Goal: Task Accomplishment & Management: Use online tool/utility

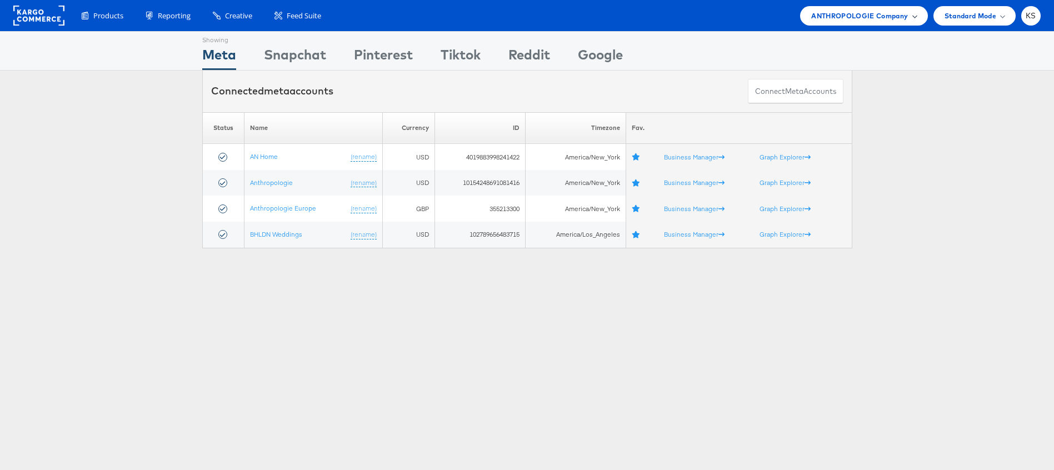
click at [838, 21] on span "ANTHROPOLOGIE Company" at bounding box center [860, 16] width 97 height 12
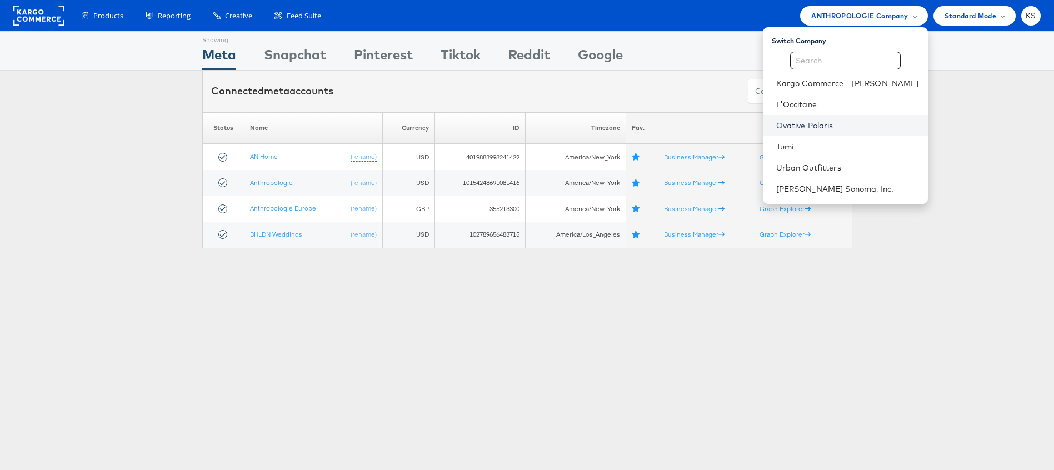
click at [833, 123] on link "Ovative Polaris" at bounding box center [848, 125] width 143 height 11
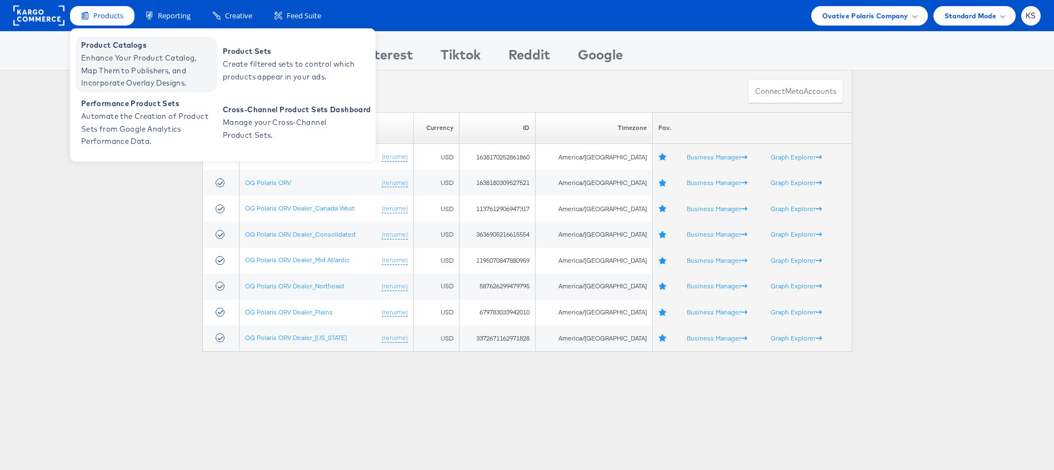
click at [126, 76] on span "Enhance Your Product Catalog, Map Them to Publishers, and Incorporate Overlay D…" at bounding box center [147, 71] width 133 height 38
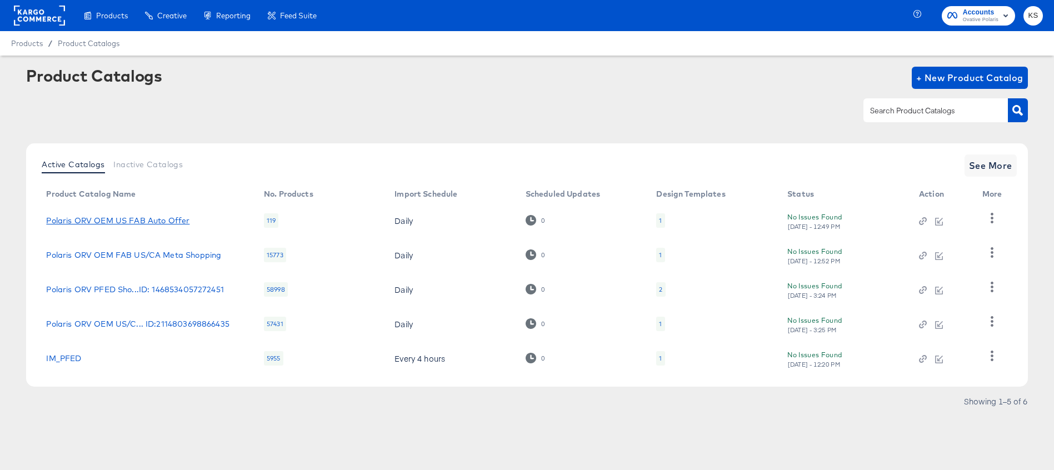
click at [114, 216] on link "Polaris ORV OEM US FAB Auto Offer" at bounding box center [117, 220] width 143 height 9
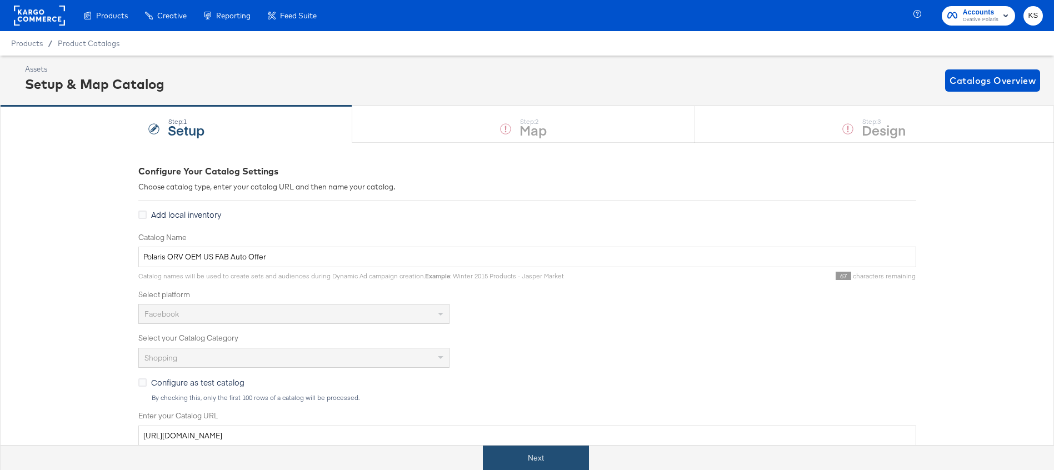
click at [533, 450] on button "Next" at bounding box center [536, 458] width 106 height 25
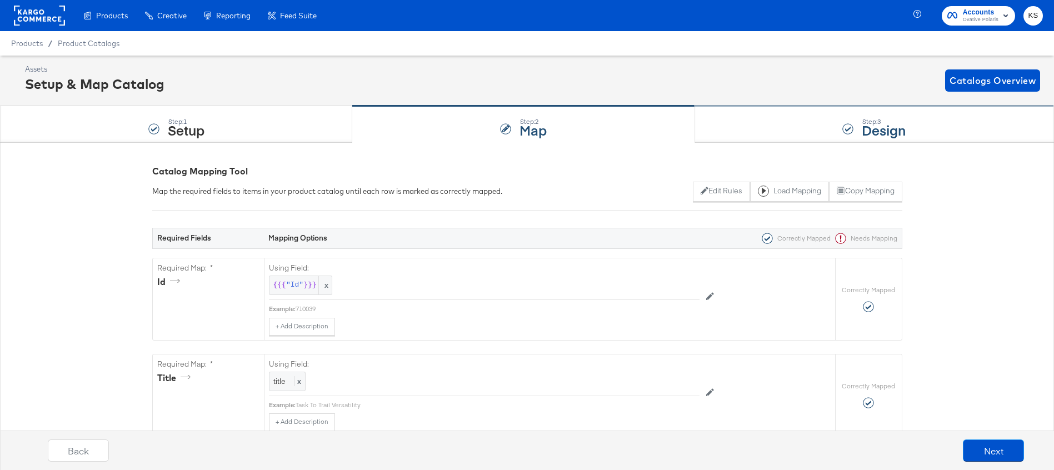
click at [738, 132] on div "Step: 3 Design" at bounding box center [874, 124] width 359 height 37
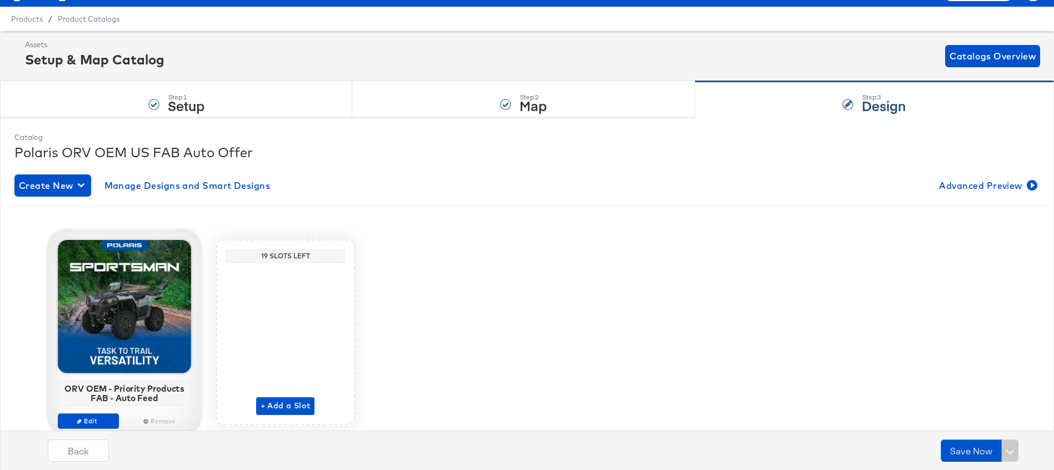
scroll to position [60, 0]
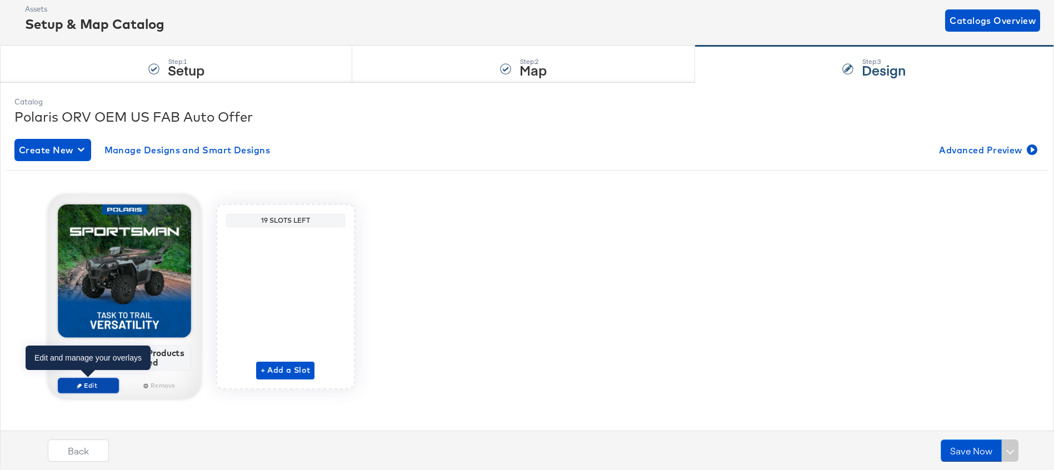
click at [94, 386] on span "Edit" at bounding box center [87, 385] width 51 height 8
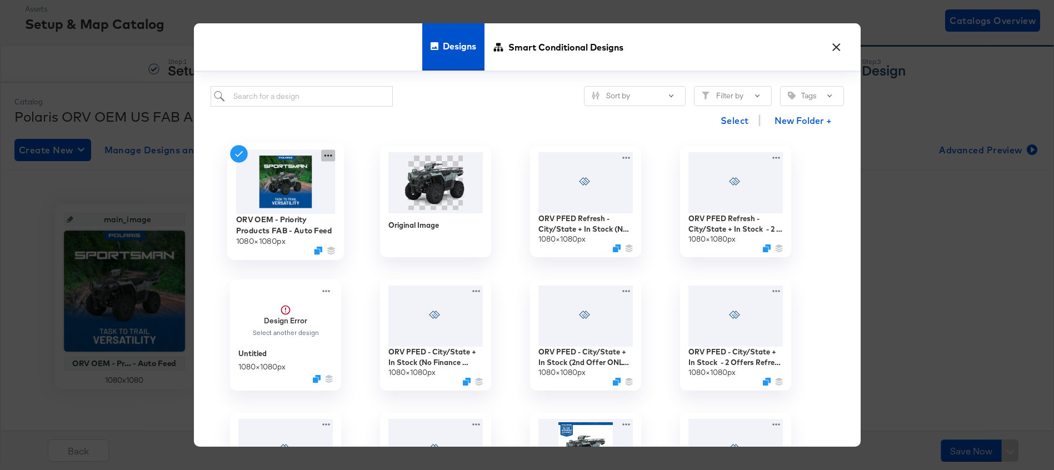
click at [326, 155] on icon at bounding box center [328, 156] width 8 height 2
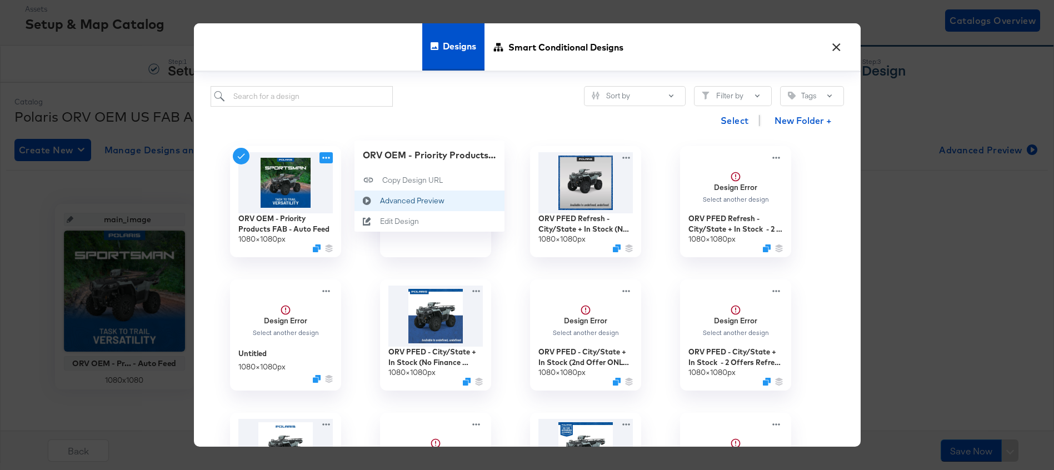
click at [380, 201] on div "Advanced Preview Advanced Preview" at bounding box center [380, 201] width 0 height 0
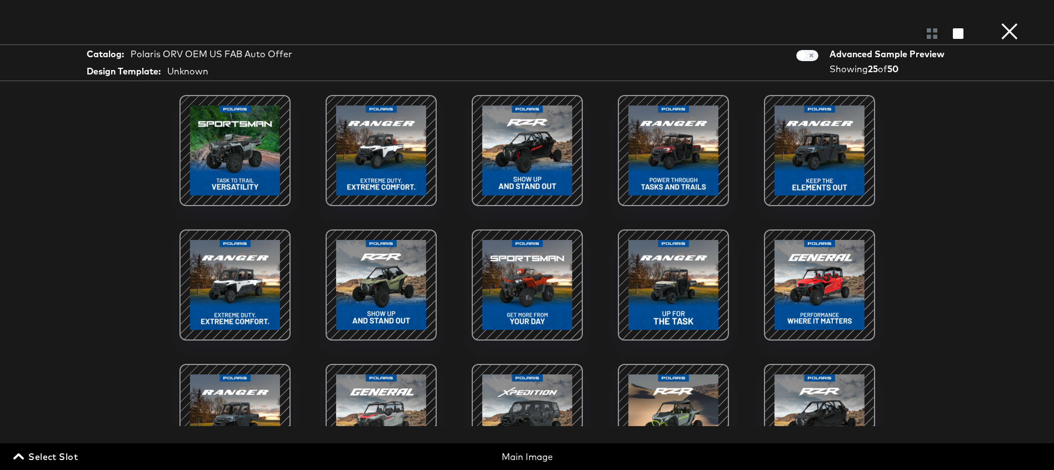
click at [1007, 22] on button "×" at bounding box center [1010, 11] width 22 height 22
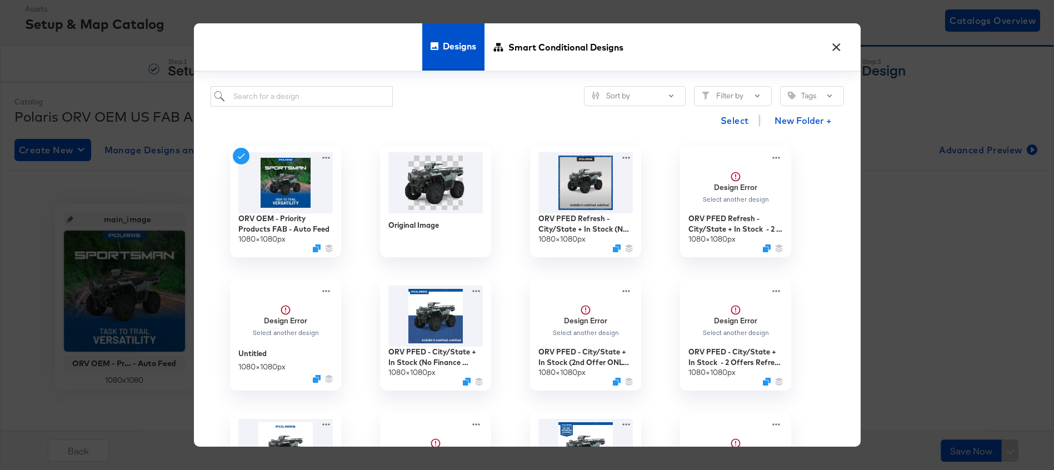
click at [834, 47] on button "×" at bounding box center [837, 44] width 20 height 20
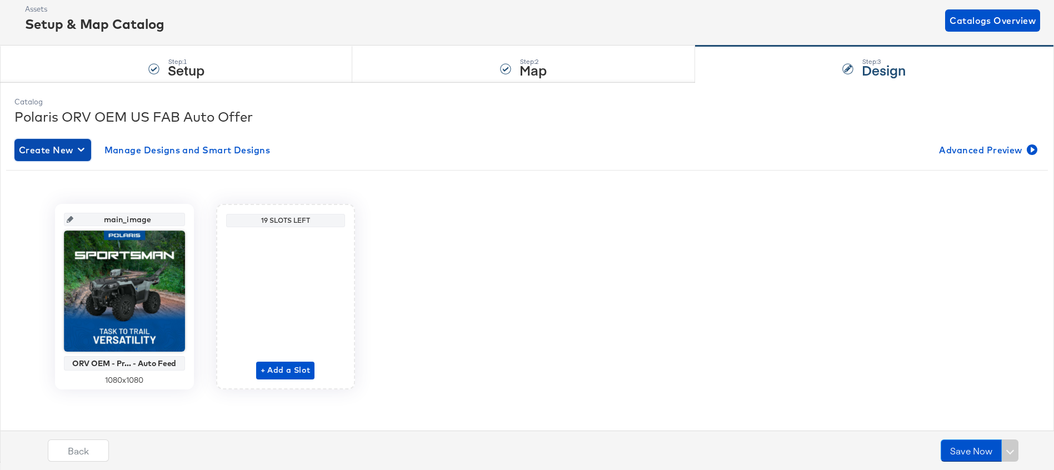
click at [49, 140] on button "Create New" at bounding box center [52, 150] width 77 height 22
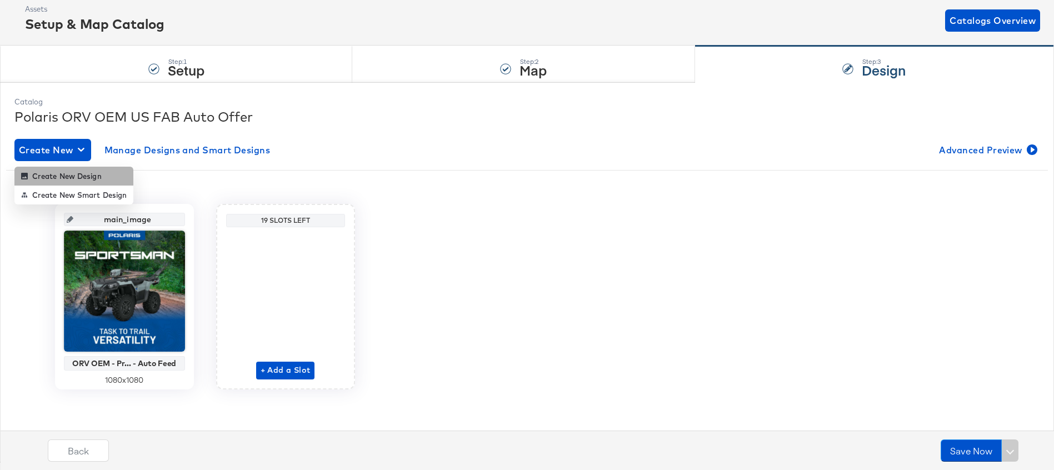
click at [57, 173] on div "Create New Design" at bounding box center [61, 176] width 81 height 9
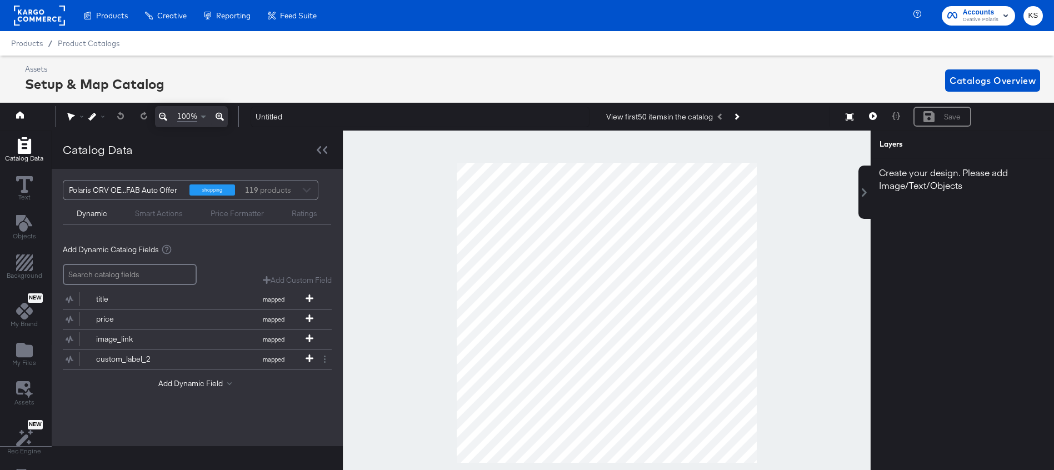
scroll to position [23, 0]
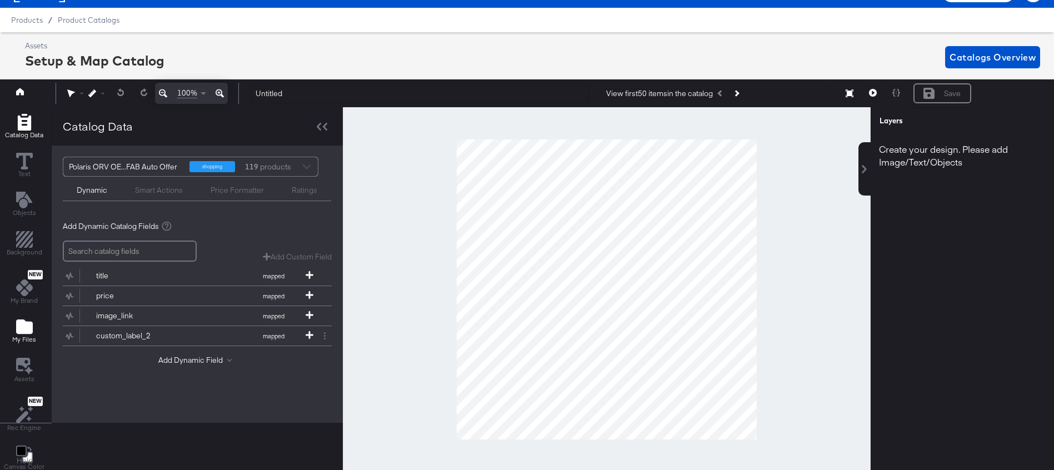
click at [18, 328] on icon "Add Files" at bounding box center [24, 327] width 17 height 14
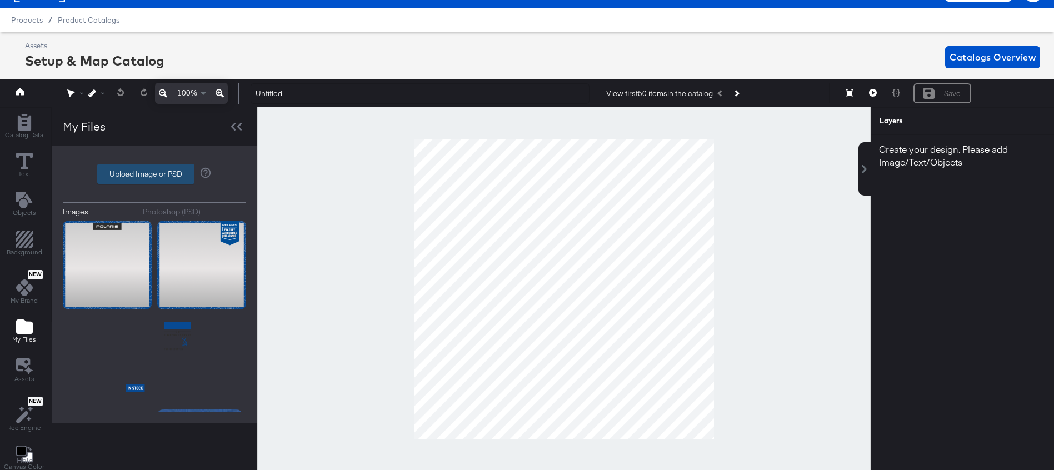
click at [153, 173] on label "Upload Image or PSD" at bounding box center [146, 174] width 96 height 19
click at [155, 174] on input "Upload Image or PSD" at bounding box center [155, 174] width 0 height 0
type input "C:\fakepath\deserttrail.png"
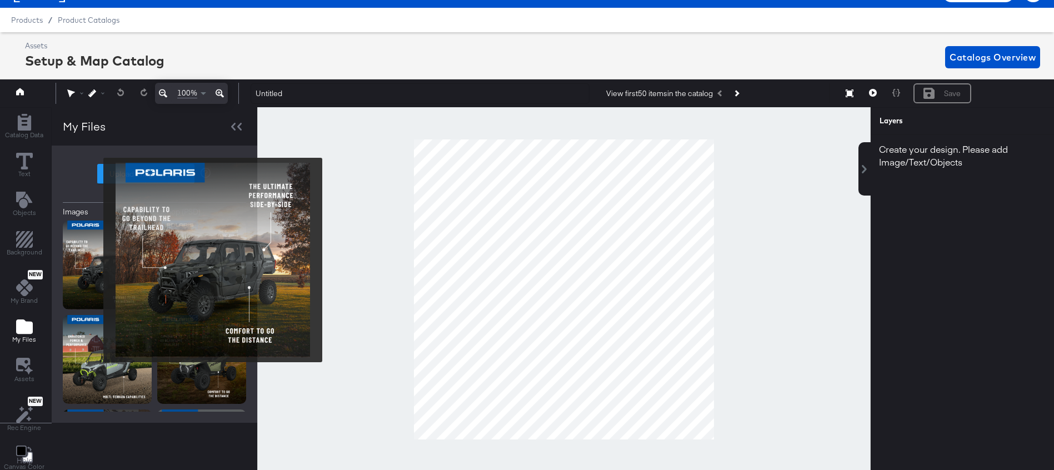
click at [102, 260] on img at bounding box center [107, 265] width 89 height 89
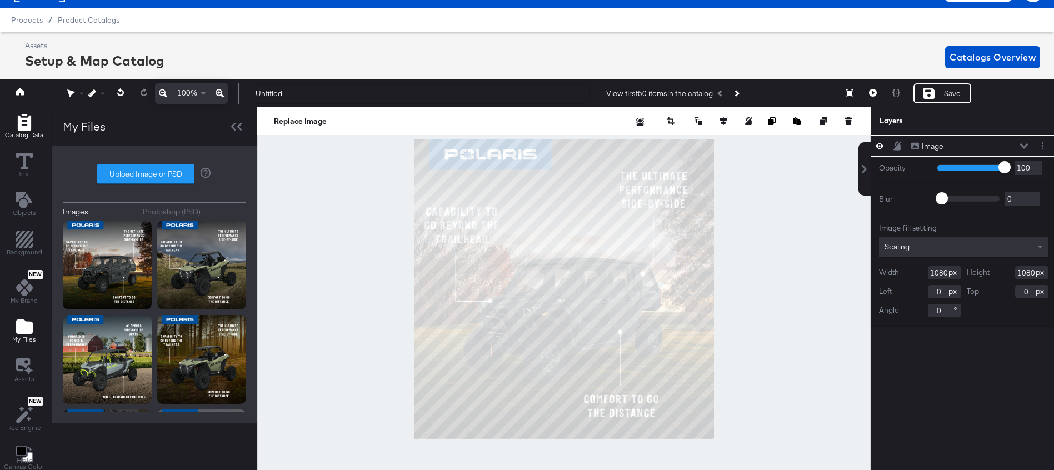
click at [24, 132] on span "Catalog Data" at bounding box center [24, 135] width 38 height 9
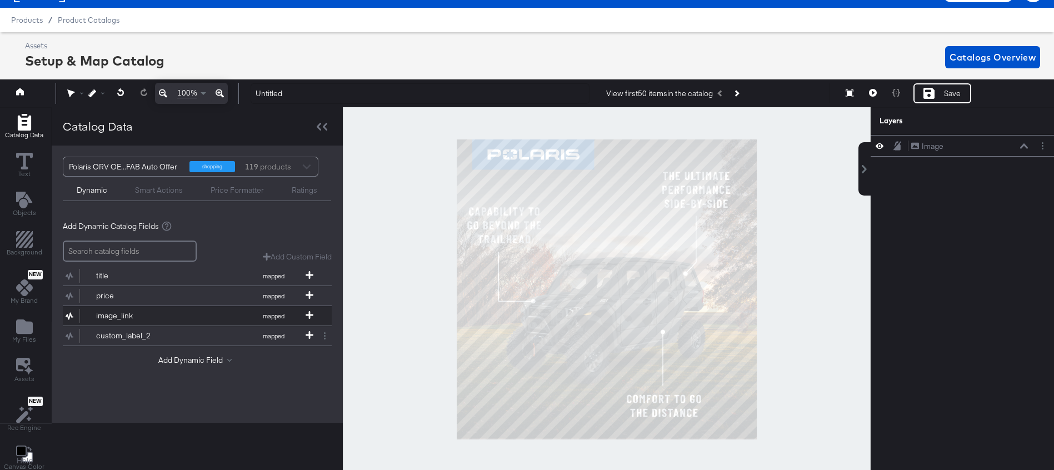
click at [68, 314] on icon at bounding box center [70, 316] width 8 height 8
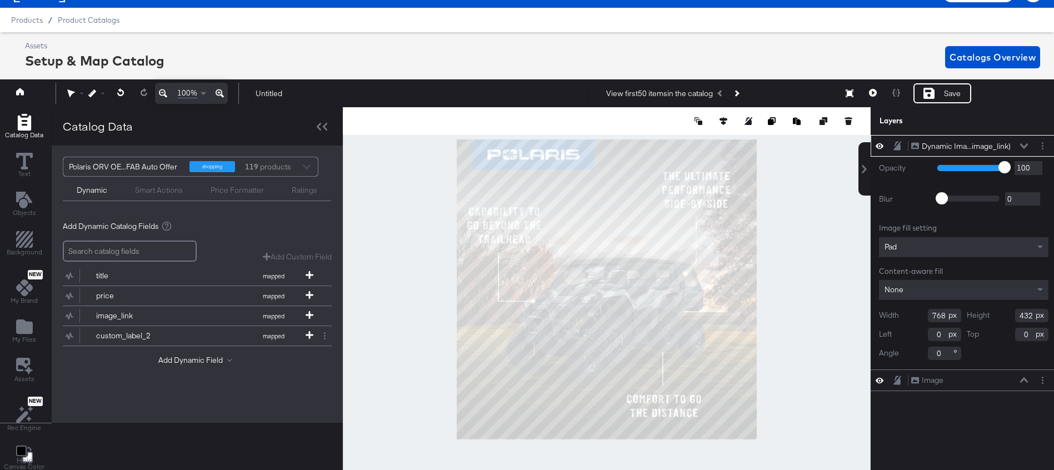
type input "176"
type input "414"
click at [758, 224] on div at bounding box center [607, 289] width 528 height 365
type input "929"
type input "522"
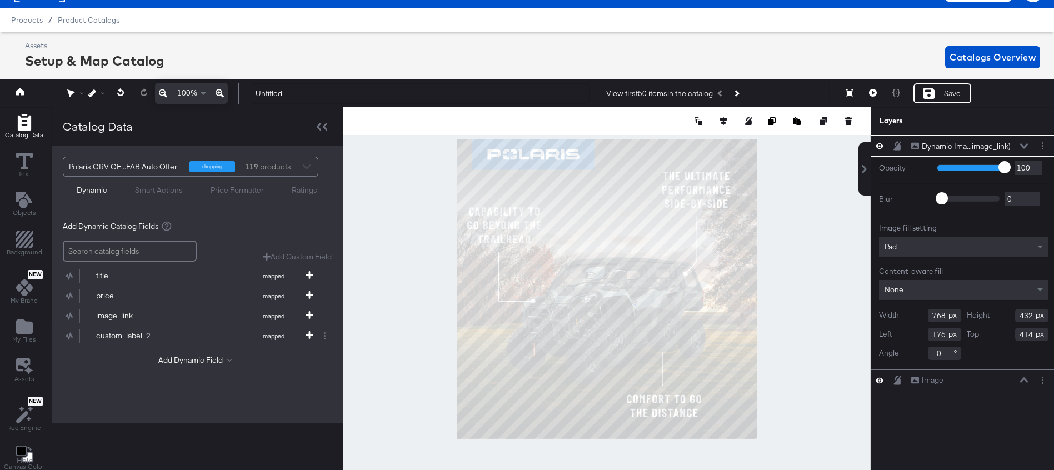
type input "324"
type input "100"
type input "374"
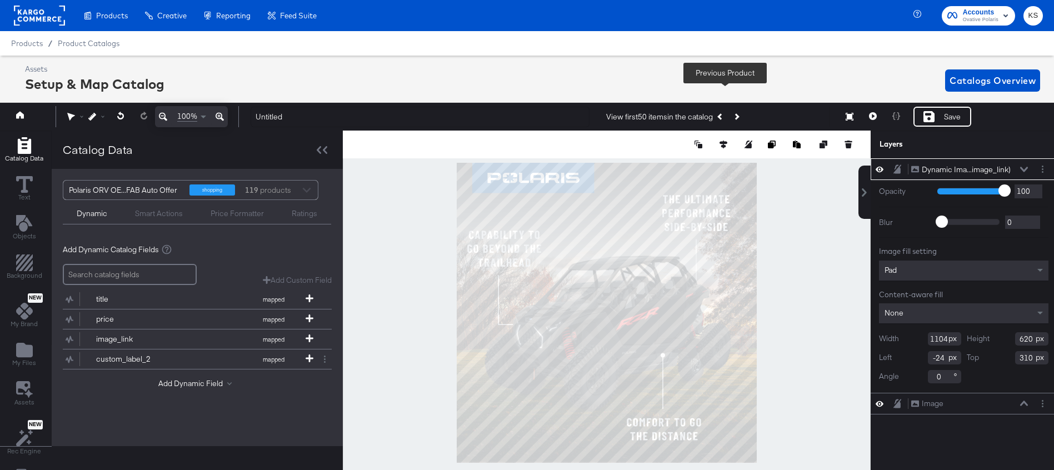
scroll to position [23, 0]
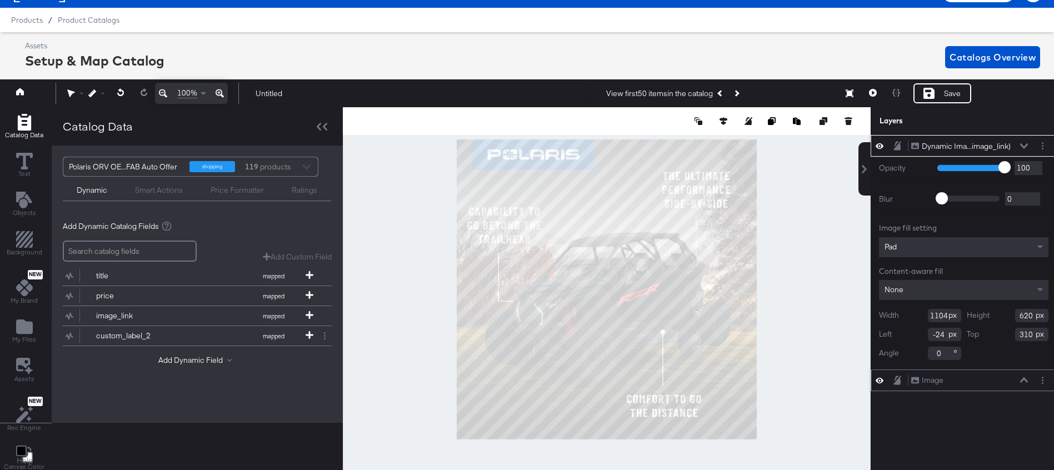
click at [876, 380] on icon at bounding box center [880, 380] width 8 height 9
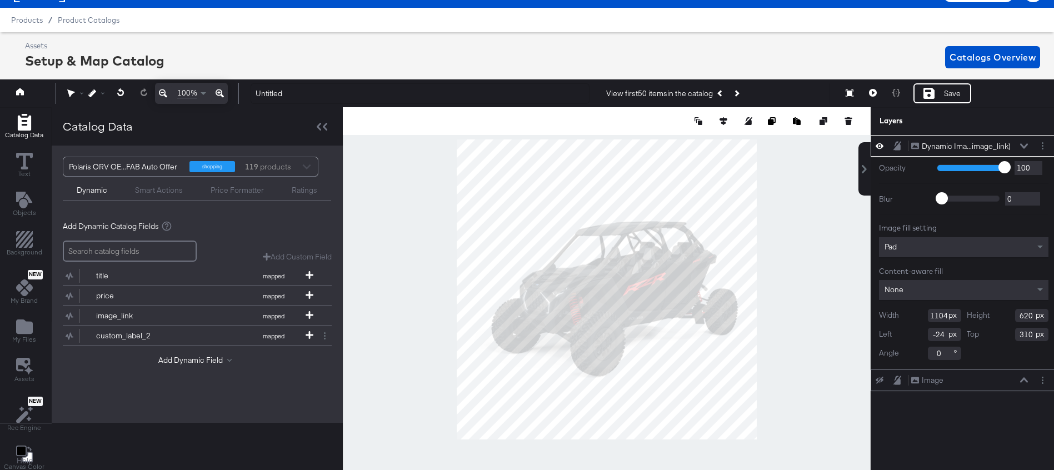
type input "0"
type input "270"
click at [931, 314] on input "1104" at bounding box center [944, 315] width 33 height 13
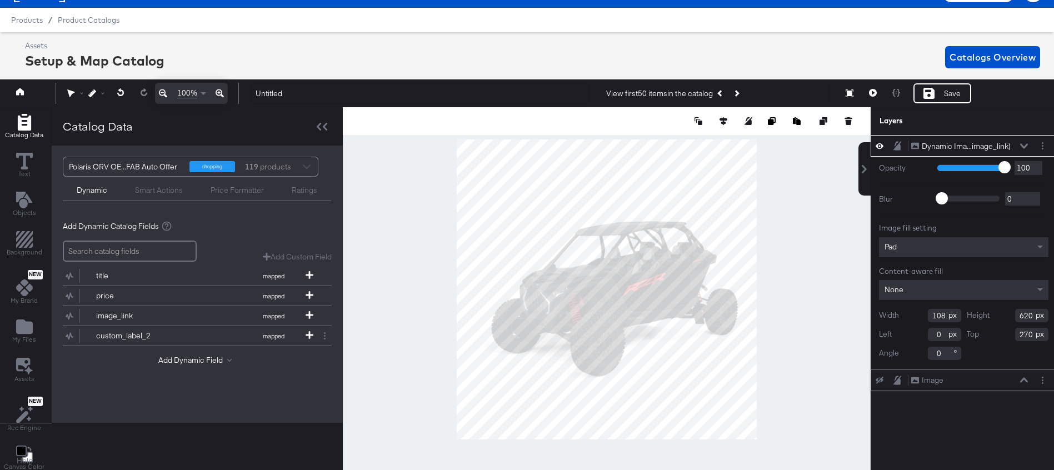
type input "1080"
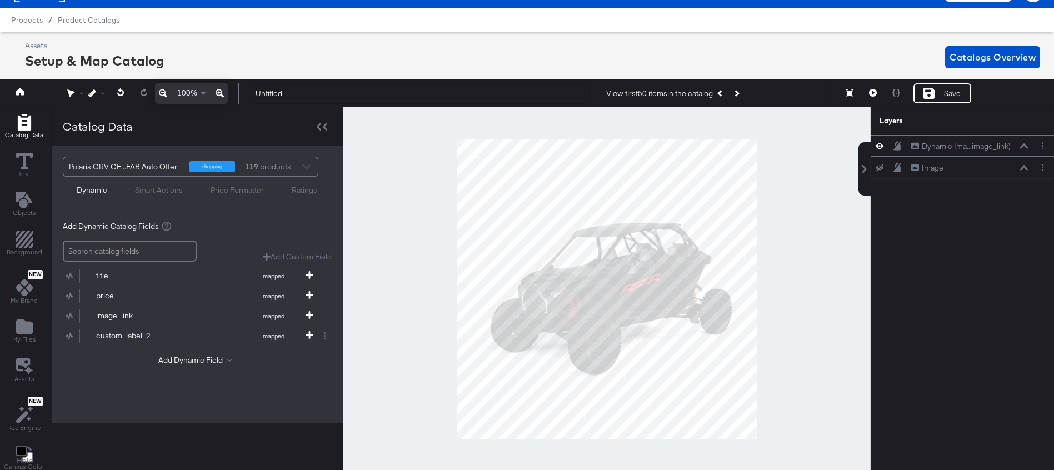
click at [801, 321] on div at bounding box center [607, 289] width 528 height 365
click at [23, 201] on icon "Add Text" at bounding box center [24, 200] width 16 height 17
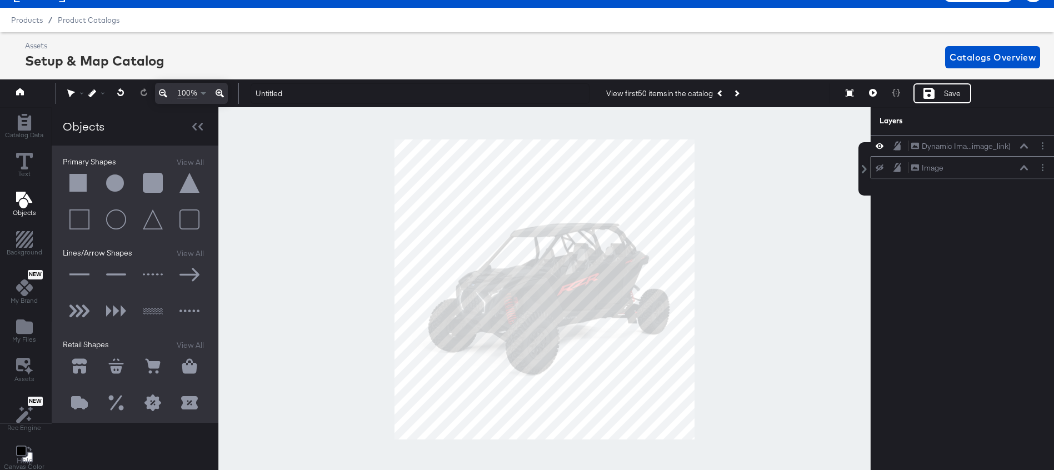
click at [77, 275] on button at bounding box center [79, 274] width 33 height 33
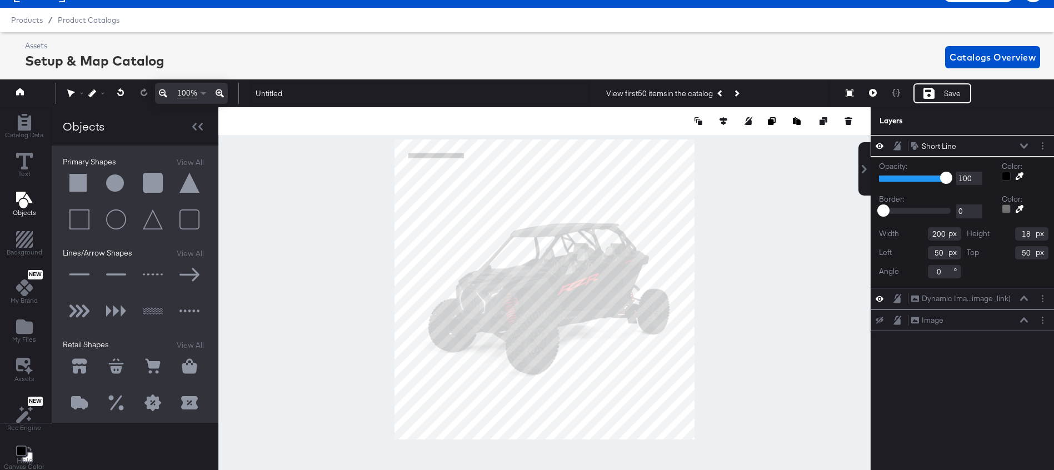
type input "268"
type input "253"
click at [697, 203] on div at bounding box center [544, 289] width 653 height 365
type input "791"
type input "71"
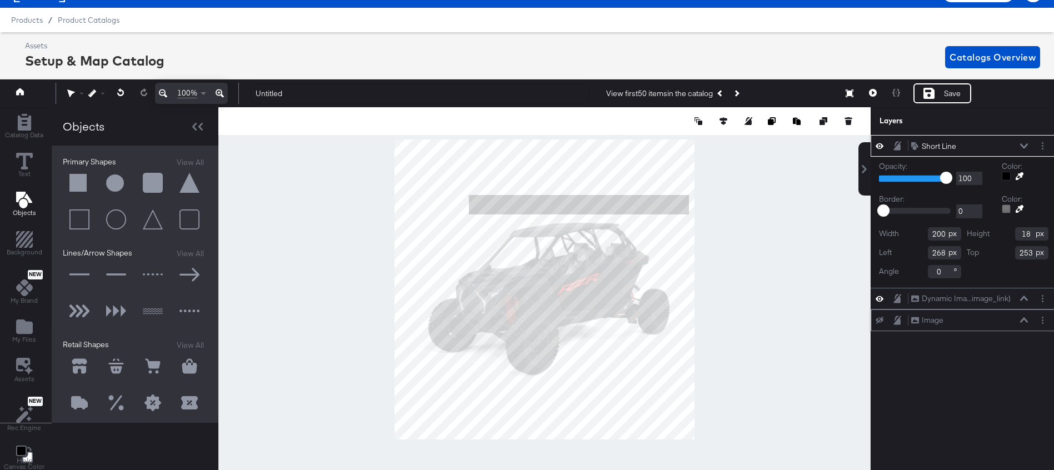
type input "200"
type input "13"
type input "257"
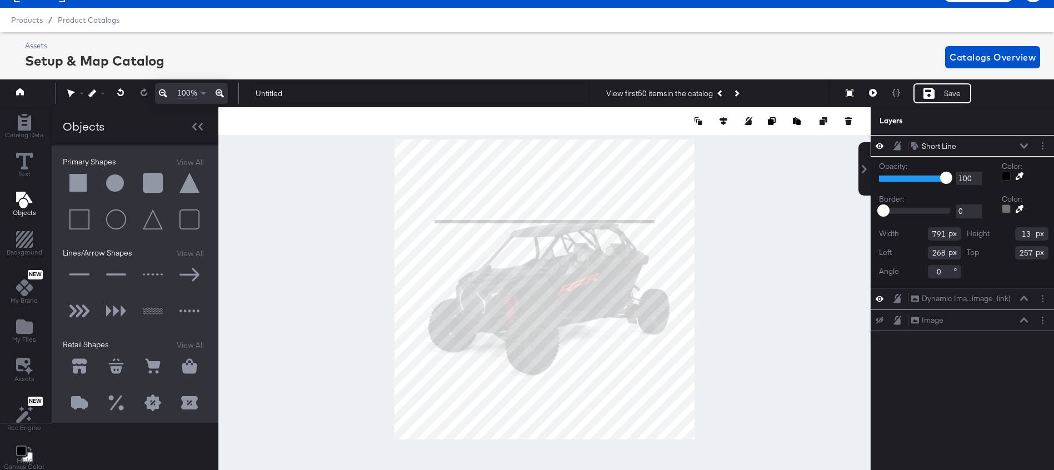
type input "144"
type input "288"
type input "160"
type input "848"
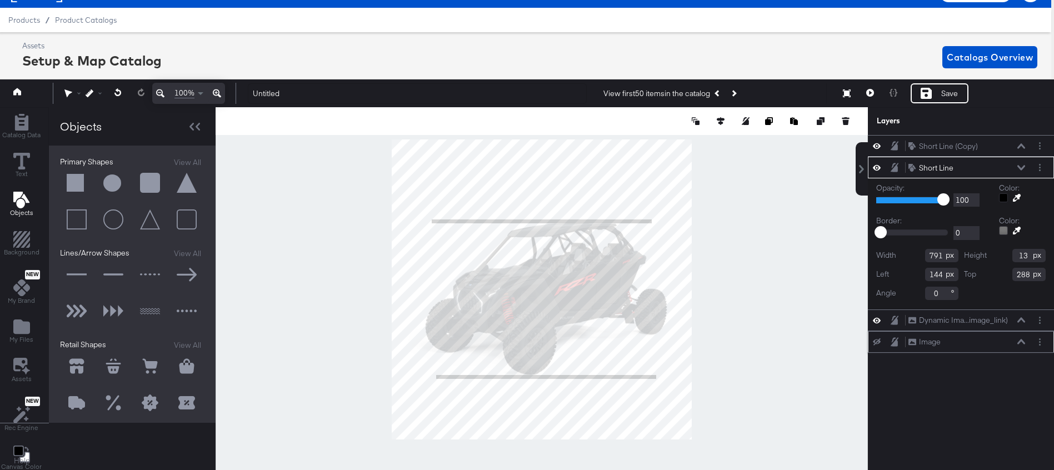
click at [1004, 201] on div at bounding box center [1003, 197] width 9 height 9
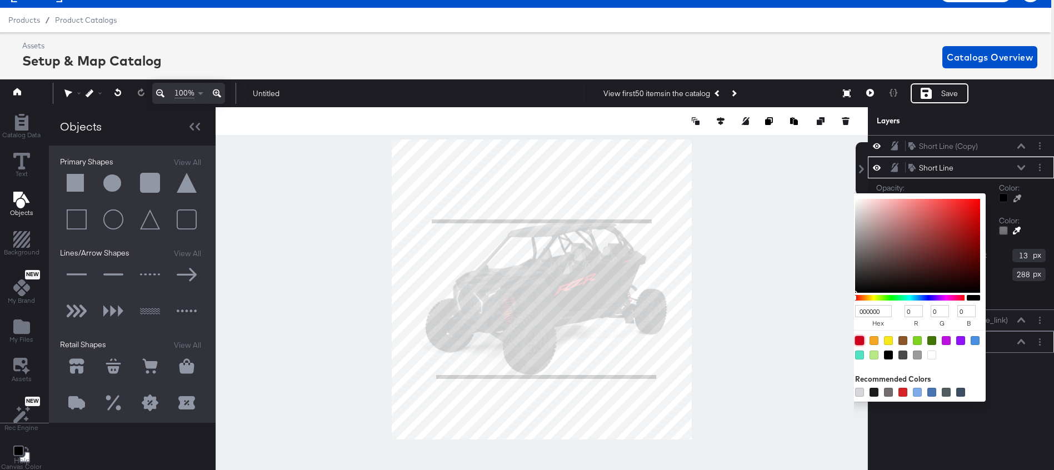
click at [860, 340] on div at bounding box center [859, 340] width 9 height 9
type input "D0021B"
type input "208"
type input "2"
type input "27"
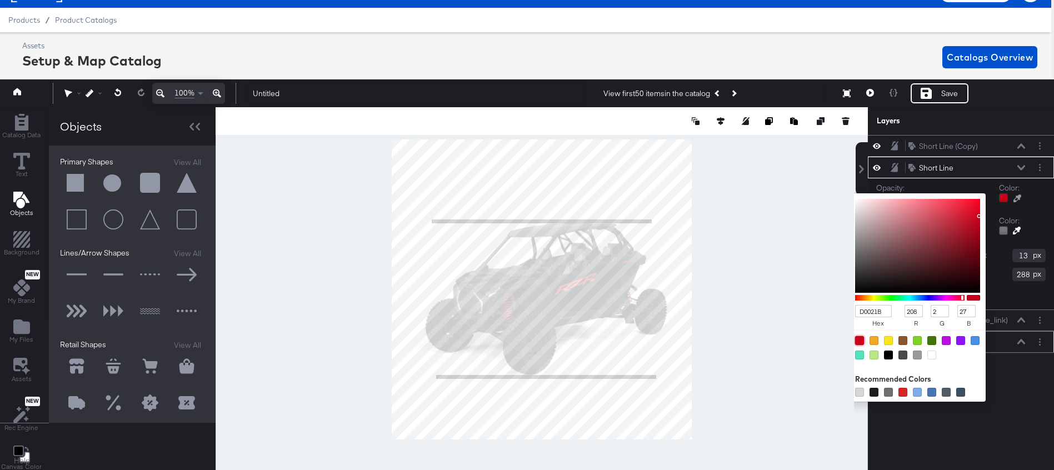
type input "791"
type input "13"
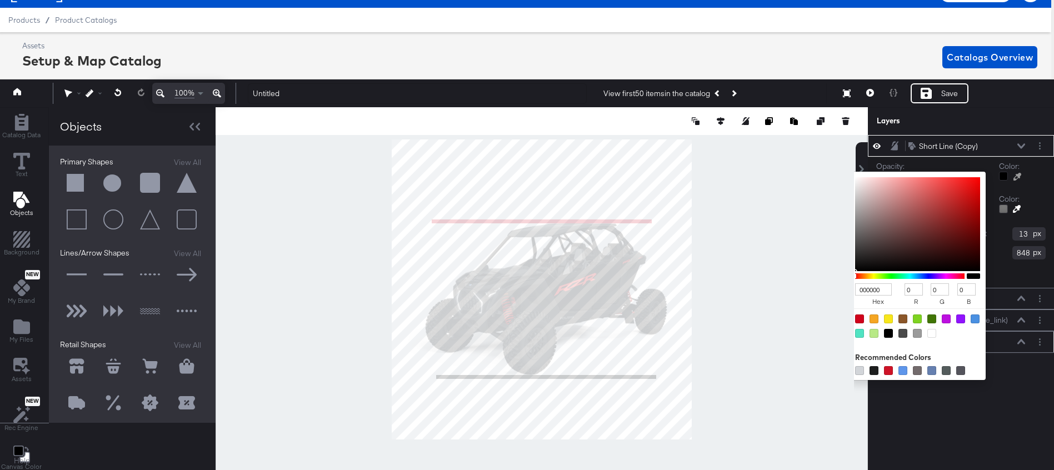
click at [1002, 177] on div at bounding box center [1003, 176] width 9 height 9
click at [863, 318] on div at bounding box center [859, 319] width 9 height 9
type input "D0021B"
type input "208"
type input "2"
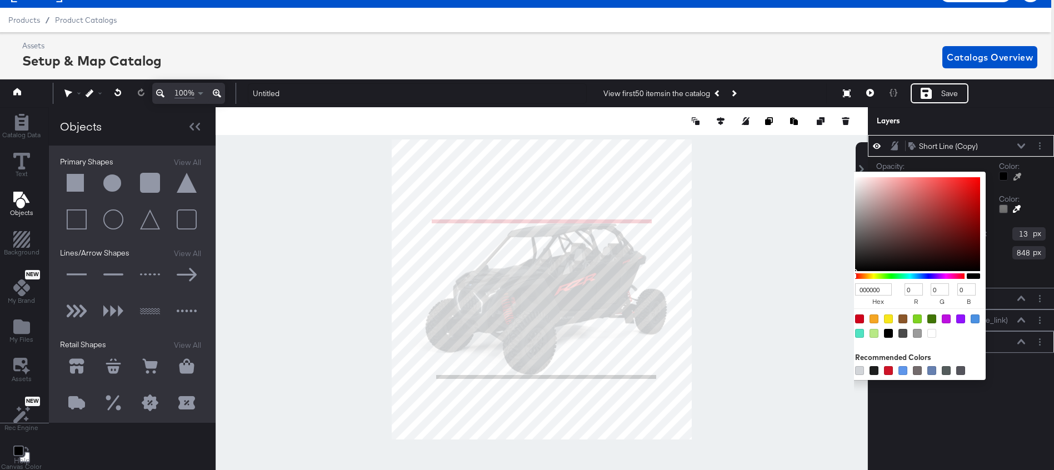
type input "27"
type input "791"
type input "13"
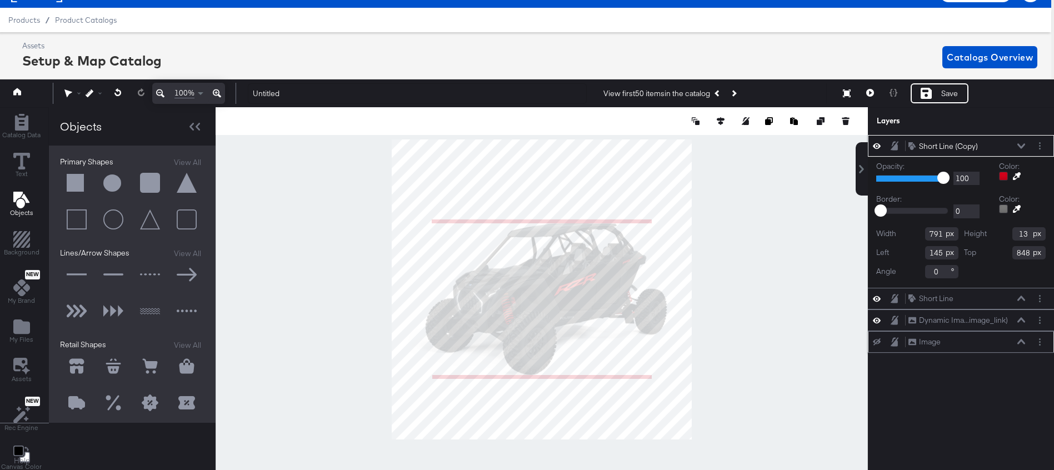
type input "144"
click at [737, 394] on div at bounding box center [542, 289] width 653 height 365
click at [1044, 146] on button "Layer Options" at bounding box center [1040, 146] width 12 height 12
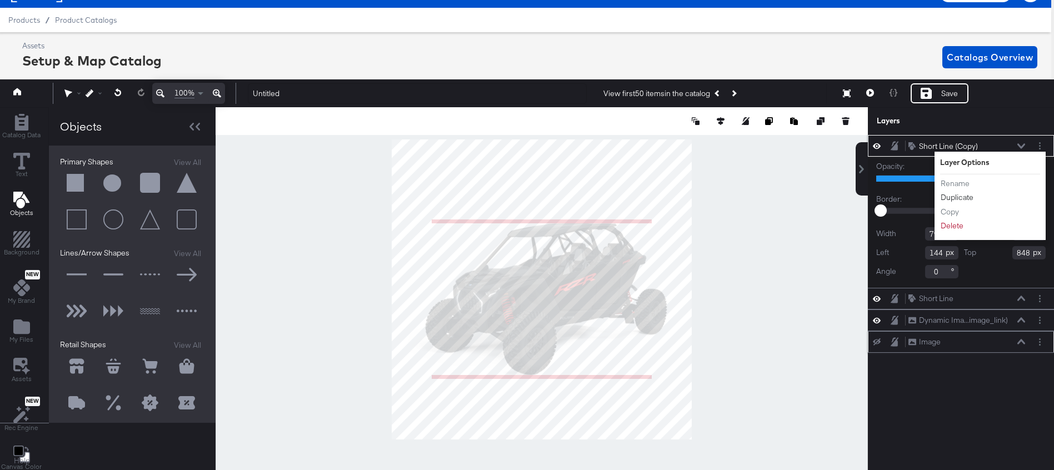
click at [962, 196] on button "Duplicate" at bounding box center [958, 198] width 34 height 12
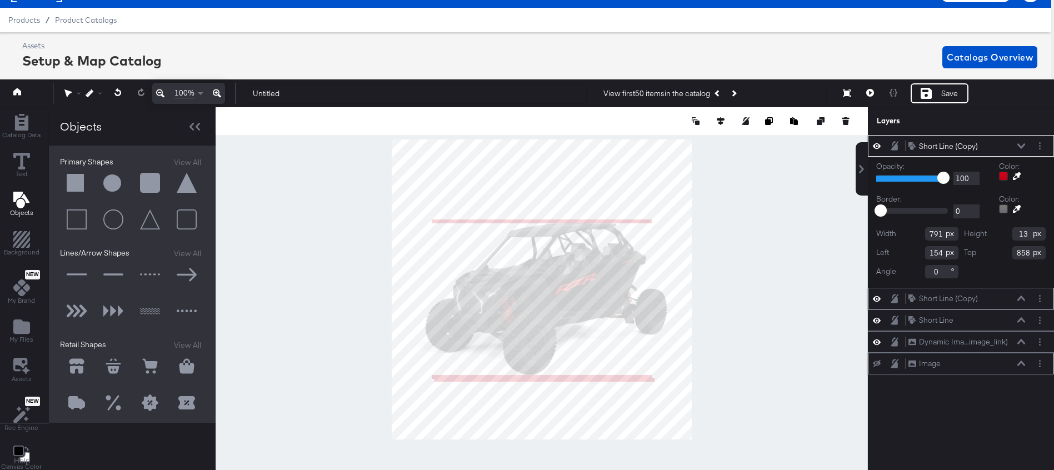
type input "-90"
type input "472"
type input "303"
type input "83"
click at [939, 271] on input "89" at bounding box center [942, 271] width 33 height 13
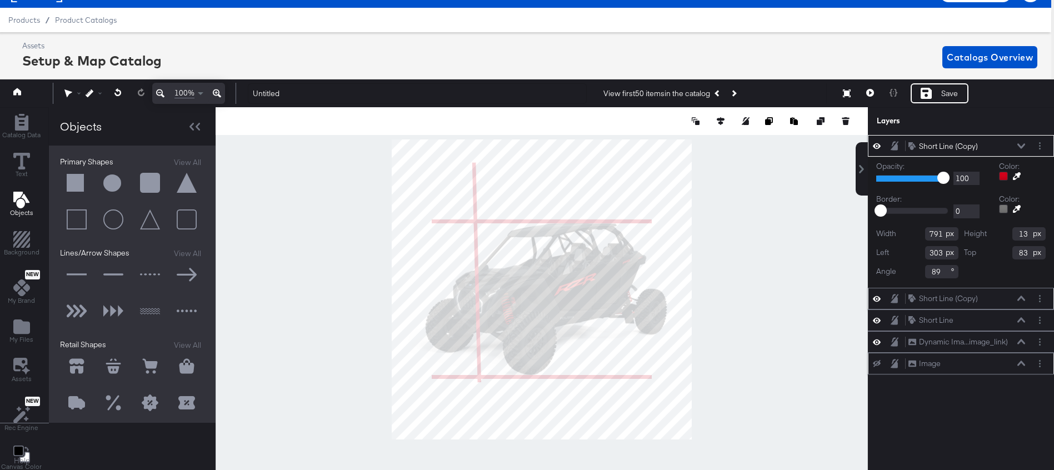
click at [939, 271] on input "89" at bounding box center [942, 271] width 33 height 13
type input "90"
type input "639"
type input "11"
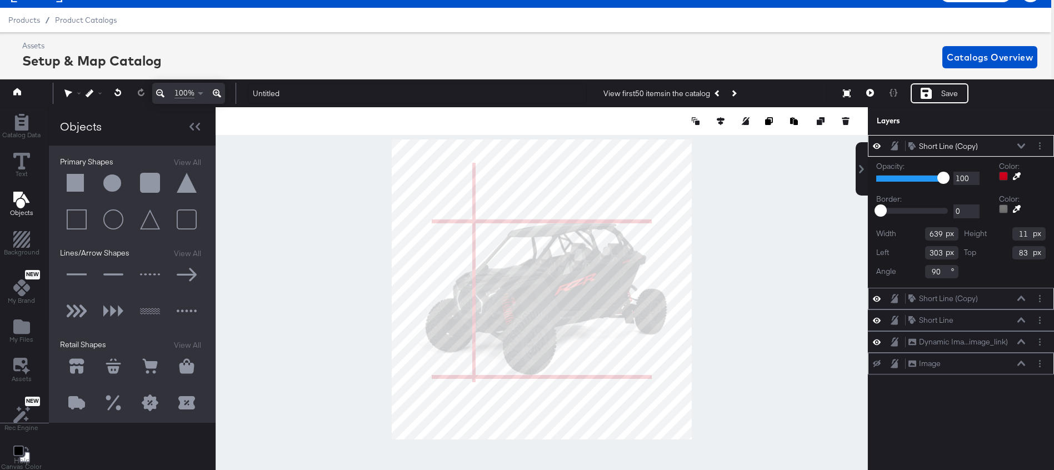
type input "300"
type input "235"
type input "602"
type input "10"
type input "272"
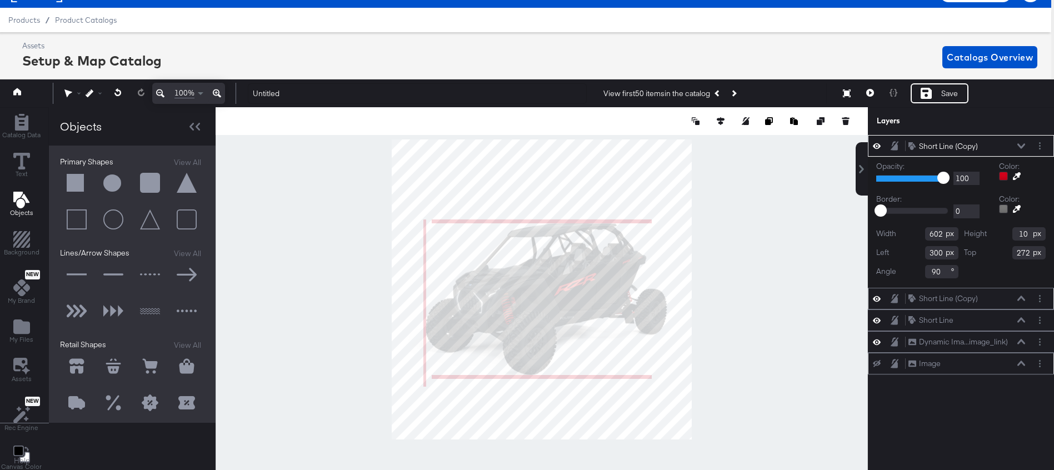
type input "122"
type input "277"
click at [732, 325] on div at bounding box center [542, 289] width 653 height 365
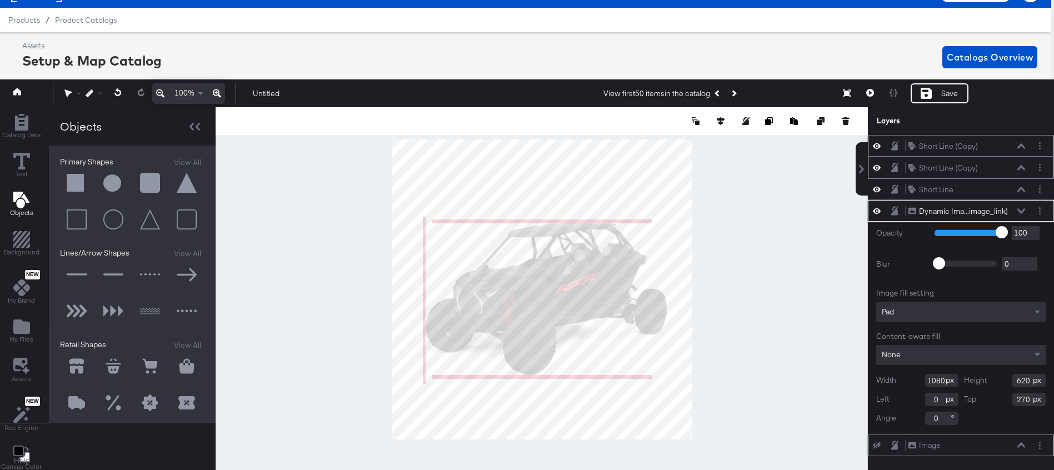
click at [1023, 144] on icon at bounding box center [1022, 146] width 8 height 6
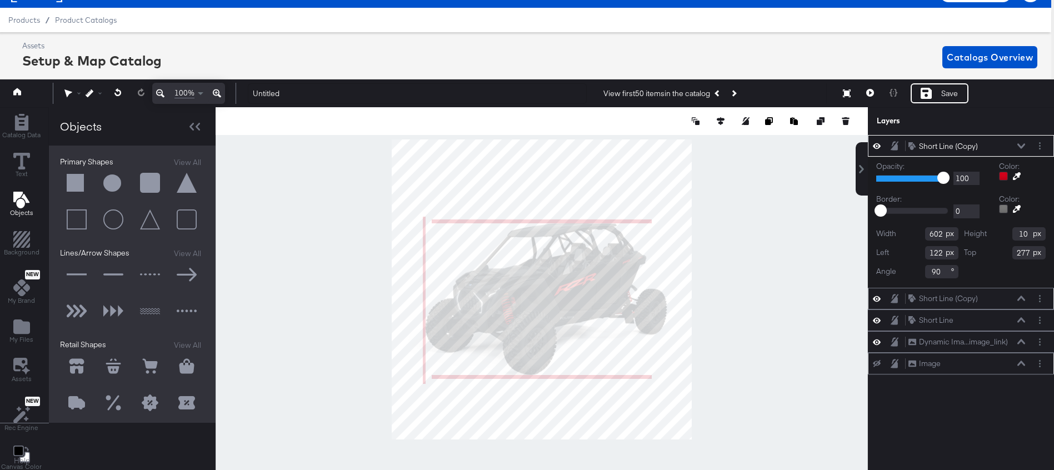
click at [1032, 145] on div "Short Line (Copy) Short Line (Copy)" at bounding box center [961, 146] width 177 height 12
click at [1036, 146] on button "Layer Options" at bounding box center [1040, 146] width 12 height 12
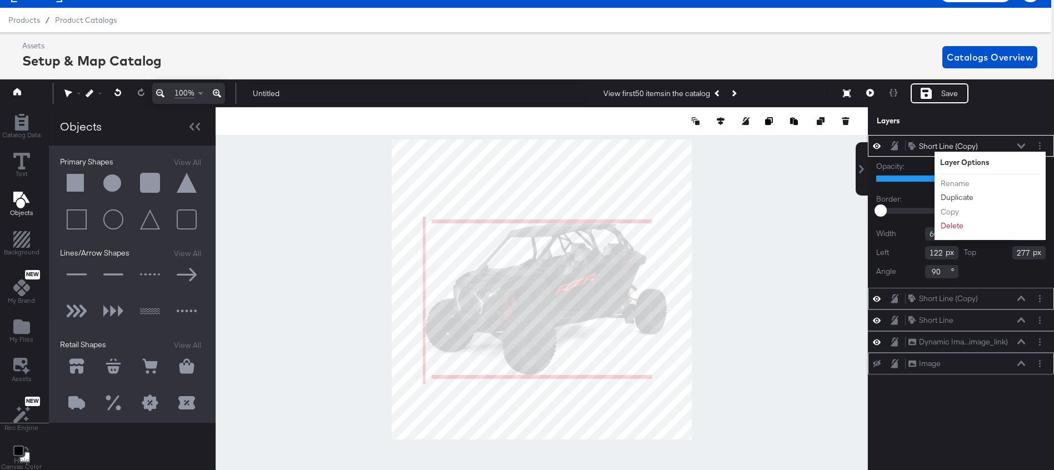
click at [965, 195] on button "Duplicate" at bounding box center [958, 198] width 34 height 12
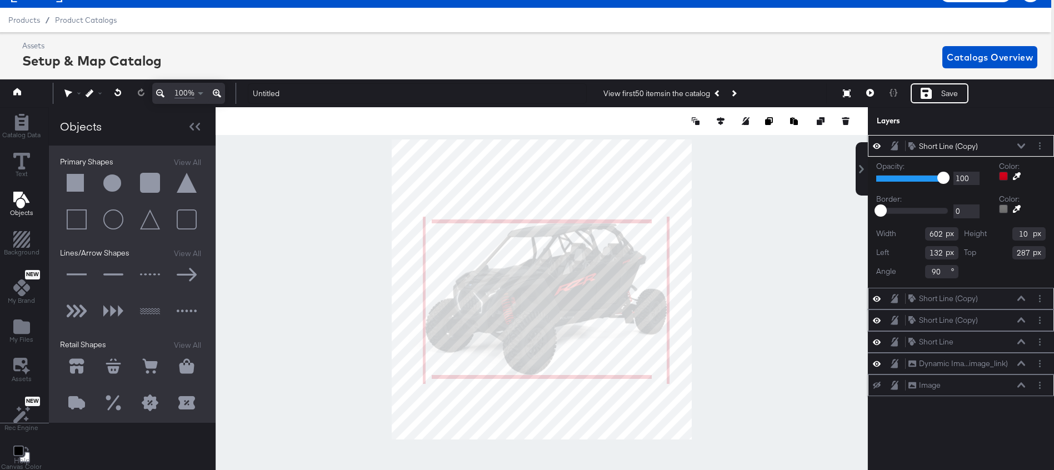
type input "1000"
type input "277"
click at [760, 292] on div at bounding box center [542, 289] width 653 height 365
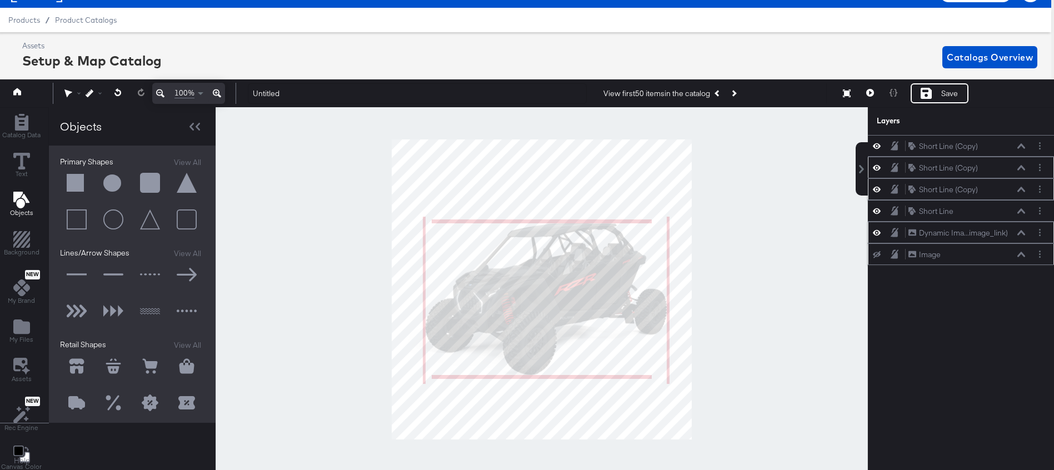
click at [895, 235] on icon at bounding box center [895, 232] width 8 height 9
click at [966, 214] on div "Short Line Short Line" at bounding box center [967, 212] width 118 height 12
click at [982, 209] on div "Short Line Short Line" at bounding box center [967, 212] width 118 height 12
click at [955, 213] on div "Short Line Short Line" at bounding box center [967, 212] width 118 height 12
click at [694, 407] on div at bounding box center [542, 289] width 653 height 365
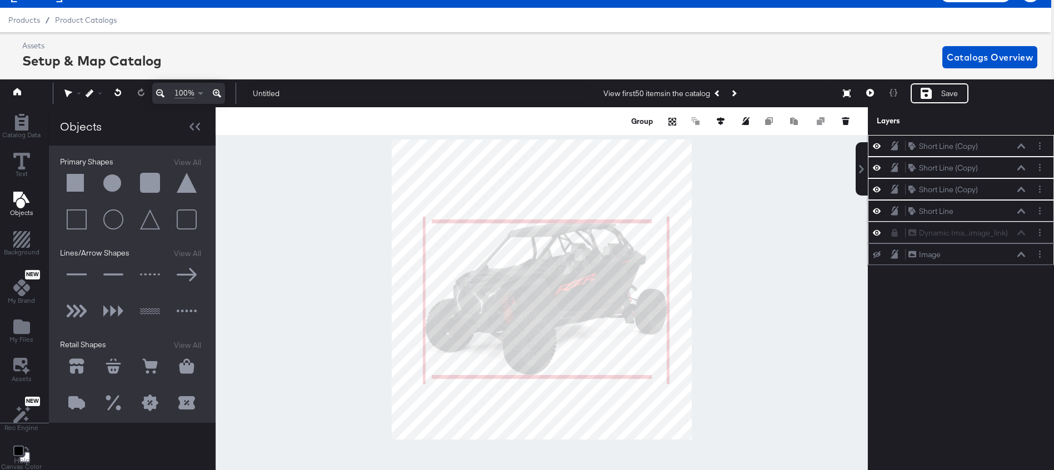
click at [641, 127] on div "Group" at bounding box center [542, 121] width 653 height 28
click at [640, 124] on button "Group" at bounding box center [642, 121] width 25 height 11
click at [1025, 143] on icon at bounding box center [1022, 146] width 8 height 6
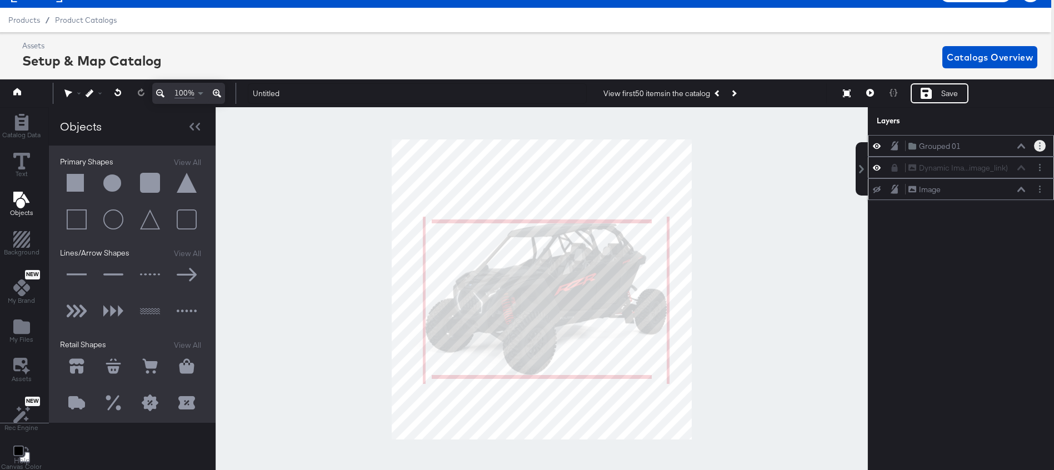
click at [1036, 148] on button "Layer Options" at bounding box center [1040, 146] width 12 height 12
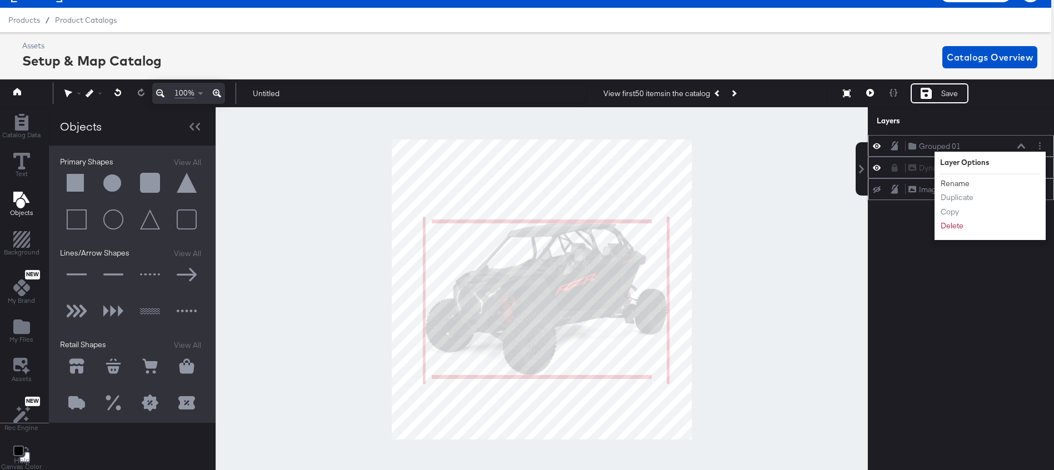
click at [953, 183] on button "Rename" at bounding box center [956, 184] width 30 height 12
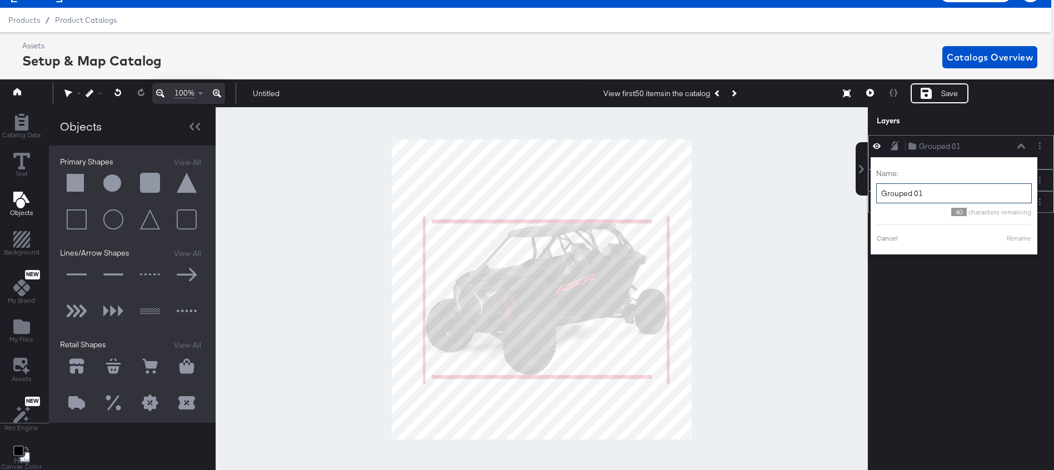
click at [941, 192] on input "Grouped 01" at bounding box center [955, 193] width 156 height 21
click at [941, 193] on input "Grouped 01" at bounding box center [955, 193] width 156 height 21
type input "RZR guidelines"
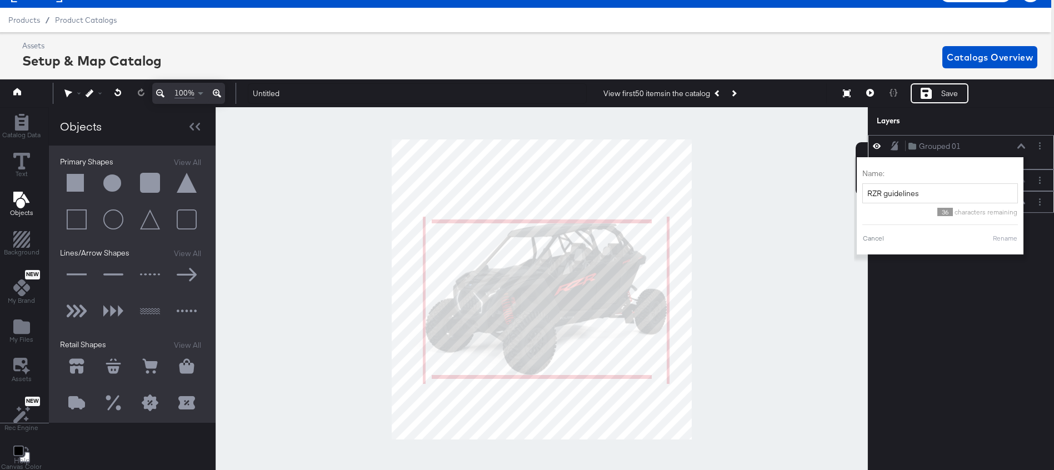
click at [1009, 236] on button "Rename" at bounding box center [1006, 238] width 26 height 10
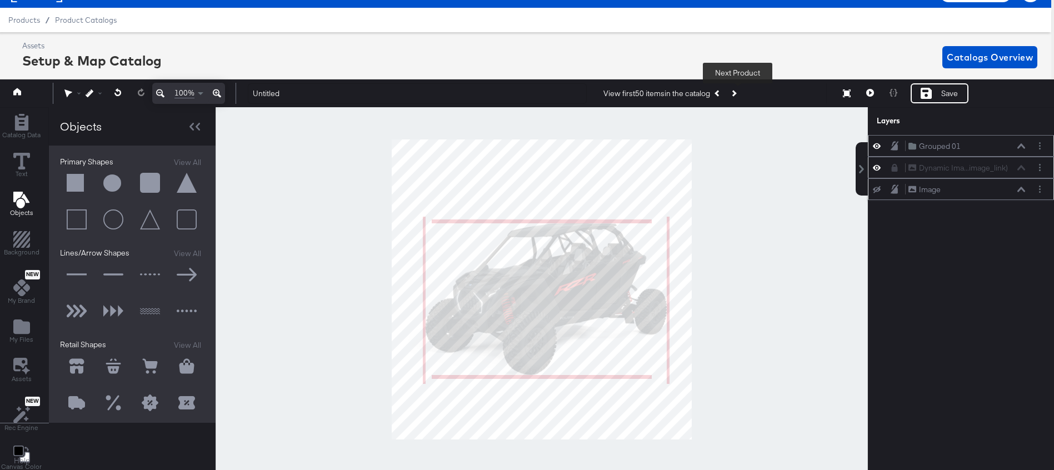
click at [735, 92] on icon "Next Product" at bounding box center [733, 94] width 6 height 6
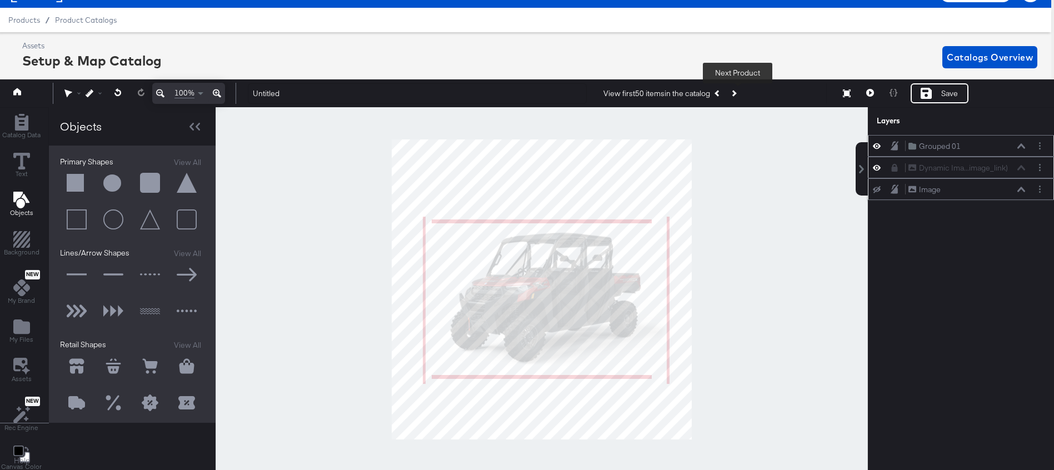
click at [735, 92] on icon "Next Product" at bounding box center [733, 94] width 6 height 6
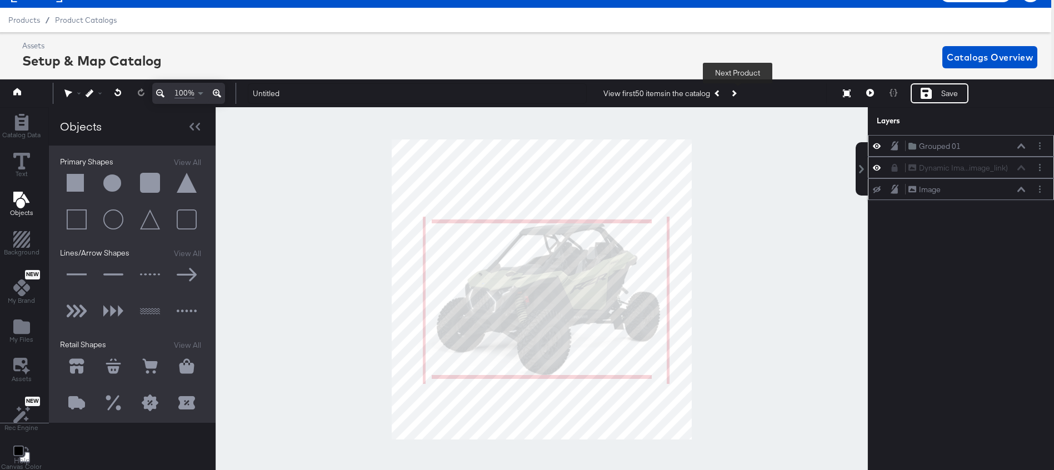
click at [736, 91] on icon "Next Product" at bounding box center [733, 94] width 6 height 6
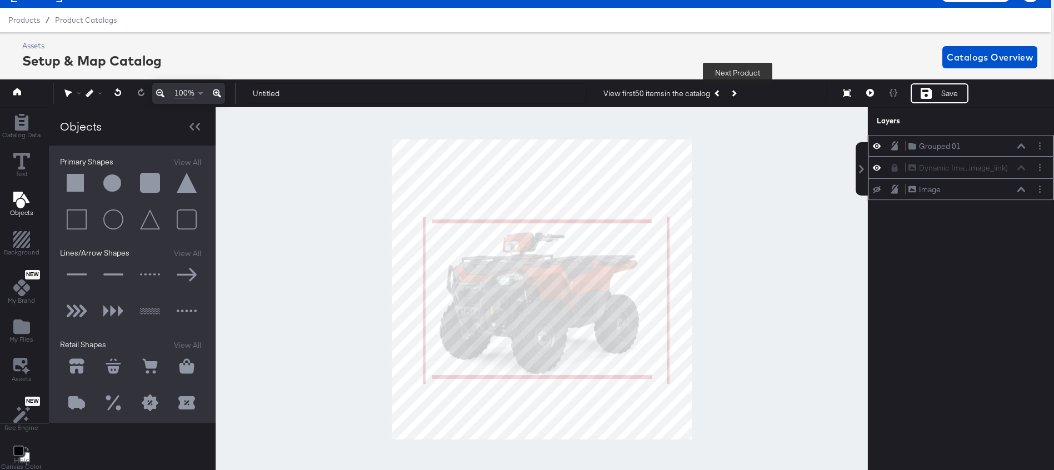
click at [736, 91] on icon "Next Product" at bounding box center [733, 94] width 6 height 6
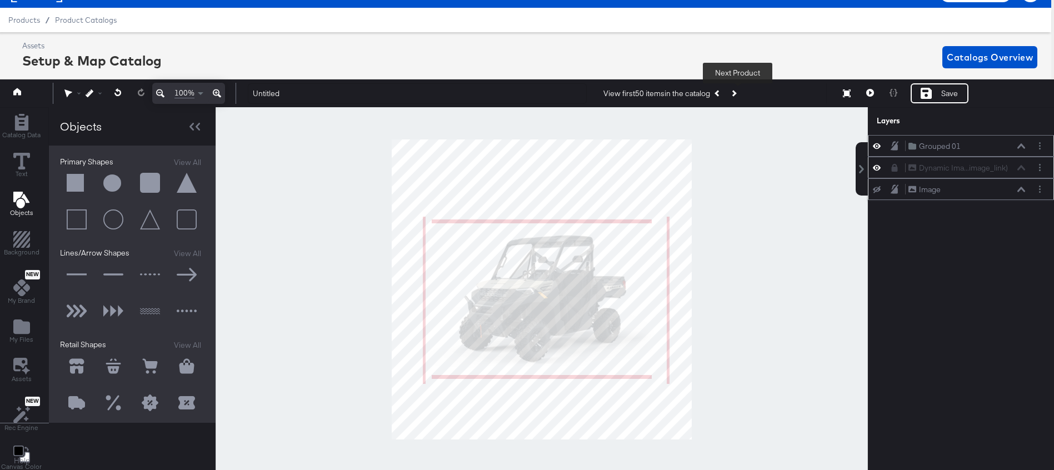
click at [736, 91] on icon "Next Product" at bounding box center [733, 94] width 6 height 6
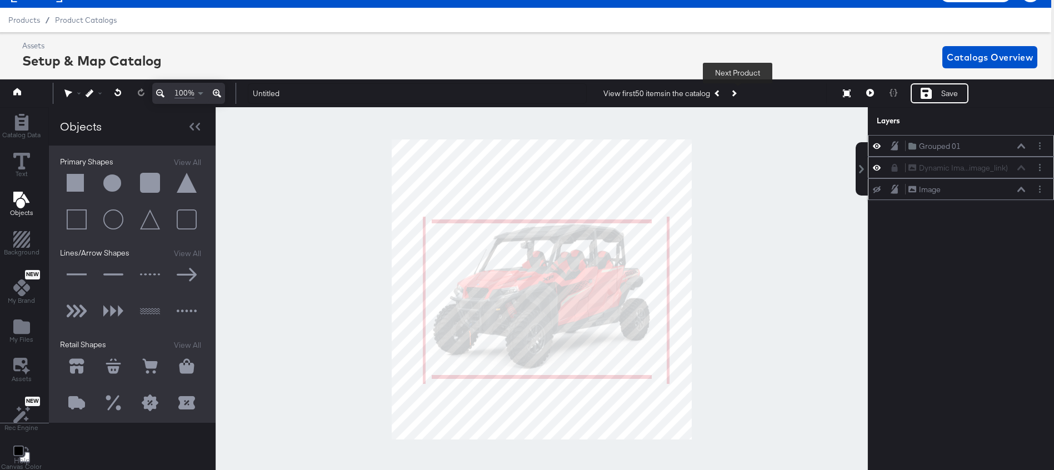
click at [736, 91] on icon "Next Product" at bounding box center [733, 94] width 6 height 6
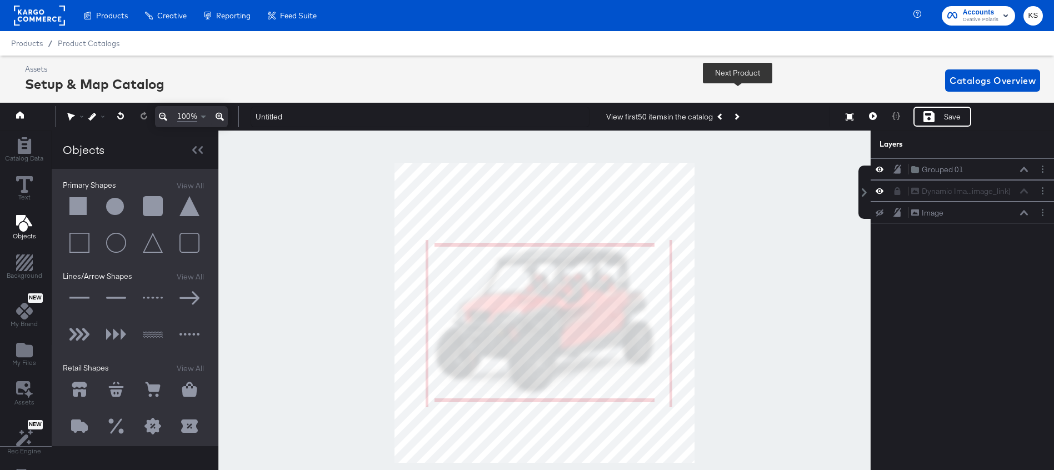
scroll to position [23, 3]
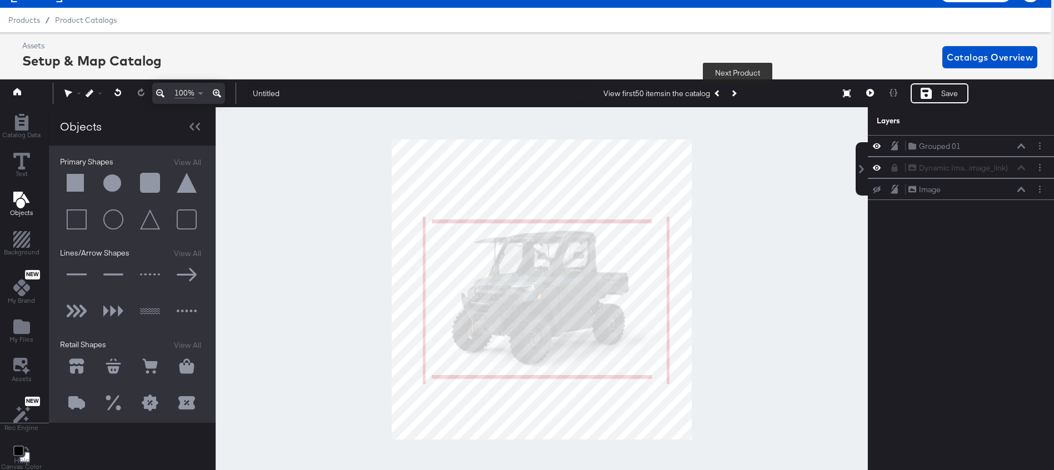
click at [736, 91] on icon "Next Product" at bounding box center [733, 94] width 6 height 6
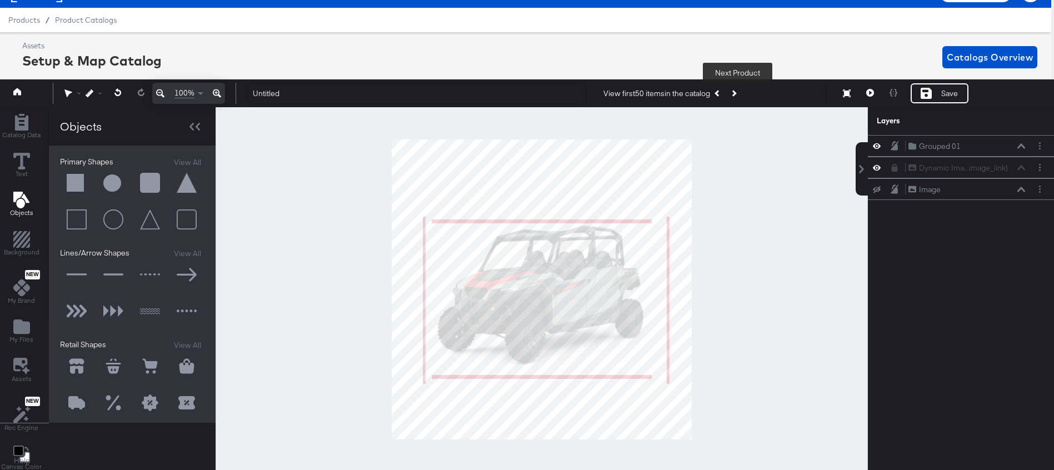
click at [737, 91] on icon "Next Product" at bounding box center [733, 94] width 6 height 6
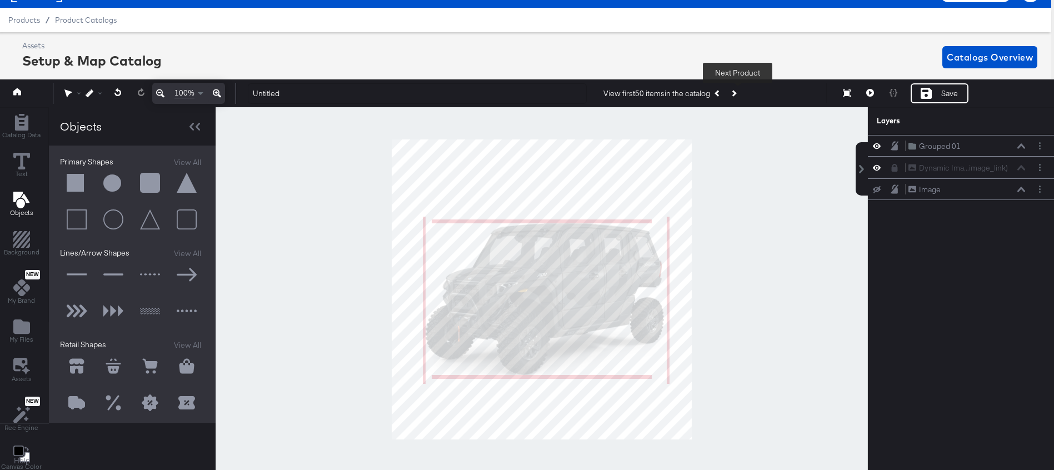
click at [737, 91] on icon "Next Product" at bounding box center [733, 94] width 6 height 6
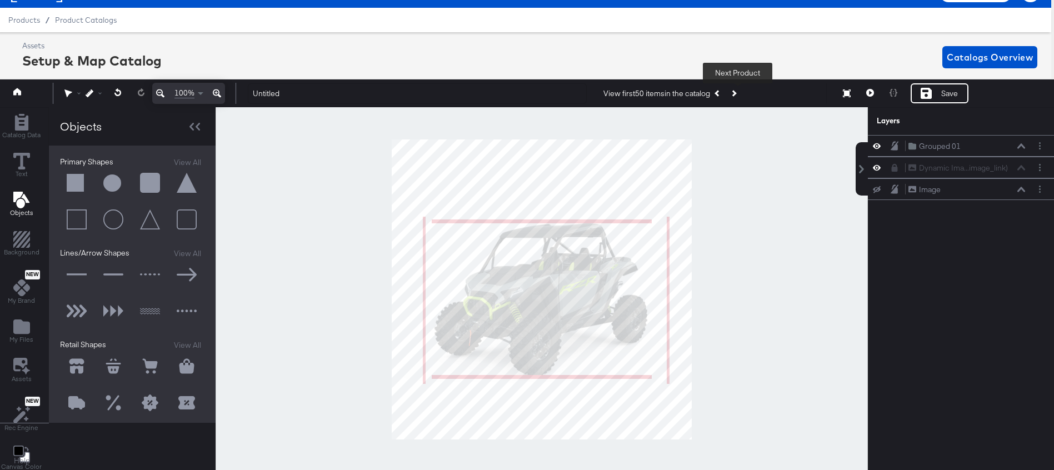
click at [737, 92] on icon "Next Product" at bounding box center [733, 94] width 6 height 6
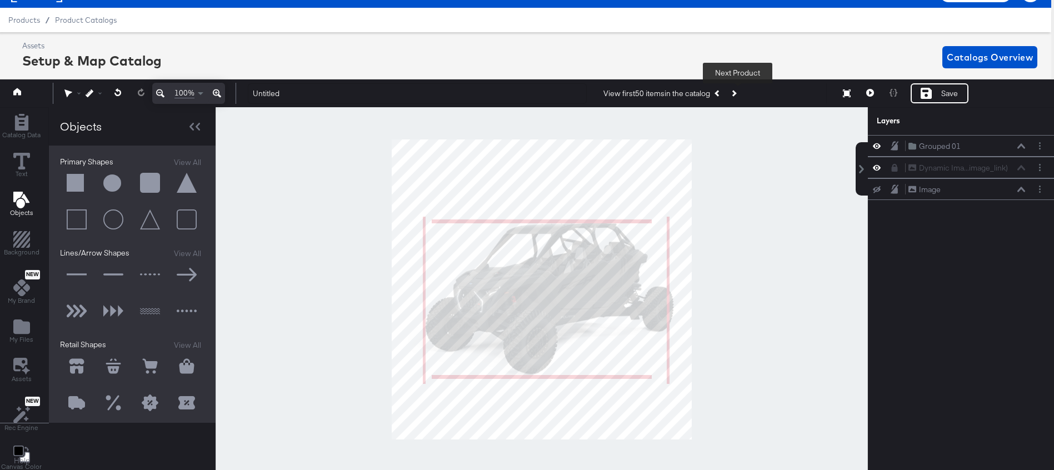
click at [737, 93] on icon "Next Product" at bounding box center [733, 94] width 6 height 6
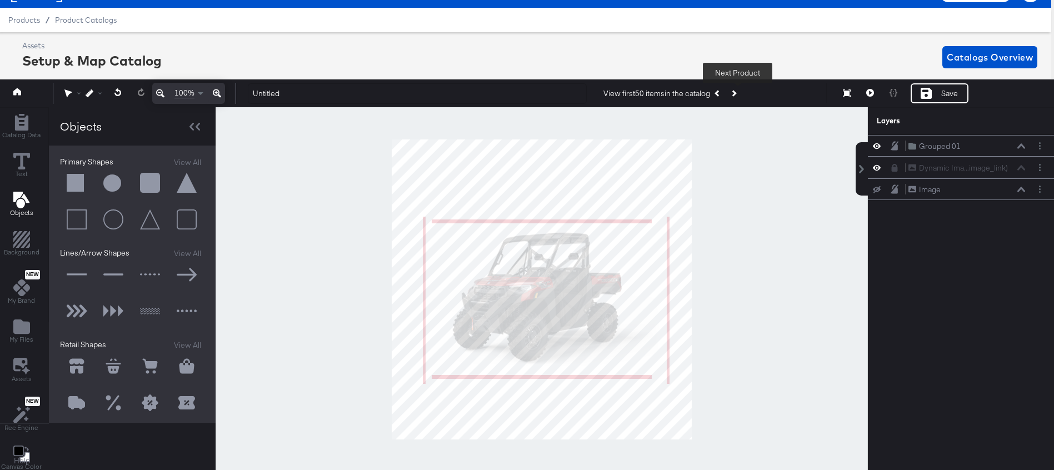
click at [737, 93] on icon "Next Product" at bounding box center [733, 94] width 6 height 6
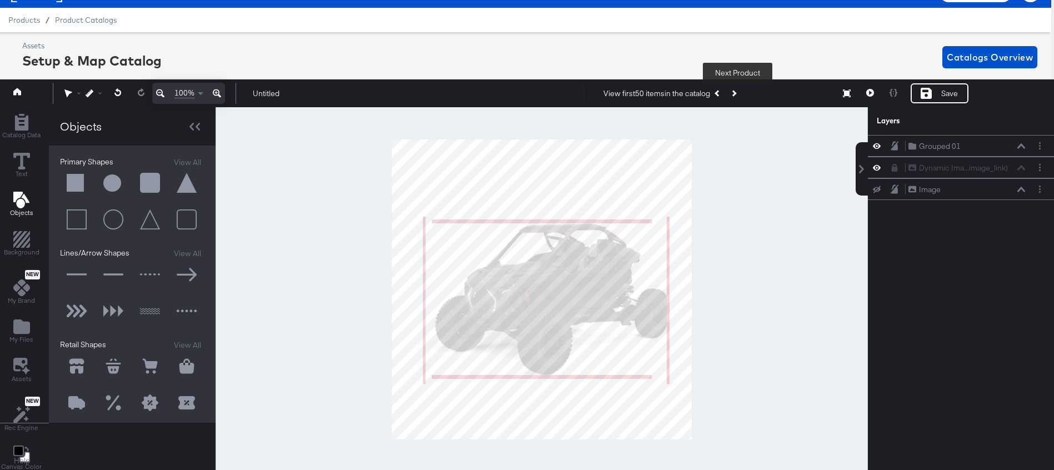
click at [737, 94] on icon "Next Product" at bounding box center [733, 94] width 6 height 6
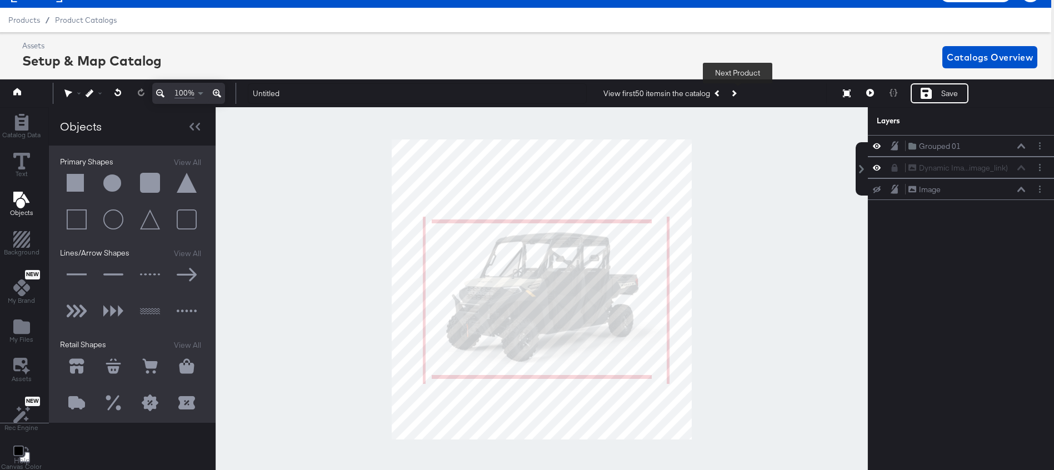
click at [737, 94] on icon "Next Product" at bounding box center [733, 94] width 6 height 6
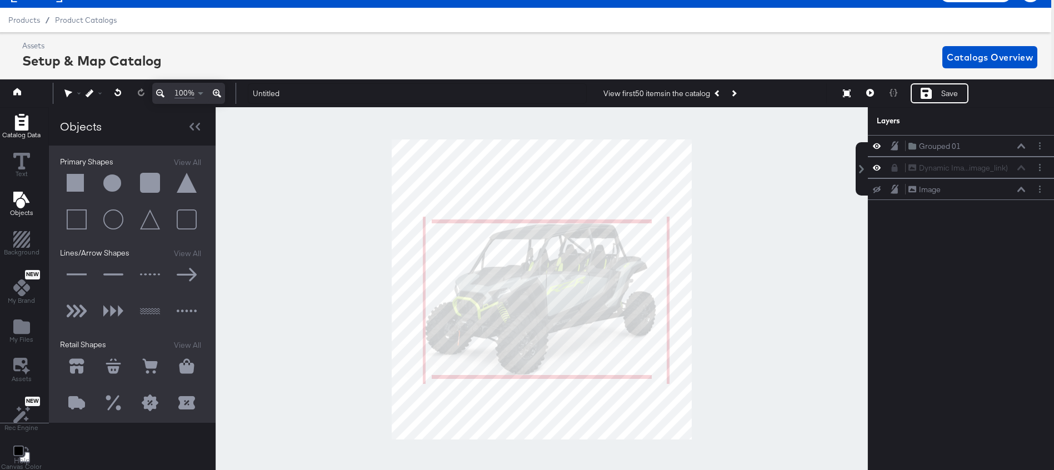
click at [19, 130] on div "Catalog Data" at bounding box center [21, 127] width 38 height 26
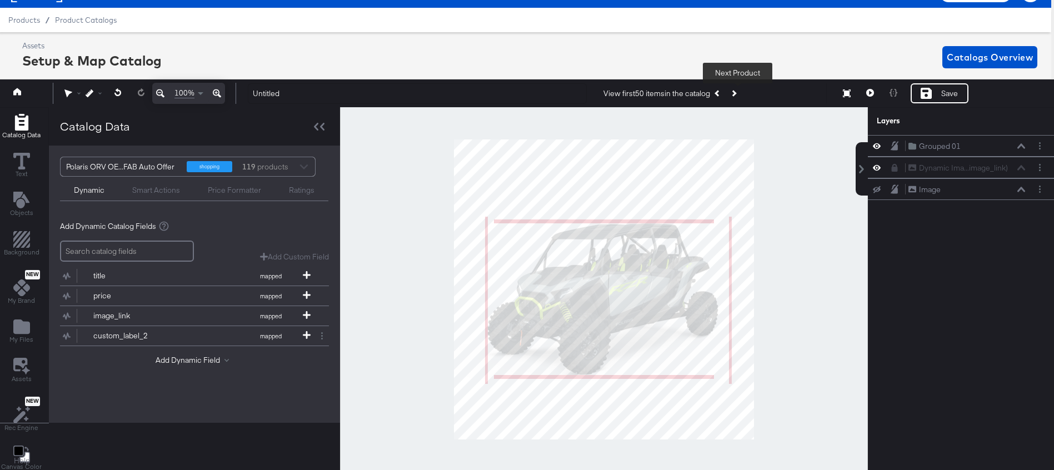
click at [737, 93] on icon "Next Product" at bounding box center [733, 94] width 6 height 6
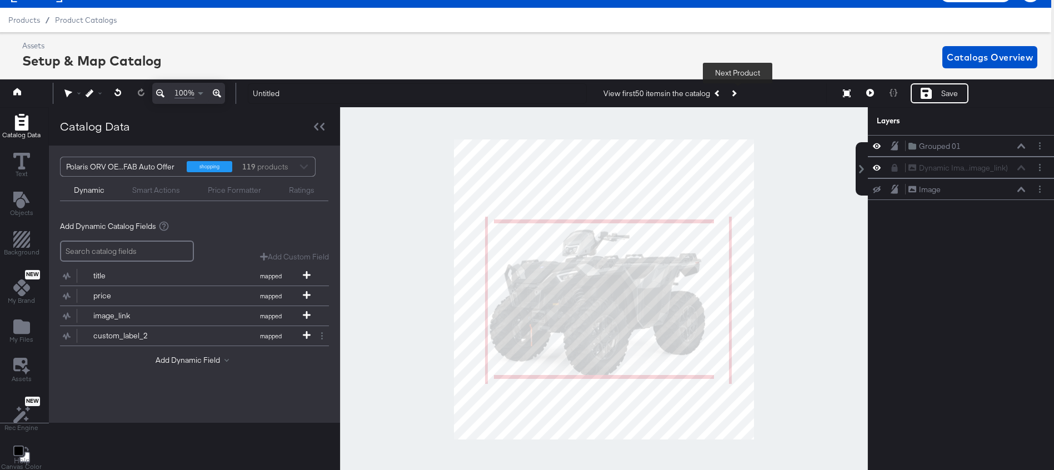
click at [737, 94] on icon "Next Product" at bounding box center [733, 94] width 6 height 6
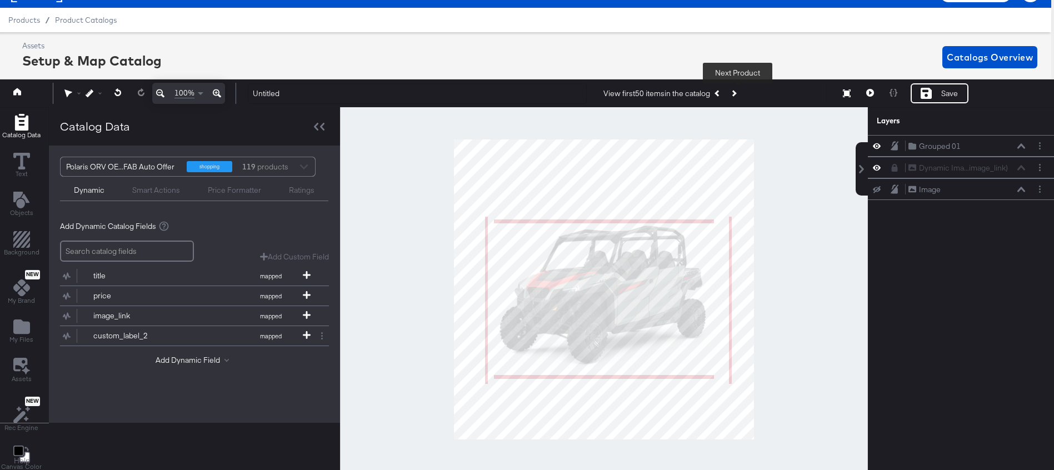
click at [737, 95] on icon "Next Product" at bounding box center [733, 94] width 6 height 6
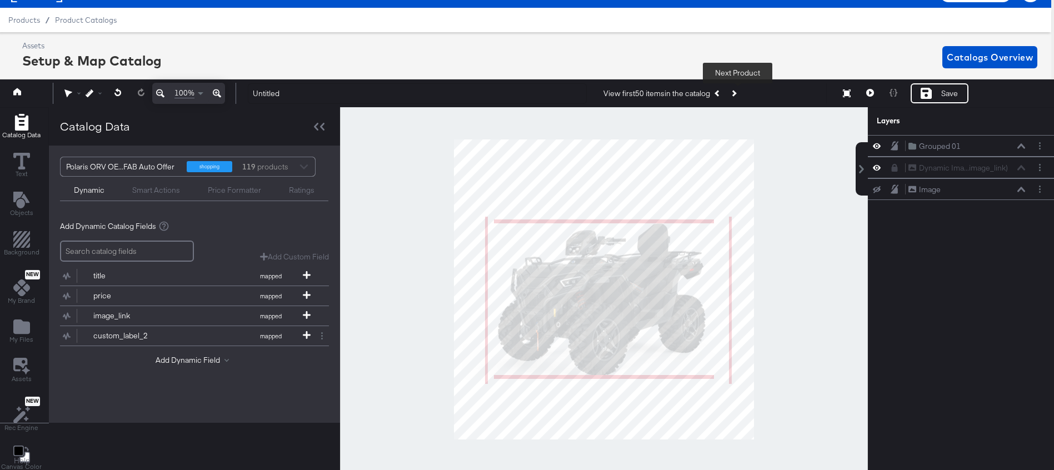
click at [738, 96] on button "Next Product" at bounding box center [734, 93] width 16 height 20
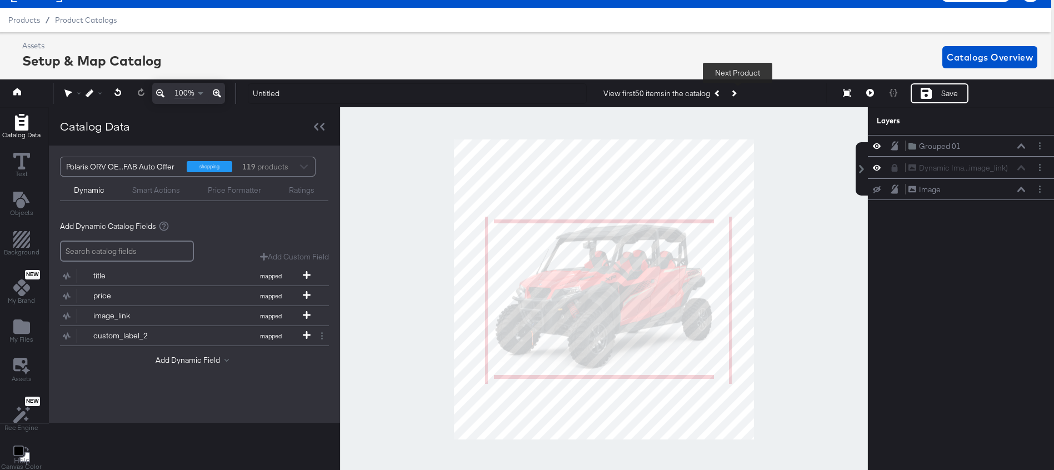
click at [738, 97] on button "Next Product" at bounding box center [734, 93] width 16 height 20
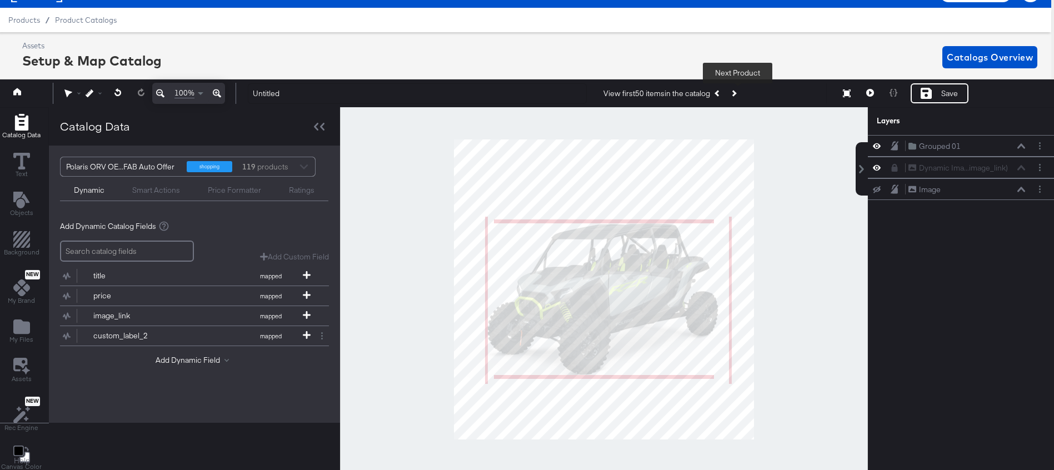
click at [738, 96] on button "Next Product" at bounding box center [734, 93] width 16 height 20
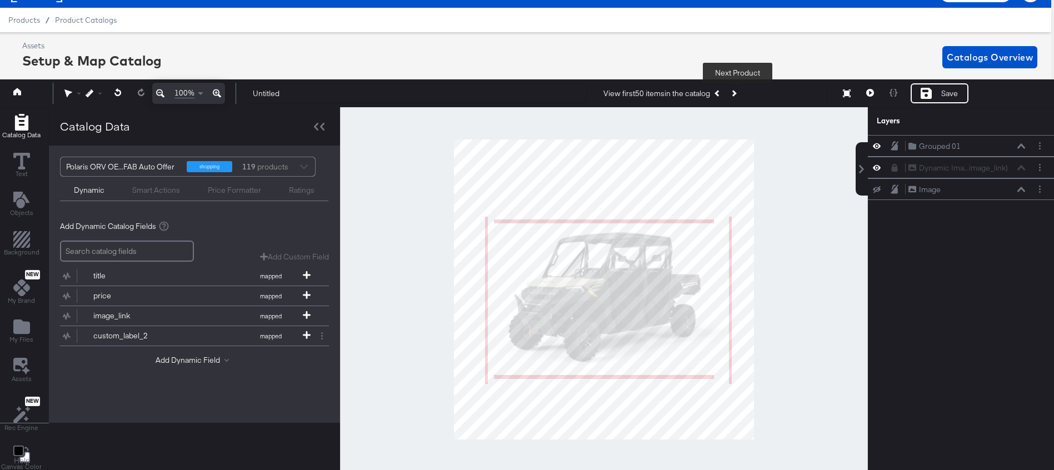
click at [738, 96] on button "Next Product" at bounding box center [734, 93] width 16 height 20
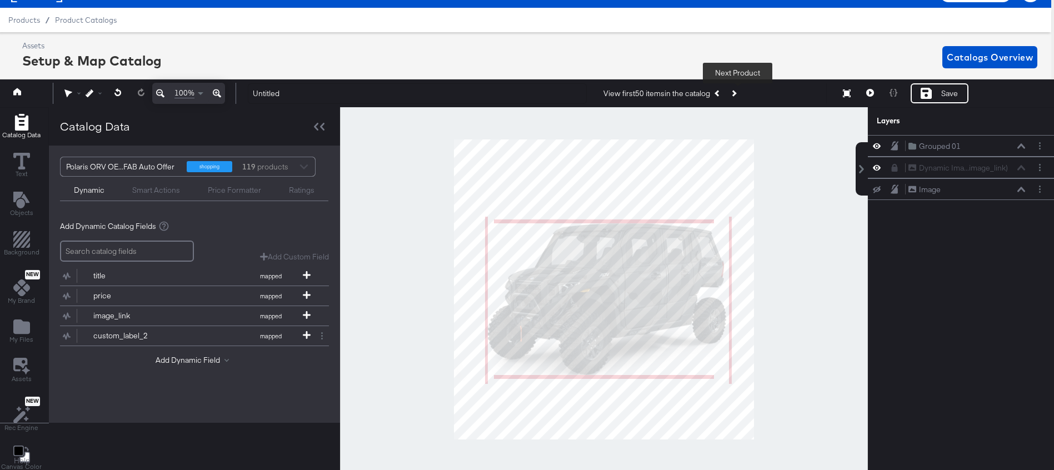
click at [738, 96] on button "Next Product" at bounding box center [734, 93] width 16 height 20
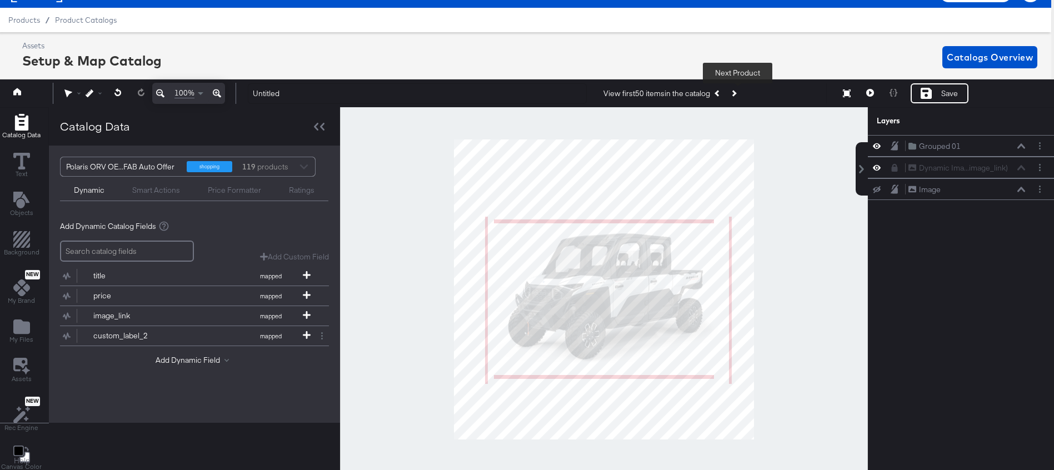
click at [738, 96] on button "Next Product" at bounding box center [734, 93] width 16 height 20
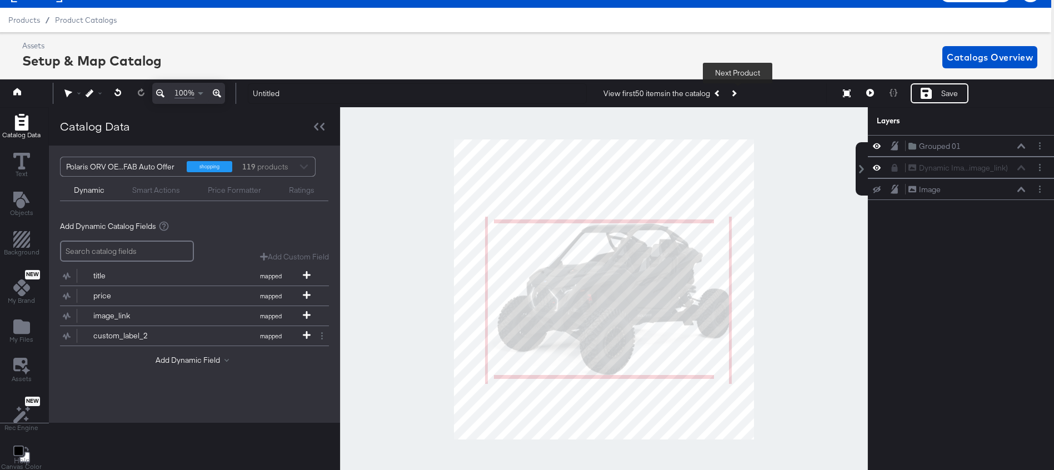
click at [738, 97] on button "Next Product" at bounding box center [734, 93] width 16 height 20
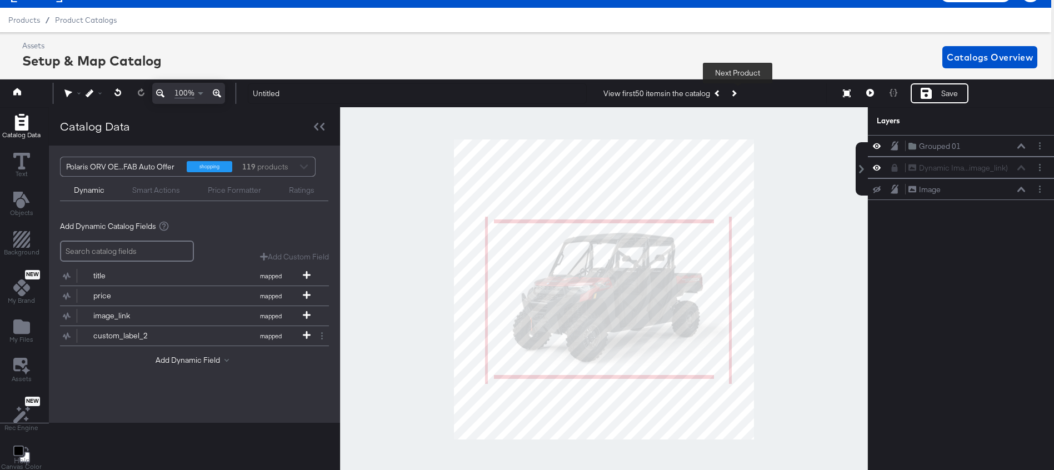
click at [738, 97] on button "Next Product" at bounding box center [734, 93] width 16 height 20
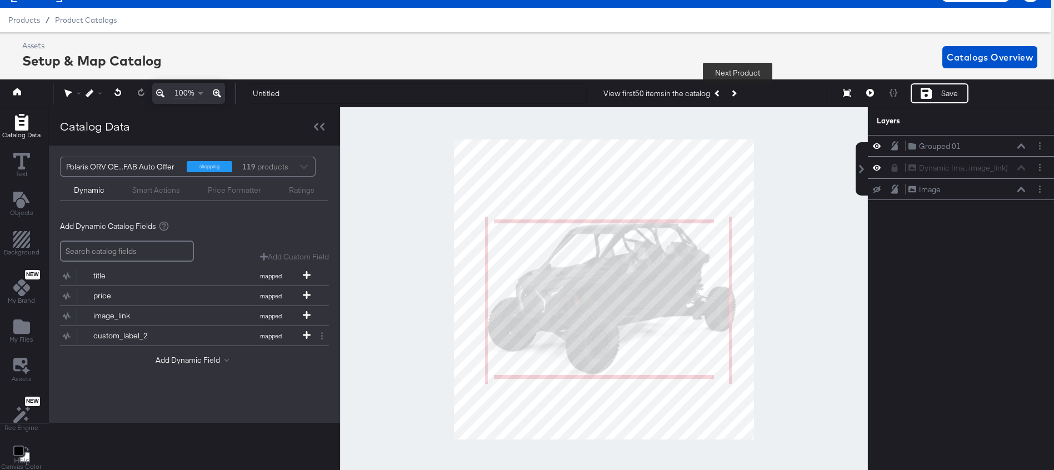
click at [738, 97] on button "Next Product" at bounding box center [734, 93] width 16 height 20
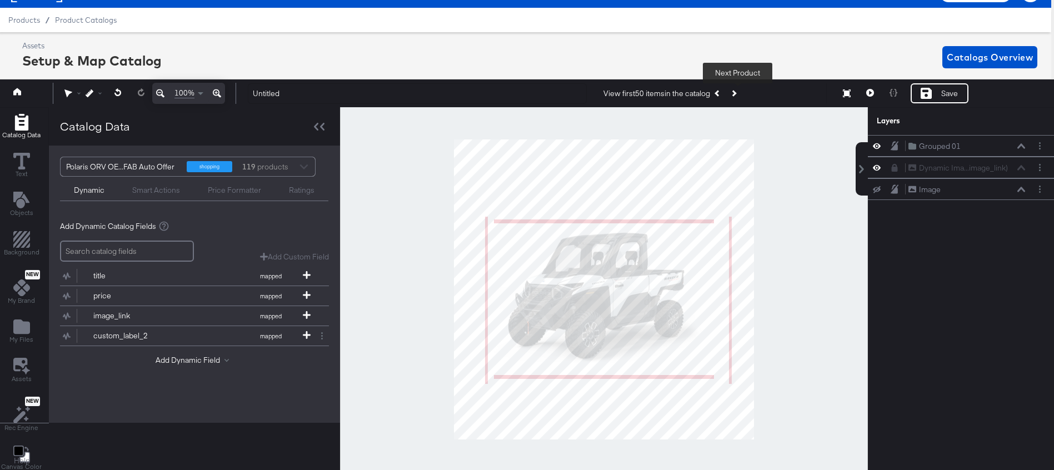
click at [738, 98] on button "Next Product" at bounding box center [734, 93] width 16 height 20
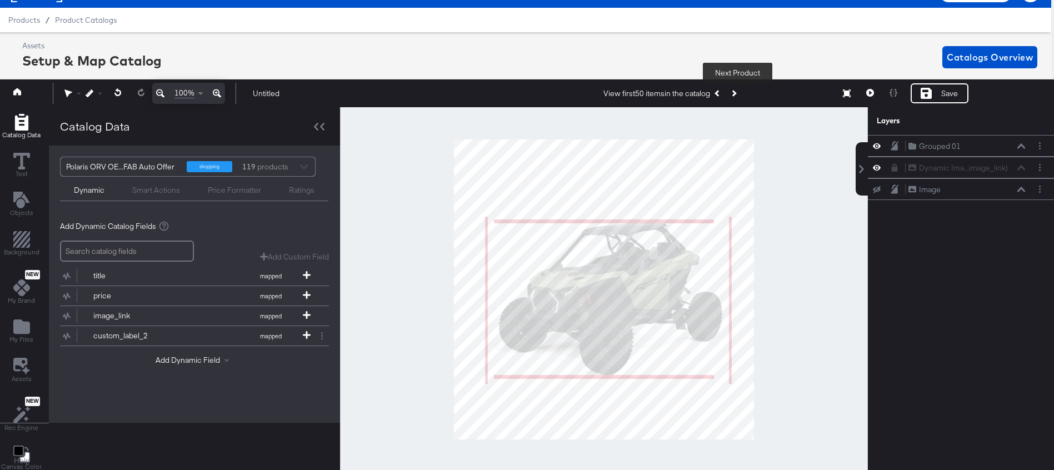
click at [738, 98] on button "Next Product" at bounding box center [734, 93] width 16 height 20
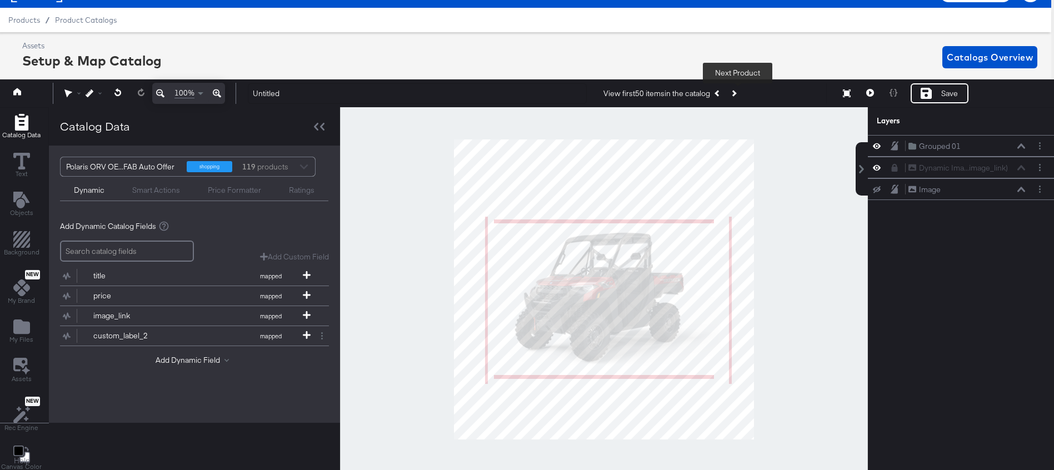
click at [738, 98] on button "Next Product" at bounding box center [734, 93] width 16 height 20
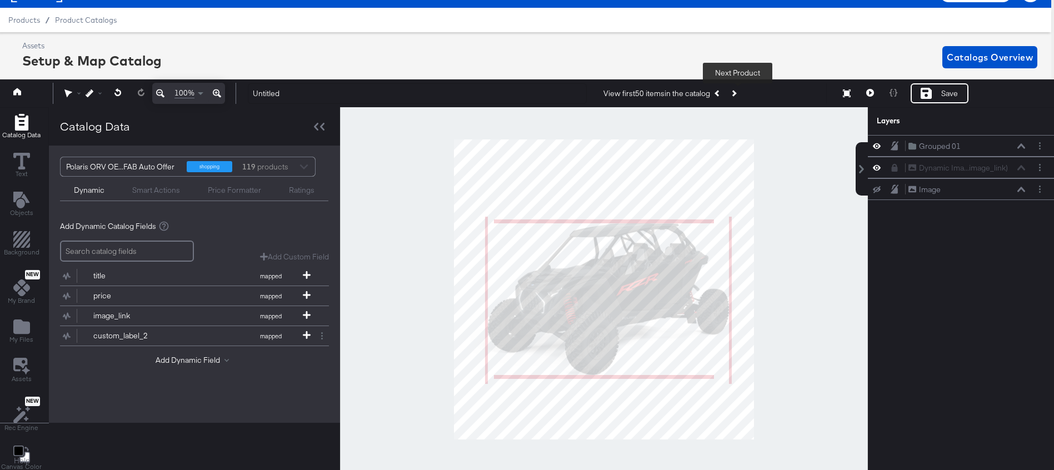
click at [738, 98] on button "Next Product" at bounding box center [734, 93] width 16 height 20
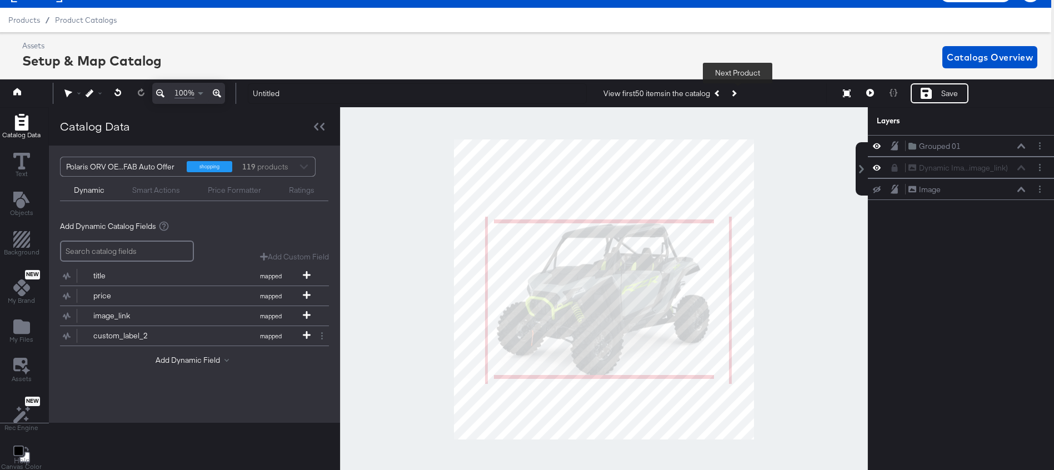
click at [738, 99] on button "Next Product" at bounding box center [734, 93] width 16 height 20
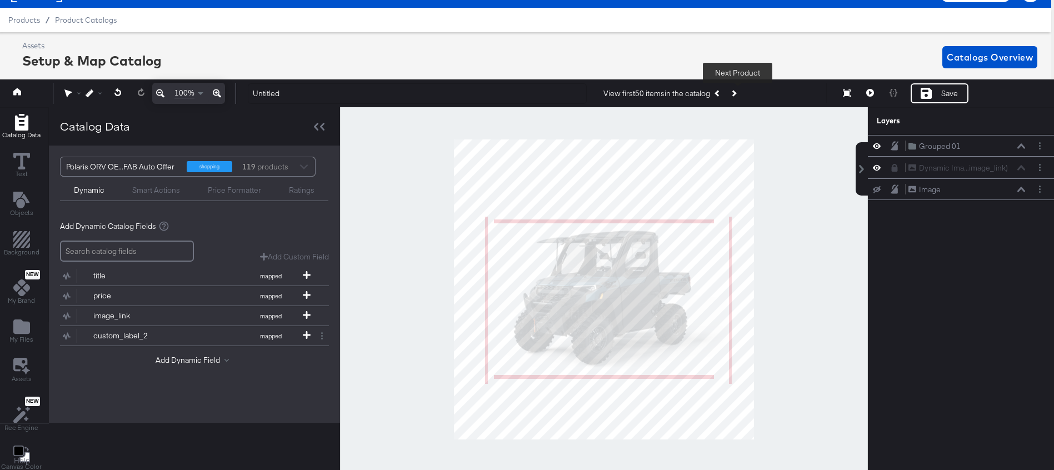
click at [738, 100] on button "Next Product" at bounding box center [734, 93] width 16 height 20
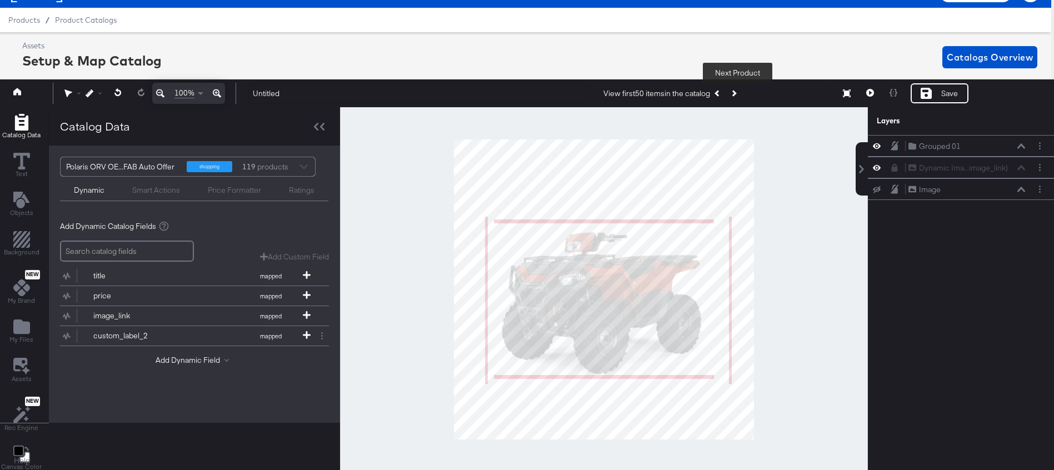
click at [739, 100] on button "Next Product" at bounding box center [734, 93] width 16 height 20
click at [740, 101] on button "Next Product" at bounding box center [734, 93] width 16 height 20
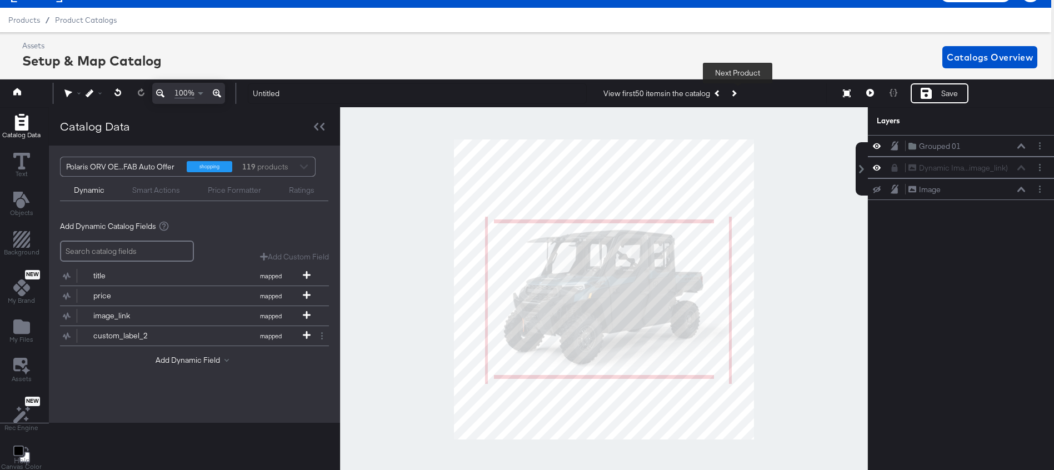
click at [740, 101] on button "Next Product" at bounding box center [734, 93] width 16 height 20
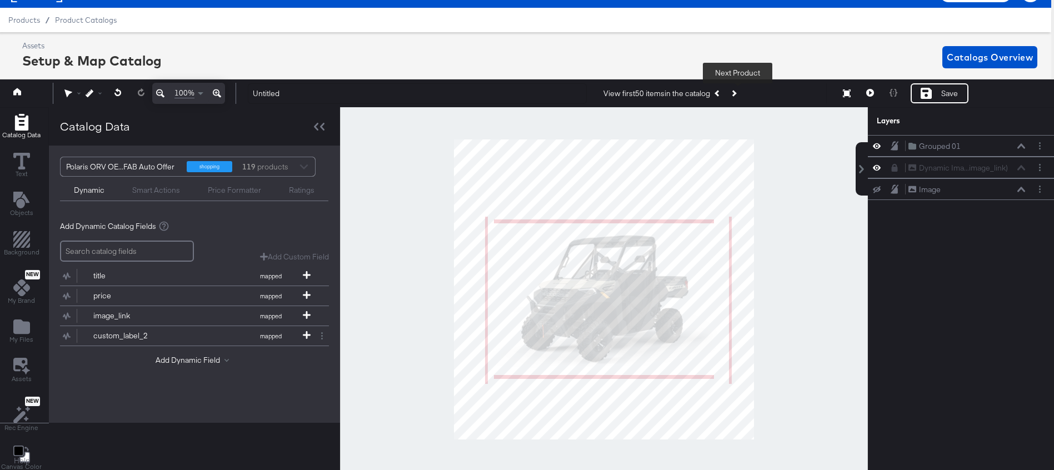
click at [740, 101] on button "Next Product" at bounding box center [734, 93] width 16 height 20
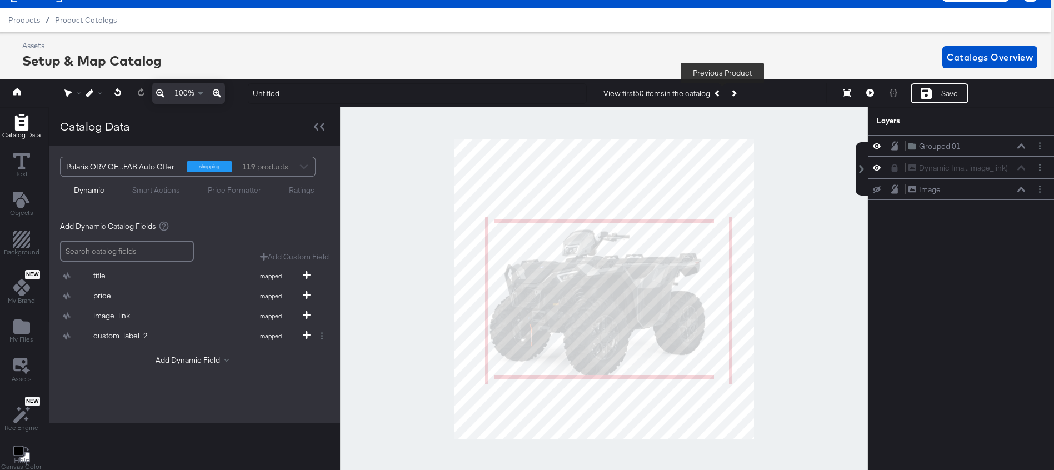
click at [722, 96] on button "Previous Product" at bounding box center [718, 93] width 16 height 20
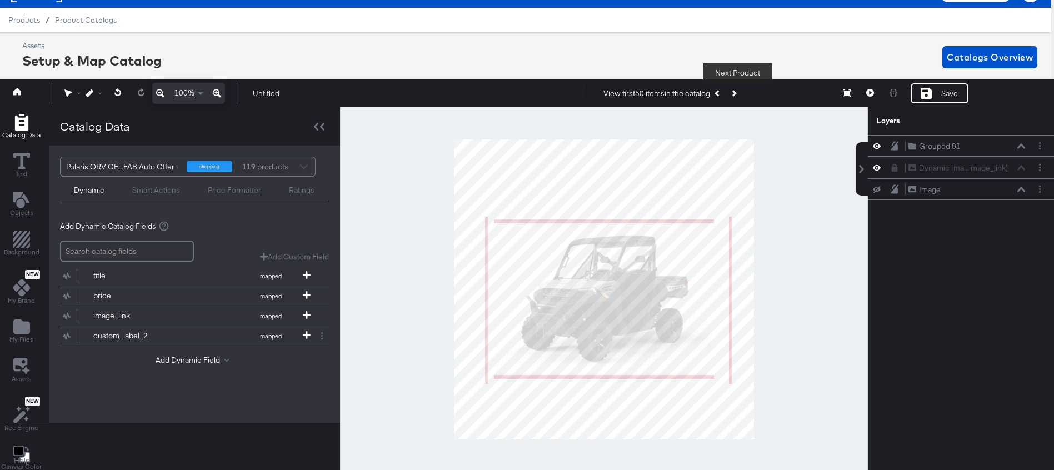
click at [735, 96] on button "Next Product" at bounding box center [734, 93] width 16 height 20
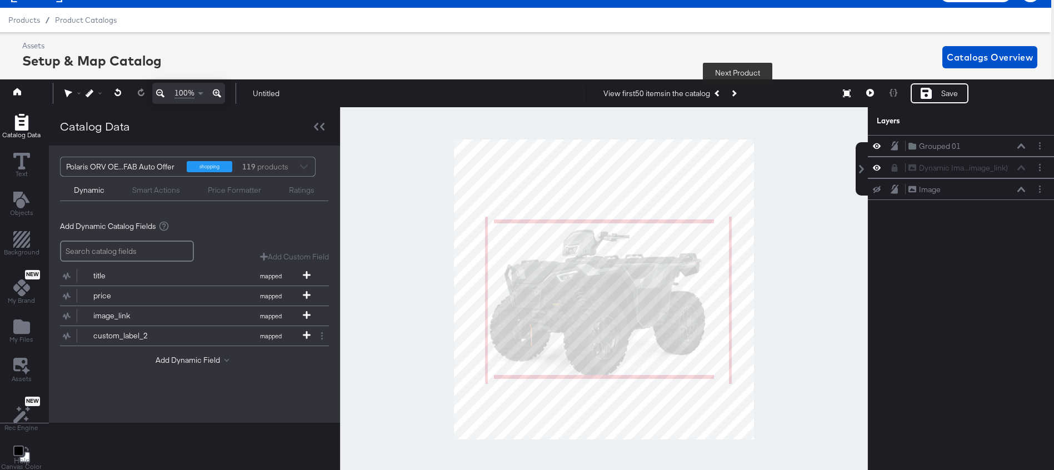
click at [735, 96] on button "Next Product" at bounding box center [734, 93] width 16 height 20
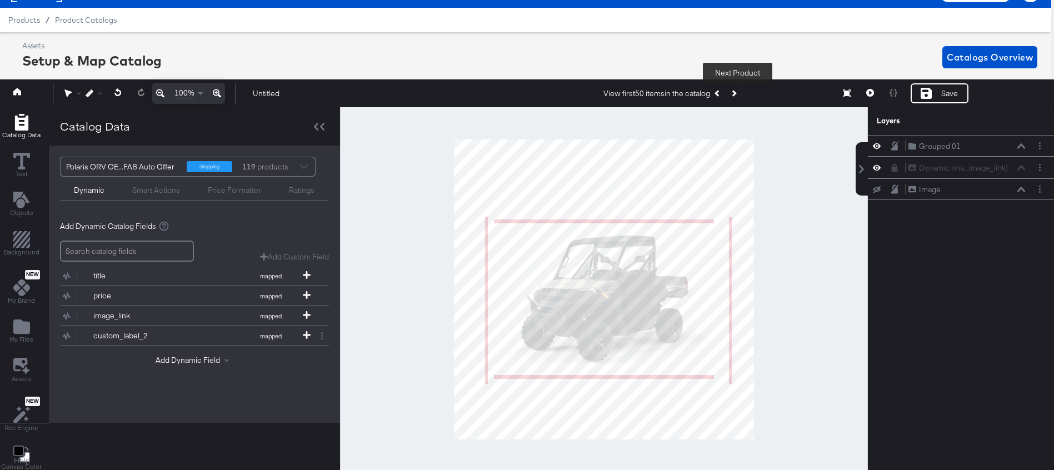
click at [735, 97] on button "Next Product" at bounding box center [734, 93] width 16 height 20
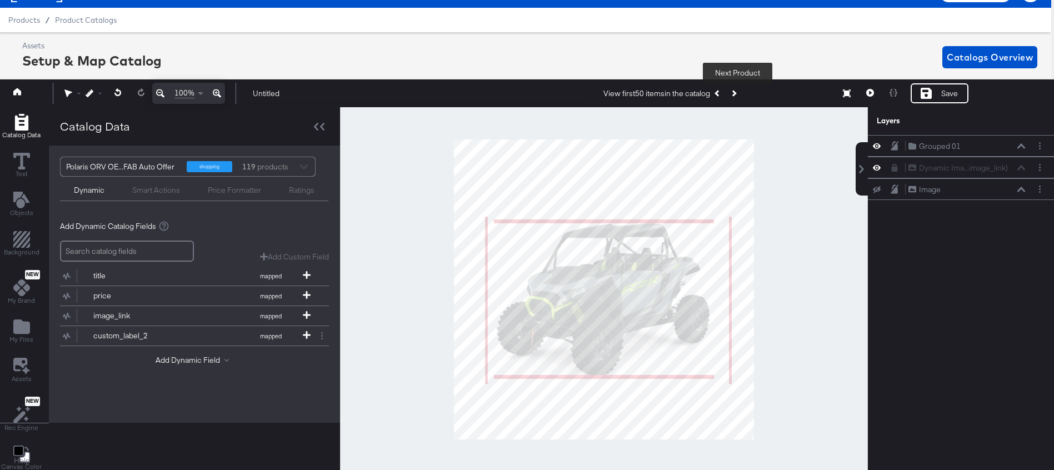
click at [735, 98] on button "Next Product" at bounding box center [734, 93] width 16 height 20
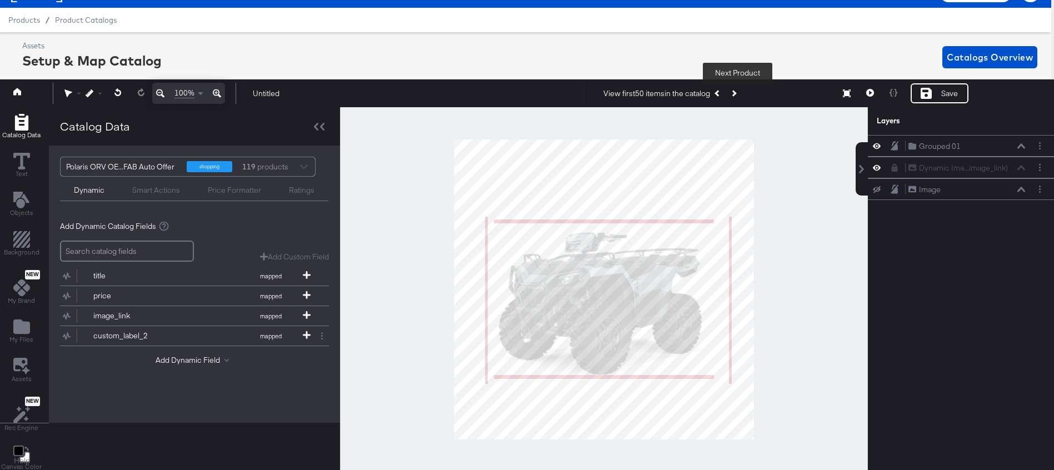
click at [735, 99] on button "Next Product" at bounding box center [734, 93] width 16 height 20
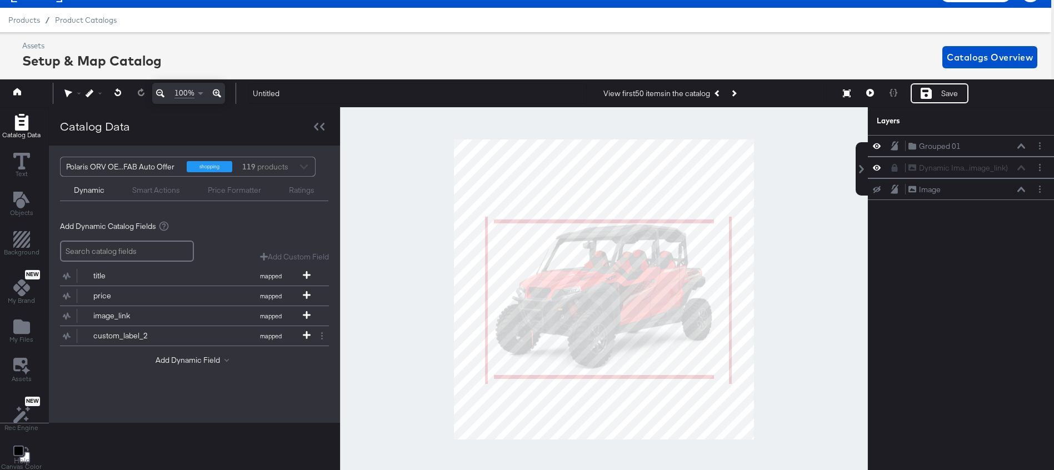
click at [1048, 122] on div "Layers" at bounding box center [961, 121] width 186 height 28
click at [737, 93] on icon "Next Product" at bounding box center [733, 94] width 6 height 6
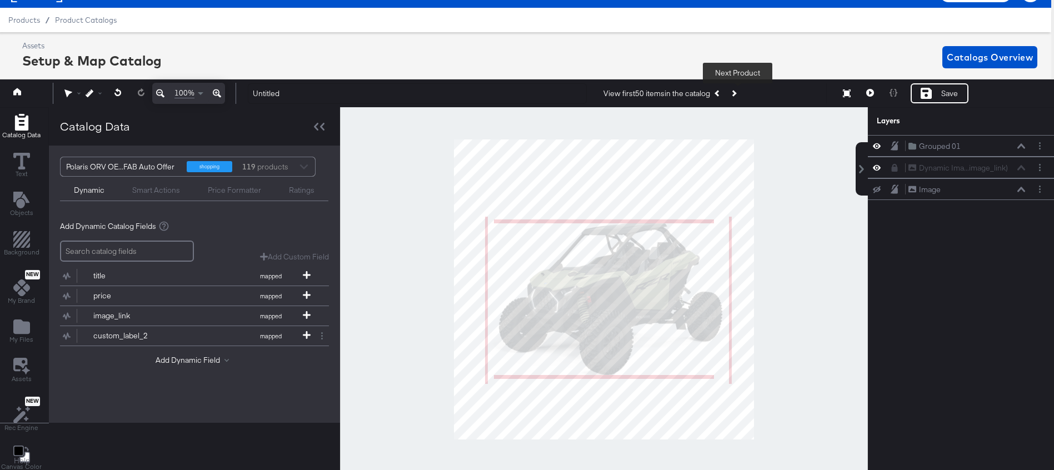
click at [737, 93] on icon "Next Product" at bounding box center [733, 94] width 6 height 6
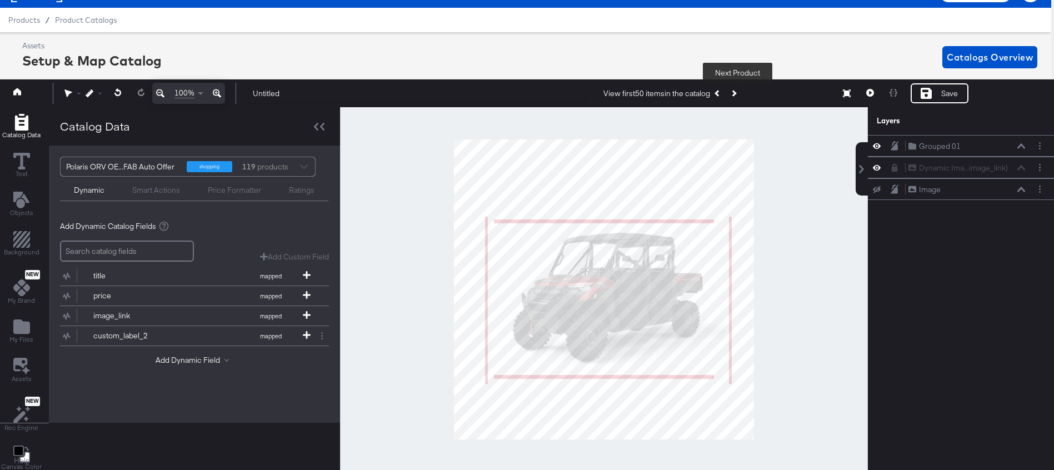
click at [737, 93] on icon "Next Product" at bounding box center [733, 94] width 6 height 6
click at [738, 93] on div "View first 50 items in the catalog Next Product" at bounding box center [673, 93] width 138 height 20
click at [162, 194] on div "Smart Actions" at bounding box center [156, 190] width 48 height 11
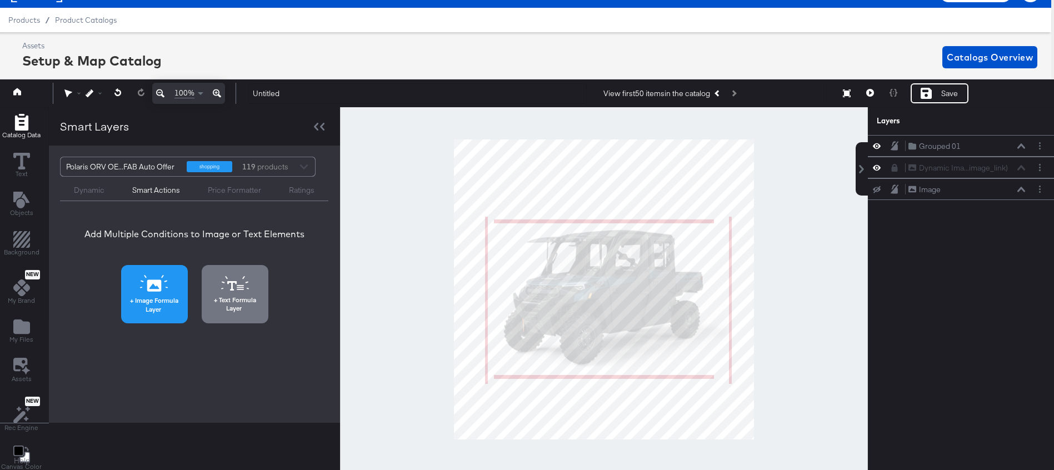
click at [157, 287] on icon at bounding box center [154, 283] width 28 height 17
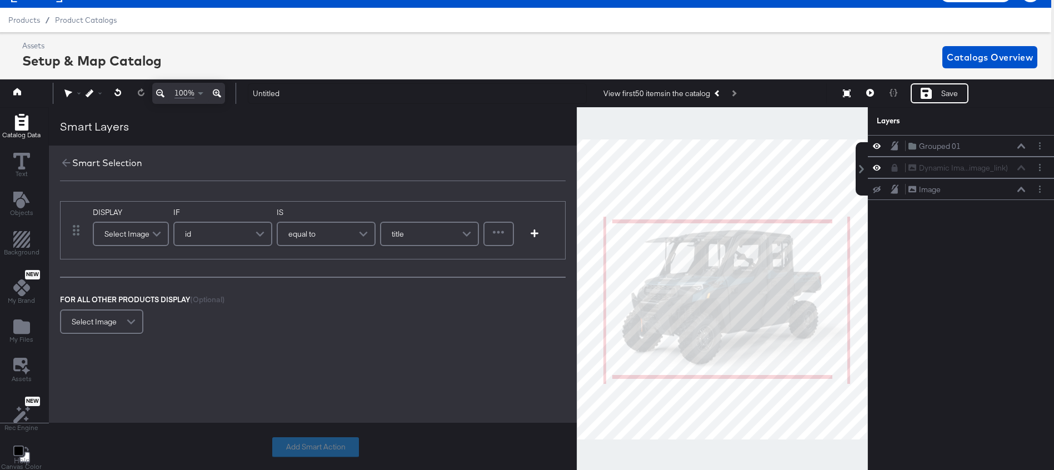
click at [148, 238] on span at bounding box center [157, 234] width 19 height 22
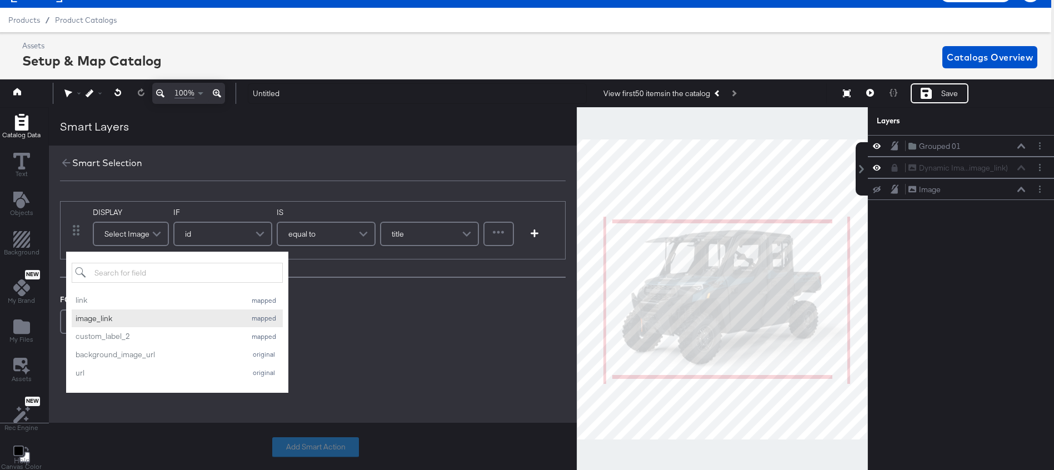
click at [143, 319] on div "image_link" at bounding box center [158, 319] width 165 height 11
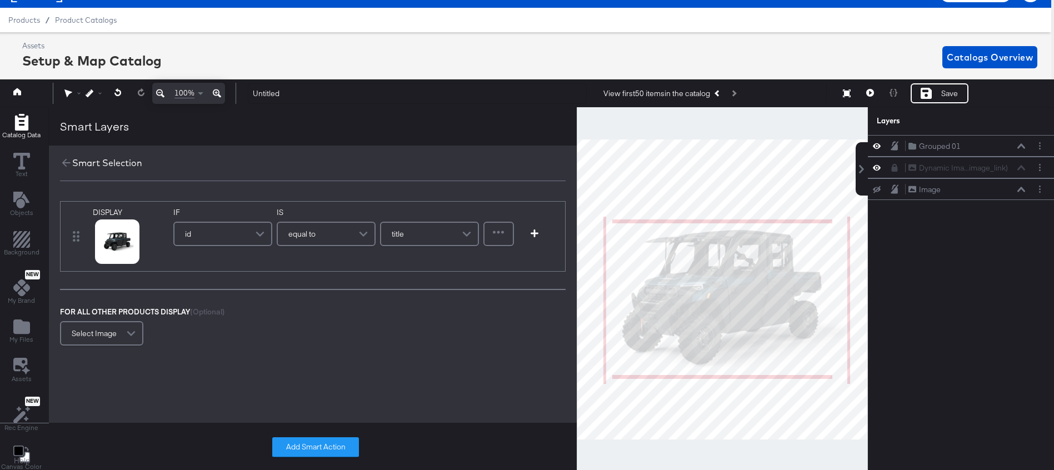
click at [231, 236] on div "id" at bounding box center [223, 234] width 97 height 22
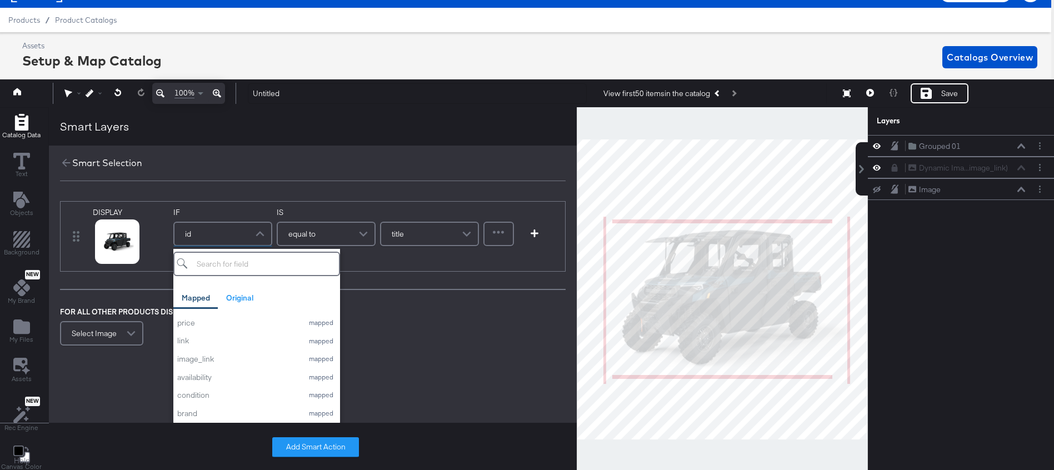
scroll to position [0, 0]
click at [198, 344] on div "title" at bounding box center [237, 346] width 120 height 11
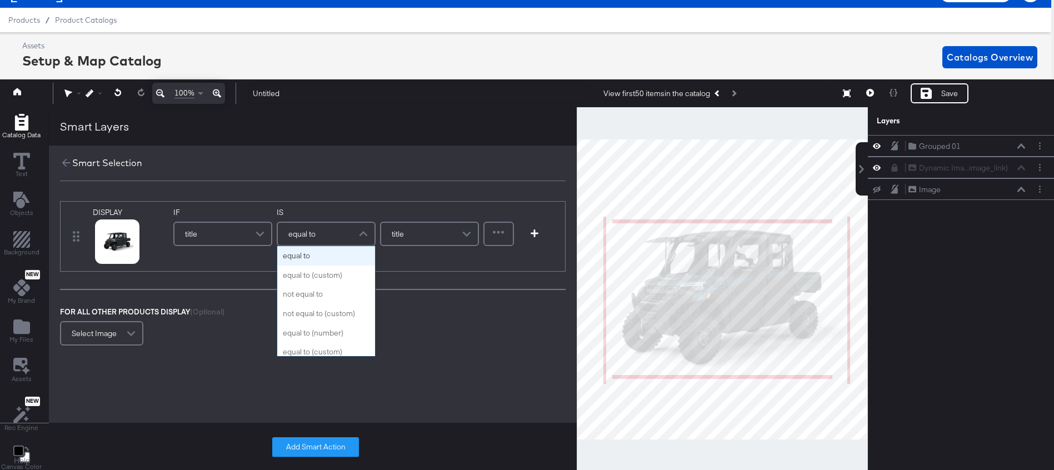
click at [326, 232] on div "equal to" at bounding box center [326, 234] width 97 height 22
click at [320, 233] on div "equal to" at bounding box center [326, 234] width 97 height 22
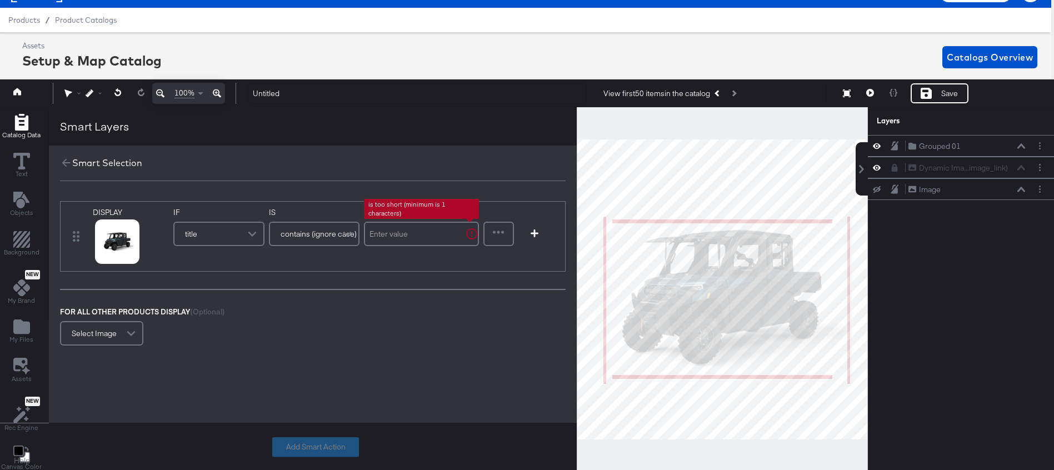
click at [420, 229] on input "text" at bounding box center [421, 234] width 115 height 24
type input "rzr"
click at [320, 452] on button "Add Smart Action" at bounding box center [315, 447] width 87 height 20
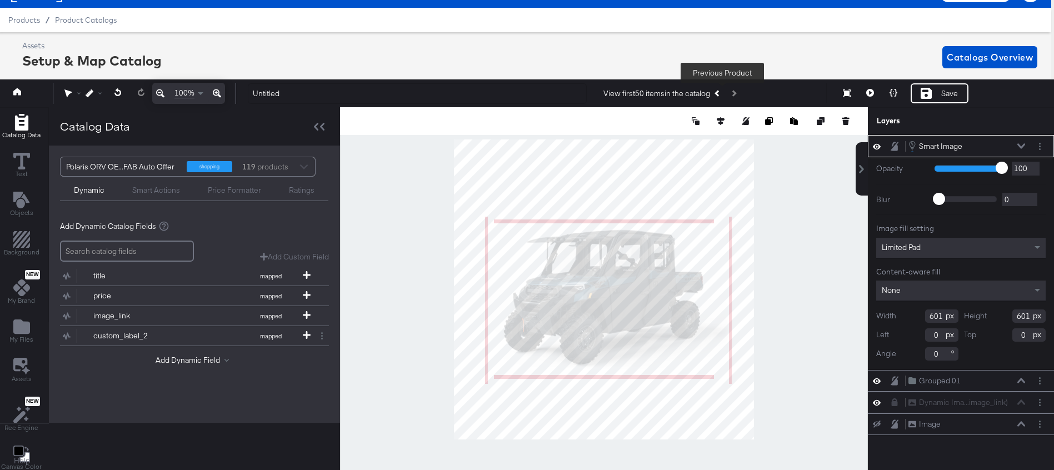
click at [720, 96] on button "Previous Product" at bounding box center [718, 93] width 16 height 20
click at [720, 97] on button "Previous Product" at bounding box center [718, 93] width 16 height 20
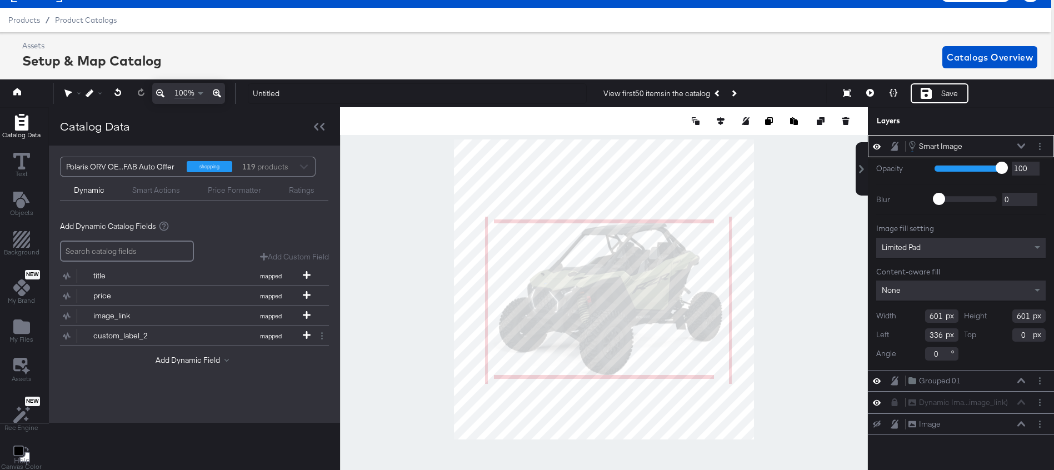
type input "254"
click at [1039, 143] on icon "Layer Options" at bounding box center [1040, 146] width 2 height 7
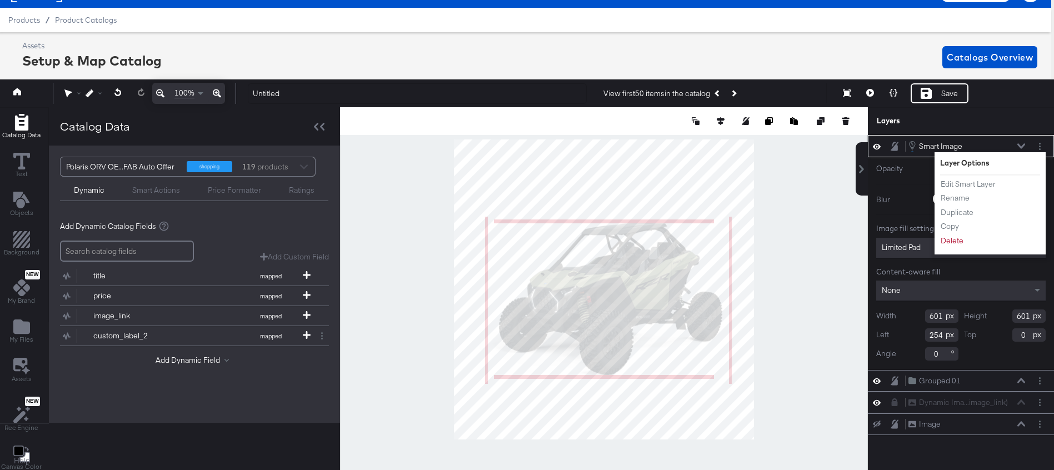
click at [1022, 146] on icon at bounding box center [1022, 146] width 8 height 6
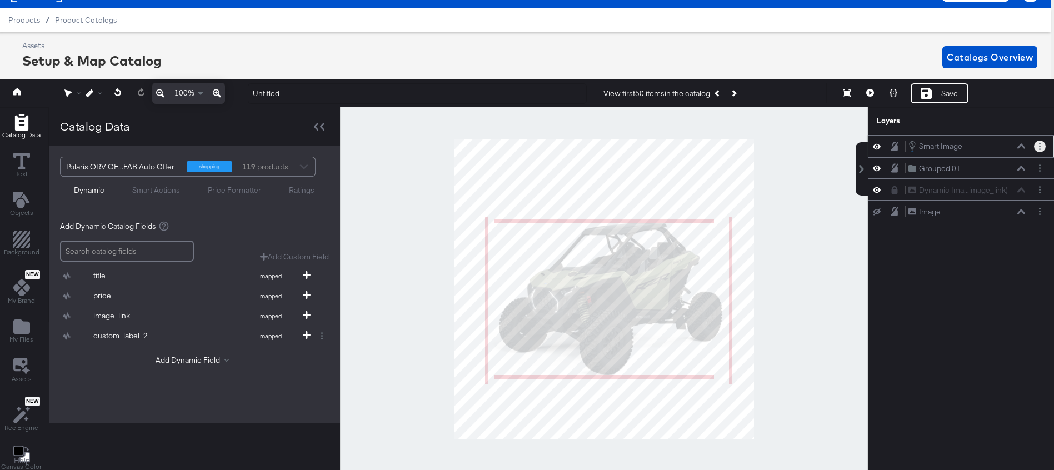
click at [1041, 145] on icon "Layer Options" at bounding box center [1040, 146] width 2 height 7
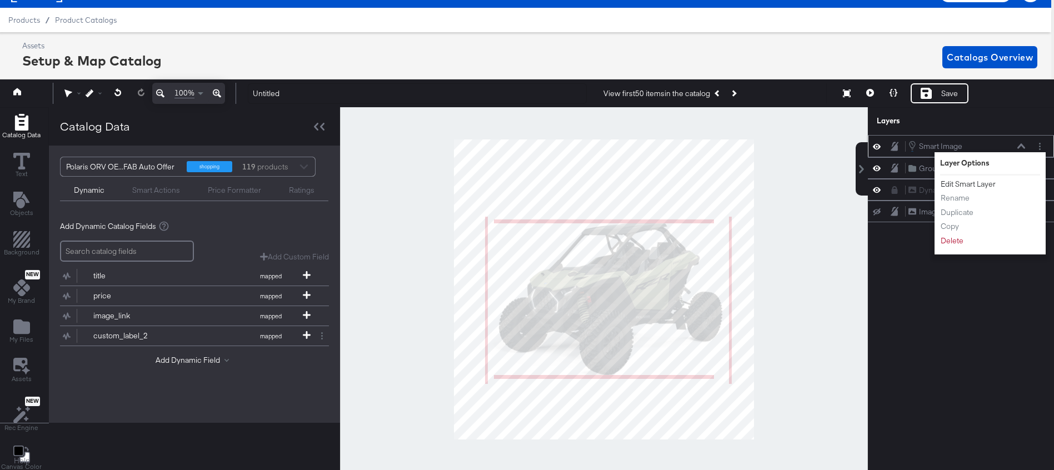
click at [953, 183] on button "Edit Smart Layer" at bounding box center [969, 184] width 56 height 12
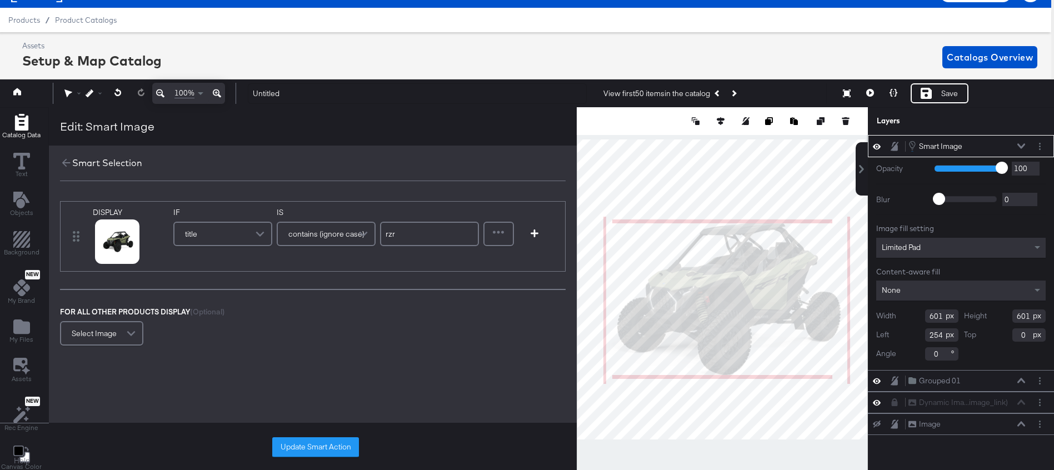
click at [257, 235] on span at bounding box center [261, 234] width 19 height 22
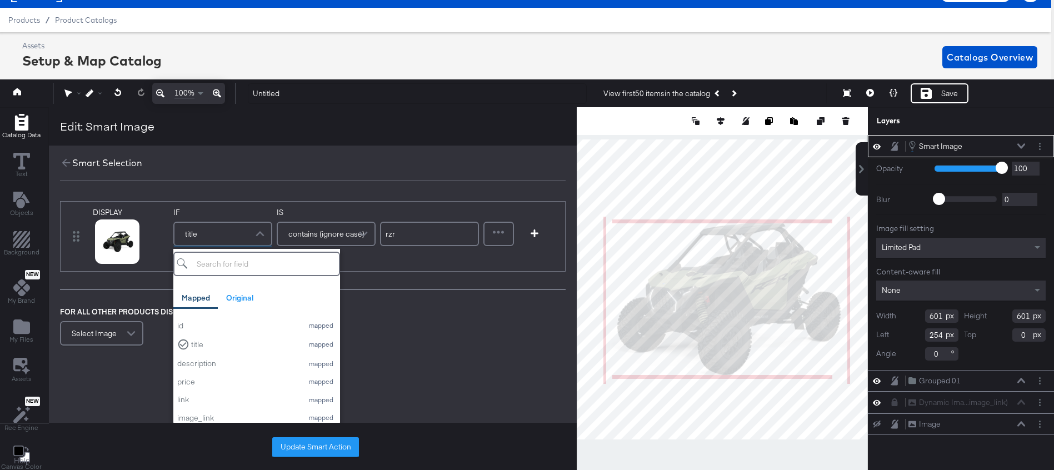
click at [261, 232] on span at bounding box center [261, 234] width 19 height 22
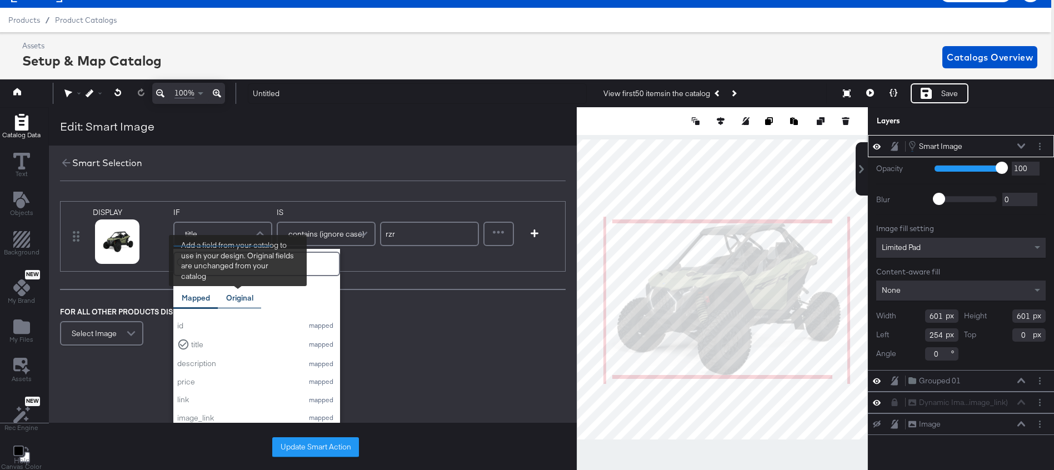
click at [251, 295] on div "Original" at bounding box center [239, 298] width 27 height 11
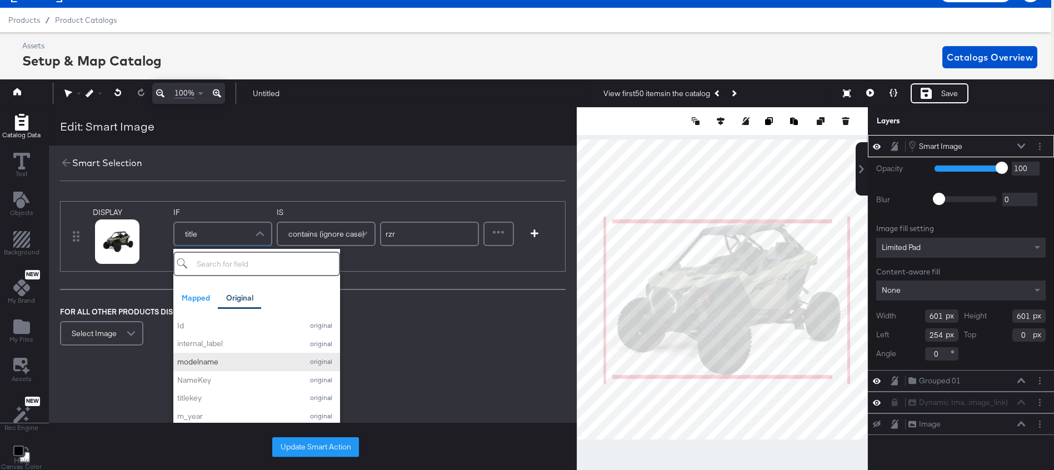
scroll to position [18, 0]
click at [222, 345] on div "modelname" at bounding box center [237, 344] width 120 height 11
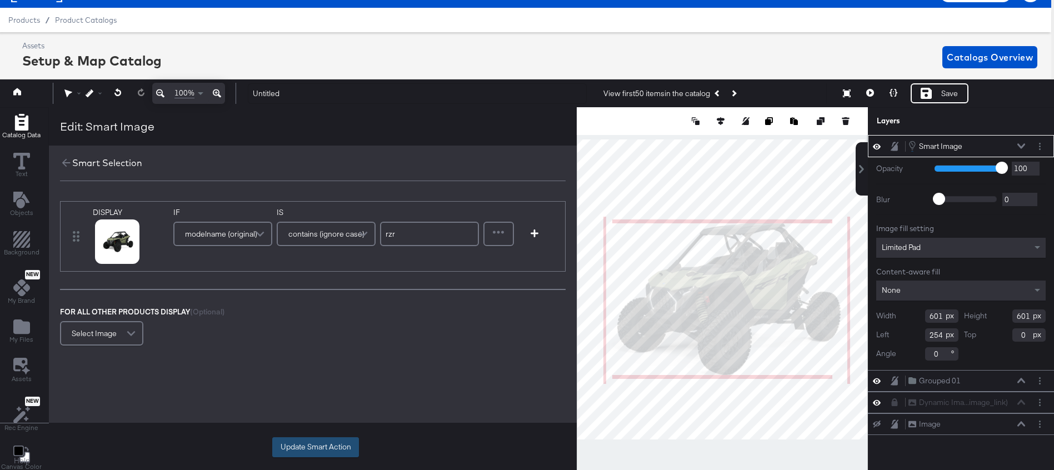
click at [298, 450] on button "Update Smart Action" at bounding box center [315, 447] width 87 height 20
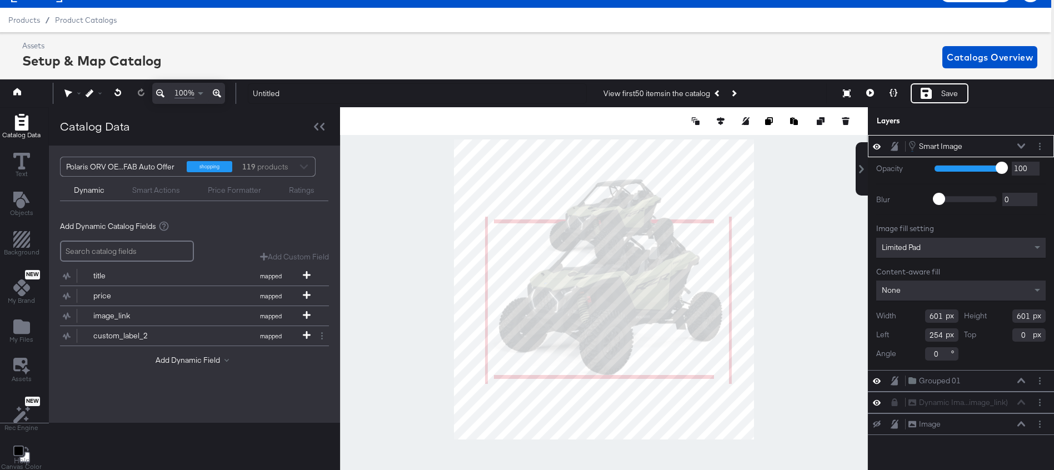
type input "855"
type input "861"
type input "0"
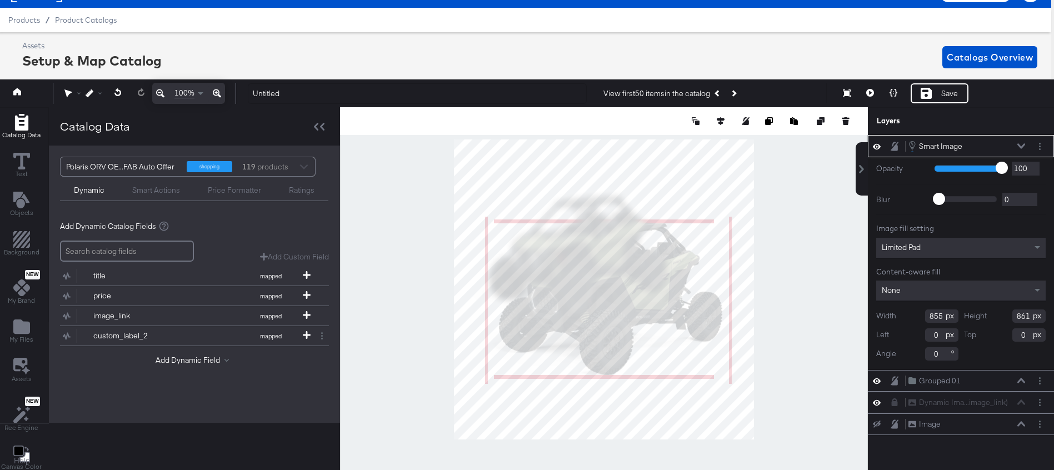
type input "1046"
type input "1054"
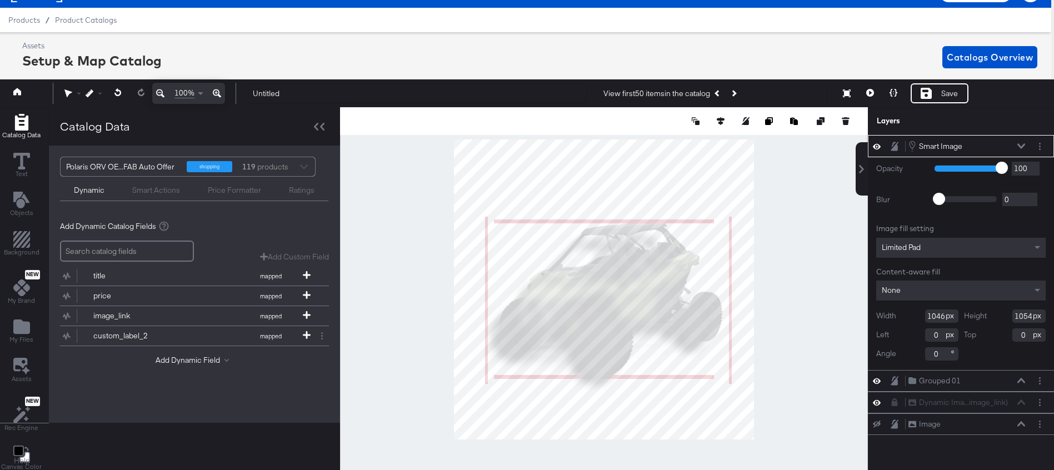
type input "-20"
type input "88"
click at [755, 151] on div at bounding box center [604, 289] width 528 height 365
type input "1100"
type input "1109"
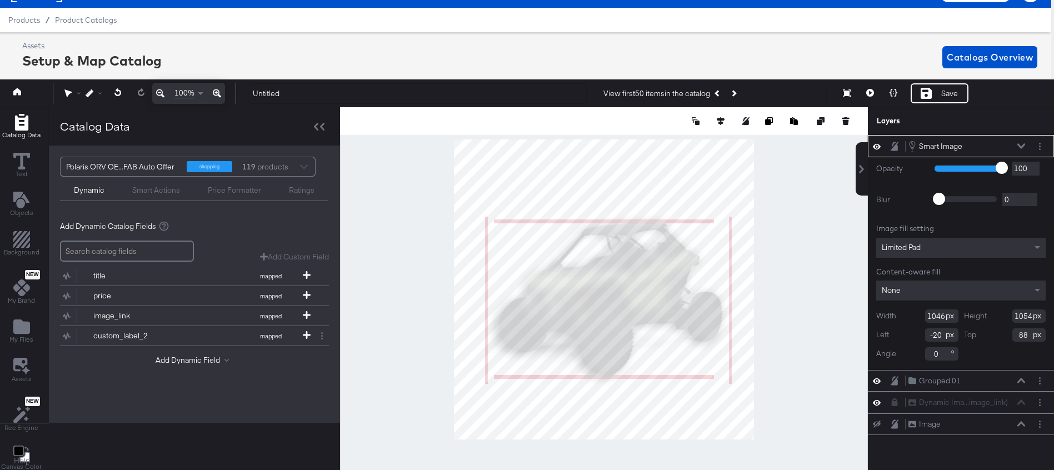
type input "33"
type input "-10"
type input "65"
type input "1034"
type input "1042"
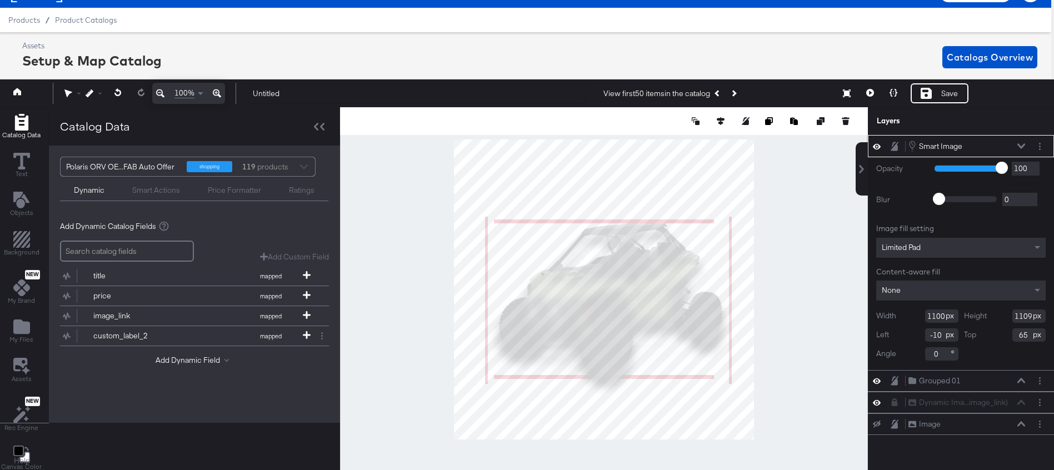
type input "0"
type input "132"
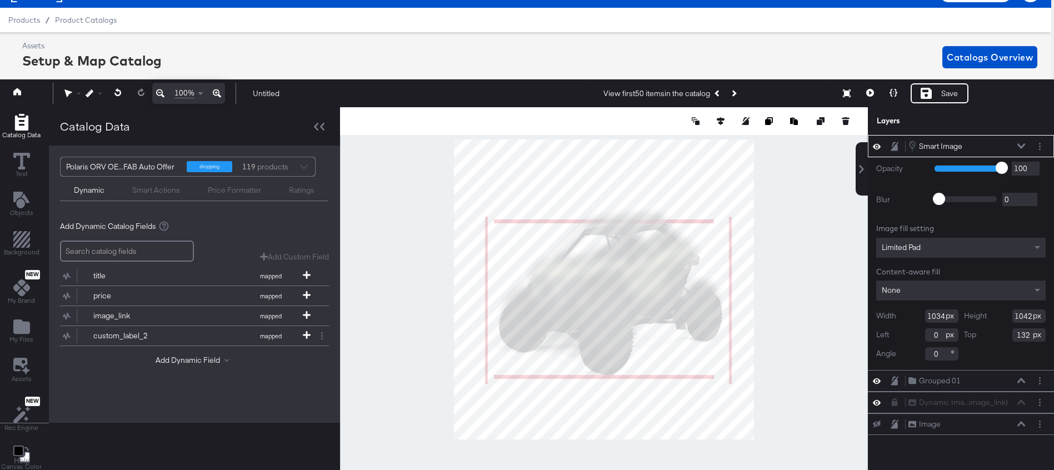
type input "23"
type input "20"
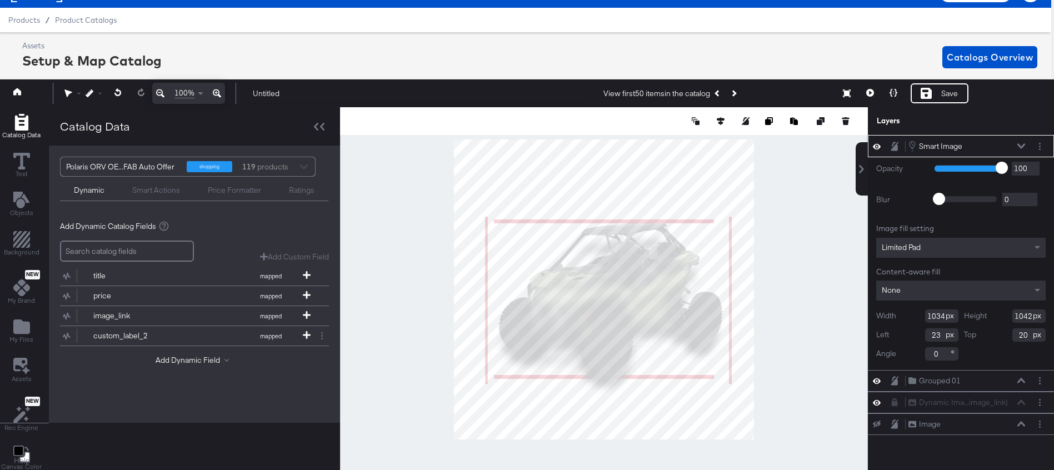
type input "0"
type input "30"
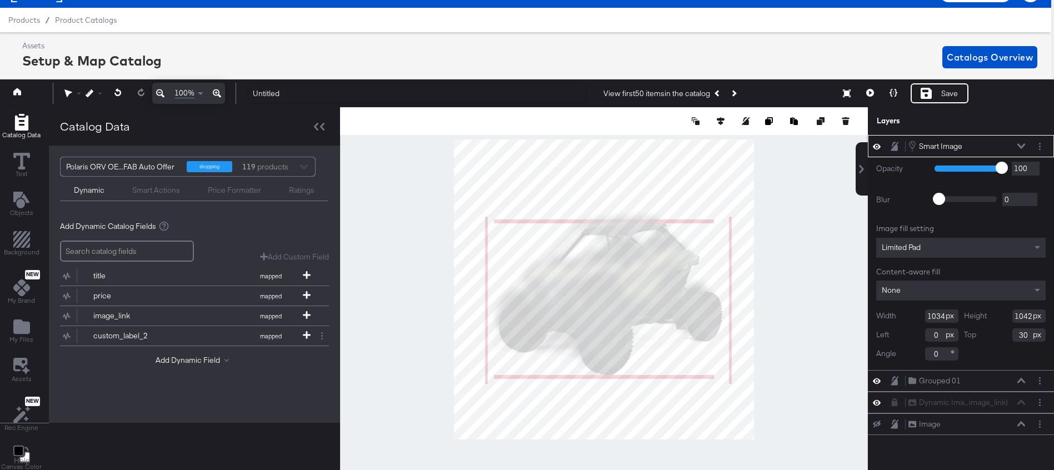
click at [934, 319] on input "1034" at bounding box center [942, 316] width 33 height 13
type input "1"
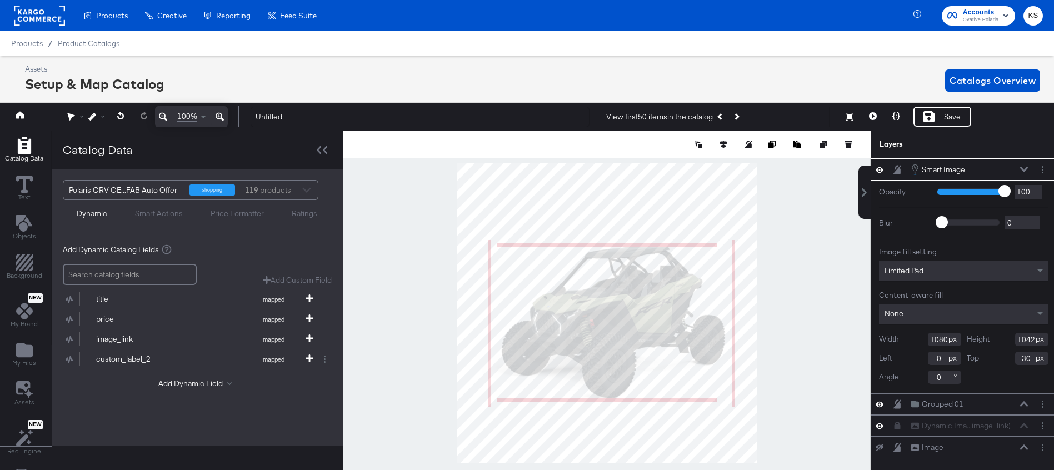
scroll to position [23, 3]
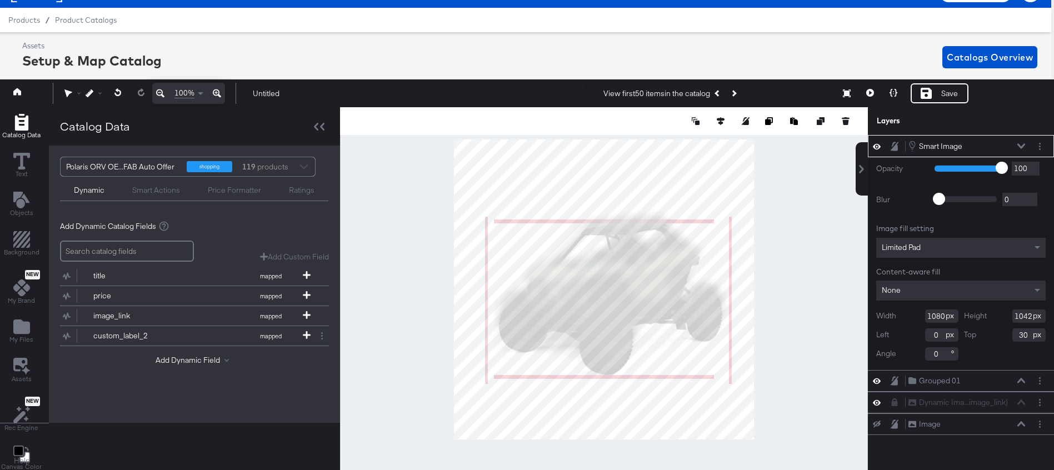
type input "1080"
click at [1025, 313] on input "1042" at bounding box center [1029, 316] width 33 height 13
click at [1025, 314] on input "1042" at bounding box center [1029, 316] width 33 height 13
type input "1080"
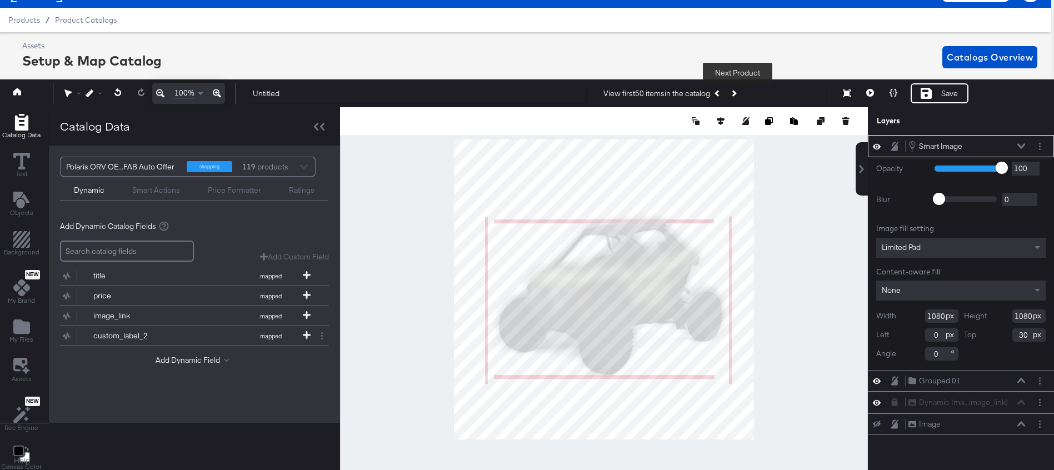
click at [741, 91] on button "Next Product" at bounding box center [734, 93] width 16 height 20
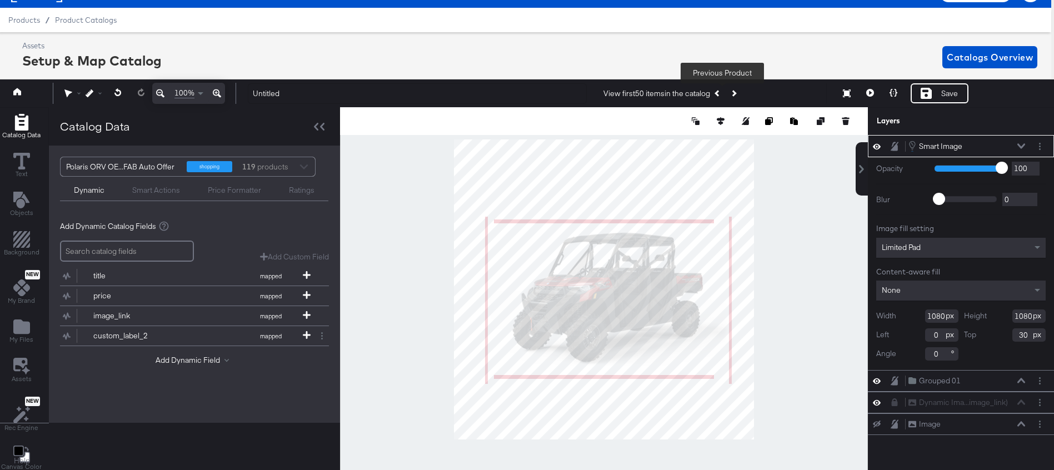
click at [721, 92] on icon "Previous Product" at bounding box center [718, 94] width 6 height 6
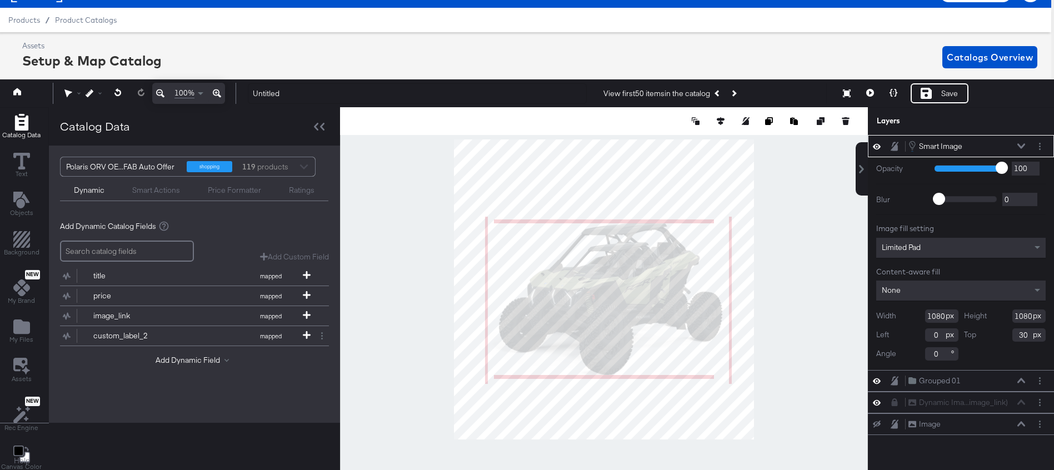
click at [903, 263] on div "Image fill setting Limited Pad Content-aware fill None Width 1080 Height 1080 L…" at bounding box center [962, 291] width 170 height 137
click at [903, 262] on div "Image fill setting Limited Pad Content-aware fill None Width 1080 Height 1080 L…" at bounding box center [962, 291] width 170 height 137
click at [909, 243] on span "Limited Pad" at bounding box center [901, 247] width 39 height 10
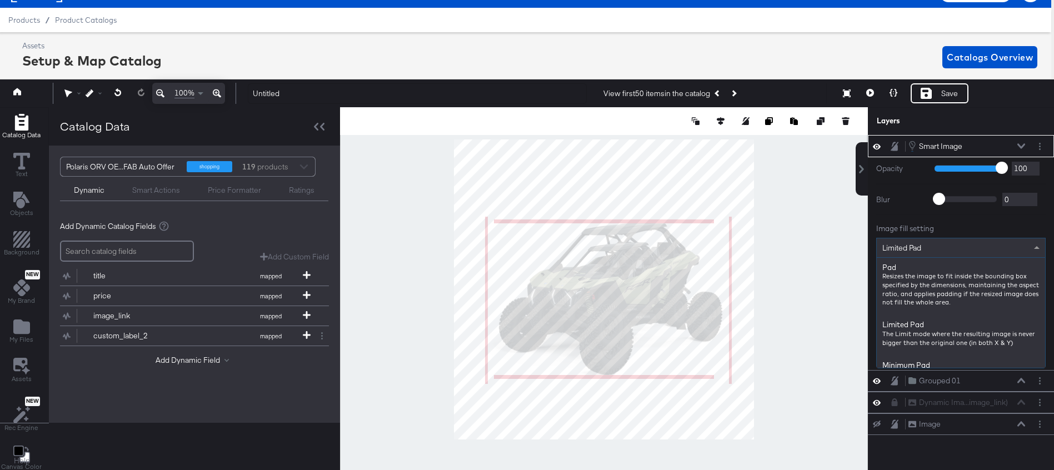
scroll to position [58, 0]
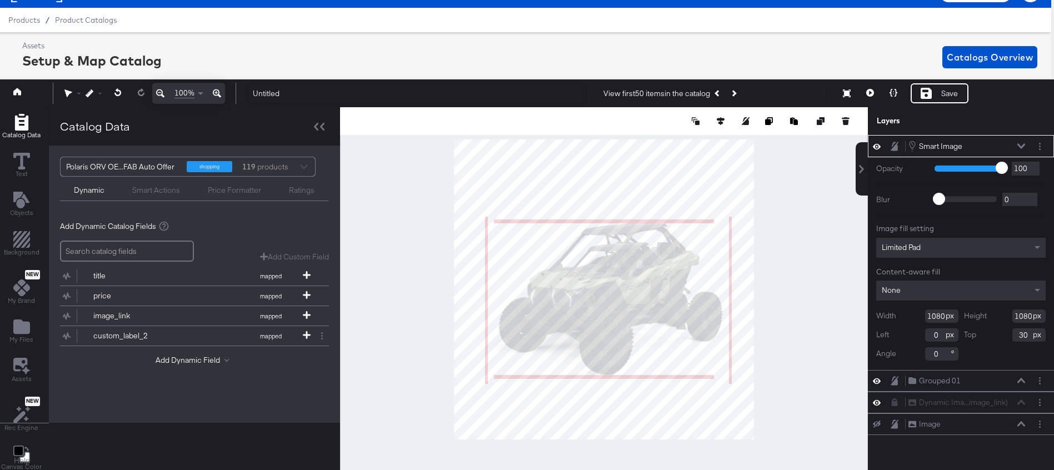
click at [879, 147] on icon at bounding box center [877, 146] width 8 height 9
click at [873, 143] on div at bounding box center [881, 146] width 16 height 9
click at [875, 146] on icon at bounding box center [877, 146] width 8 height 7
click at [1018, 145] on icon at bounding box center [1022, 146] width 8 height 5
click at [962, 241] on div "Limited Pad" at bounding box center [962, 248] width 170 height 20
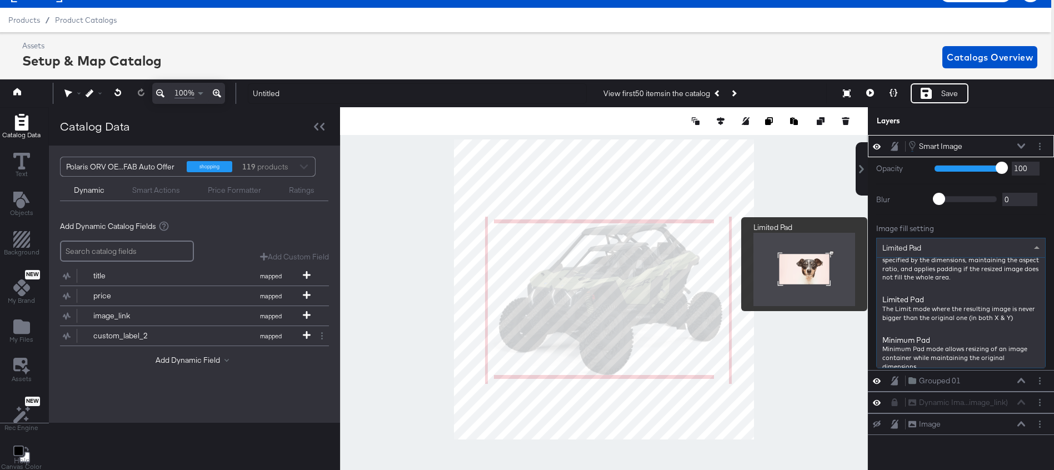
scroll to position [0, 0]
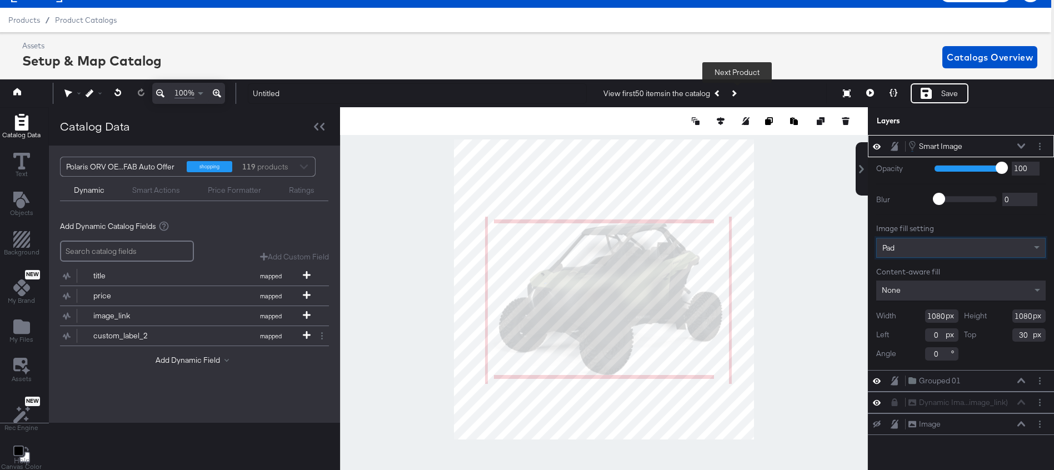
click at [742, 92] on button "Next Product" at bounding box center [734, 93] width 16 height 20
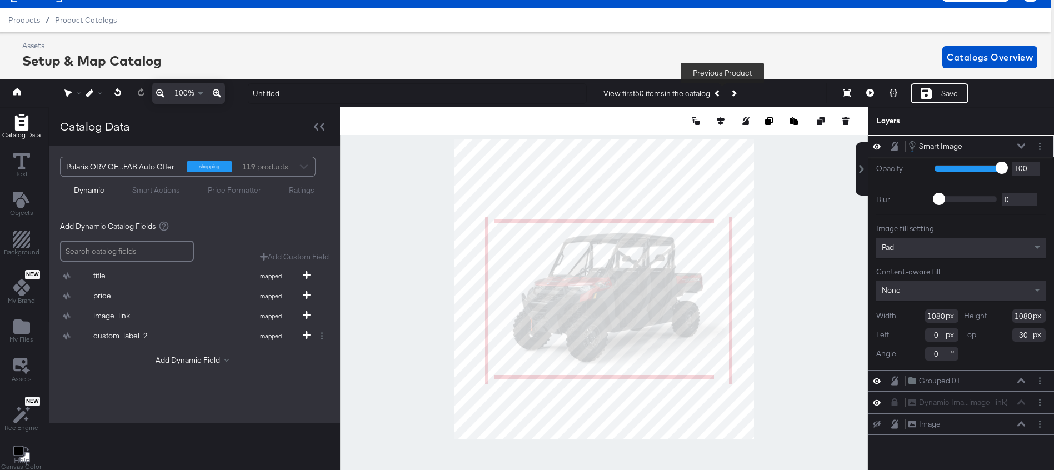
click at [723, 95] on button "Previous Product" at bounding box center [718, 93] width 16 height 20
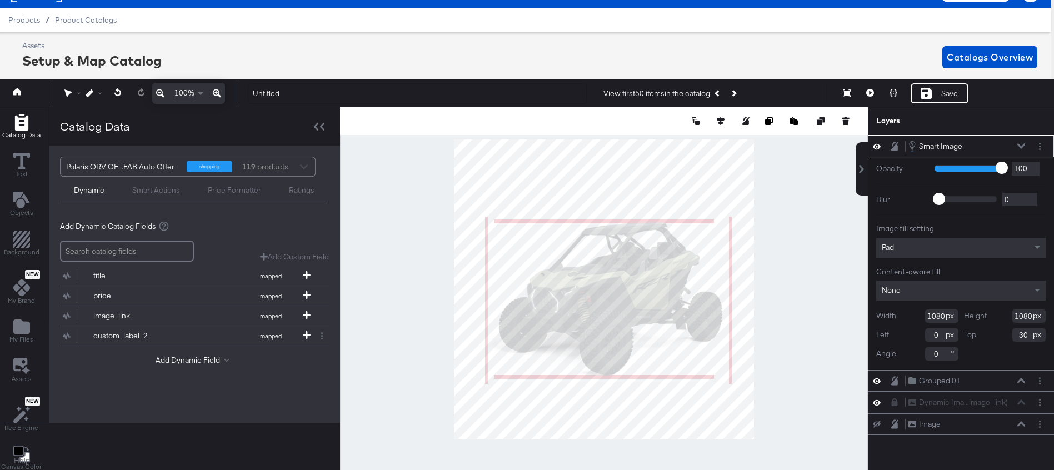
type input "38"
click at [806, 226] on div at bounding box center [604, 289] width 528 height 365
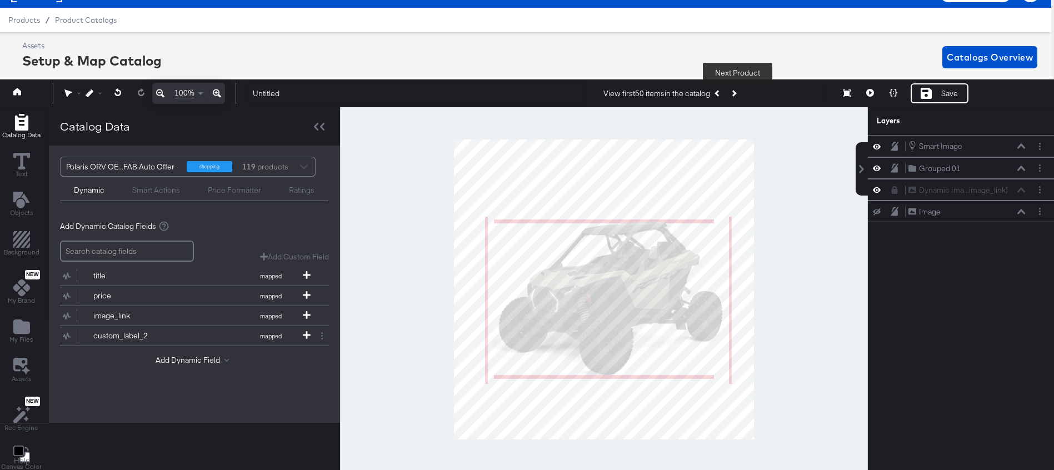
click at [737, 97] on button "Next Product" at bounding box center [734, 93] width 16 height 20
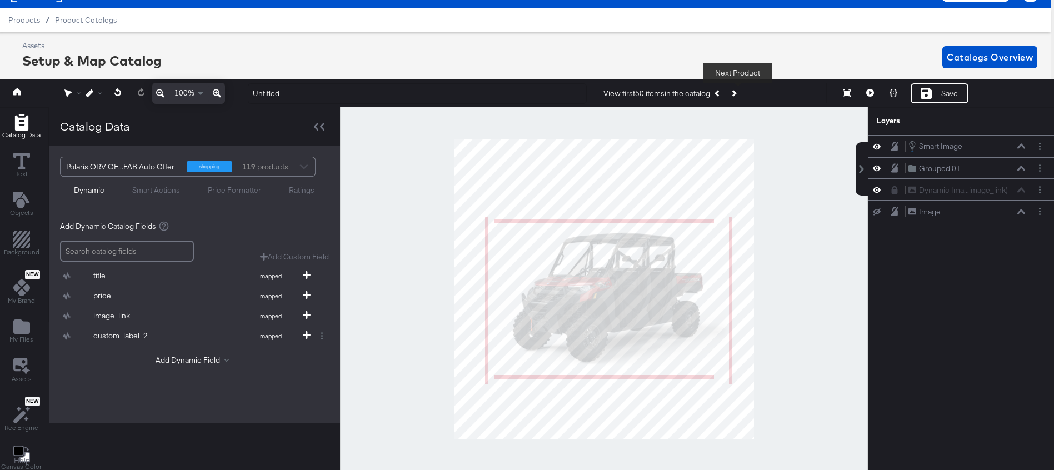
click at [737, 97] on button "Next Product" at bounding box center [734, 93] width 16 height 20
click at [737, 97] on div "View first 50 items in the catalog Next Product" at bounding box center [673, 93] width 138 height 20
click at [721, 91] on icon "Previous Product" at bounding box center [718, 94] width 6 height 6
click at [720, 93] on icon "Previous Product" at bounding box center [718, 94] width 6 height 6
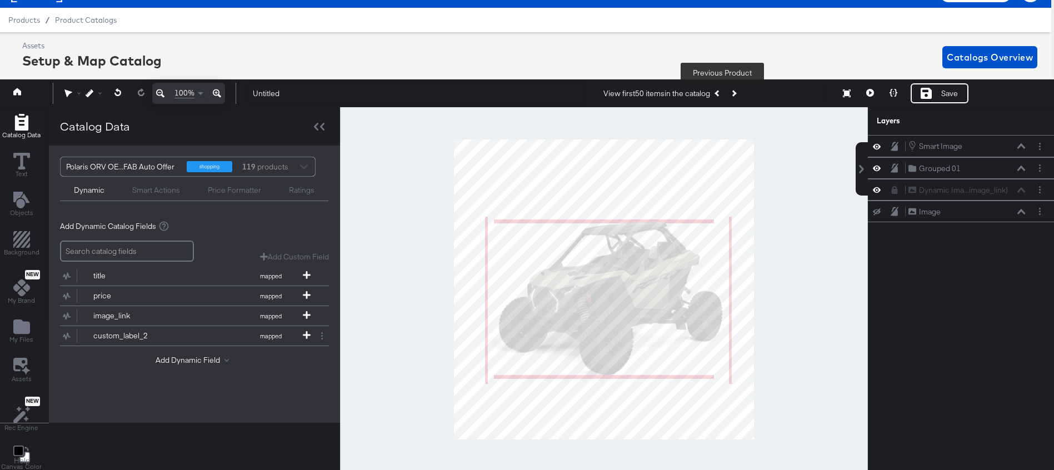
click at [720, 93] on icon "Previous Product" at bounding box center [718, 94] width 6 height 6
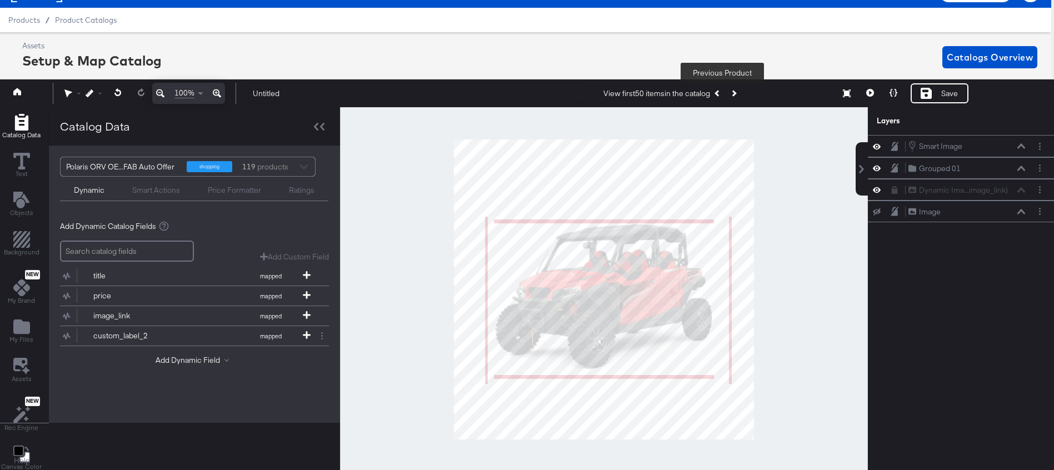
click at [720, 94] on icon "Previous Product" at bounding box center [718, 94] width 6 height 6
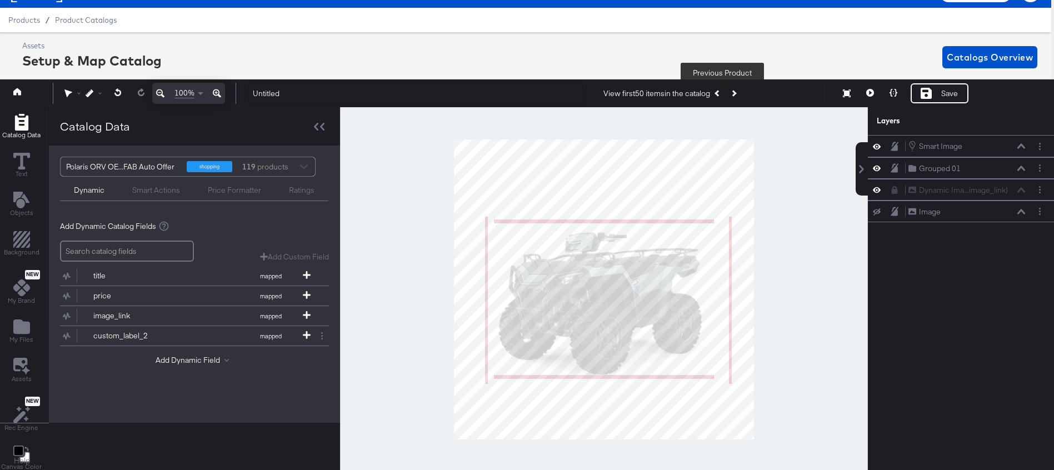
click at [720, 94] on icon "Previous Product" at bounding box center [718, 94] width 6 height 6
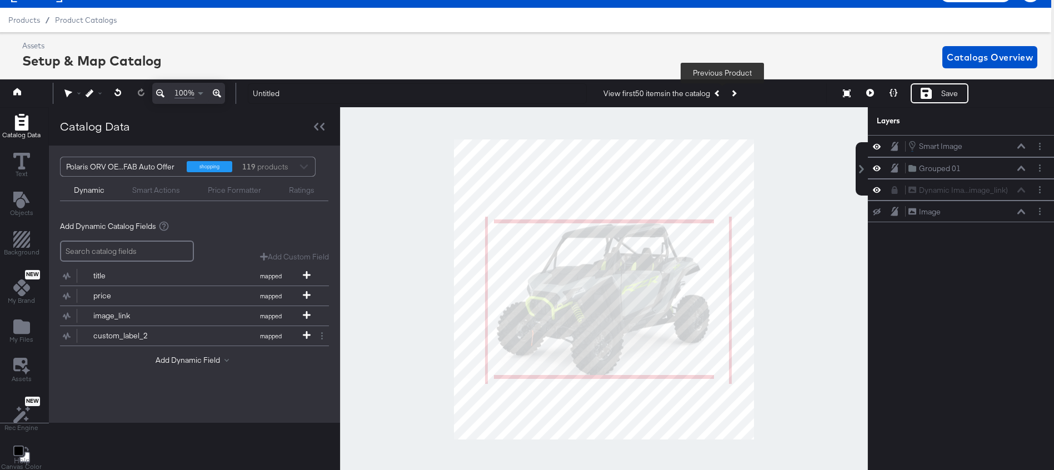
click at [719, 93] on icon "Previous Product" at bounding box center [718, 94] width 6 height 6
click at [742, 96] on button "Next Product" at bounding box center [734, 93] width 16 height 20
click at [721, 93] on icon "Previous Product" at bounding box center [718, 94] width 6 height 6
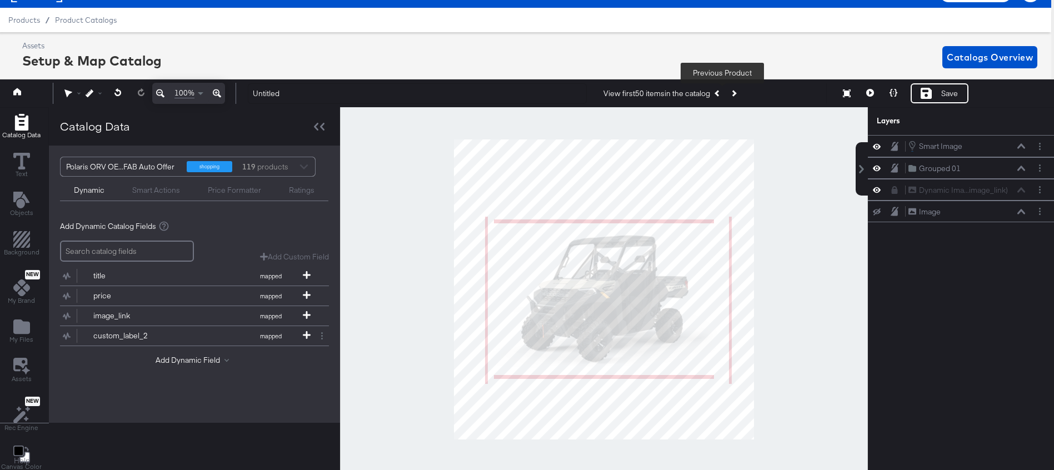
click at [721, 94] on icon "Previous Product" at bounding box center [718, 94] width 6 height 6
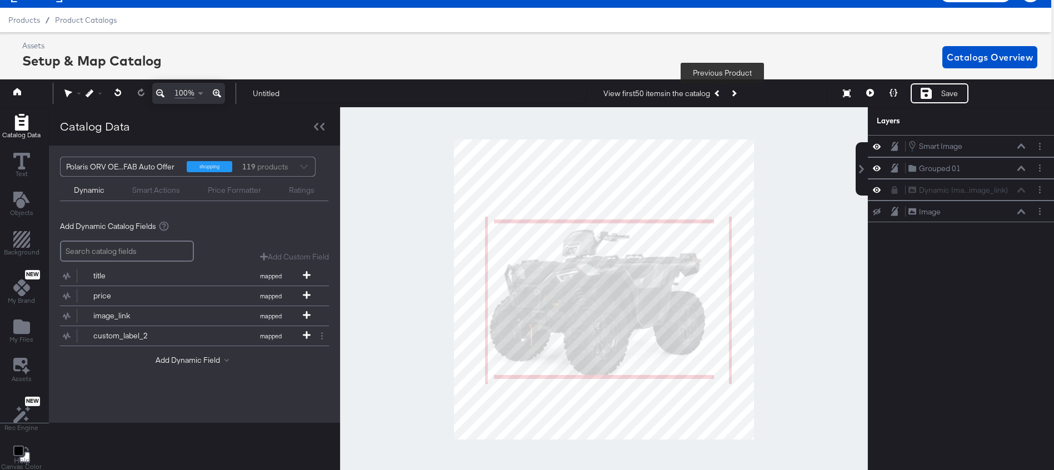
click at [721, 94] on icon "Previous Product" at bounding box center [718, 94] width 6 height 6
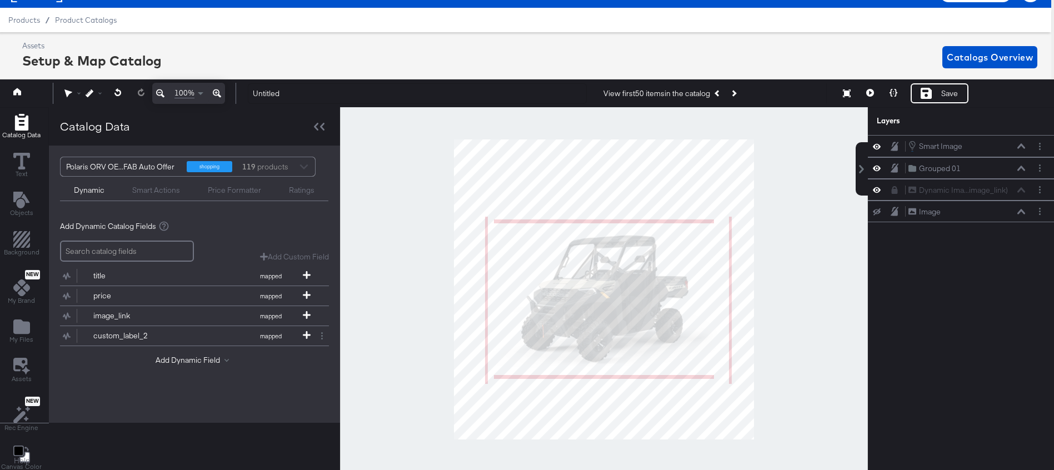
click at [139, 190] on div "Smart Actions" at bounding box center [156, 190] width 48 height 11
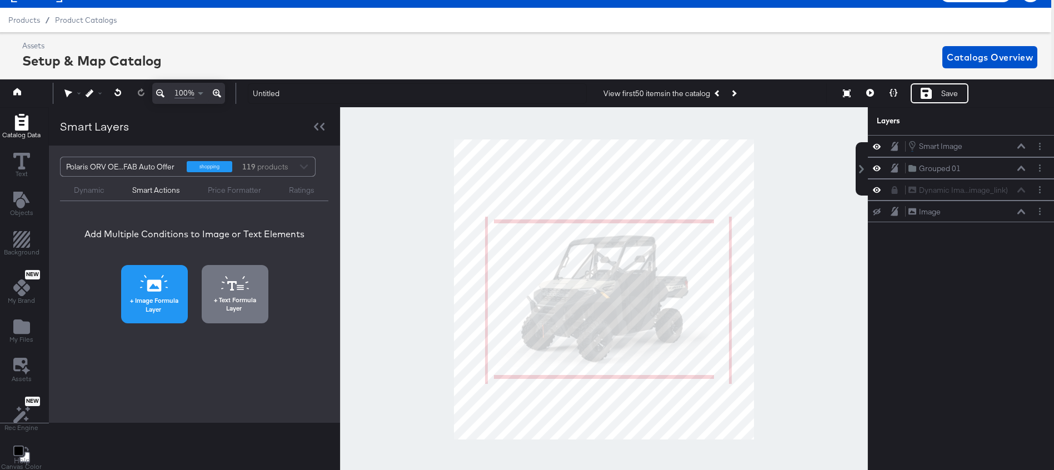
click at [150, 294] on button "Image Formula Layer" at bounding box center [154, 294] width 67 height 58
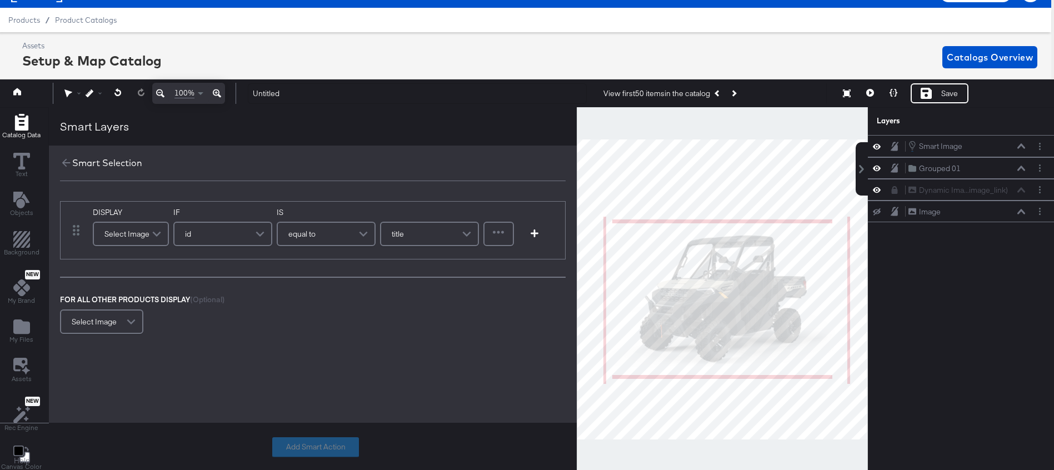
click at [150, 230] on span at bounding box center [157, 234] width 19 height 22
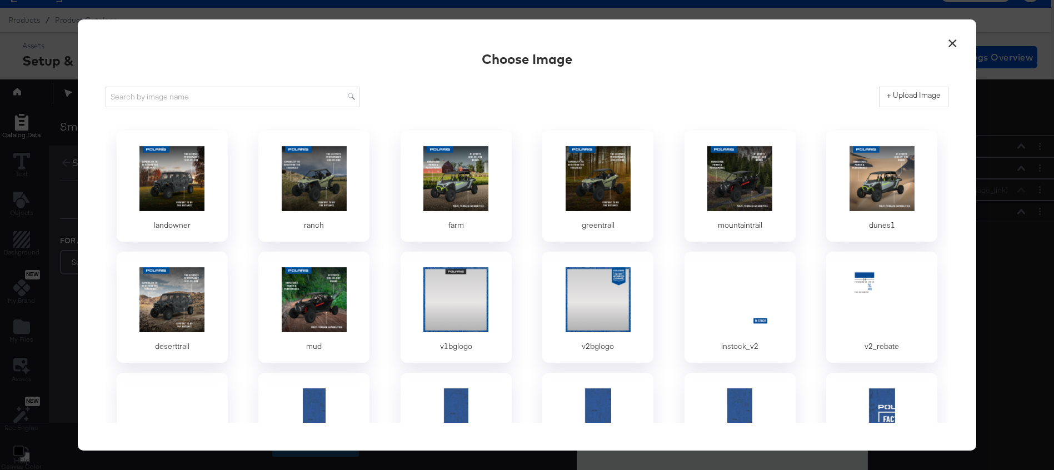
click at [957, 39] on button "×" at bounding box center [953, 41] width 20 height 20
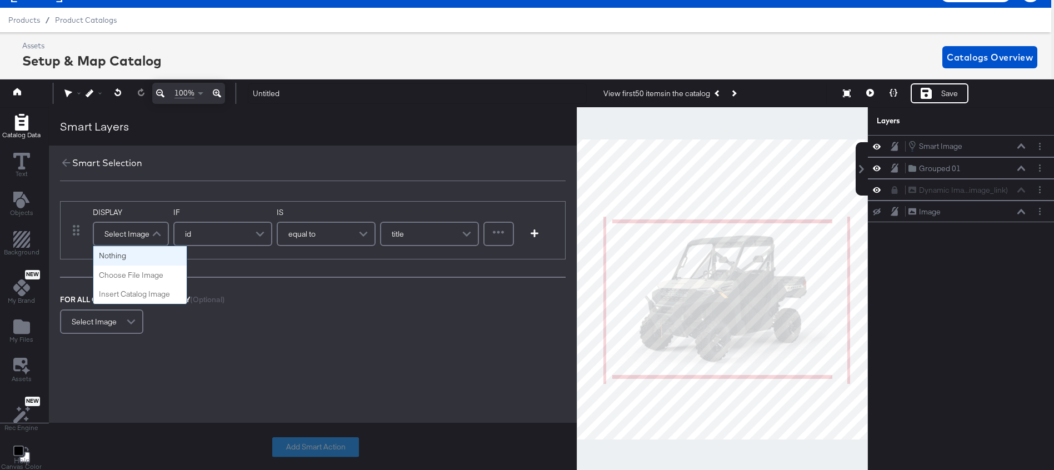
click at [146, 236] on div "Select Image" at bounding box center [131, 234] width 74 height 22
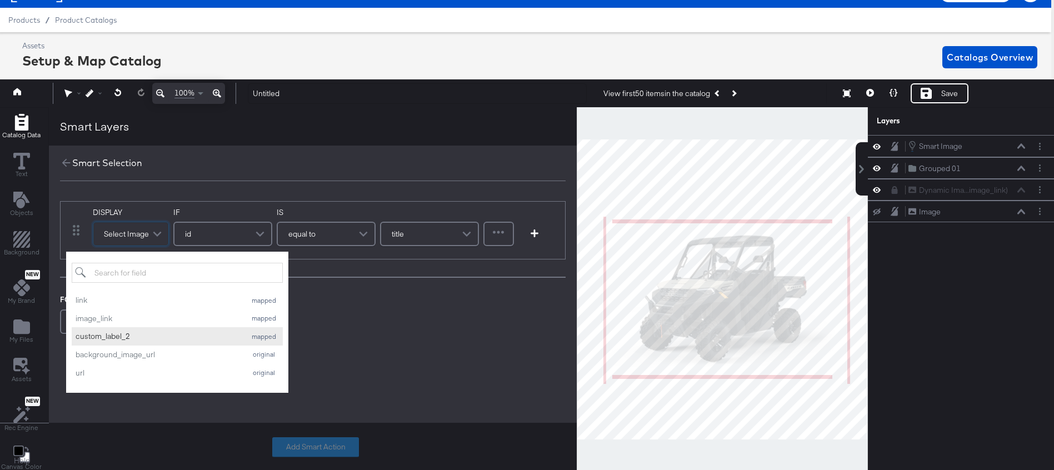
scroll to position [32, 3]
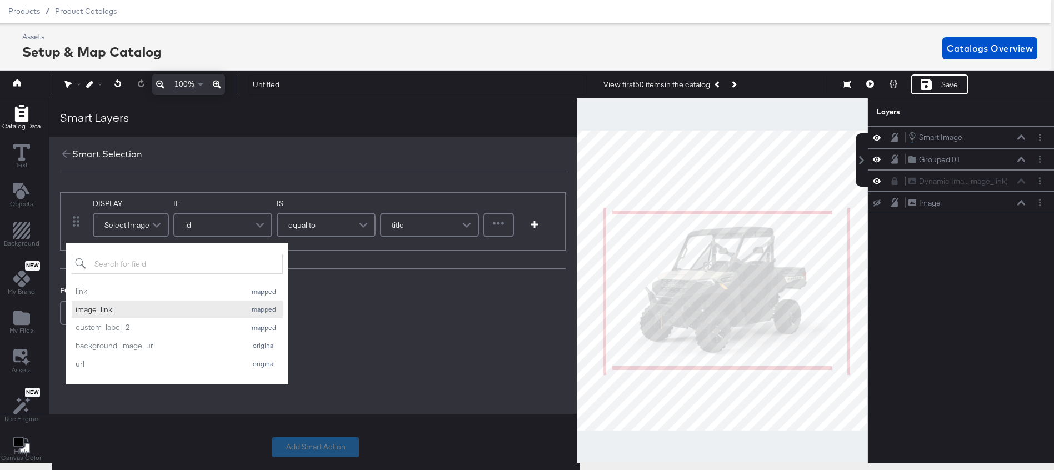
click at [110, 310] on div "image_link" at bounding box center [158, 310] width 165 height 11
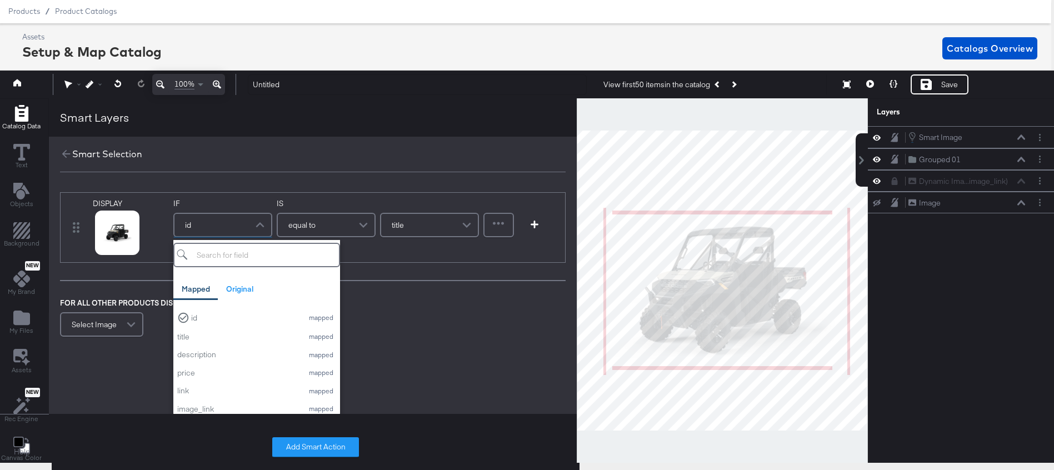
click at [243, 218] on div "id" at bounding box center [223, 225] width 97 height 22
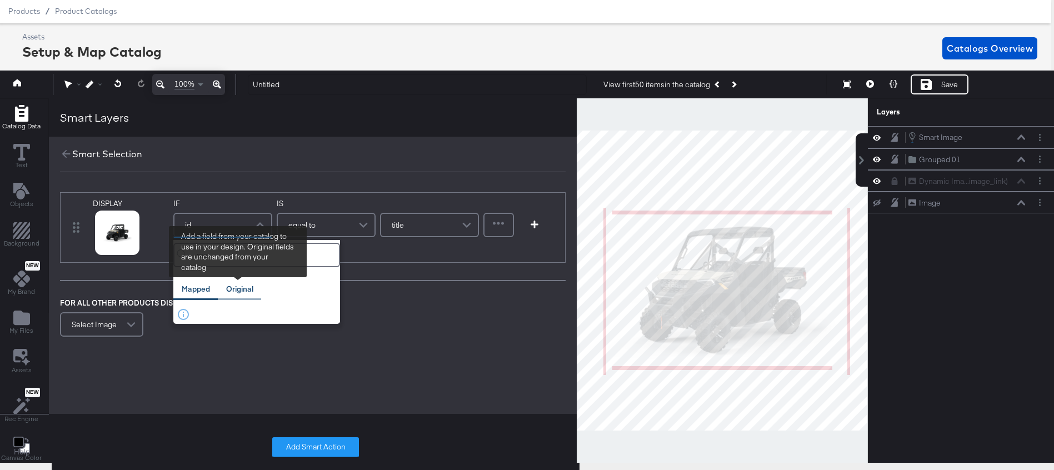
type input "mo"
click at [243, 290] on div "Original" at bounding box center [239, 289] width 27 height 11
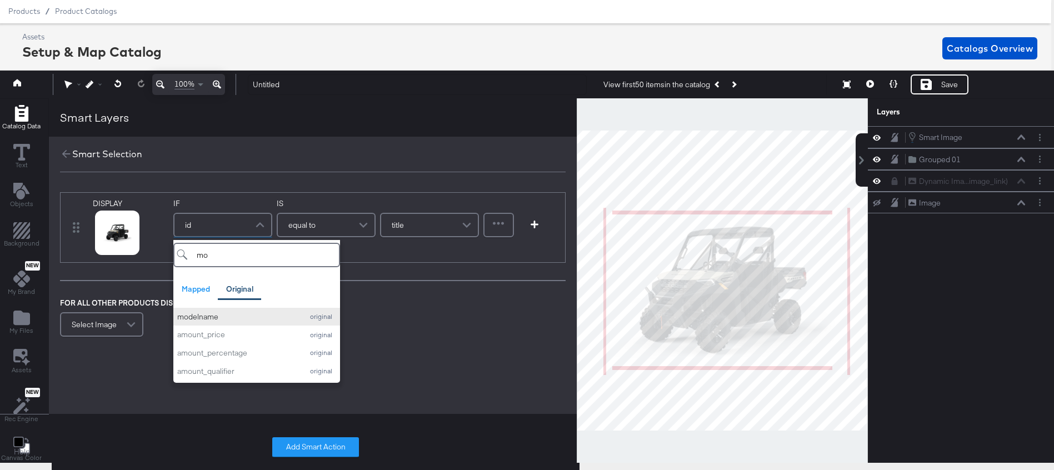
click at [212, 317] on div "modelname" at bounding box center [237, 317] width 120 height 11
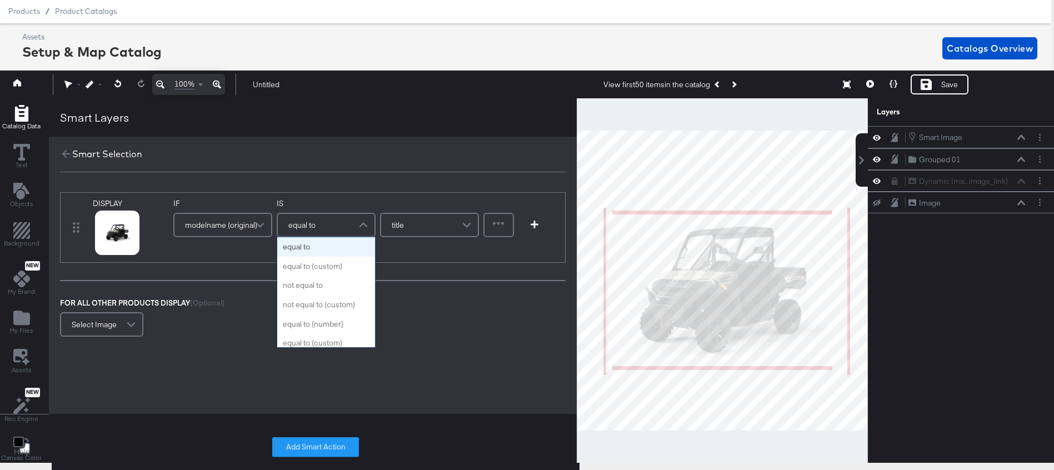
click at [341, 223] on div "equal to" at bounding box center [326, 225] width 97 height 22
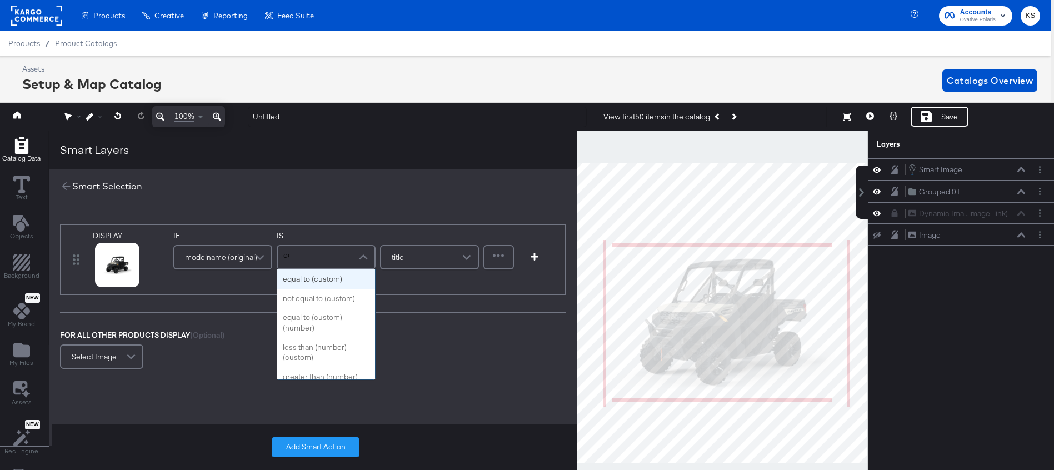
type input "con"
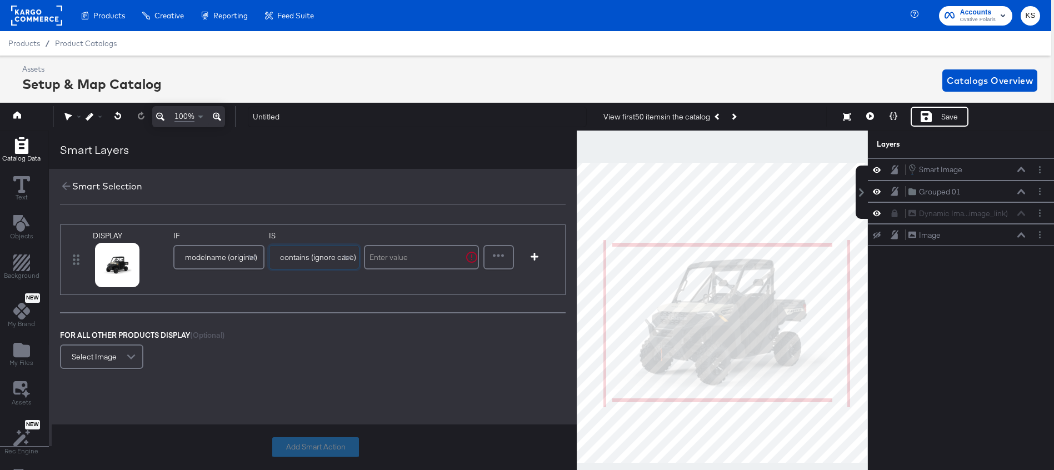
click at [396, 260] on input "text" at bounding box center [421, 257] width 115 height 24
type input "ranger"
click at [307, 447] on button "Add Smart Action" at bounding box center [315, 447] width 87 height 20
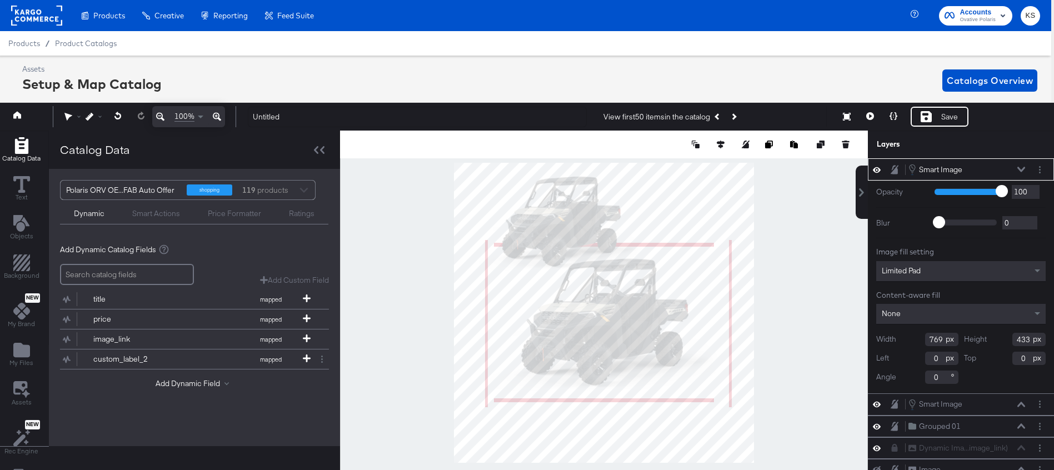
type input "172"
type input "362"
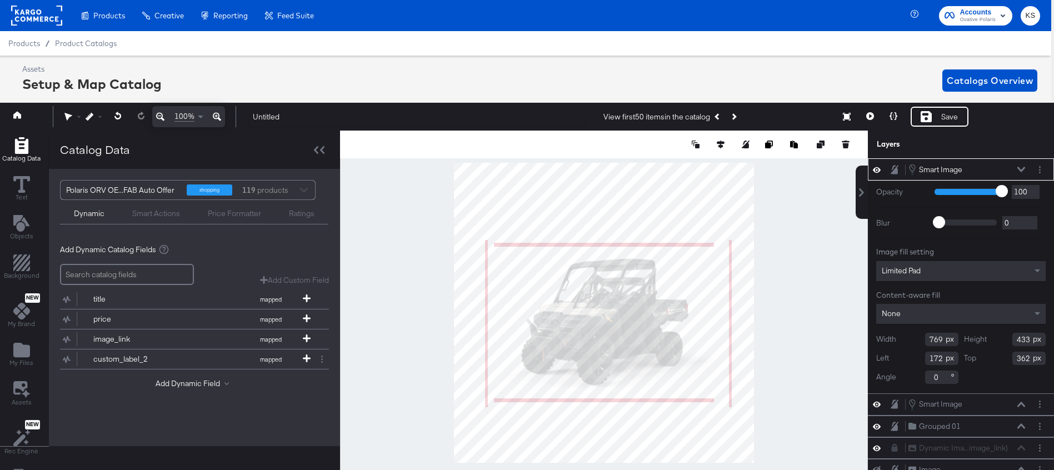
click at [791, 177] on div at bounding box center [604, 313] width 528 height 365
type input "1143"
type input "643"
type input "151"
type input "-31"
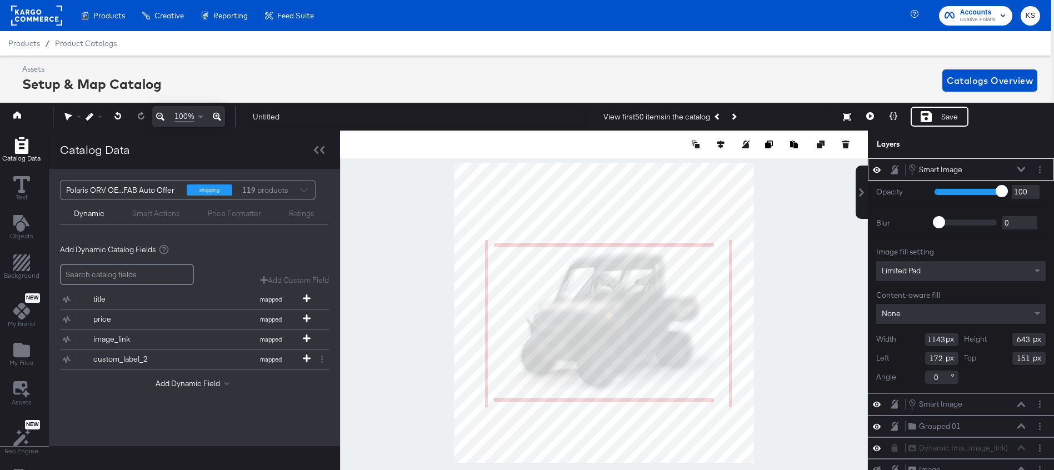
type input "256"
type input "-52"
type input "345"
click at [1021, 169] on icon at bounding box center [1022, 170] width 8 height 6
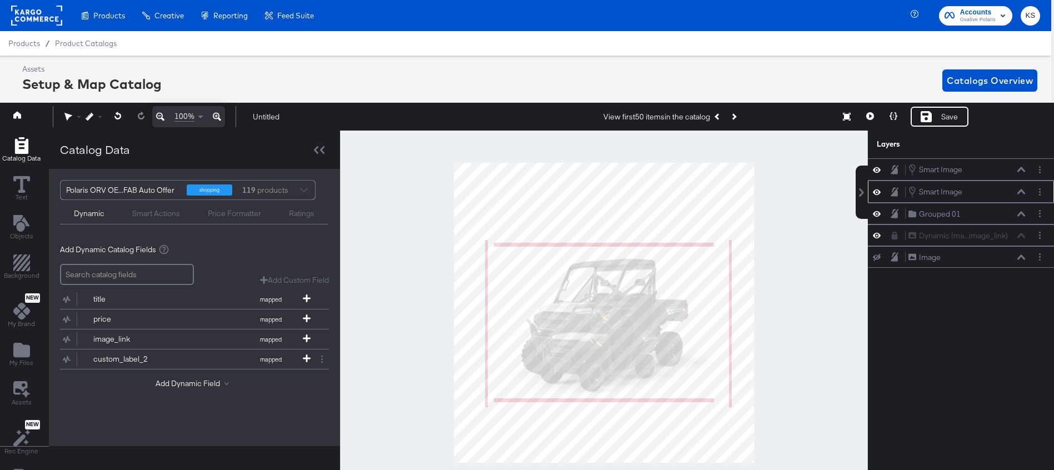
click at [1021, 194] on icon at bounding box center [1022, 192] width 8 height 6
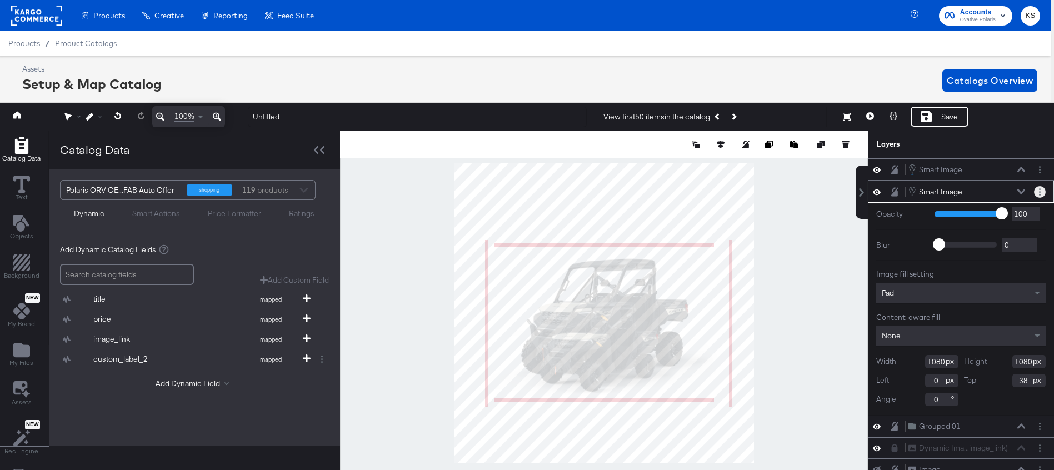
click at [1038, 190] on button "Layer Options" at bounding box center [1040, 192] width 12 height 12
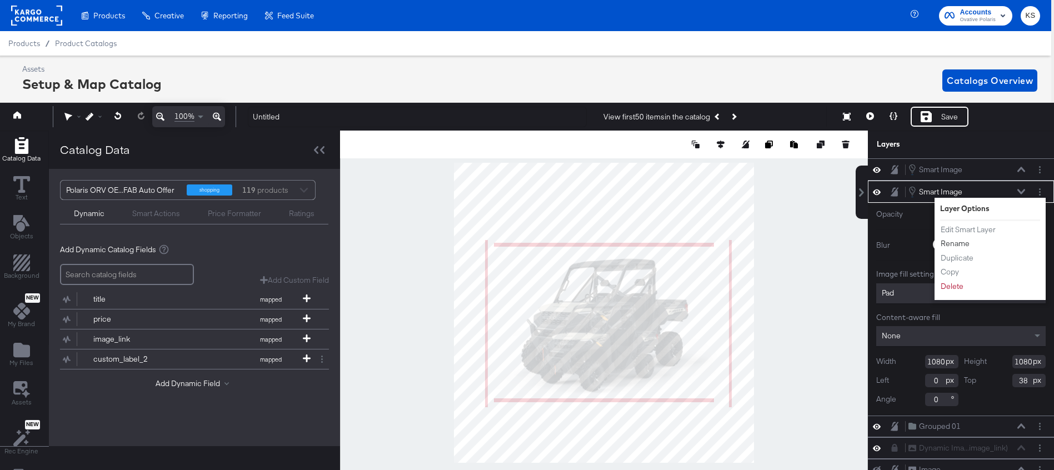
click at [951, 241] on button "Rename" at bounding box center [956, 244] width 30 height 12
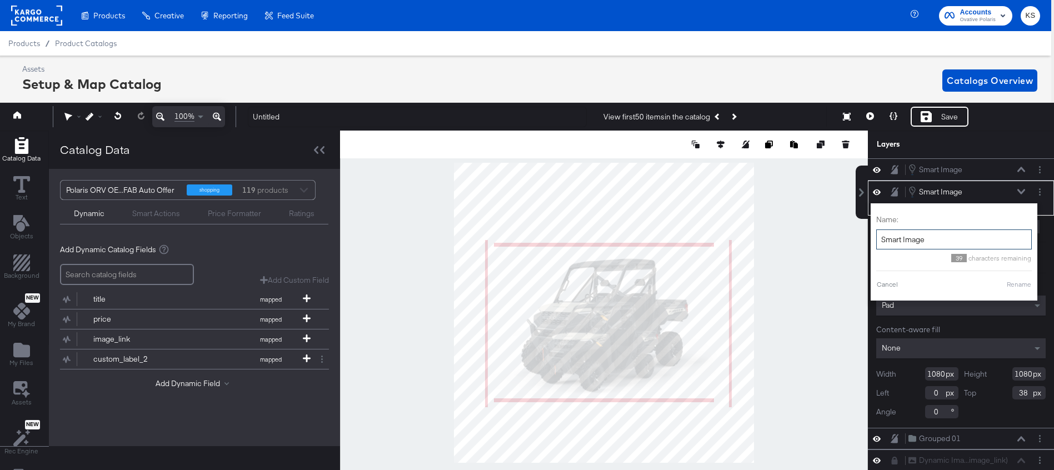
click at [916, 239] on input "Smart Image" at bounding box center [955, 240] width 156 height 21
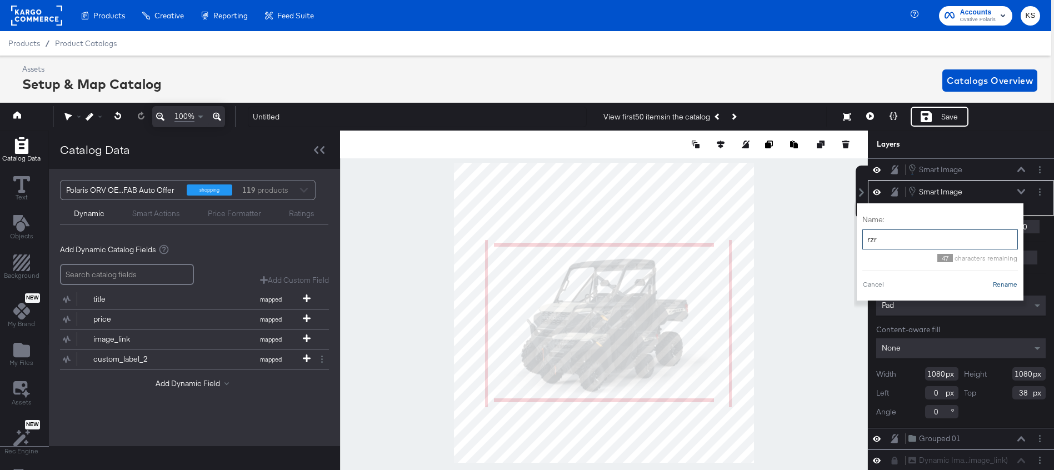
type input "rzr"
click at [1004, 285] on button "Rename" at bounding box center [1006, 285] width 26 height 10
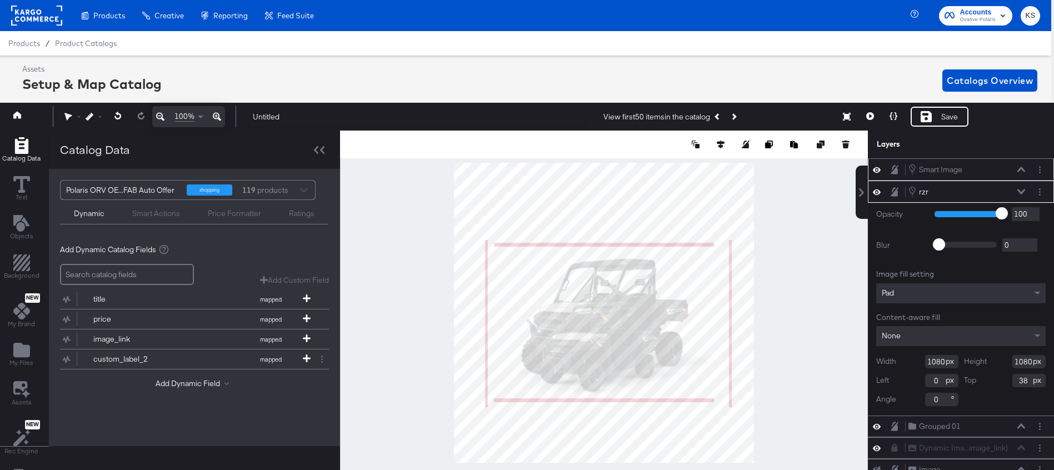
click at [1022, 168] on icon at bounding box center [1022, 169] width 8 height 5
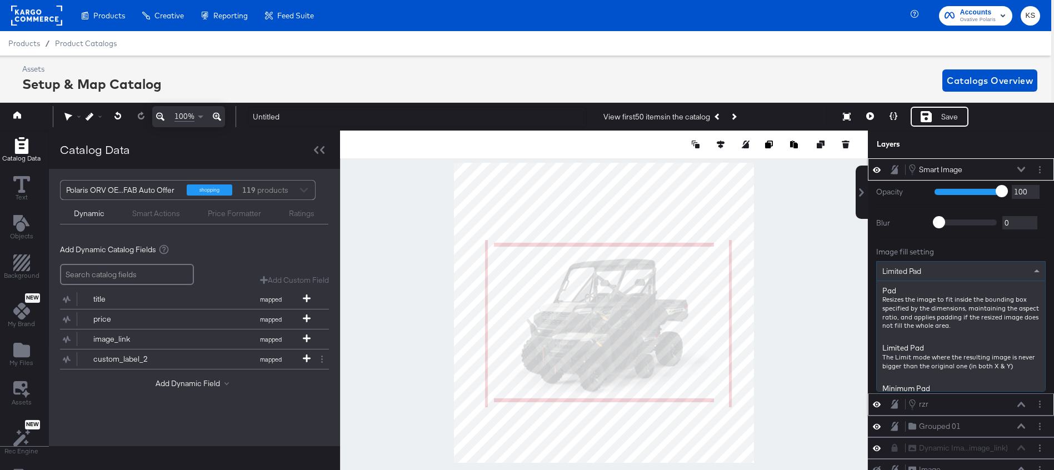
click at [963, 272] on div "Limited Pad" at bounding box center [961, 271] width 168 height 19
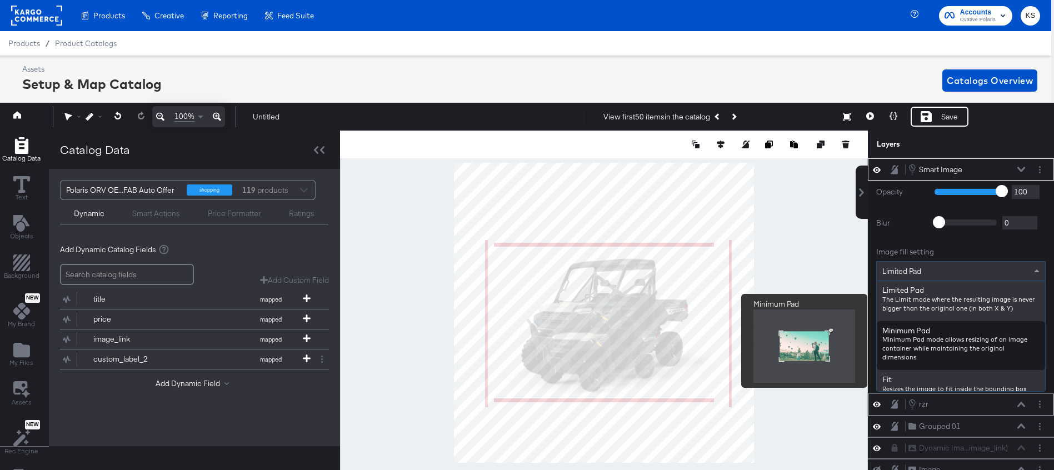
scroll to position [0, 0]
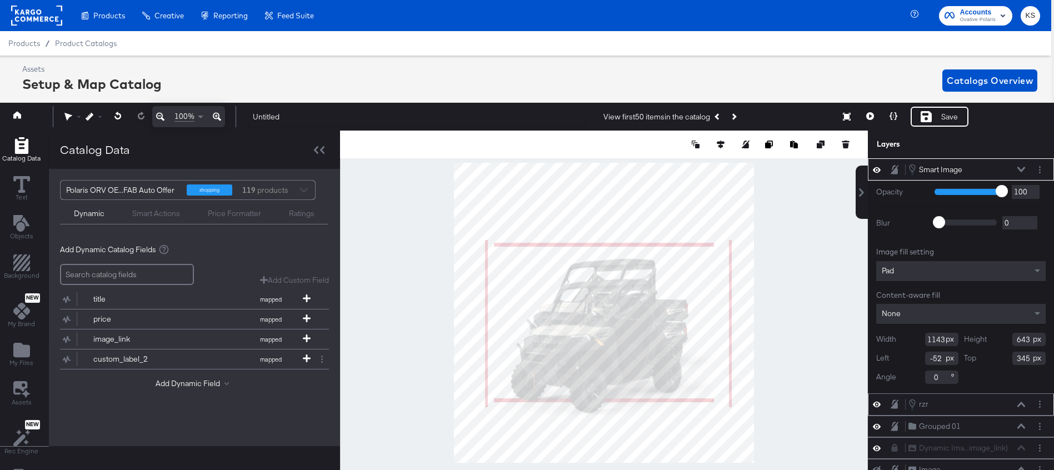
type input "-124"
type input "329"
click at [774, 212] on div at bounding box center [604, 313] width 528 height 365
type input "1327"
type input "747"
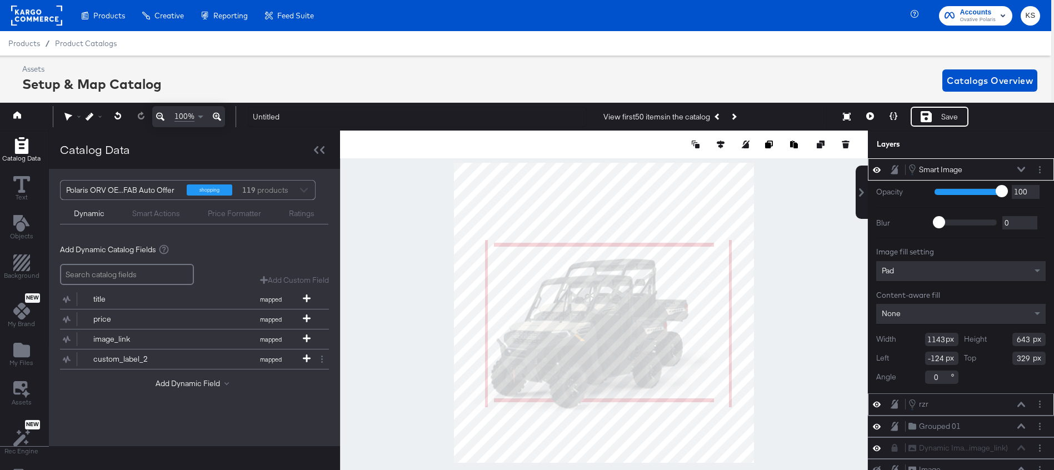
type input "226"
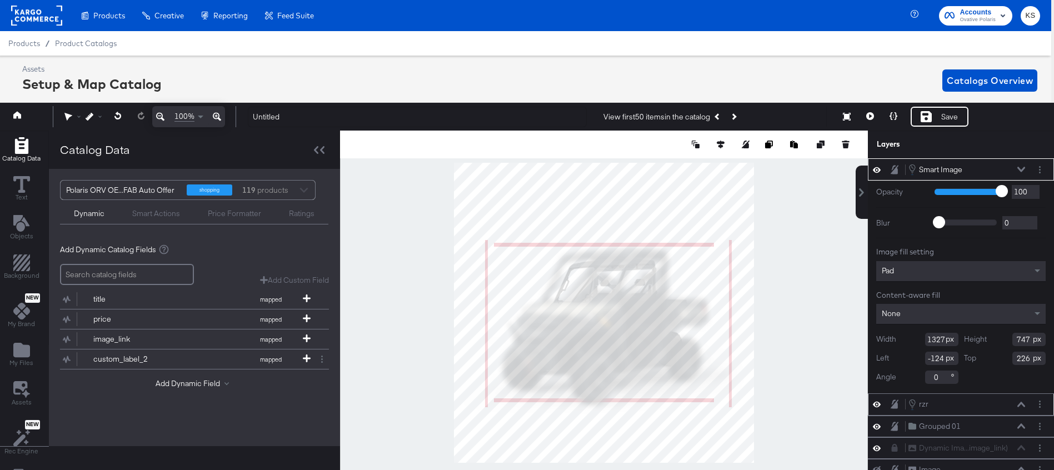
type input "-123"
type input "216"
click at [1039, 171] on icon "Layer Options" at bounding box center [1040, 169] width 2 height 7
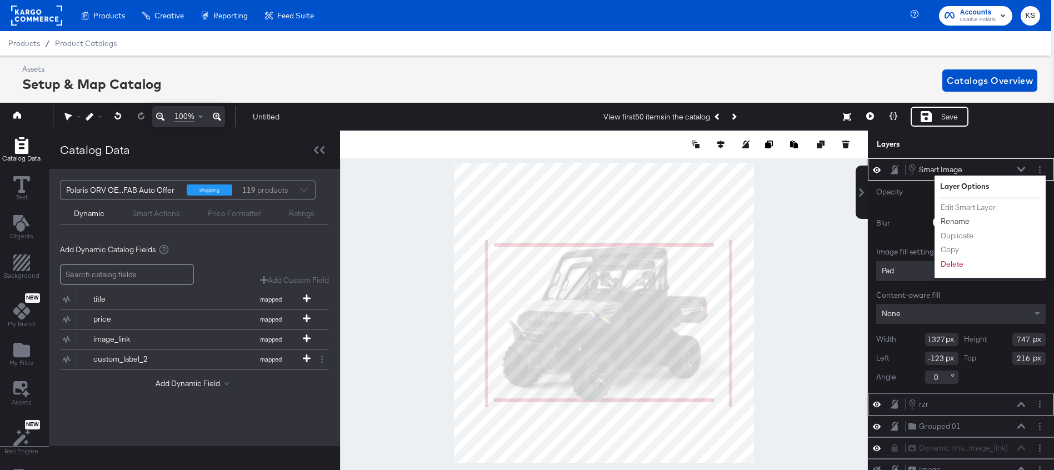
click at [958, 221] on button "Rename" at bounding box center [956, 222] width 30 height 12
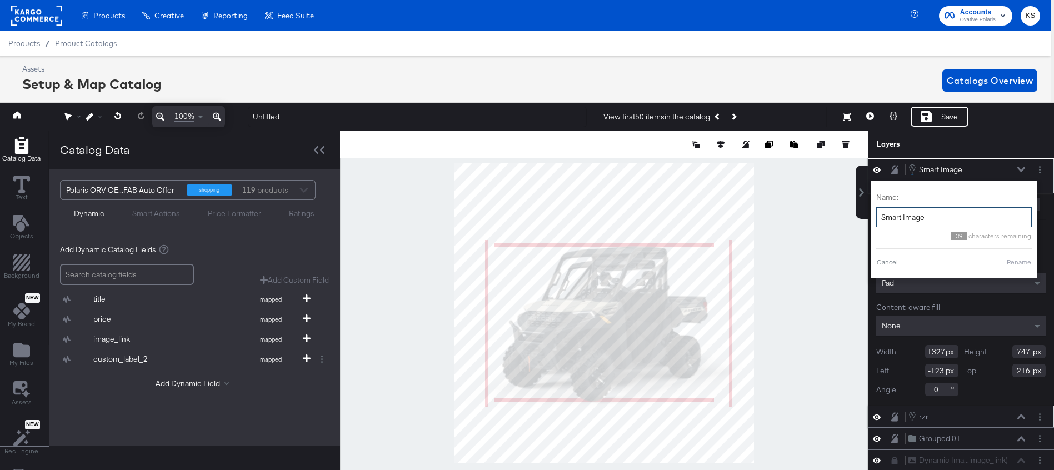
click at [926, 221] on input "Smart Image" at bounding box center [955, 217] width 156 height 21
click at [926, 222] on input "Smart Image" at bounding box center [955, 217] width 156 height 21
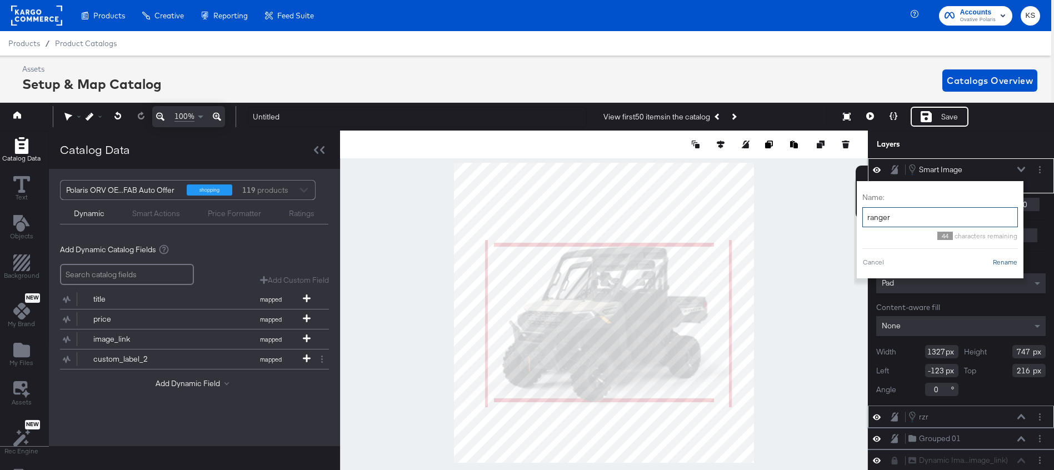
type input "ranger"
click at [1000, 260] on button "Rename" at bounding box center [1006, 262] width 26 height 10
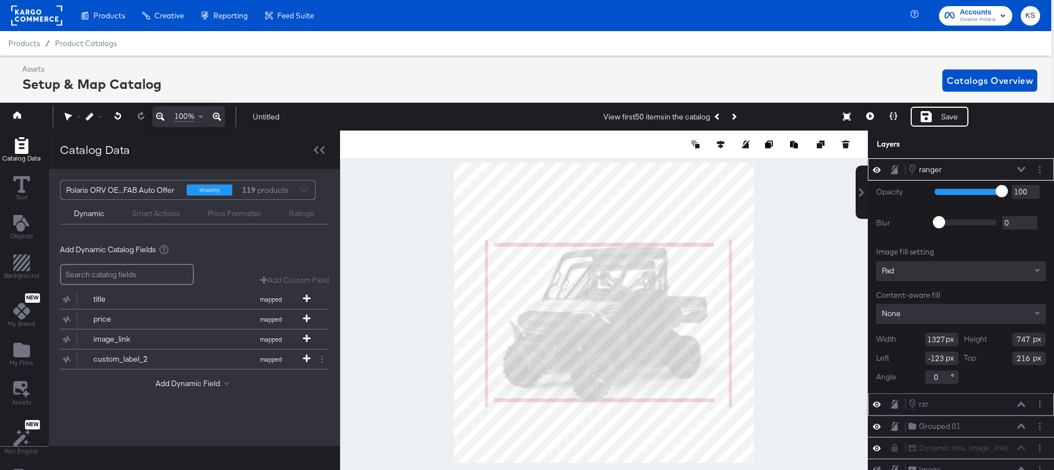
click at [1024, 167] on icon at bounding box center [1022, 170] width 8 height 6
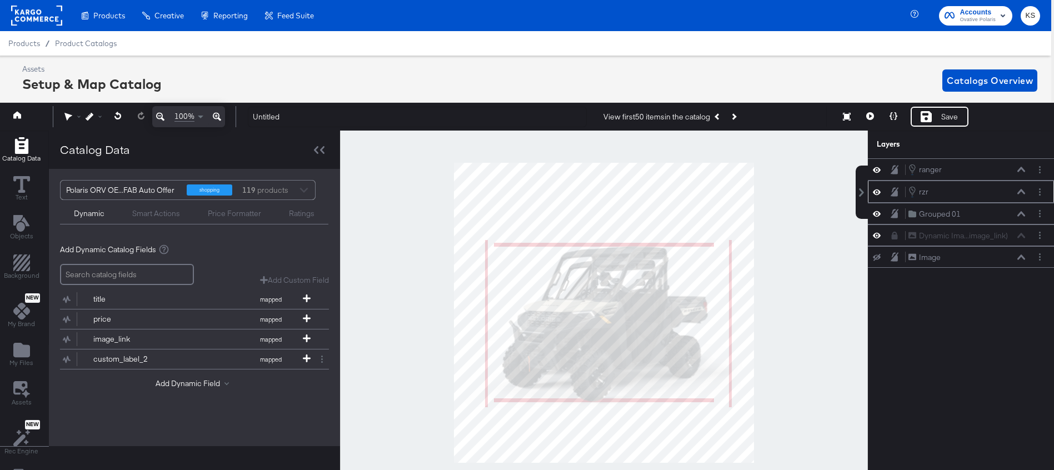
click at [146, 212] on div "Smart Actions" at bounding box center [156, 213] width 48 height 11
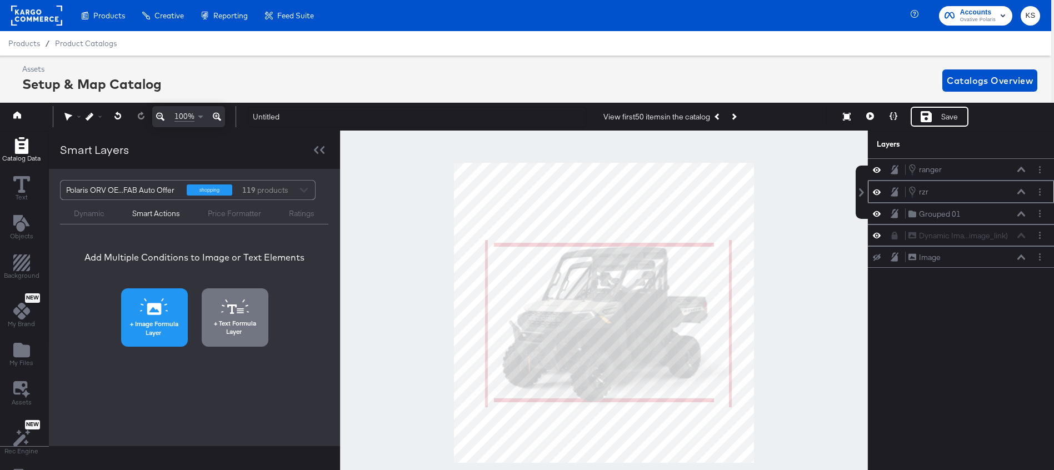
click at [153, 316] on button "Image Formula Layer" at bounding box center [154, 317] width 67 height 58
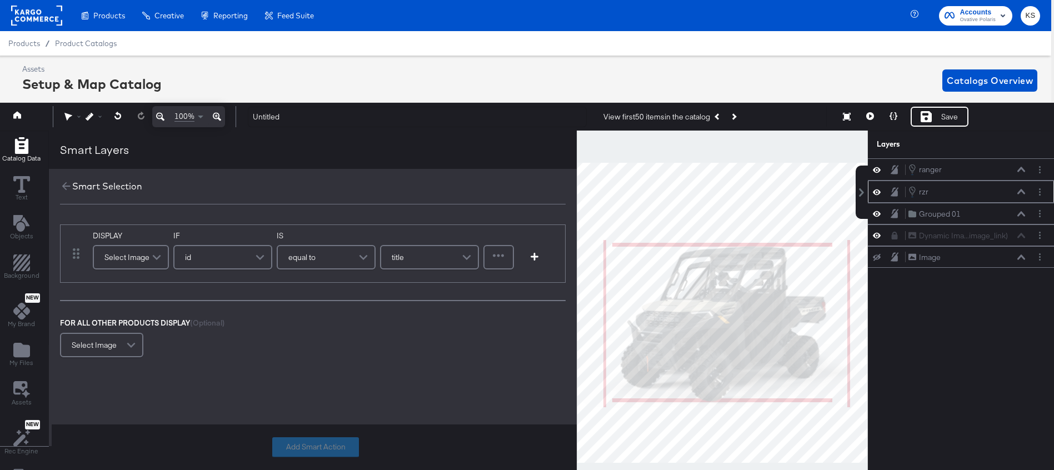
click at [128, 258] on div "Select Image" at bounding box center [131, 257] width 74 height 22
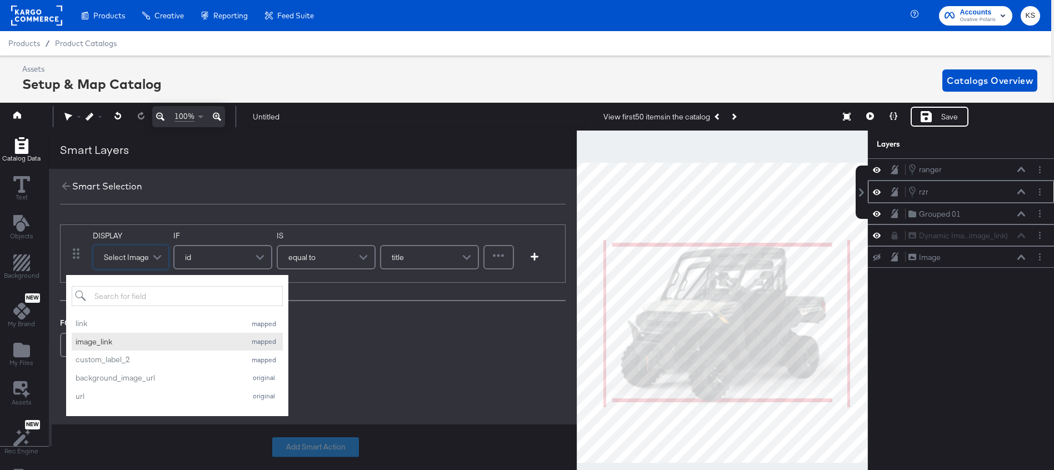
click at [144, 340] on div "image_link" at bounding box center [158, 342] width 165 height 11
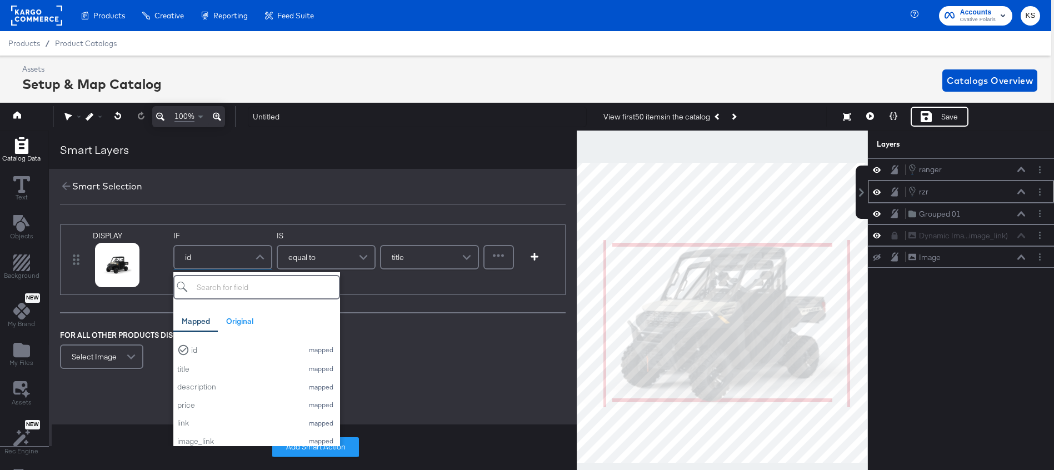
click at [237, 257] on div "id" at bounding box center [223, 257] width 97 height 22
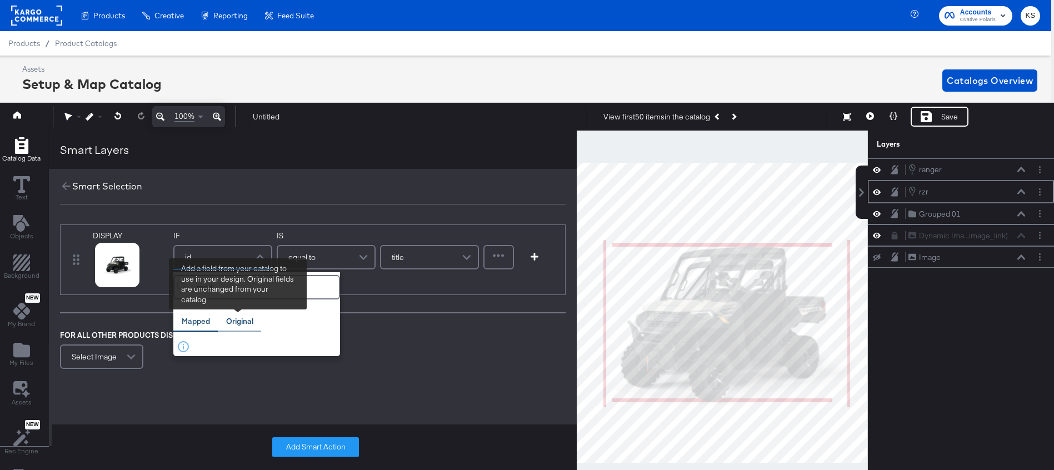
type input "mod"
click at [247, 321] on div "Original" at bounding box center [239, 321] width 27 height 11
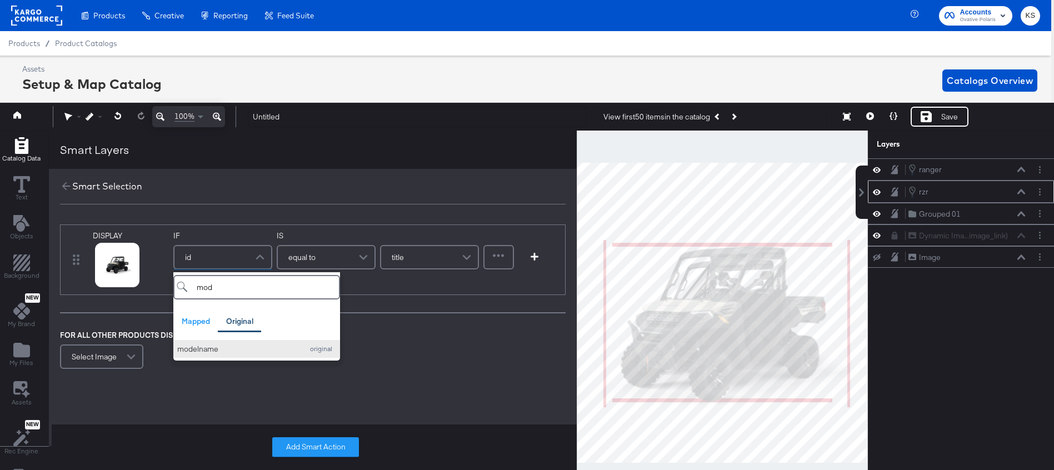
click at [235, 353] on div "modelname" at bounding box center [237, 349] width 120 height 11
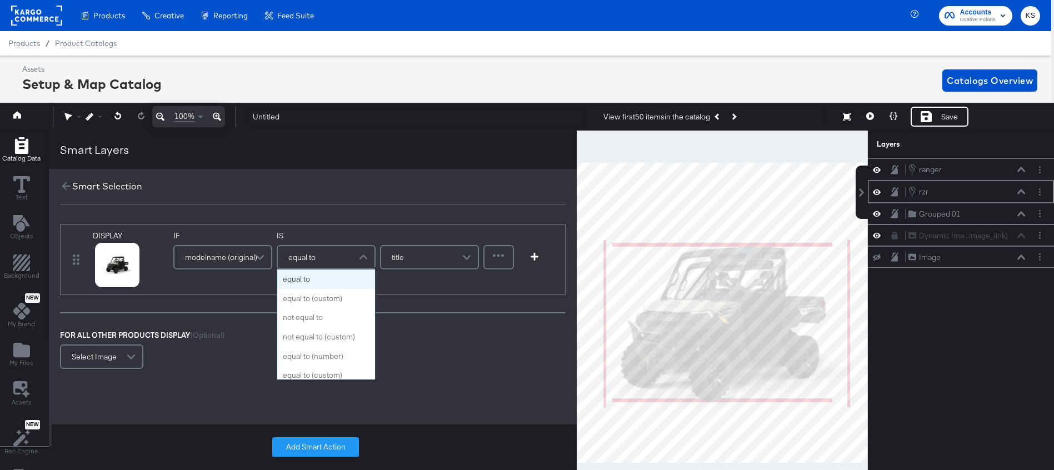
click at [325, 257] on div "equal to" at bounding box center [326, 257] width 97 height 22
type input "con"
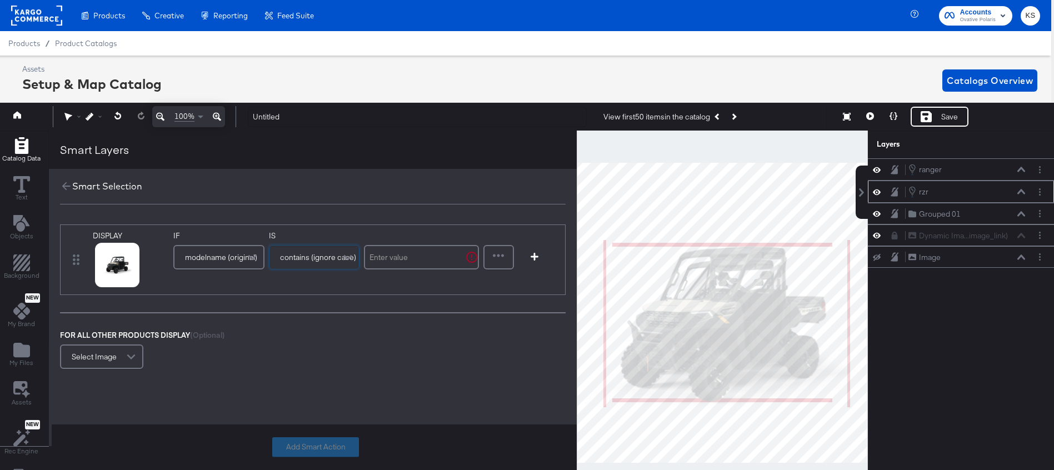
click at [401, 248] on input "text" at bounding box center [421, 257] width 115 height 24
type input "w"
type input "sportsman"
click at [310, 447] on button "Add Smart Action" at bounding box center [315, 447] width 87 height 20
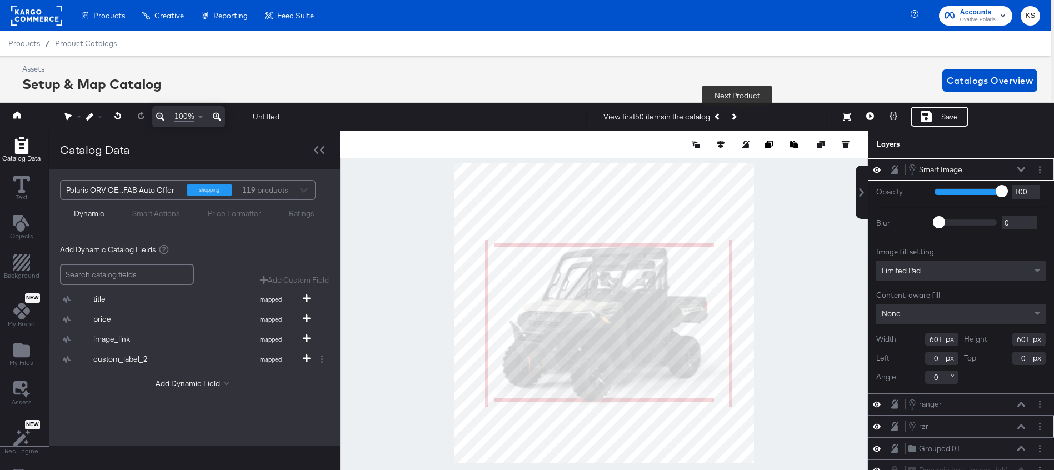
click at [737, 116] on icon "Next Product" at bounding box center [733, 117] width 6 height 6
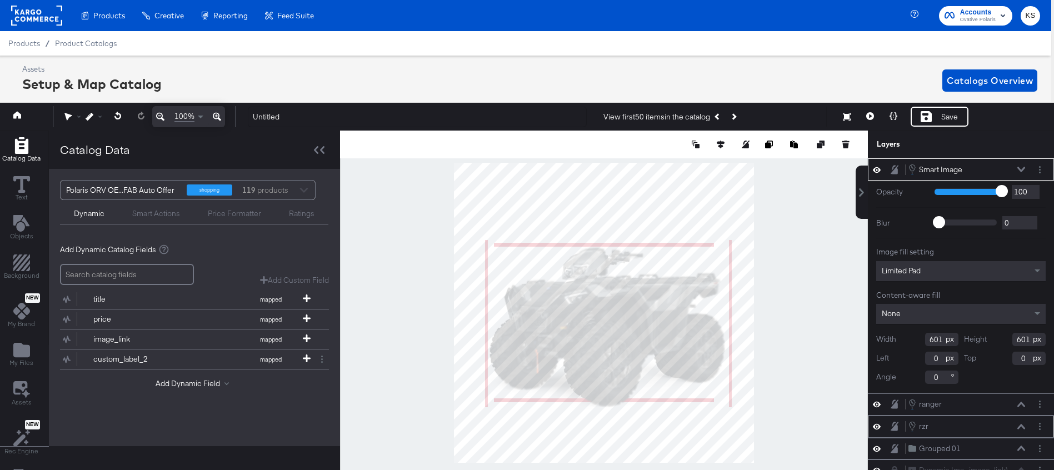
click at [834, 429] on div at bounding box center [604, 313] width 528 height 365
type input "1163"
type input "-14"
click at [740, 119] on button "Next Product" at bounding box center [734, 117] width 16 height 20
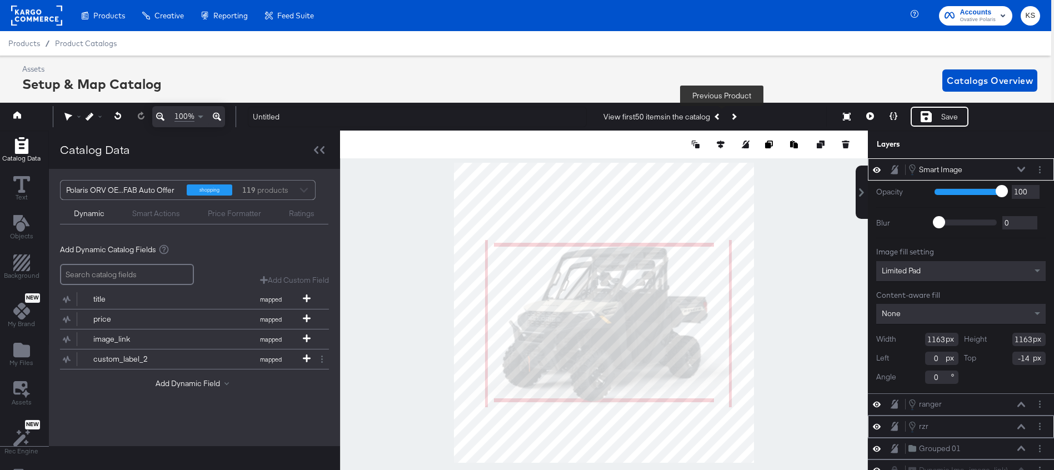
click at [718, 114] on button "Previous Product" at bounding box center [718, 117] width 16 height 20
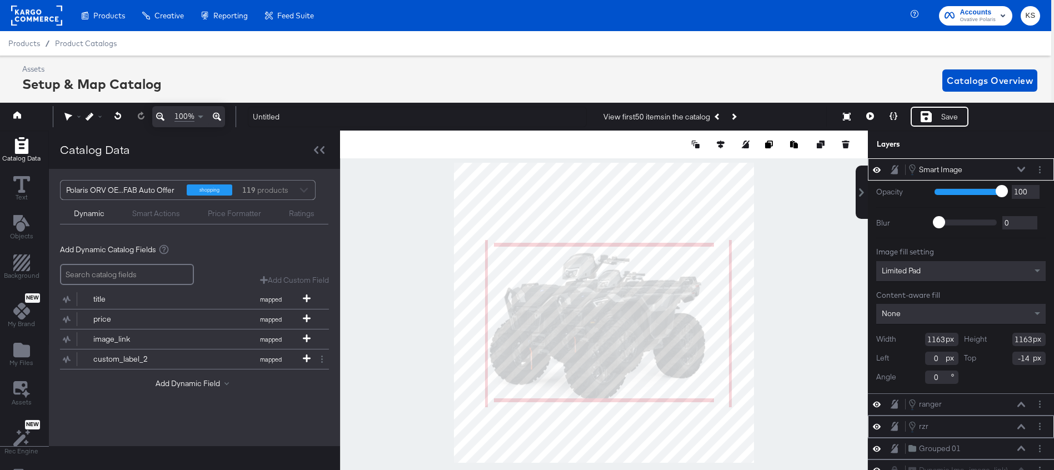
type input "12"
type input "0"
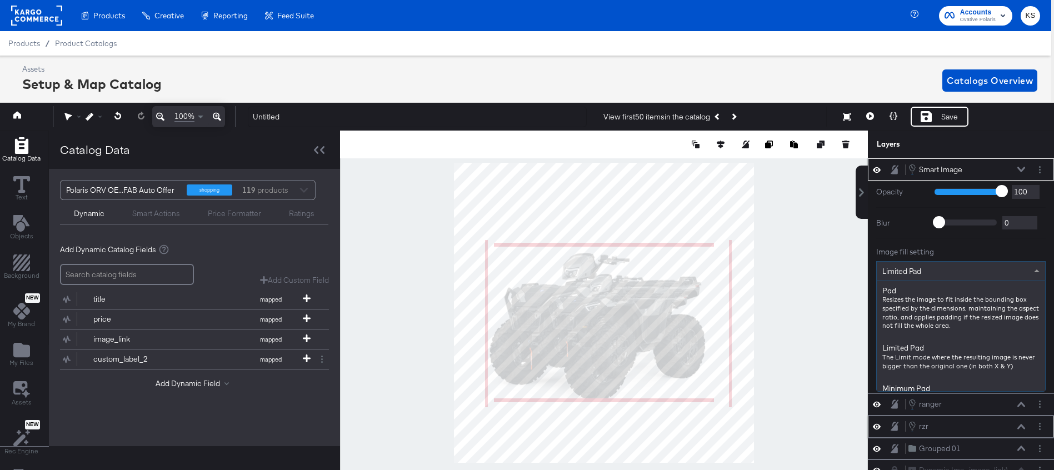
click at [993, 268] on div "Limited Pad" at bounding box center [961, 271] width 168 height 19
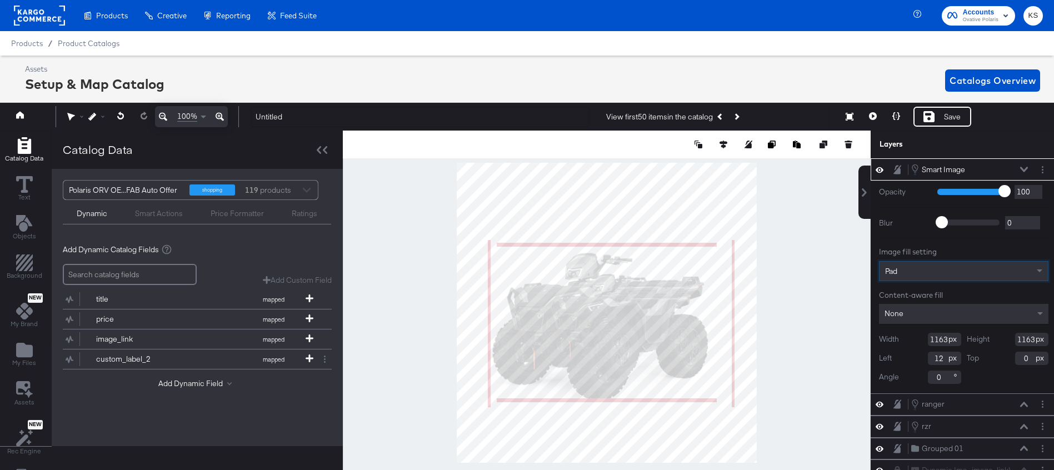
scroll to position [0, 3]
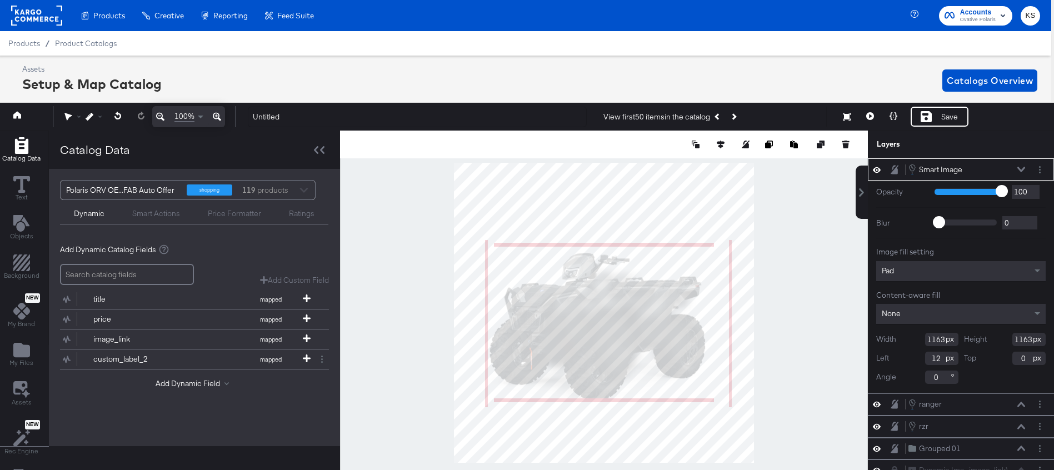
type input "0"
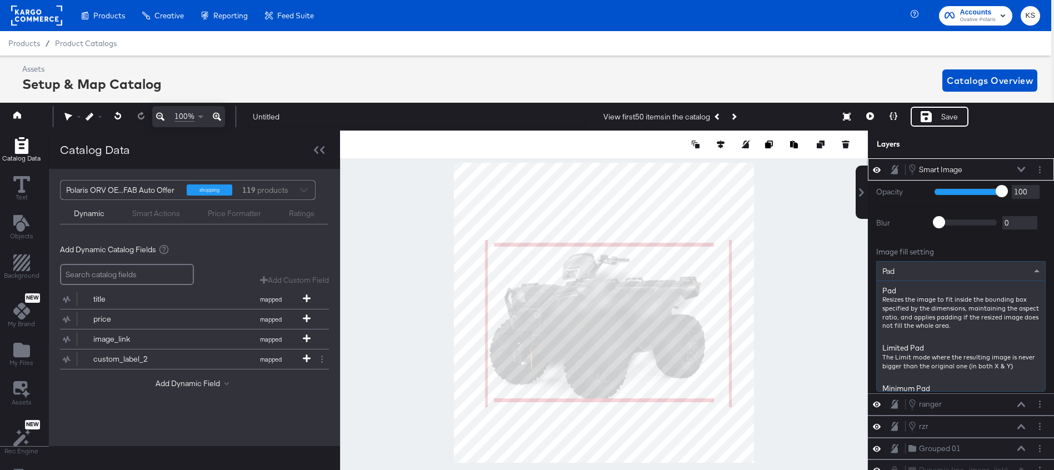
click at [948, 276] on div "Pad" at bounding box center [961, 271] width 168 height 19
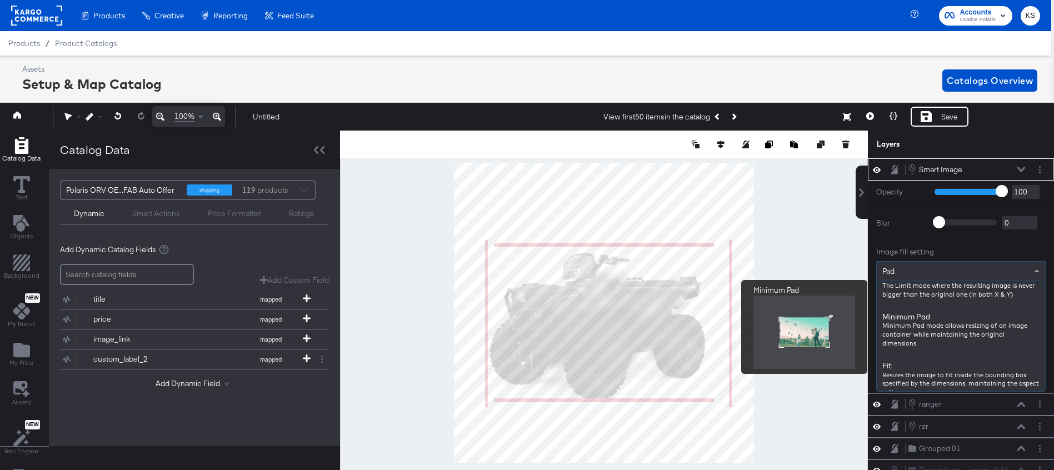
scroll to position [0, 0]
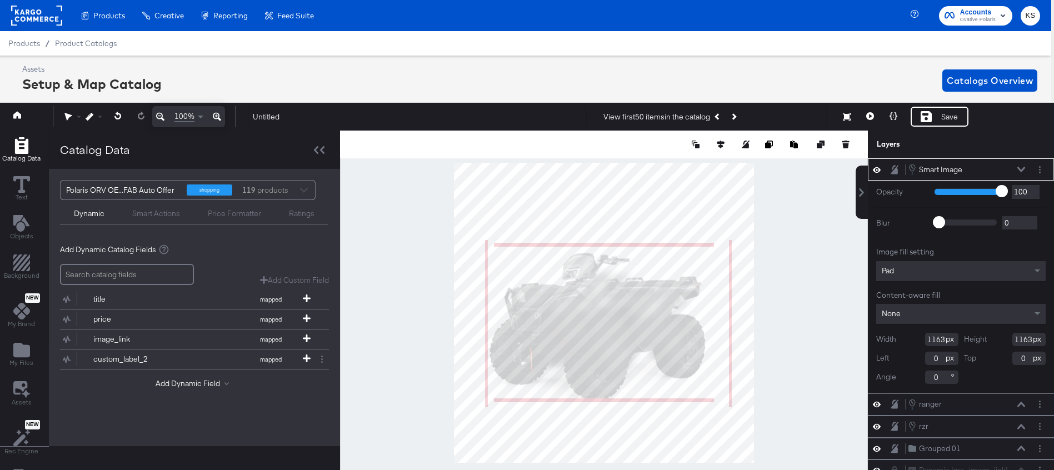
type input "992"
type input "171"
type input "88"
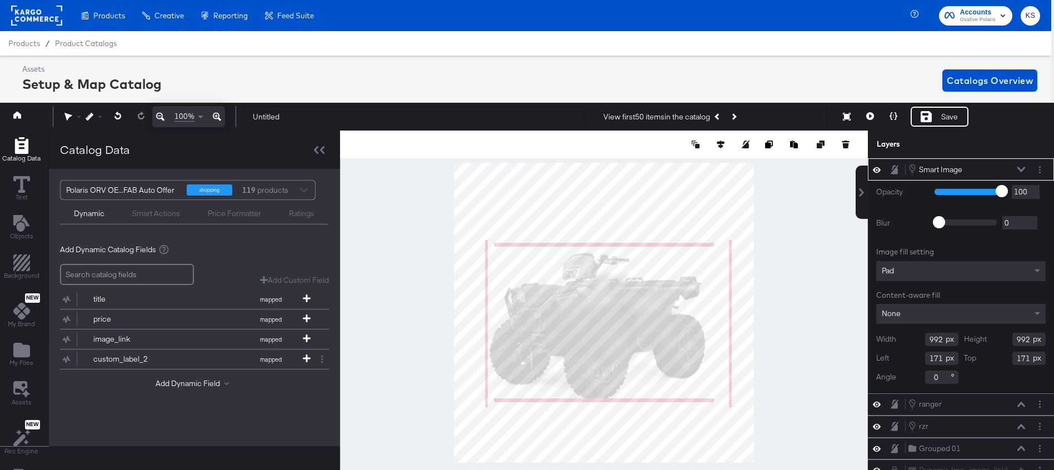
type input "65"
click at [742, 117] on button "Next Product" at bounding box center [734, 117] width 16 height 20
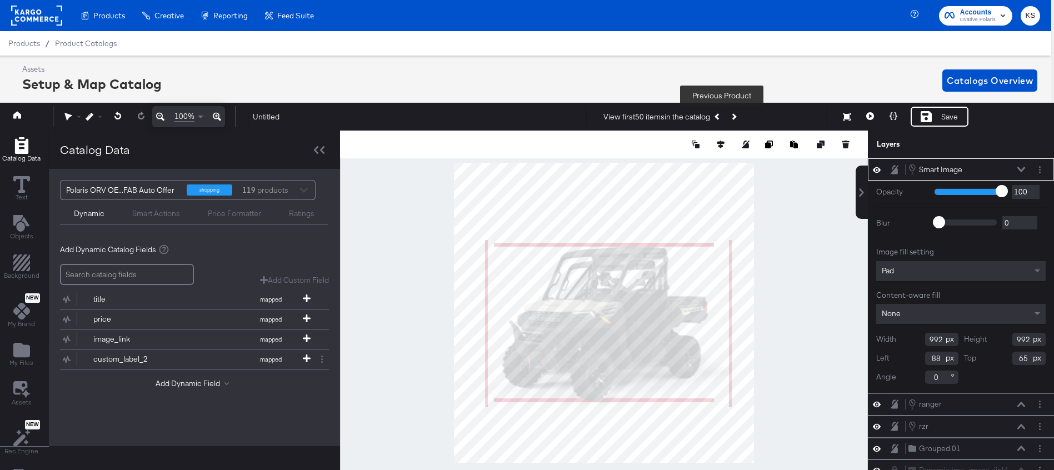
click at [719, 115] on button "Previous Product" at bounding box center [718, 117] width 16 height 20
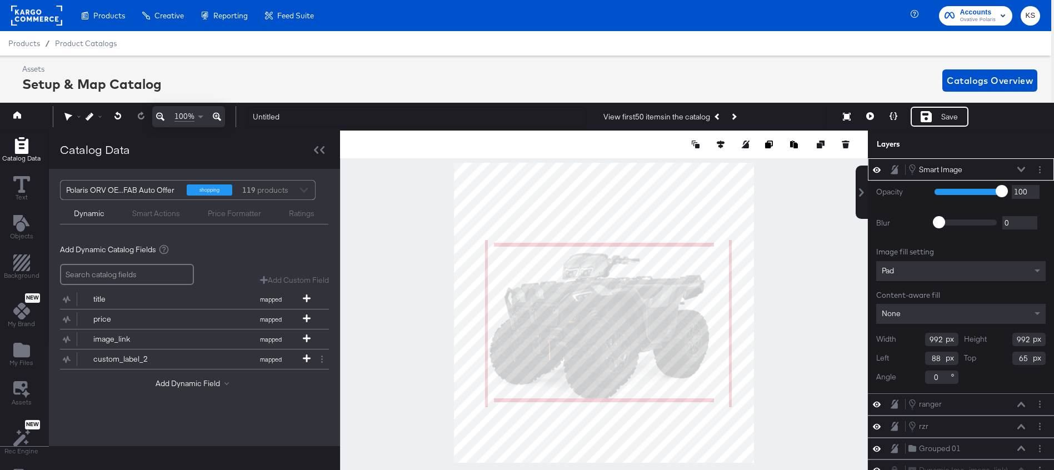
type input "32"
type input "93"
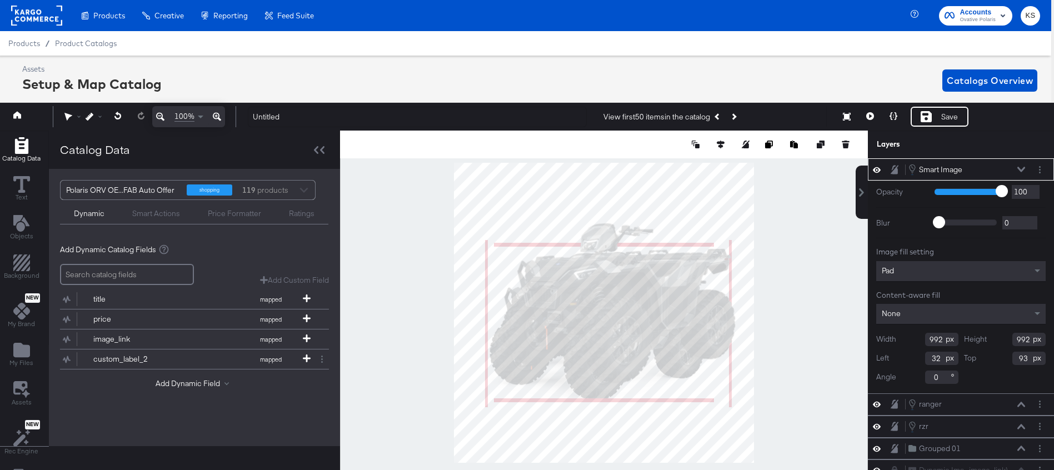
click at [803, 154] on div at bounding box center [604, 313] width 528 height 365
type input "1169"
type input "-89"
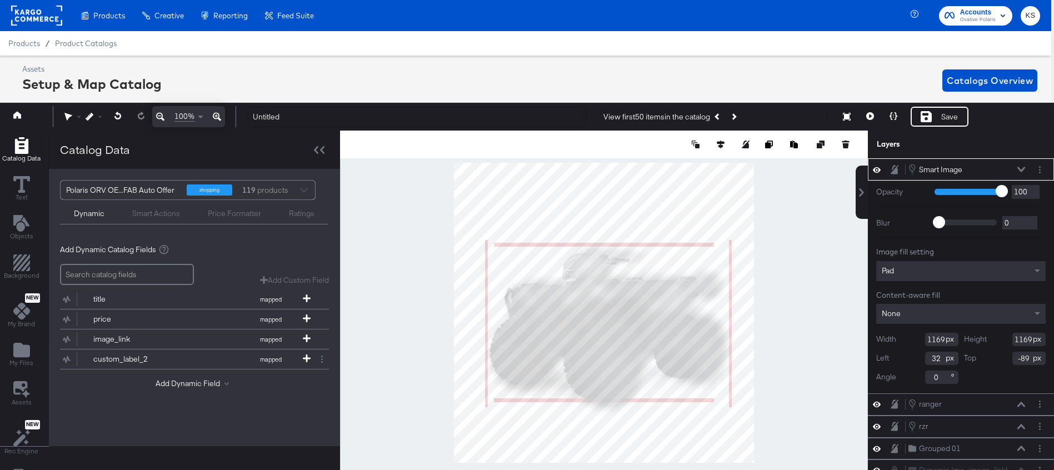
type input "0"
click at [738, 113] on button "Next Product" at bounding box center [734, 117] width 16 height 20
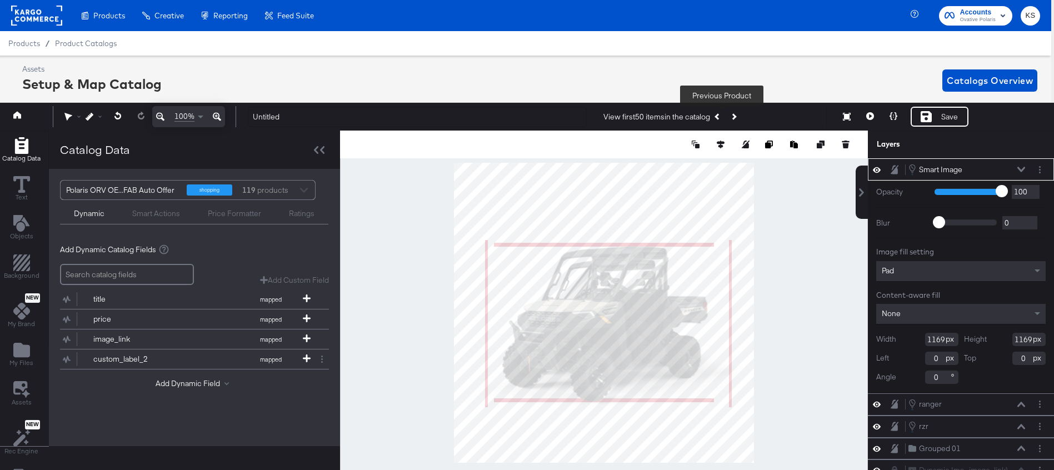
click at [715, 115] on button "Previous Product" at bounding box center [718, 117] width 16 height 20
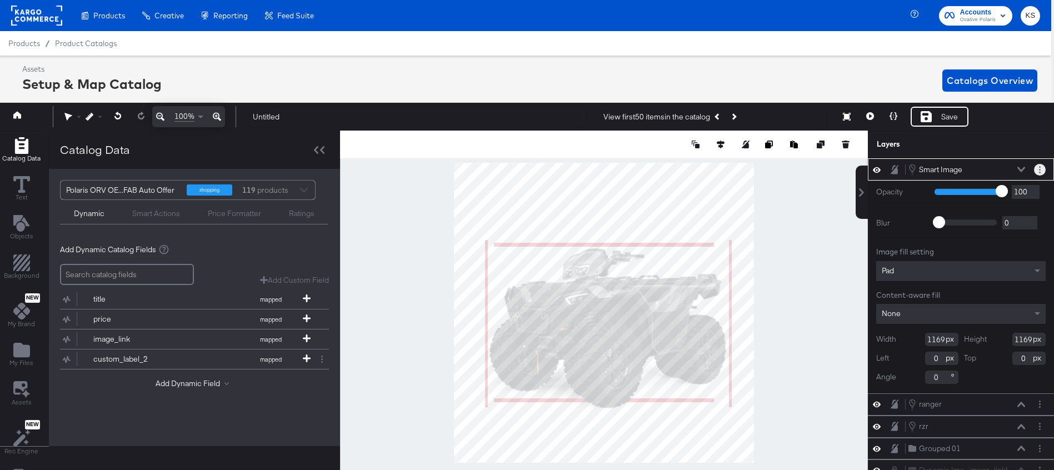
click at [1038, 166] on button "Layer Options" at bounding box center [1040, 170] width 12 height 12
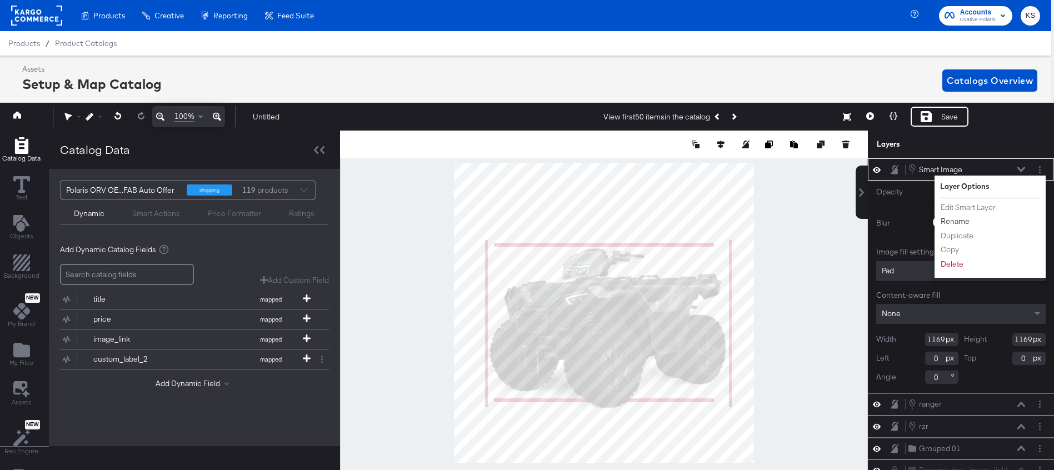
click at [956, 218] on button "Rename" at bounding box center [956, 222] width 30 height 12
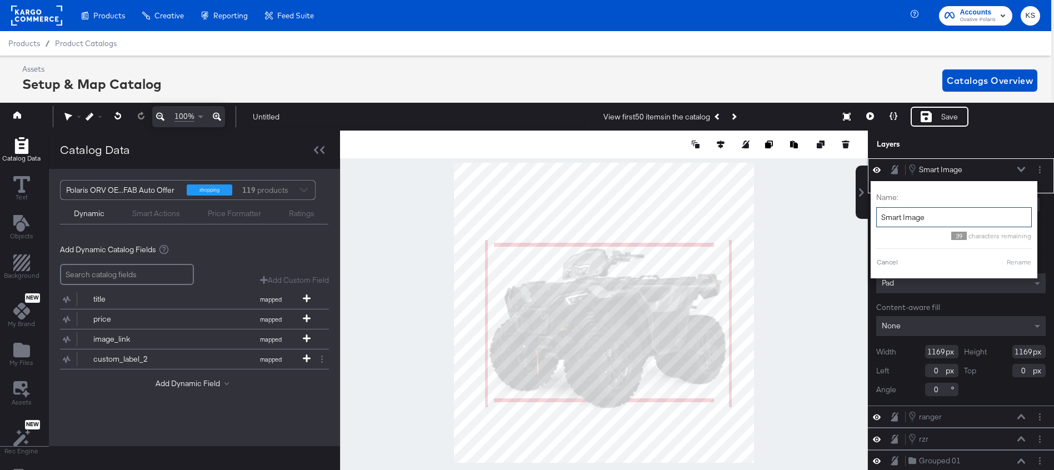
click at [917, 211] on input "Smart Image" at bounding box center [955, 217] width 156 height 21
type input "sportsman"
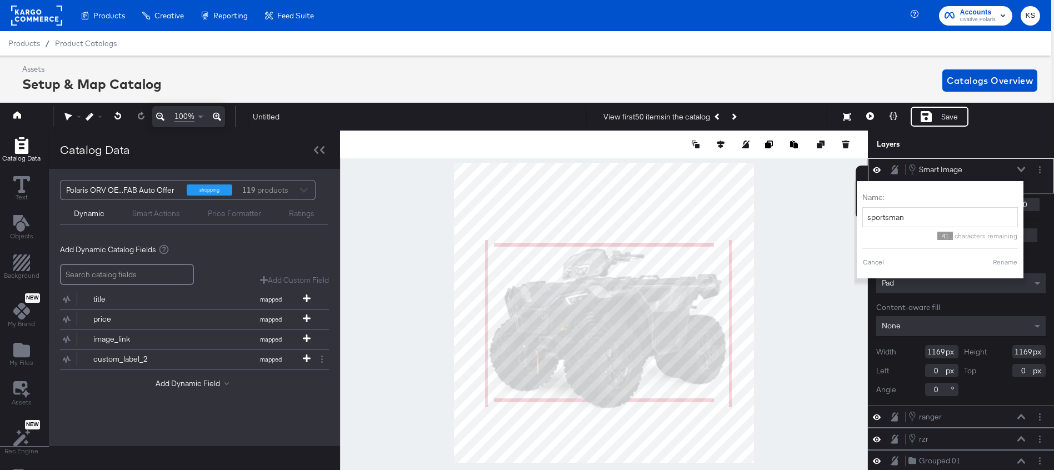
click at [997, 261] on button "Rename" at bounding box center [1006, 262] width 26 height 10
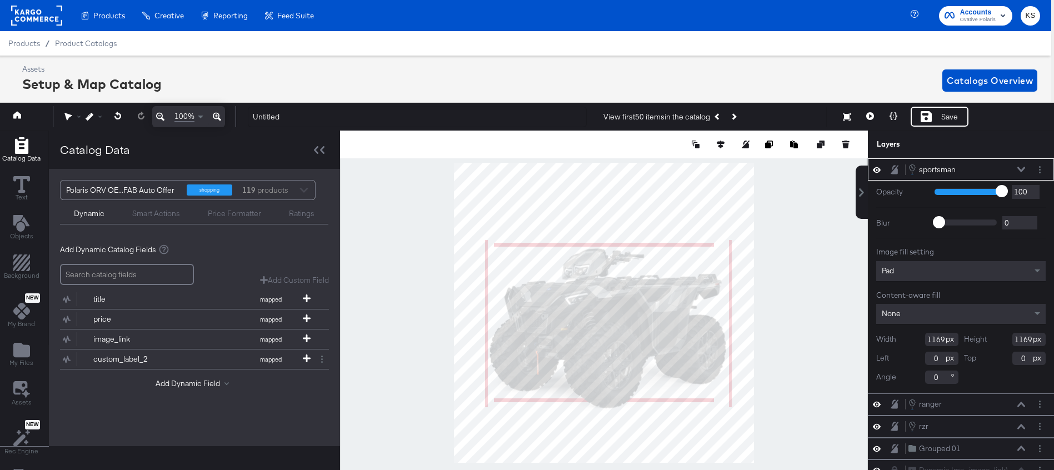
click at [1020, 168] on icon at bounding box center [1022, 170] width 8 height 6
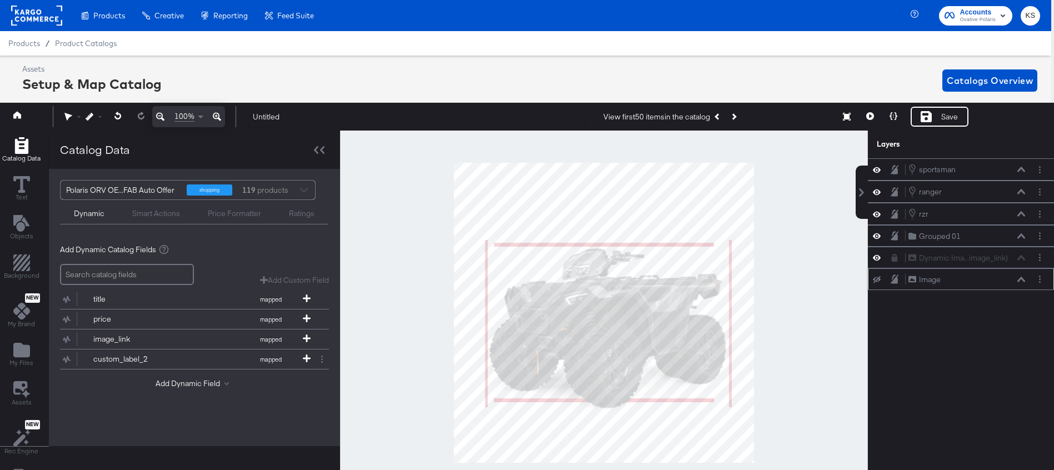
click at [876, 281] on icon at bounding box center [877, 279] width 8 height 7
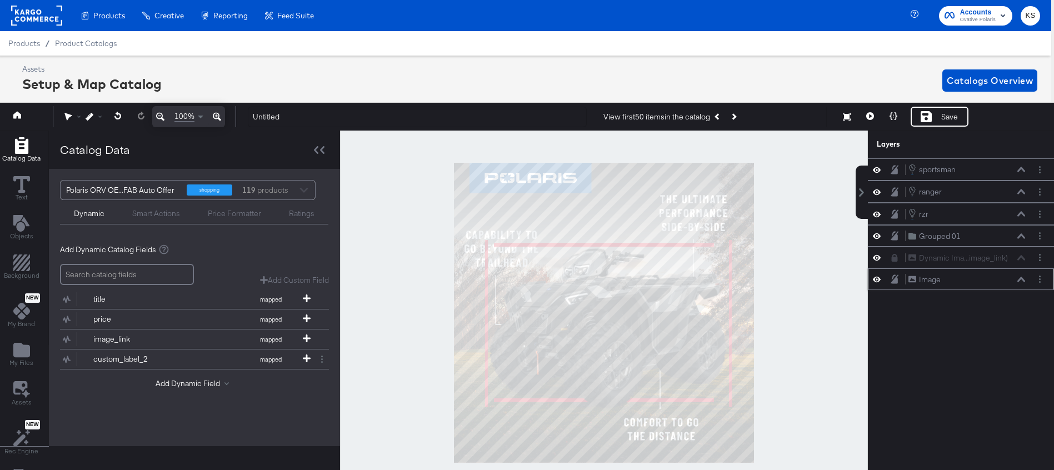
click at [876, 280] on icon at bounding box center [877, 279] width 8 height 9
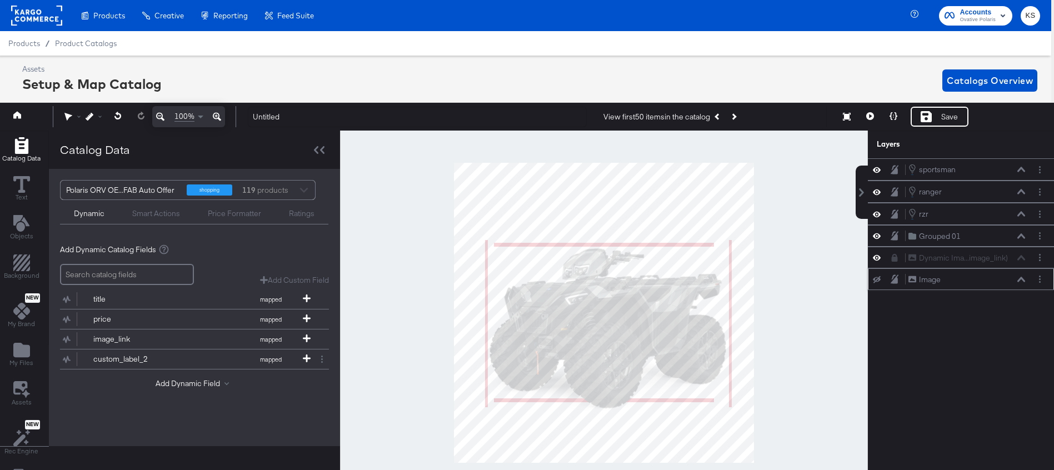
click at [876, 280] on icon at bounding box center [877, 279] width 8 height 7
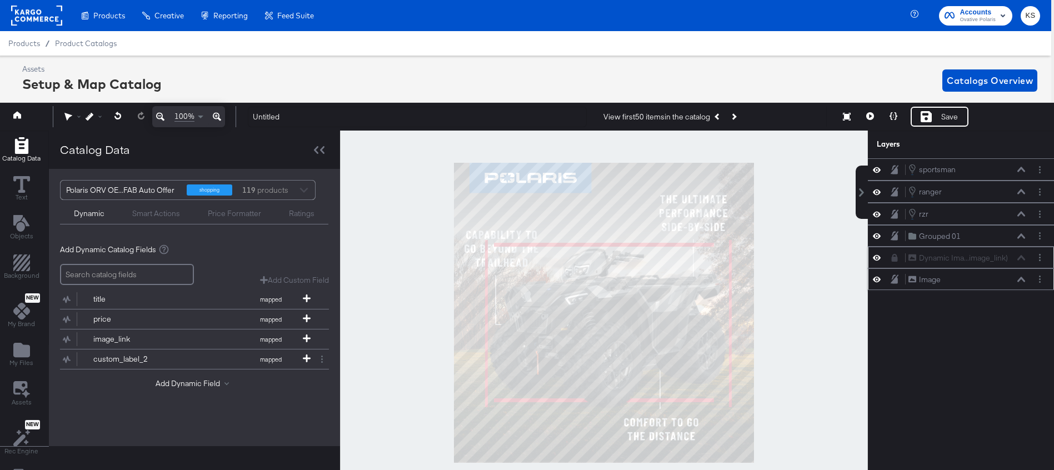
click at [875, 257] on icon at bounding box center [877, 257] width 8 height 9
click at [875, 278] on icon at bounding box center [877, 279] width 8 height 9
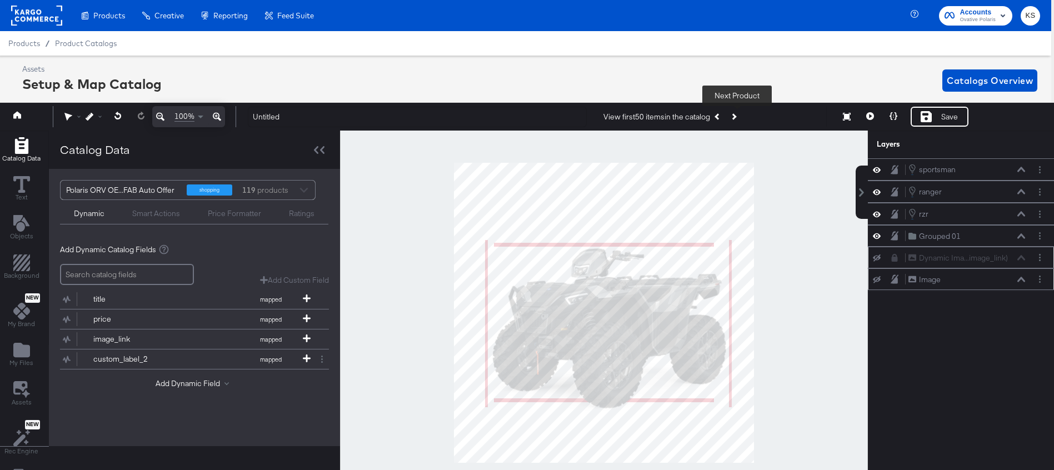
click at [739, 118] on button "Next Product" at bounding box center [734, 117] width 16 height 20
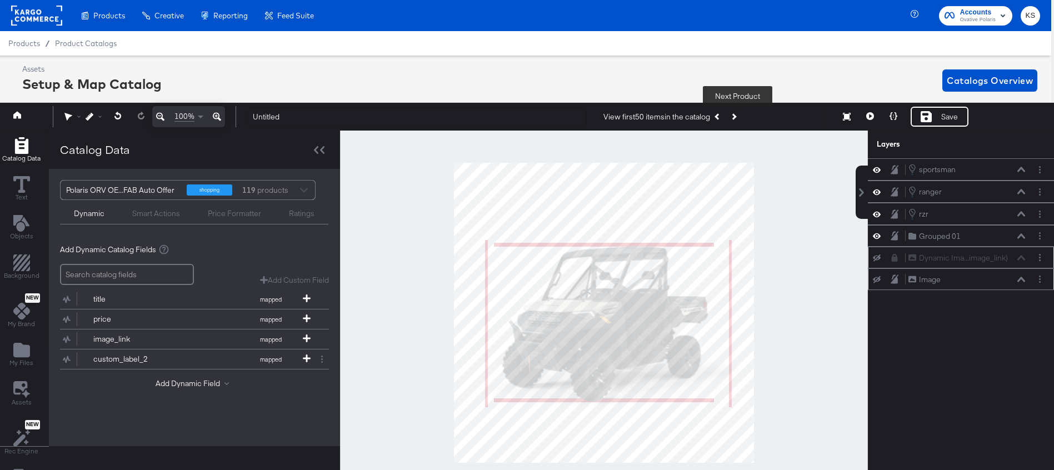
click at [739, 119] on button "Next Product" at bounding box center [734, 117] width 16 height 20
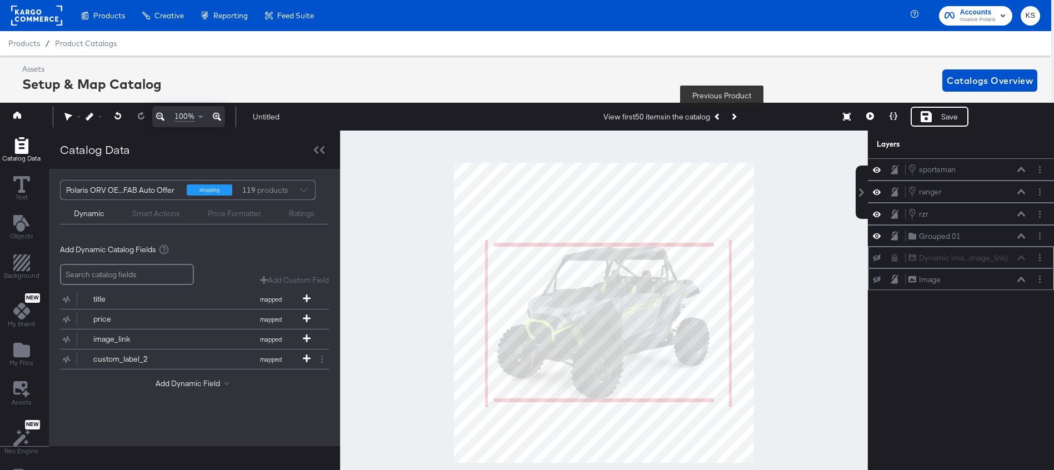
click at [723, 120] on button "Previous Product" at bounding box center [718, 117] width 16 height 20
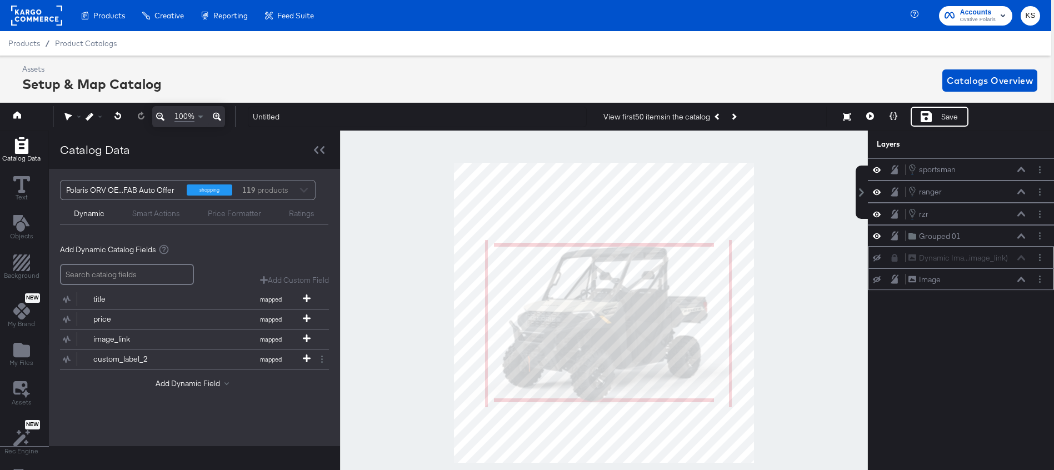
click at [880, 278] on icon at bounding box center [877, 279] width 8 height 7
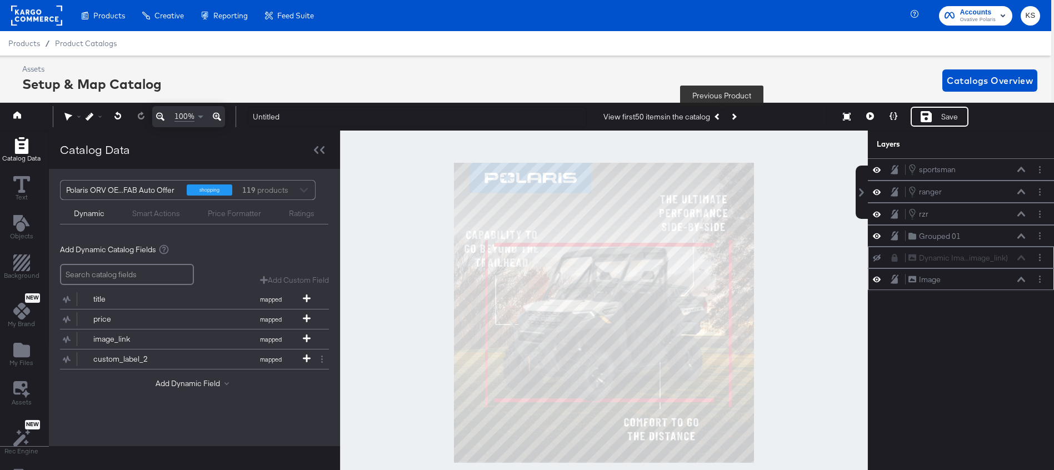
click at [721, 114] on icon "Previous Product" at bounding box center [718, 117] width 6 height 6
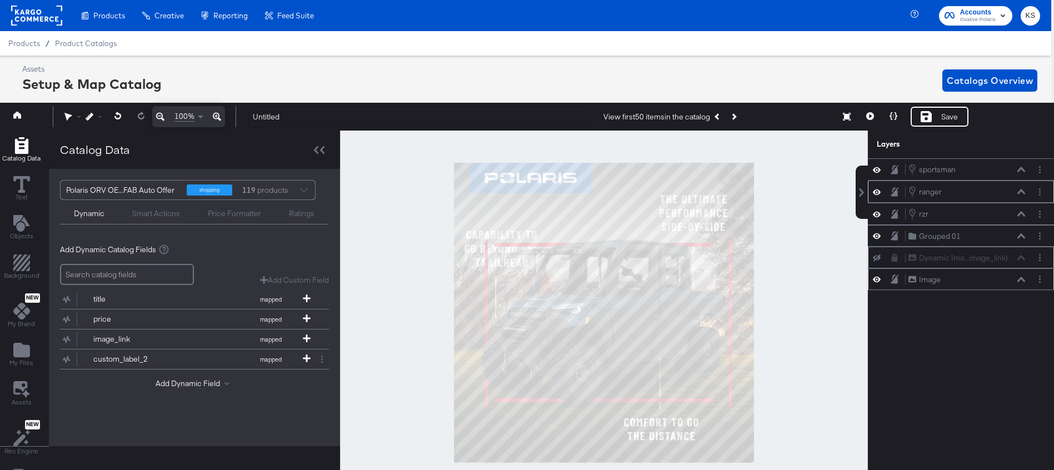
click at [875, 192] on icon at bounding box center [877, 191] width 8 height 9
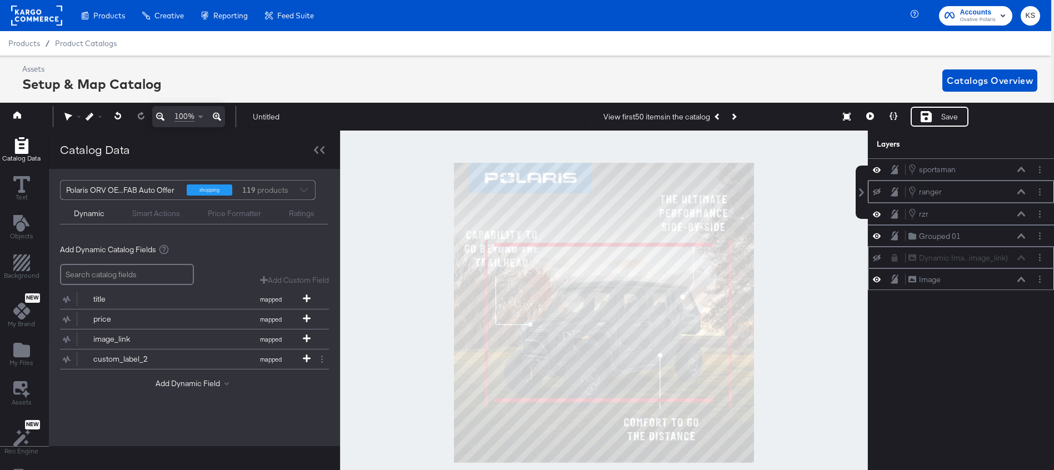
click at [875, 192] on icon at bounding box center [877, 191] width 8 height 7
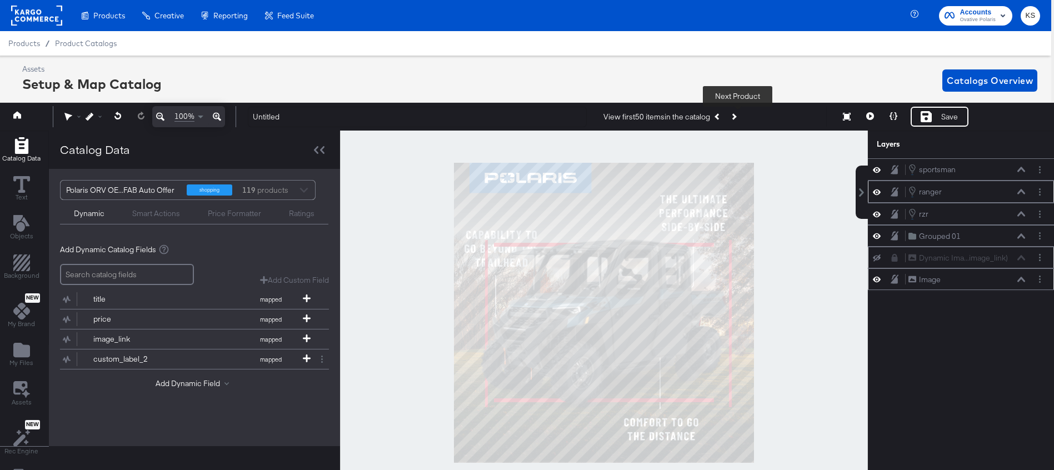
click at [739, 114] on button "Next Product" at bounding box center [734, 117] width 16 height 20
click at [739, 115] on button "Next Product" at bounding box center [734, 117] width 16 height 20
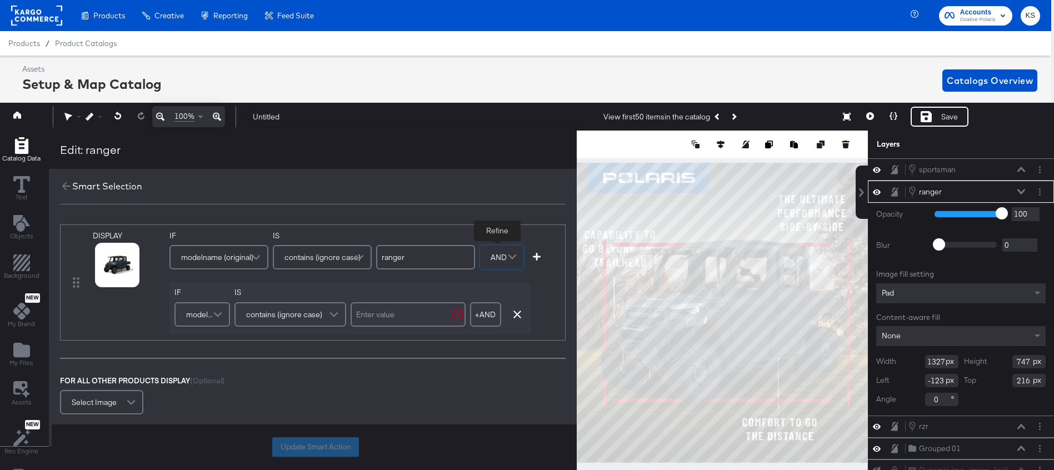
scroll to position [0, 3]
click at [187, 316] on span "modelname (original)" at bounding box center [200, 314] width 29 height 19
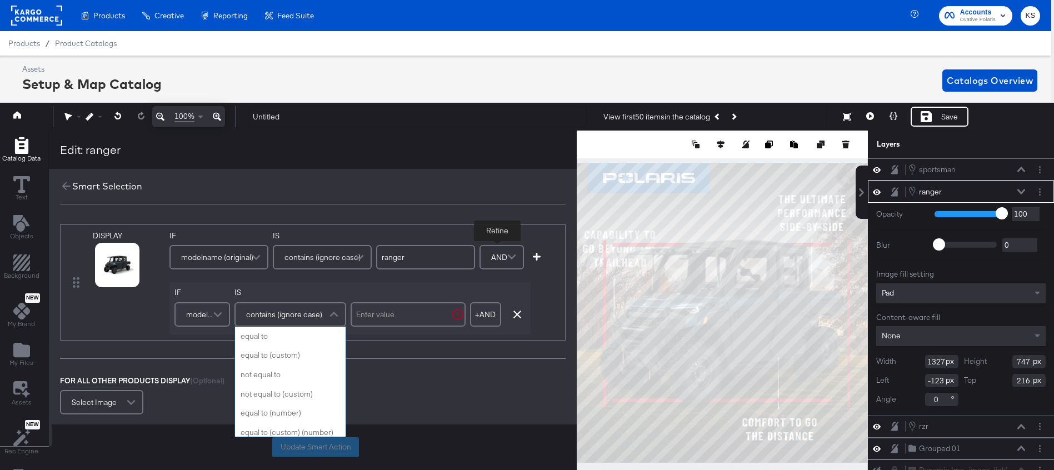
click at [311, 319] on span "contains (ignore case)" at bounding box center [284, 314] width 76 height 19
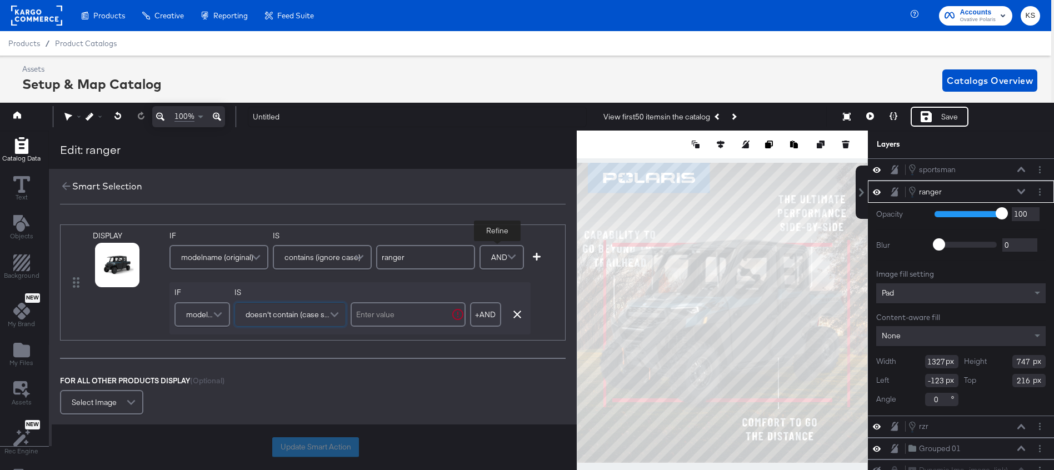
click at [372, 317] on input "text" at bounding box center [408, 314] width 115 height 24
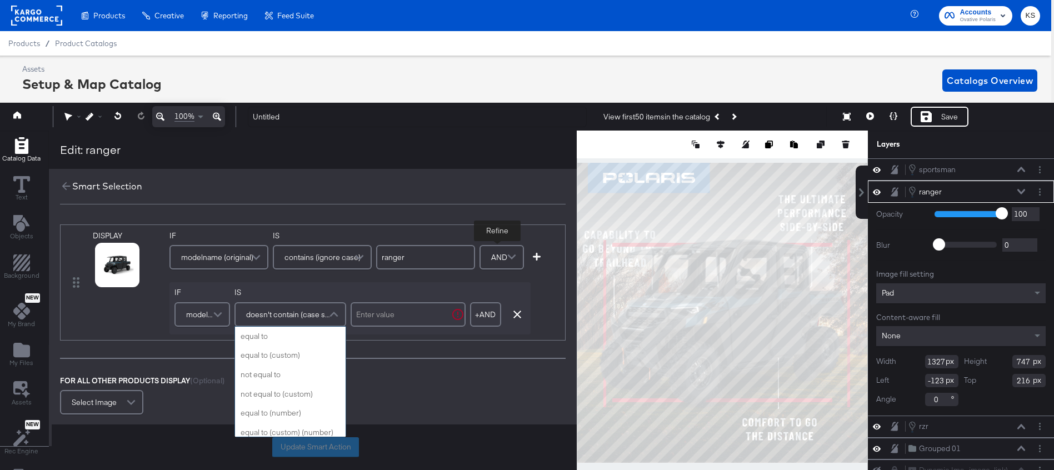
click at [294, 317] on span "doesn't contain (case sensitive)" at bounding box center [288, 314] width 85 height 19
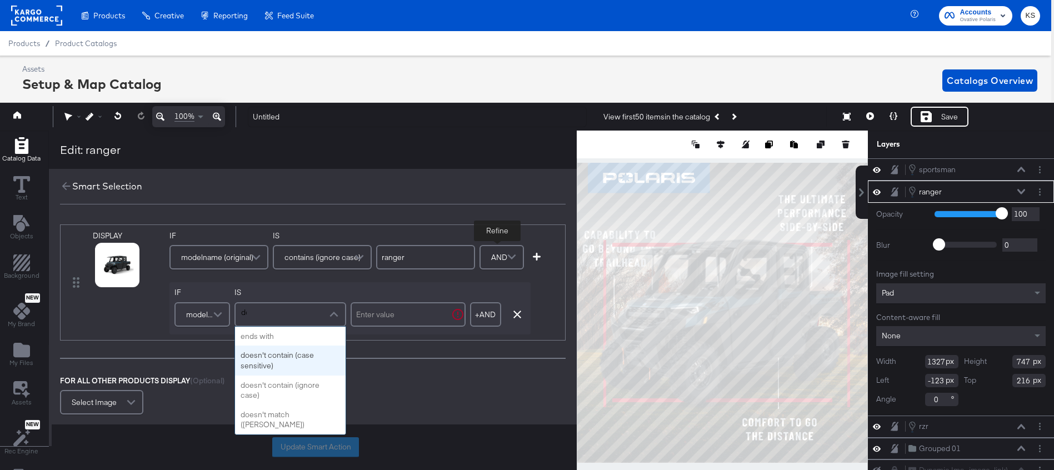
scroll to position [0, 0]
type input "doe"
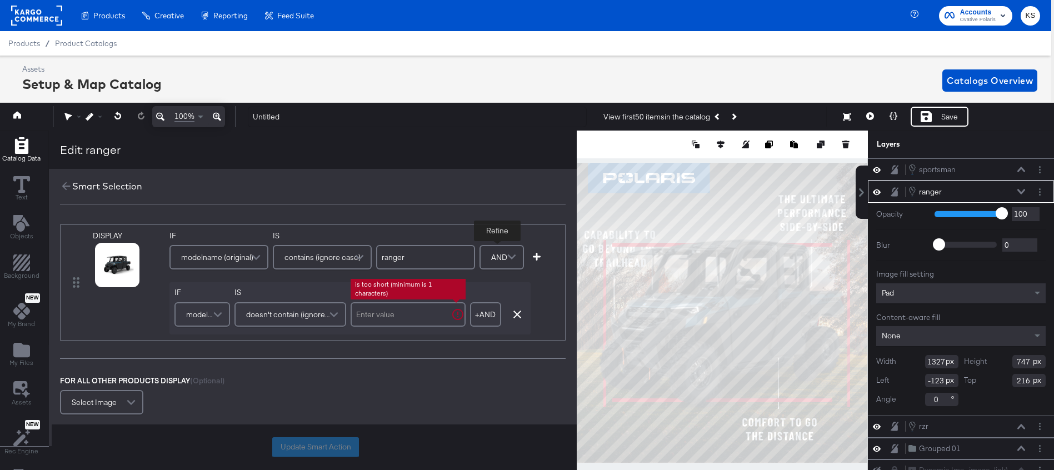
click at [368, 319] on input "text" at bounding box center [408, 314] width 115 height 24
type input "northstar"
click at [302, 444] on button "Update Smart Action" at bounding box center [315, 447] width 87 height 20
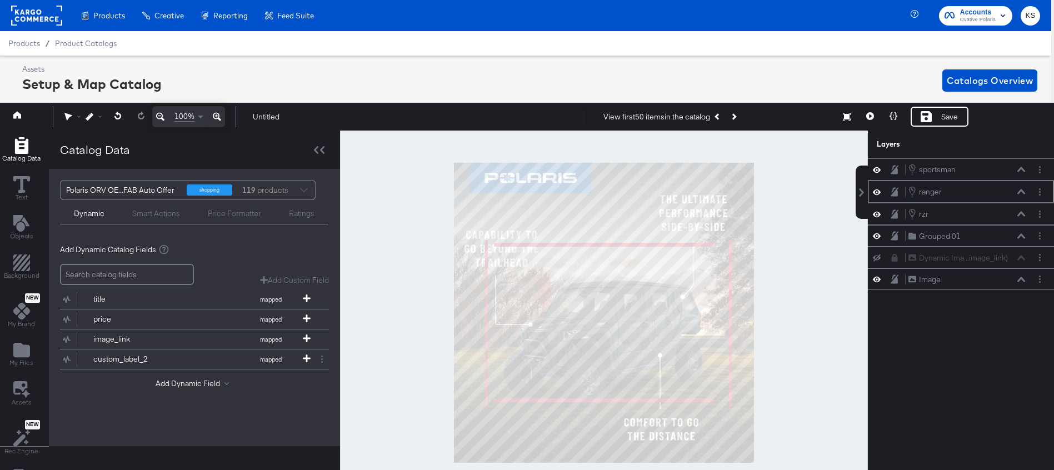
click at [1032, 191] on div "ranger ranger" at bounding box center [961, 192] width 177 height 12
click at [1039, 192] on icon "Layer Options" at bounding box center [1040, 191] width 2 height 7
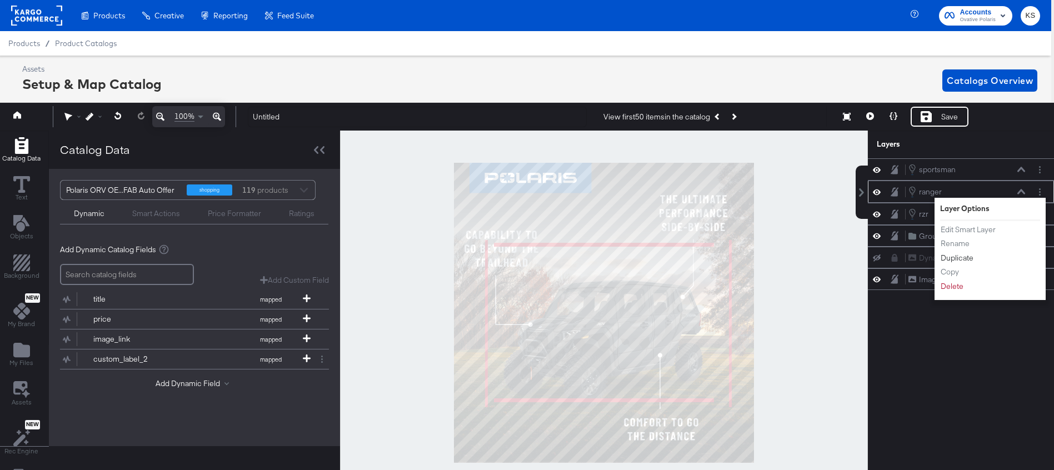
click at [956, 257] on button "Duplicate" at bounding box center [958, 258] width 34 height 12
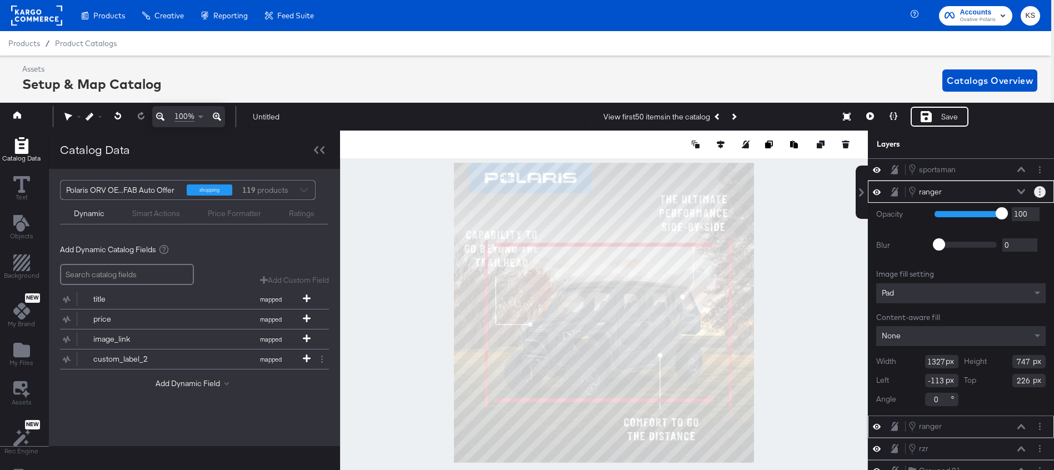
click at [1040, 190] on icon "Layer Options" at bounding box center [1040, 191] width 2 height 7
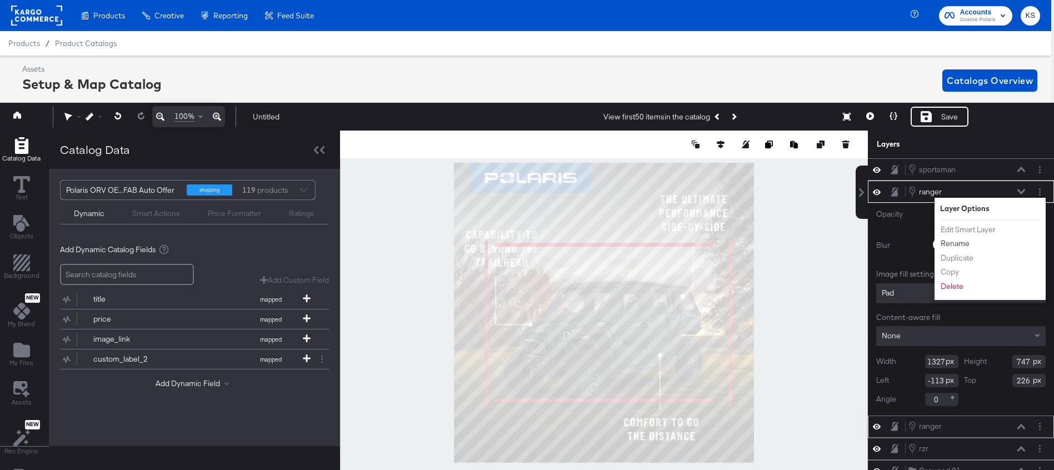
click at [955, 242] on button "Rename" at bounding box center [956, 244] width 30 height 12
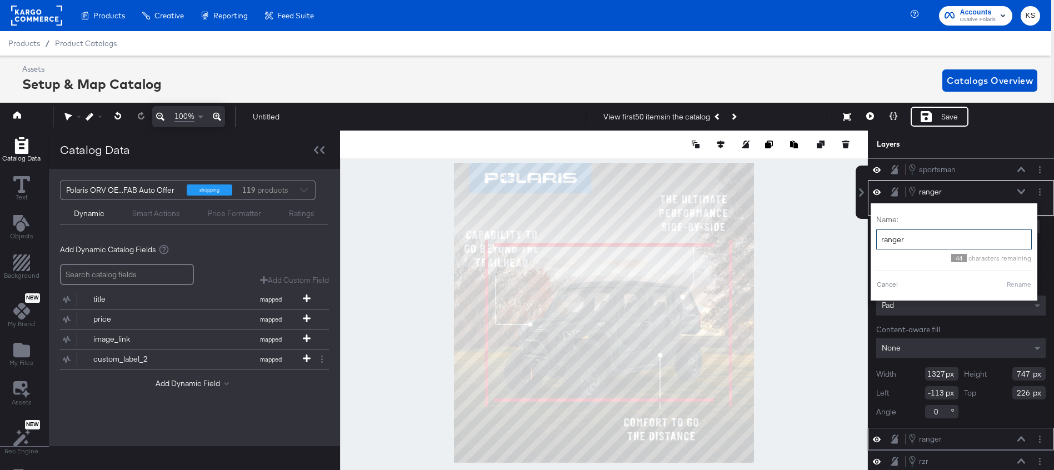
click at [936, 242] on input "ranger" at bounding box center [955, 240] width 156 height 21
type input "ranger northstar"
click at [1003, 285] on button "Rename" at bounding box center [1006, 285] width 26 height 10
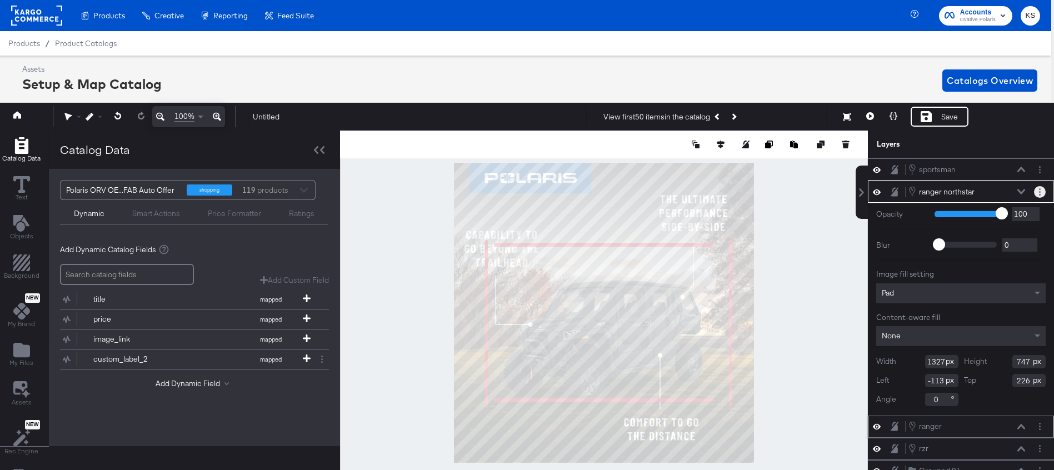
click at [1038, 194] on button "Layer Options" at bounding box center [1040, 192] width 12 height 12
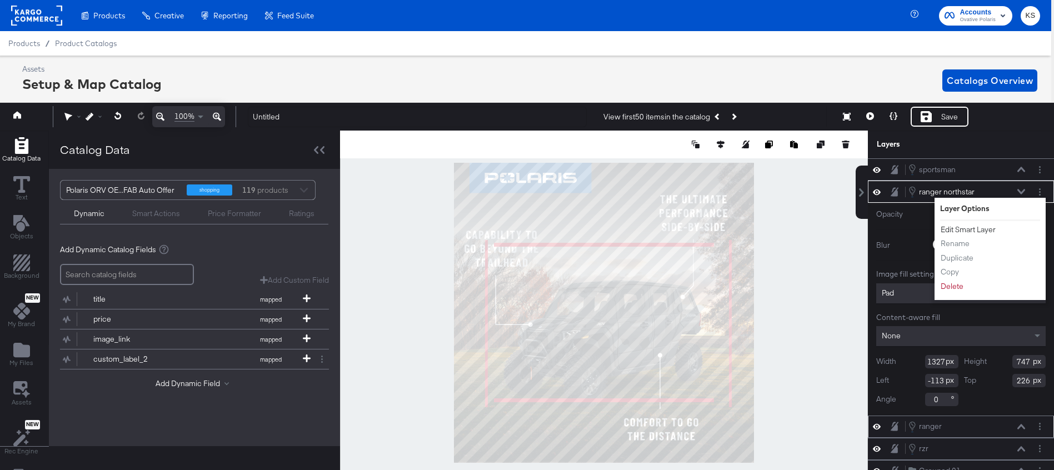
click at [962, 227] on button "Edit Smart Layer" at bounding box center [969, 230] width 56 height 12
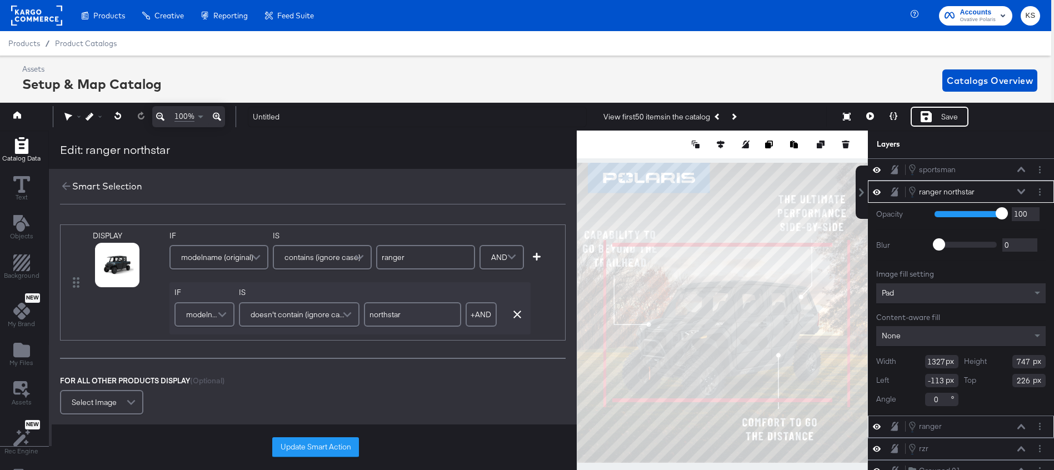
click at [325, 314] on span "doesn't contain (ignore case)" at bounding box center [298, 314] width 94 height 19
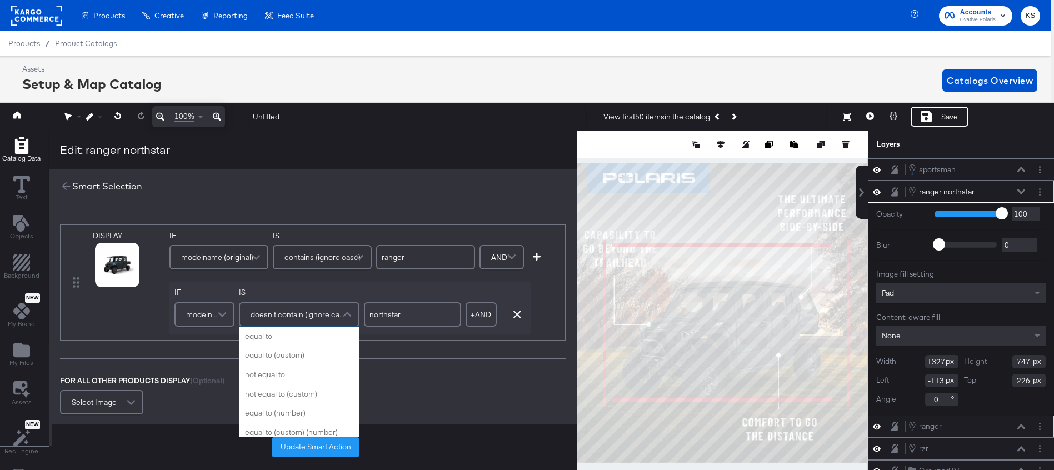
scroll to position [382, 0]
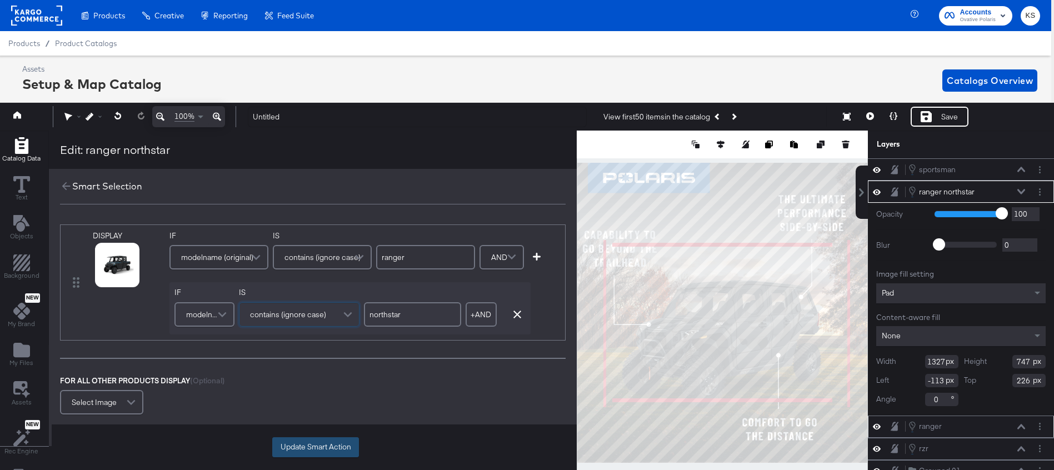
click at [309, 449] on button "Update Smart Action" at bounding box center [315, 447] width 87 height 20
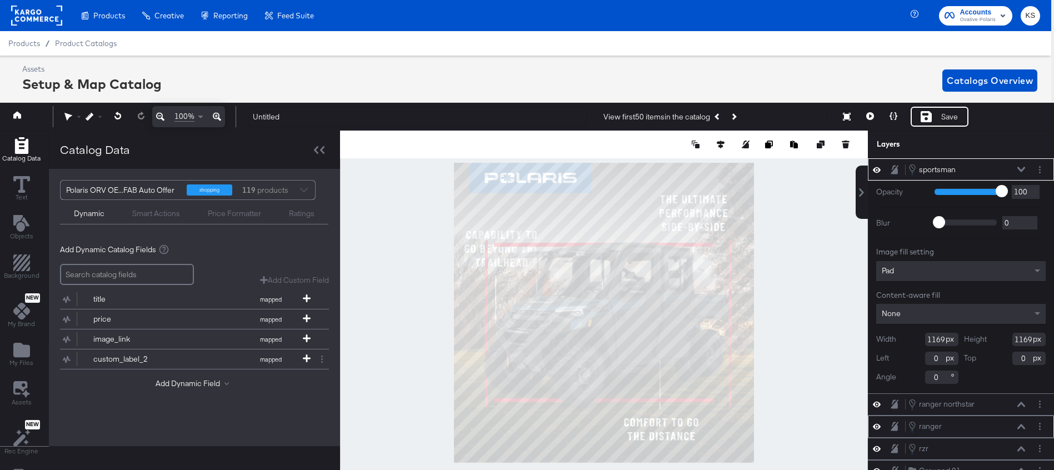
type input "-44"
type input "68"
type input "-18"
type input "0"
click at [119, 116] on icon at bounding box center [118, 116] width 7 height 8
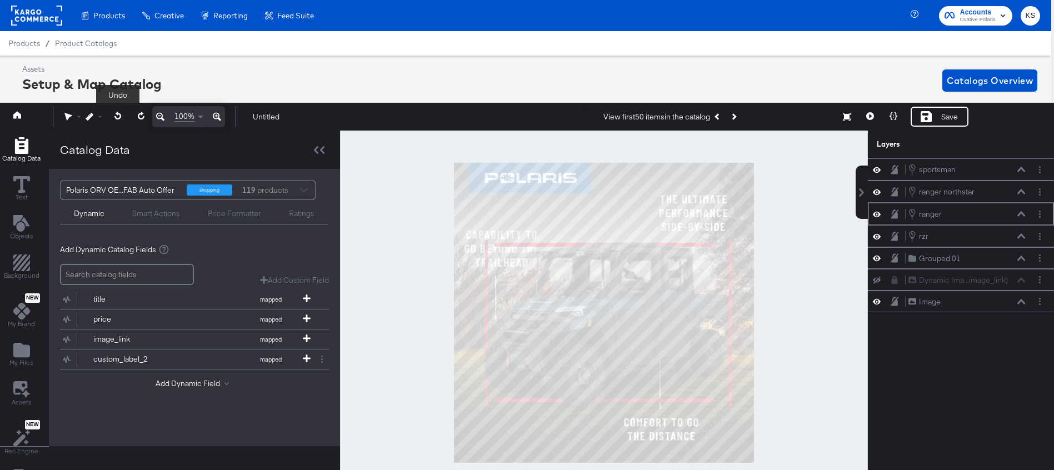
click at [119, 117] on icon at bounding box center [118, 116] width 7 height 8
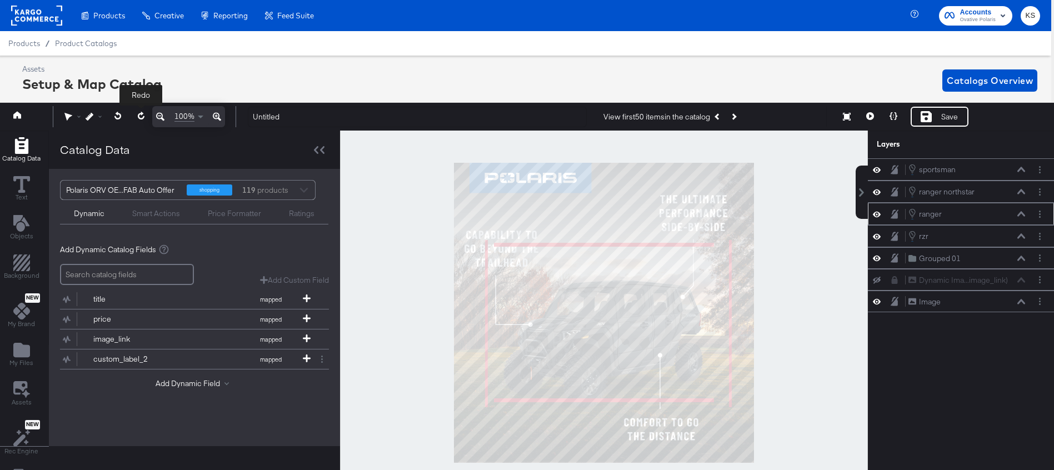
click at [136, 116] on button at bounding box center [141, 116] width 23 height 20
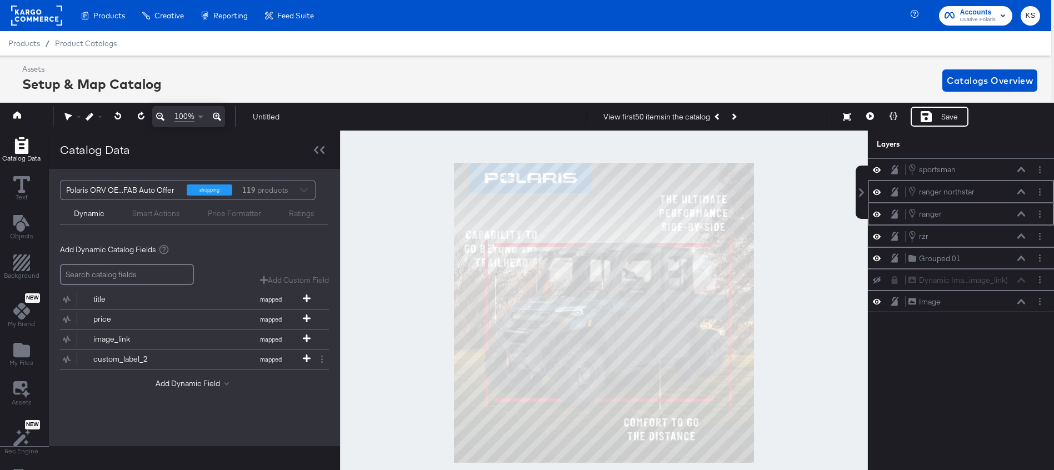
click at [1018, 193] on icon at bounding box center [1022, 192] width 8 height 5
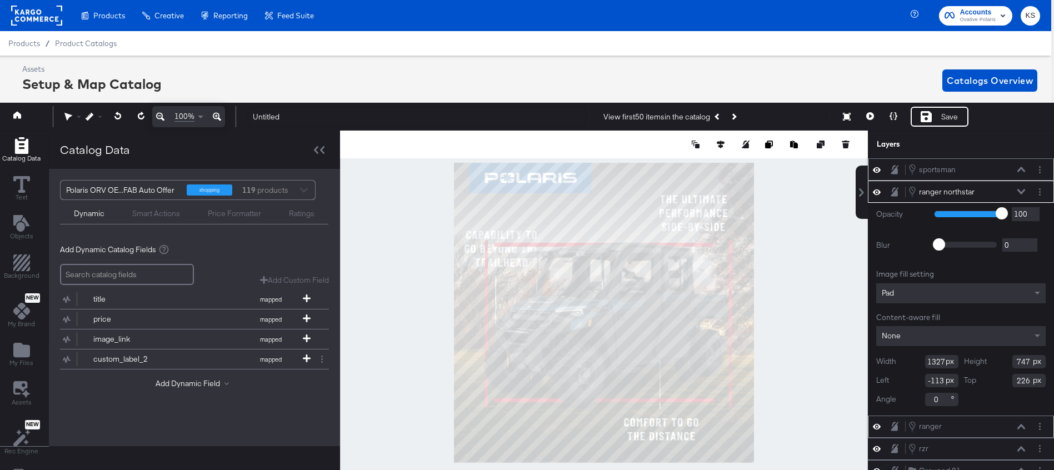
click at [895, 169] on icon at bounding box center [895, 169] width 8 height 9
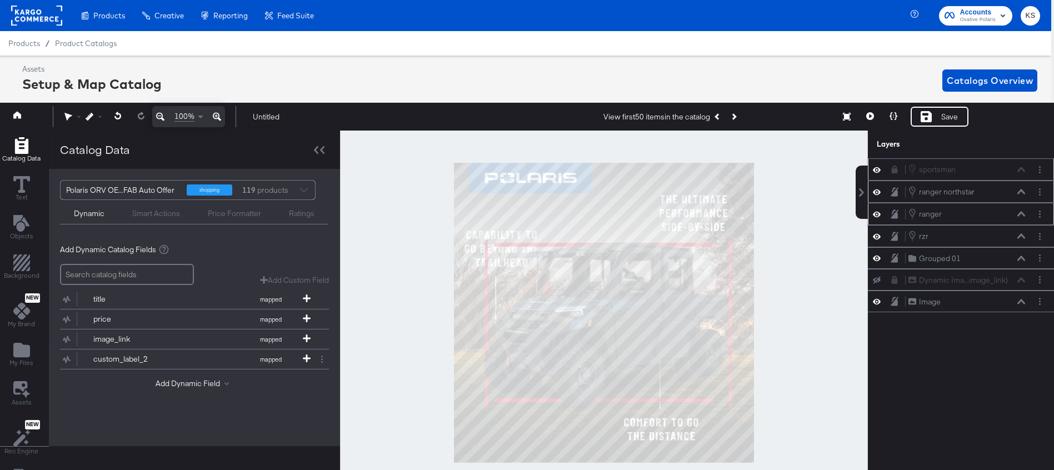
click at [1016, 193] on div "ranger northstar ranger northstar" at bounding box center [967, 192] width 118 height 12
click at [1020, 193] on icon at bounding box center [1022, 192] width 8 height 6
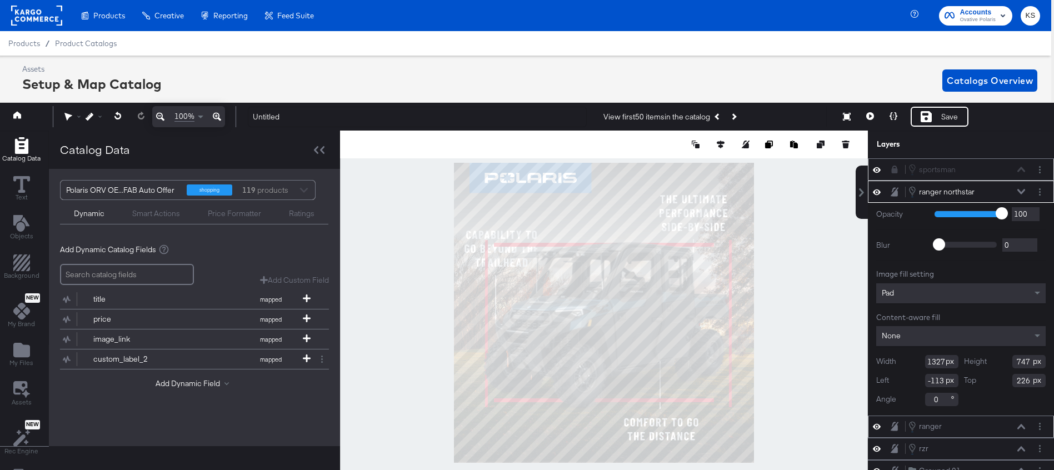
type input "-225"
type input "301"
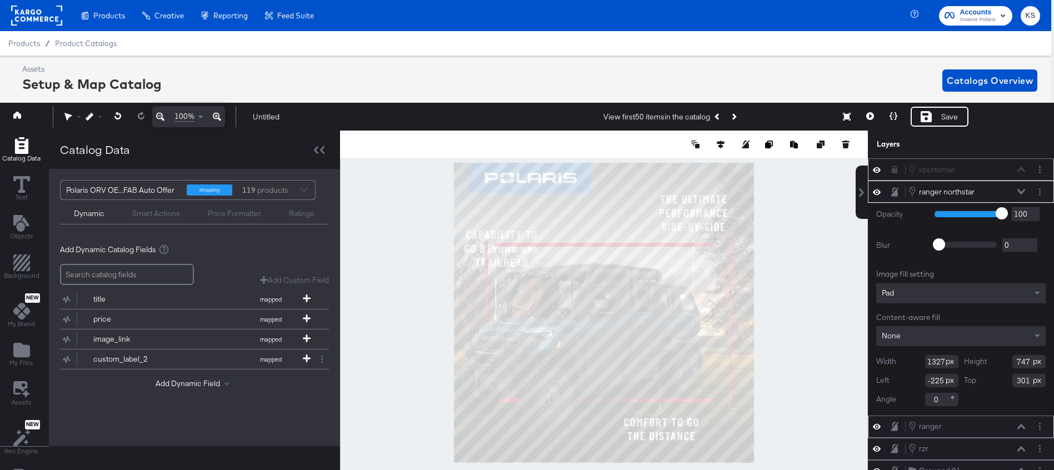
type input "-547"
type input "319"
type input "1192"
type input "670"
type input "397"
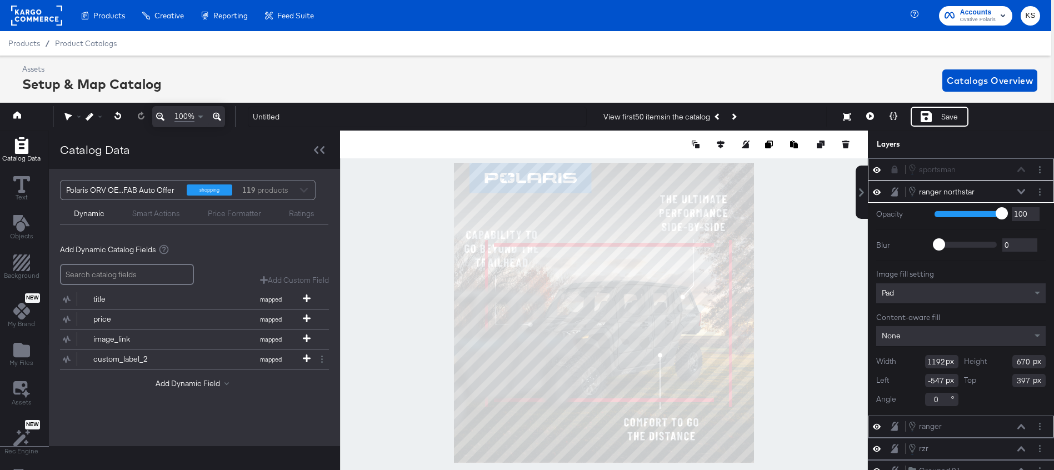
type input "-68"
type input "337"
type input "-33"
type input "293"
type input "91"
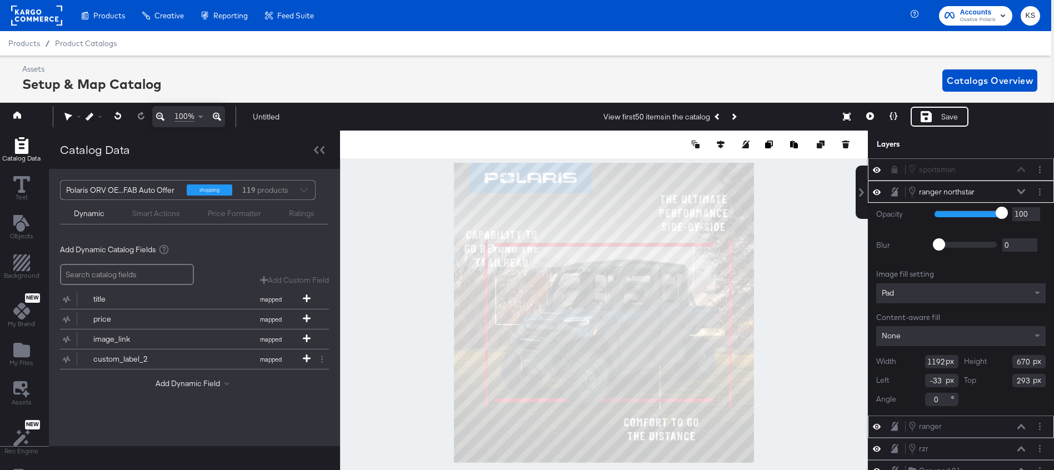
type input "91"
type input "86"
type input "81"
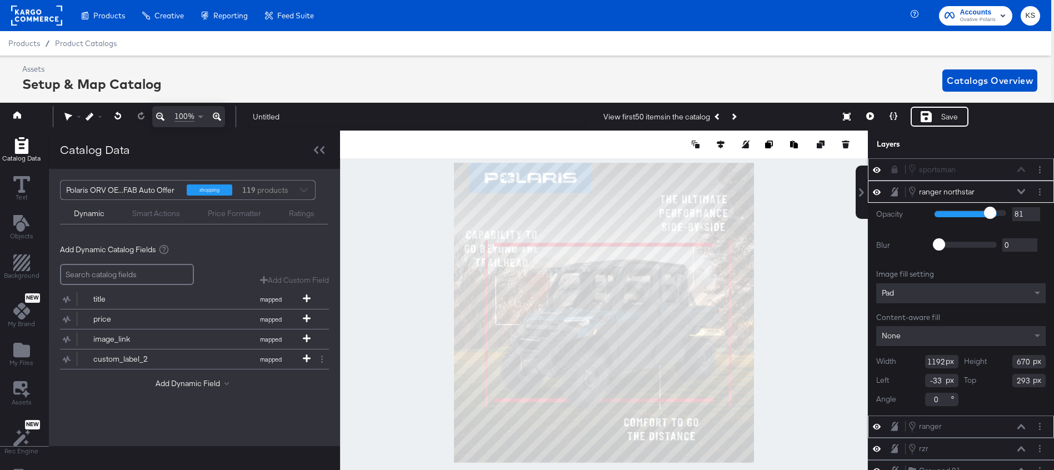
type input "75"
type input "66"
type input "62"
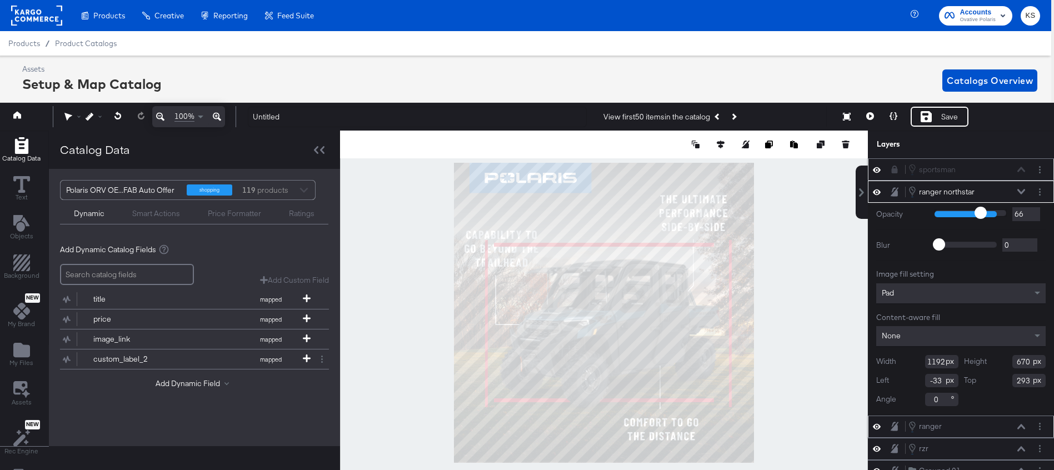
type input "62"
type input "58"
type input "55"
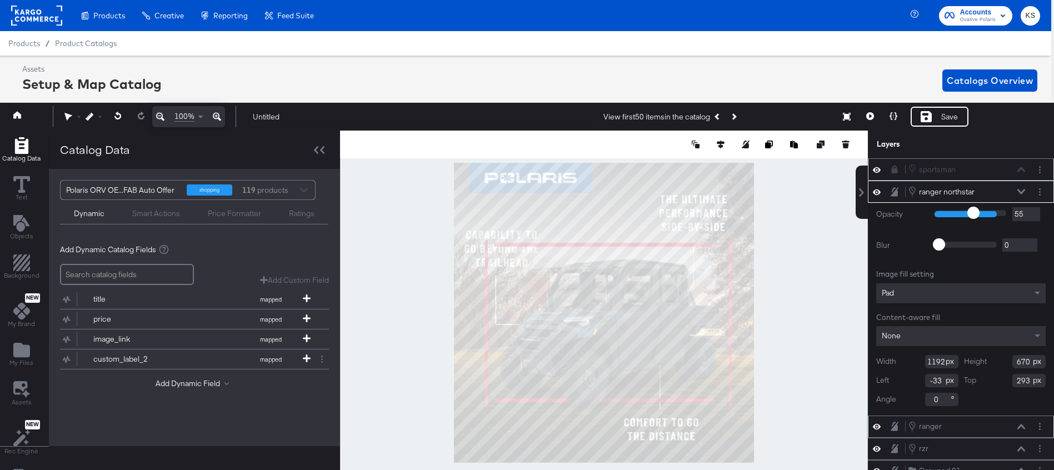
type input "46"
type input "45"
drag, startPoint x: 999, startPoint y: 215, endPoint x: 967, endPoint y: 215, distance: 32.2
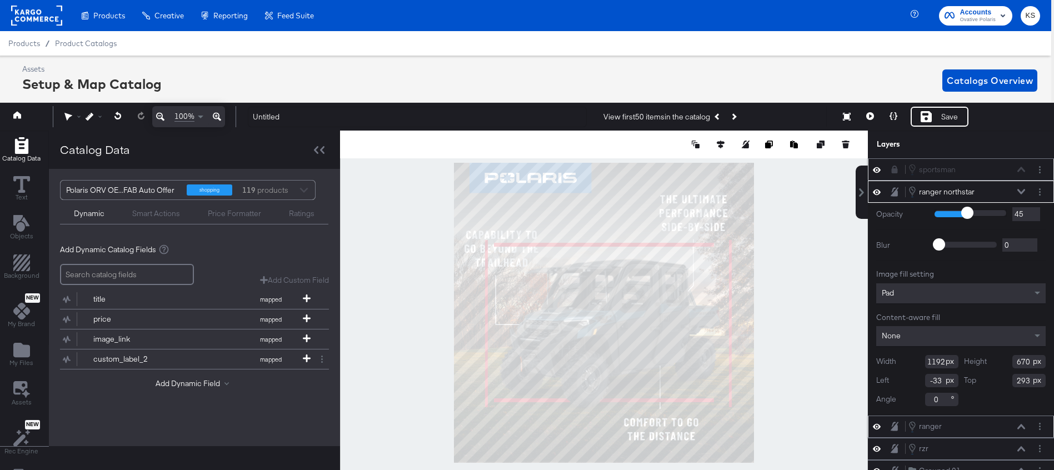
click at [967, 215] on input "range" at bounding box center [971, 213] width 72 height 7
type input "51"
type input "100"
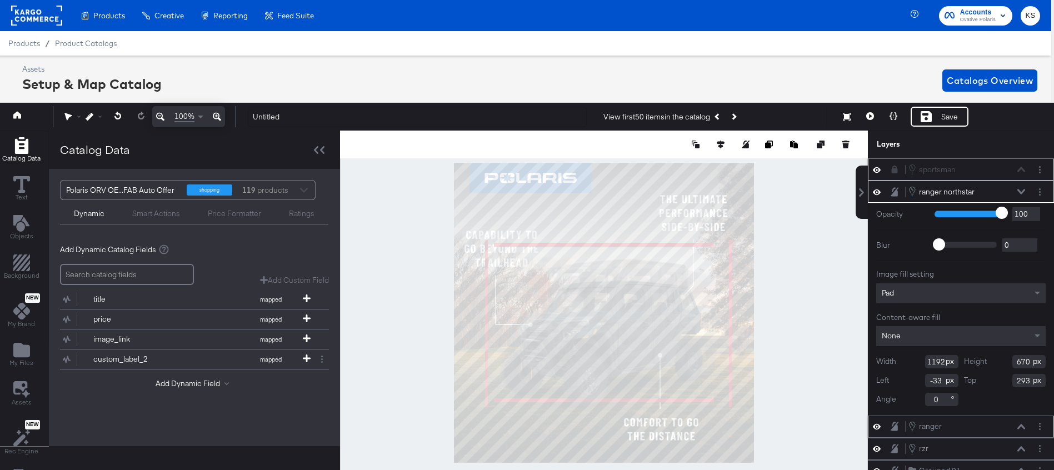
type input "100"
drag, startPoint x: 967, startPoint y: 214, endPoint x: 1048, endPoint y: 213, distance: 81.7
click at [1048, 213] on div "Opacity 1 100 100 Blur 0 2000 0 Image fill setting Pad Content-aware fill None …" at bounding box center [961, 309] width 186 height 212
click at [1016, 190] on div "ranger northstar ranger northstar" at bounding box center [967, 192] width 118 height 12
click at [1022, 191] on icon at bounding box center [1022, 192] width 8 height 6
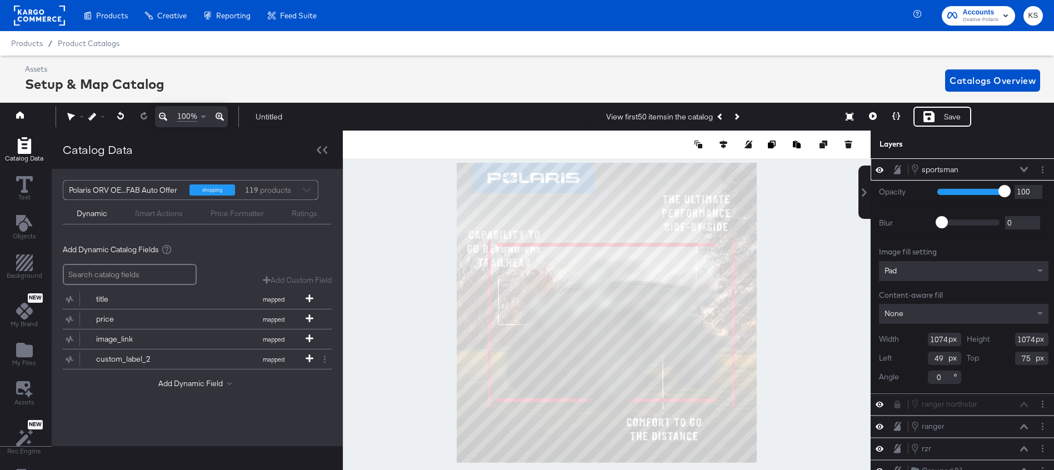
scroll to position [0, 3]
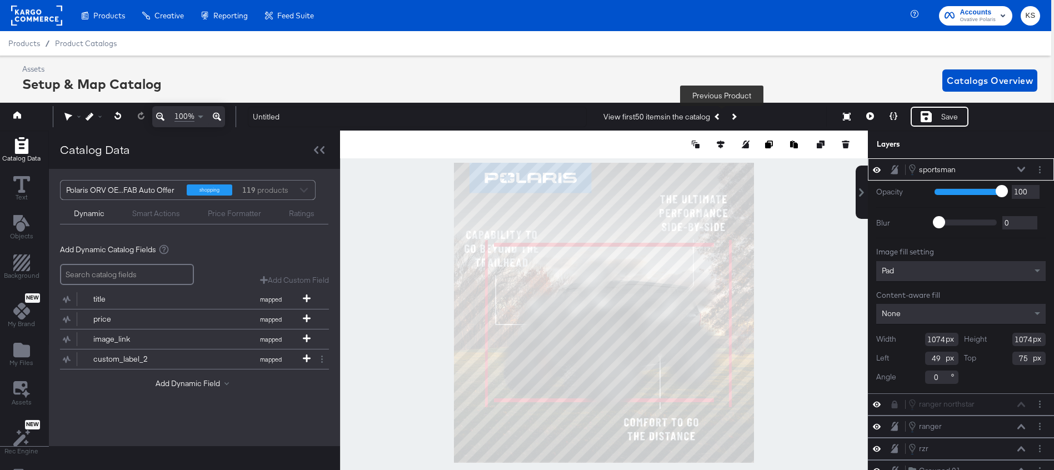
click at [721, 117] on icon "Previous Product" at bounding box center [718, 117] width 6 height 6
click at [741, 118] on button "Next Product" at bounding box center [734, 117] width 16 height 20
type input "98"
type input "69"
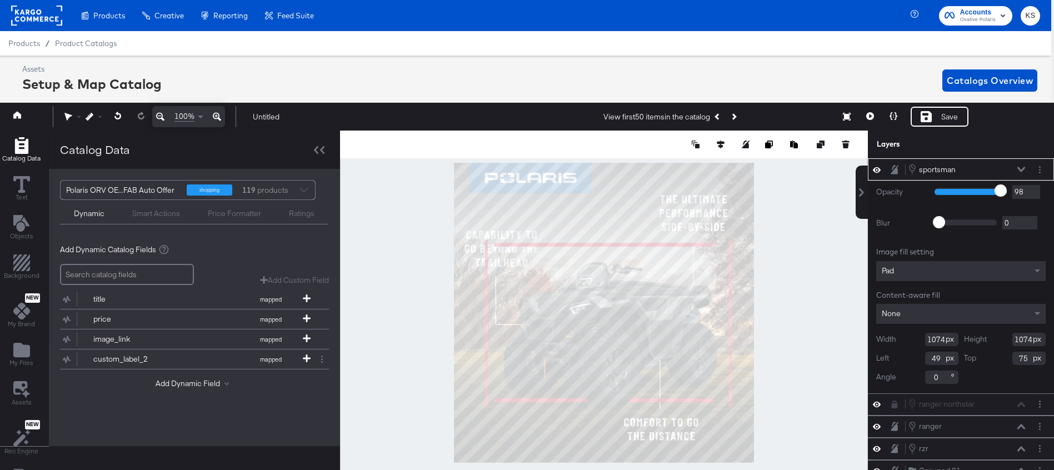
type input "69"
type input "40"
type input "10"
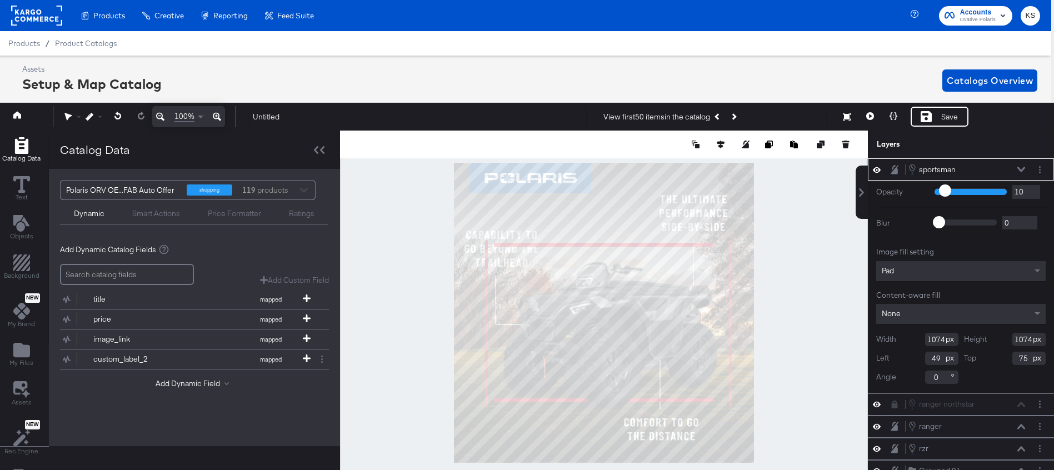
type input "1"
drag, startPoint x: 1000, startPoint y: 191, endPoint x: 896, endPoint y: 191, distance: 104.5
click at [896, 191] on div "Opacity 1 100 1" at bounding box center [962, 192] width 170 height 14
type input "9"
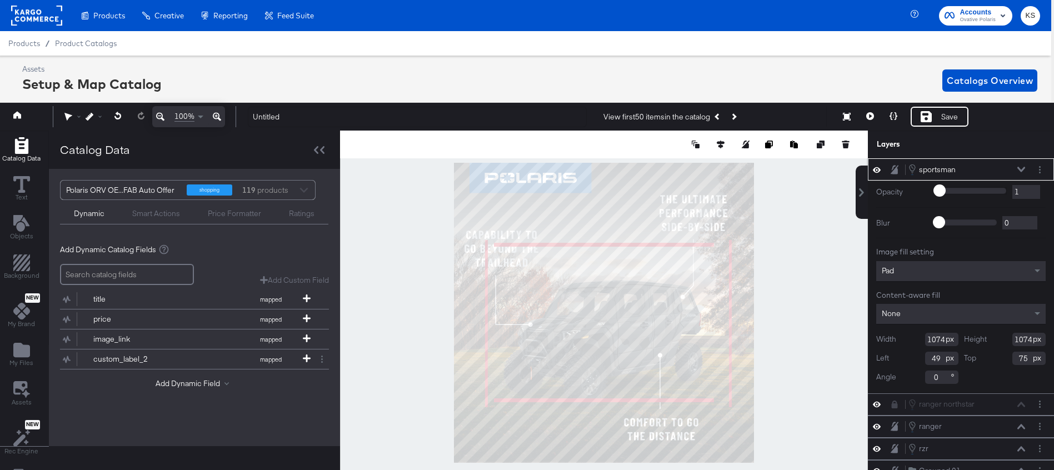
type input "9"
type input "14"
type input "27"
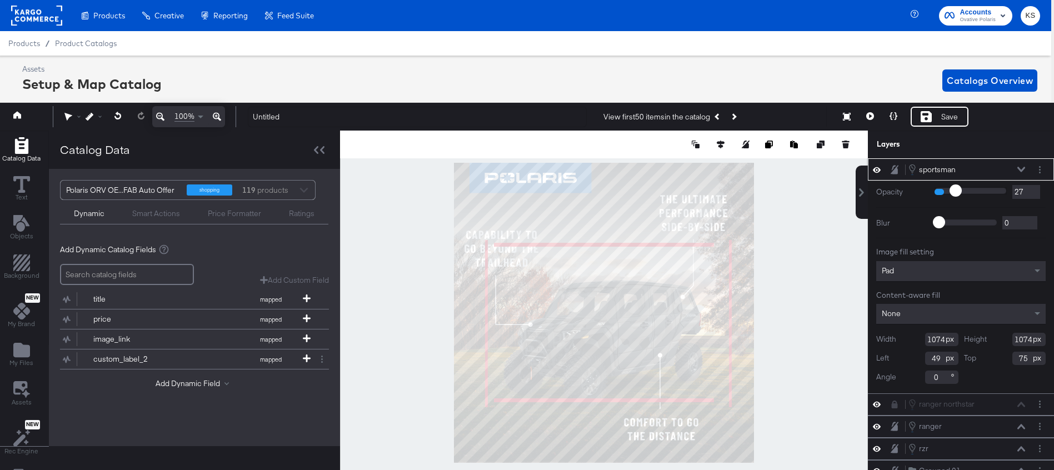
type input "49"
type input "81"
type input "100"
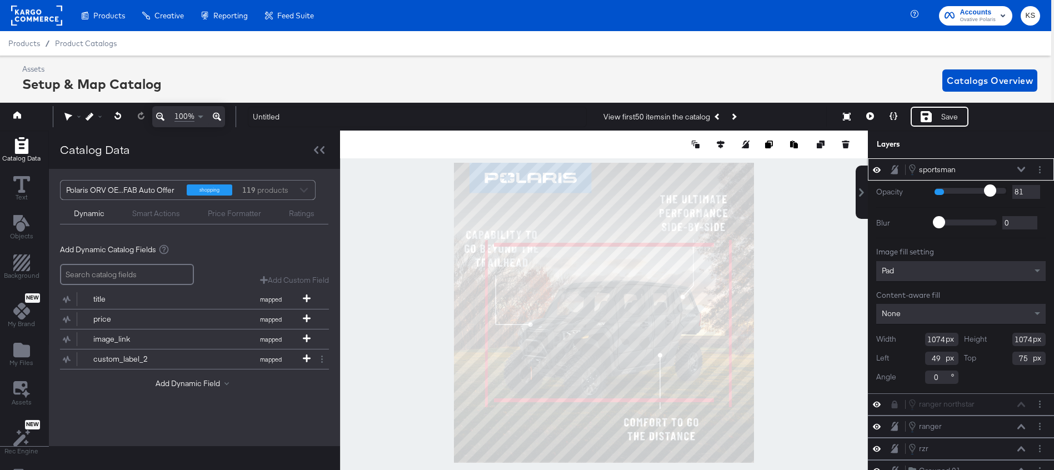
type input "100"
drag, startPoint x: 947, startPoint y: 191, endPoint x: 1048, endPoint y: 191, distance: 101.2
click at [1048, 191] on div "Opacity 1 100 100 Blur 0 2000 0 Image fill setting Pad Content-aware fill None …" at bounding box center [961, 287] width 186 height 212
type input "1025"
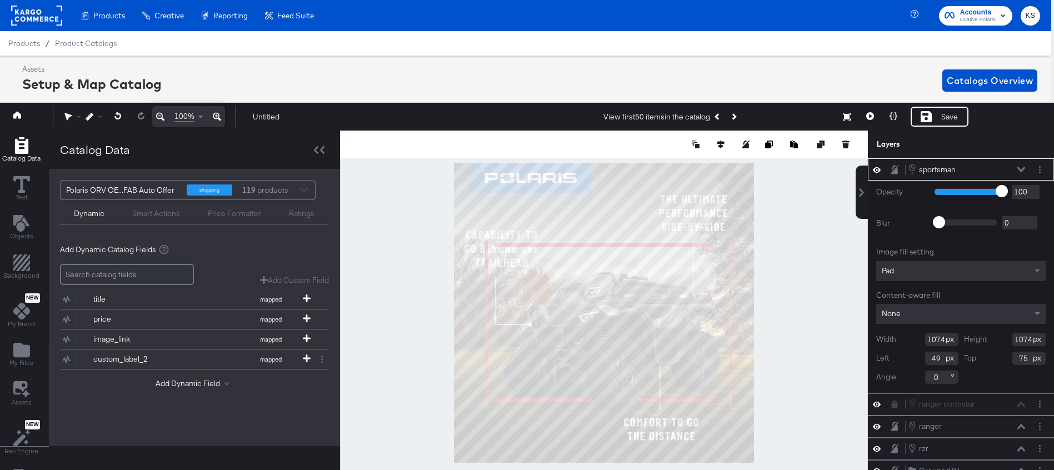
type input "1025"
type input "98"
type input "124"
type input "74"
type input "126"
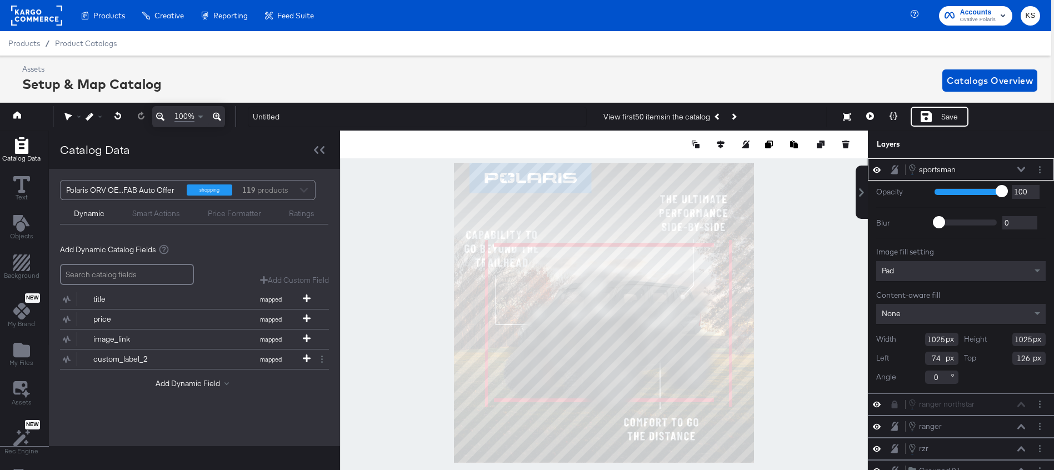
click at [1023, 171] on icon at bounding box center [1022, 170] width 8 height 6
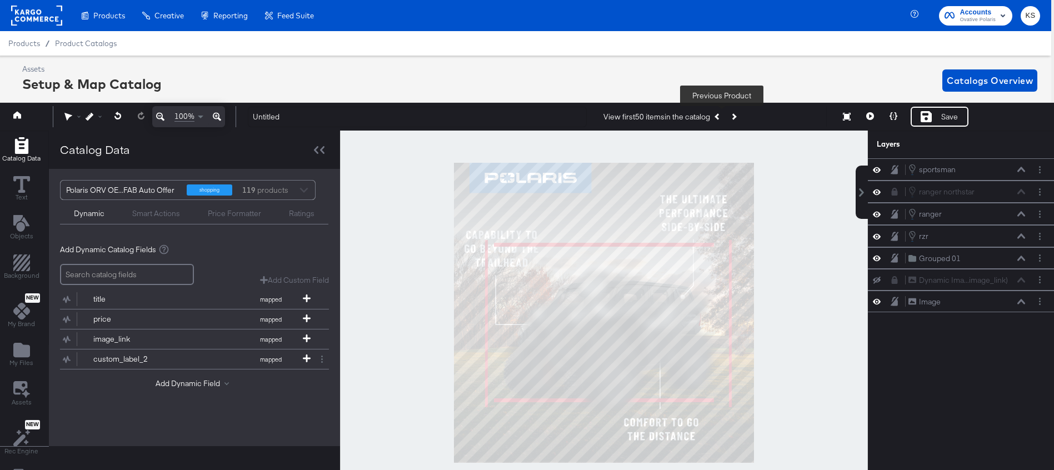
click at [720, 116] on icon "Previous Product" at bounding box center [718, 117] width 6 height 6
click at [737, 116] on icon "Next Product" at bounding box center [733, 117] width 6 height 6
click at [895, 172] on icon at bounding box center [895, 169] width 8 height 9
click at [721, 118] on icon "Previous Product" at bounding box center [718, 117] width 6 height 6
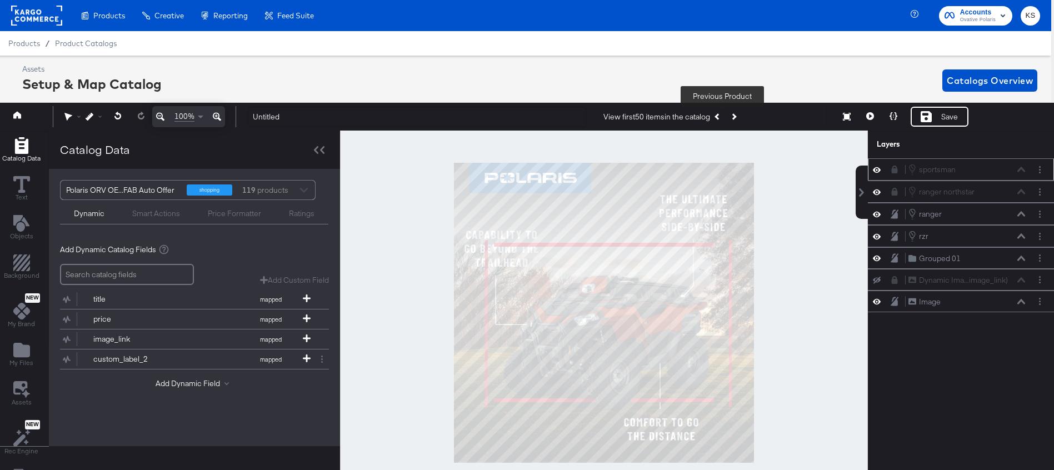
click at [721, 118] on icon "Previous Product" at bounding box center [718, 117] width 6 height 6
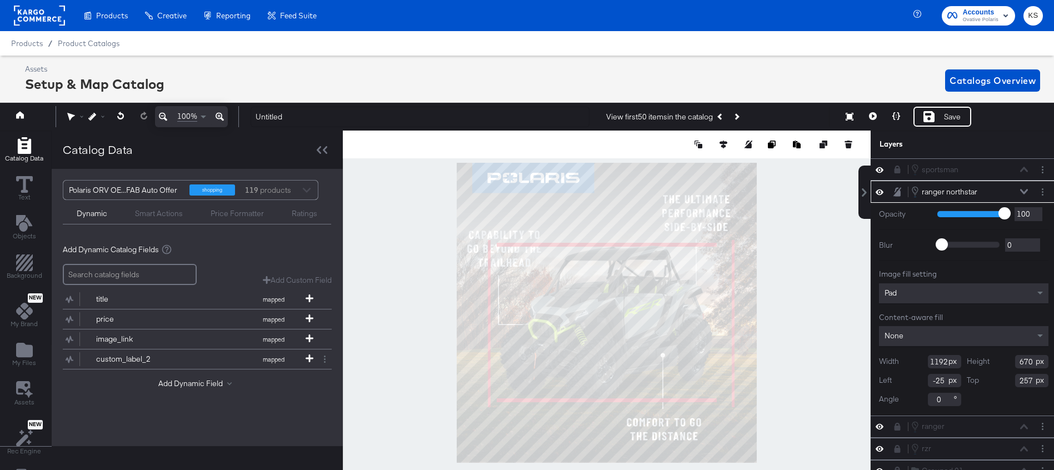
scroll to position [11, 3]
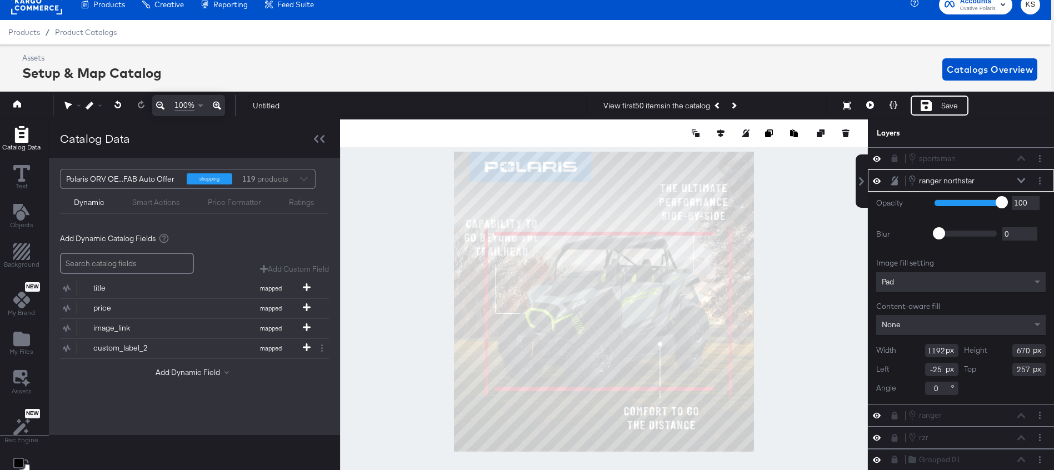
click at [898, 183] on icon at bounding box center [895, 180] width 8 height 9
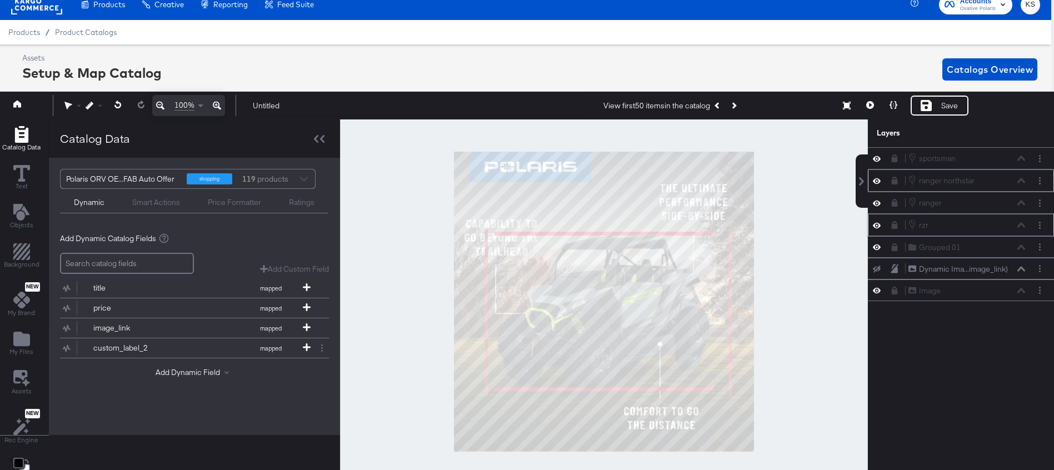
click at [896, 226] on icon at bounding box center [895, 225] width 6 height 8
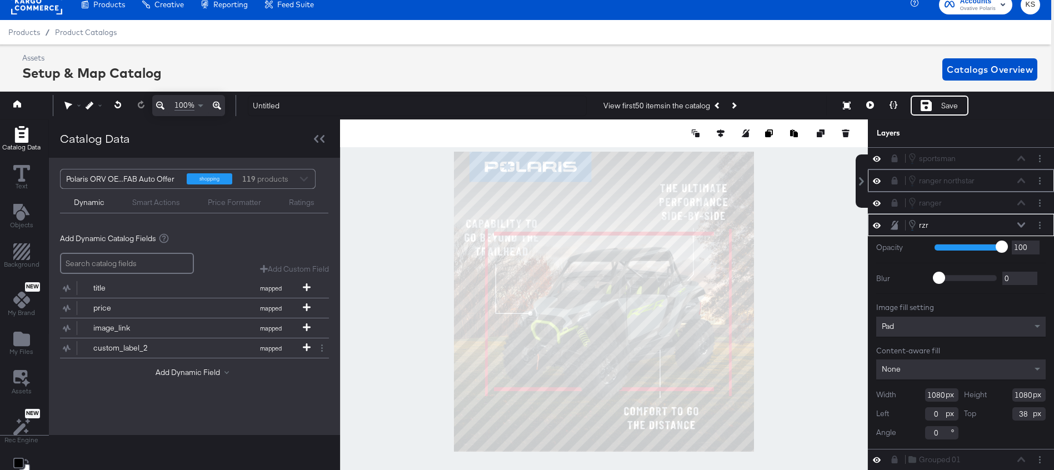
type input "20"
type input "82"
click at [1023, 226] on icon at bounding box center [1022, 225] width 8 height 5
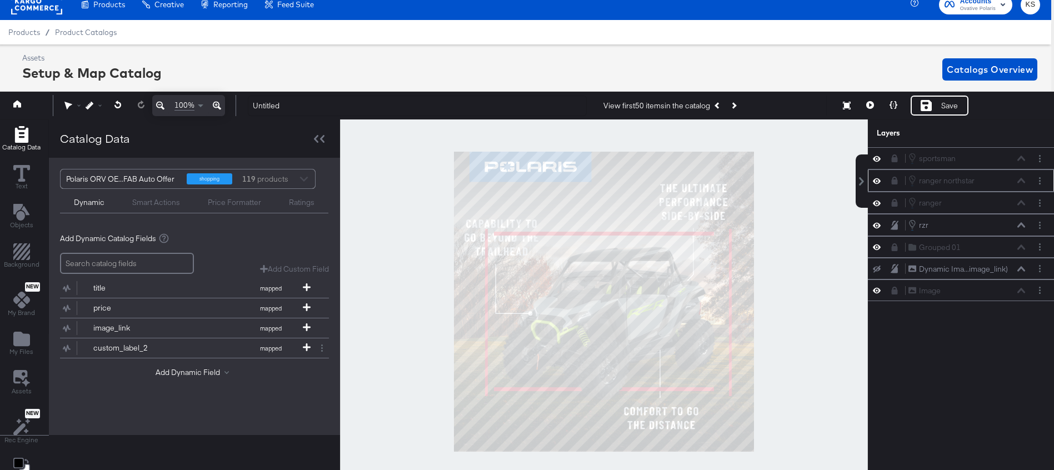
click at [897, 225] on icon at bounding box center [895, 225] width 8 height 9
click at [719, 103] on button "Previous Product" at bounding box center [718, 106] width 16 height 20
click at [891, 229] on button at bounding box center [894, 225] width 9 height 9
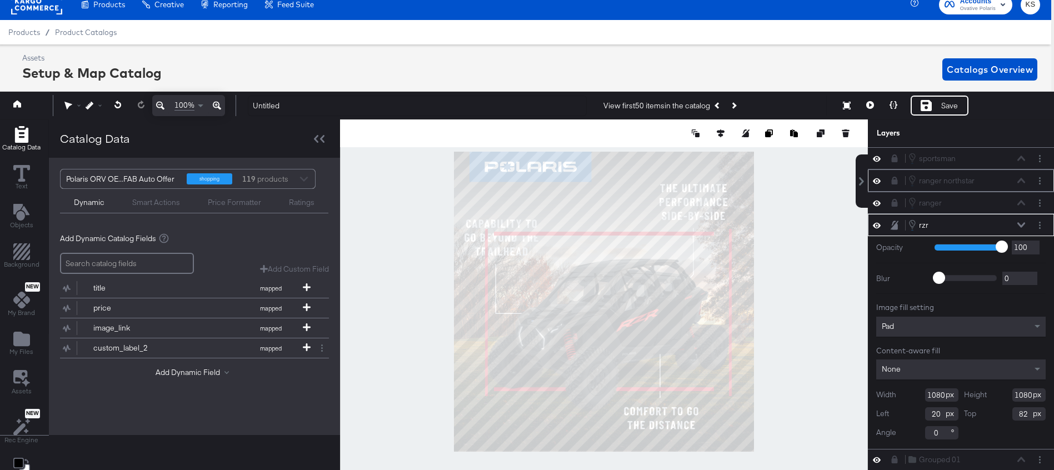
type input "0"
type input "126"
type input "1028"
type input "178"
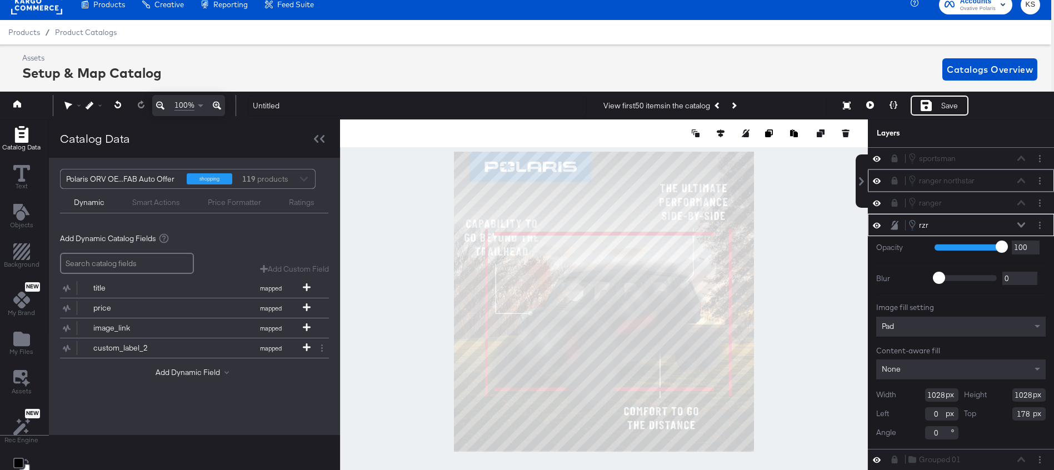
type input "26"
type input "164"
type input "964"
type input "973"
type input "219"
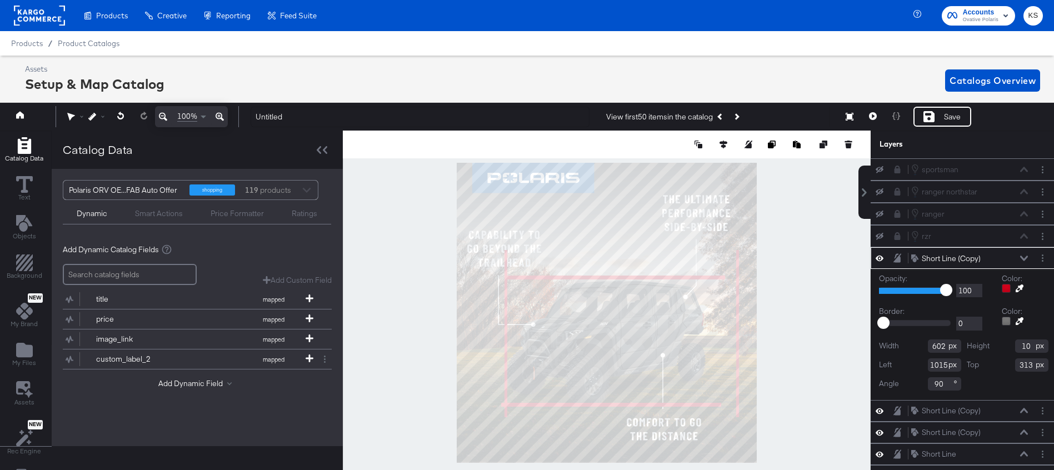
scroll to position [11, 3]
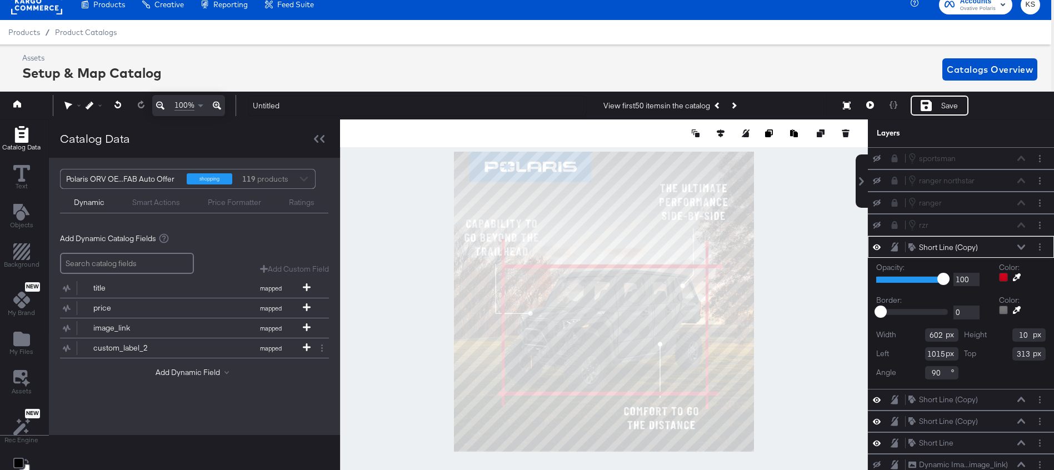
type input "909"
type input "325"
click at [1019, 247] on icon at bounding box center [1022, 247] width 8 height 5
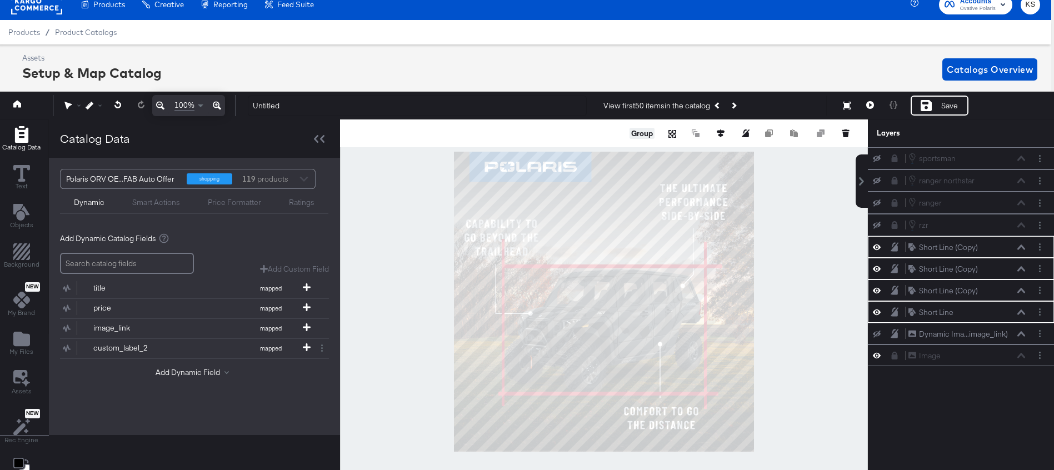
click at [639, 134] on button "Group" at bounding box center [642, 133] width 25 height 11
click at [1025, 248] on icon at bounding box center [1022, 248] width 8 height 6
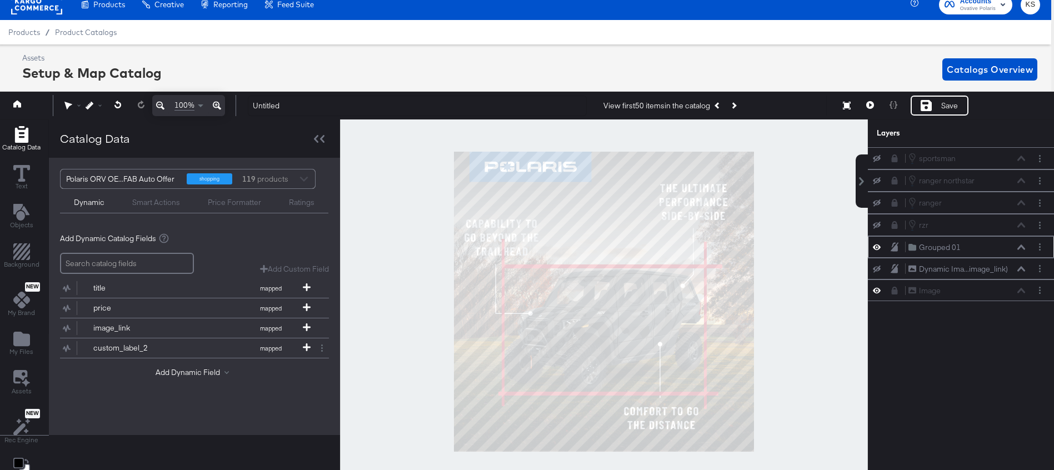
click at [895, 248] on icon at bounding box center [895, 247] width 8 height 9
click at [876, 223] on icon at bounding box center [877, 225] width 8 height 7
click at [877, 204] on icon at bounding box center [877, 203] width 8 height 7
click at [892, 207] on button at bounding box center [894, 202] width 9 height 9
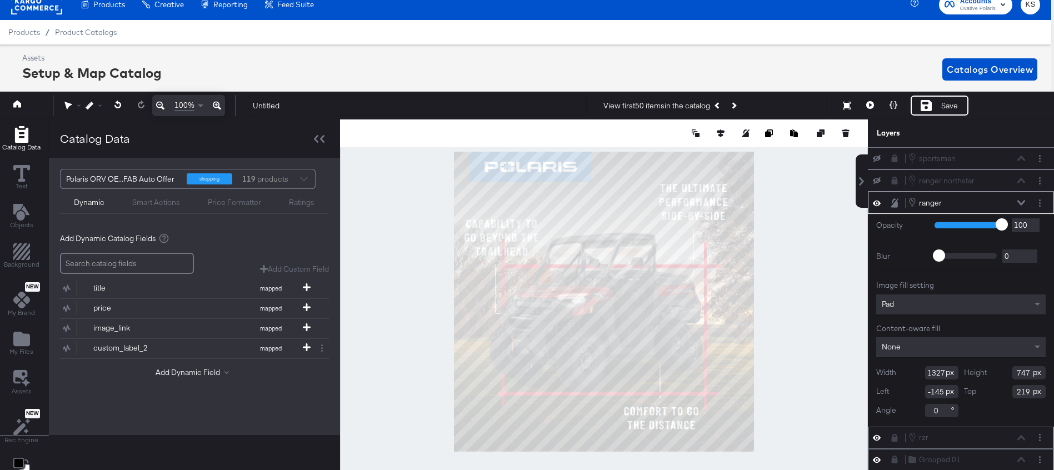
type input "-455"
type input "325"
type input "1093"
type input "611"
type input "469"
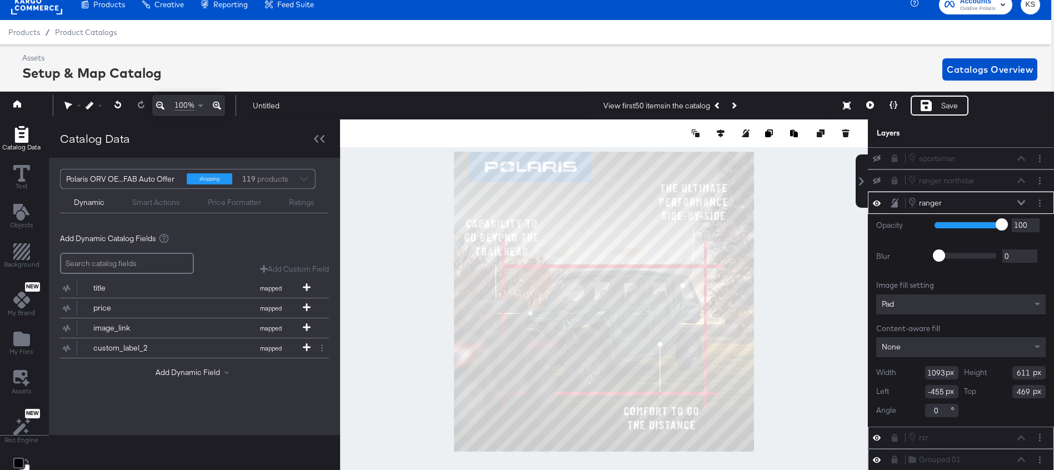
type input "-339"
type input "433"
type input "-25"
type input "353"
click at [788, 235] on div at bounding box center [604, 302] width 528 height 365
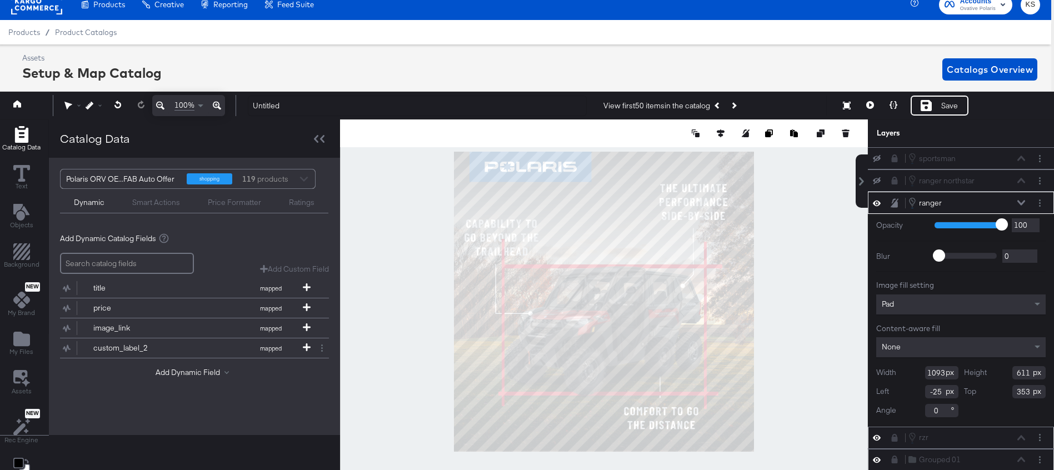
type input "1215"
type input "679"
type input "285"
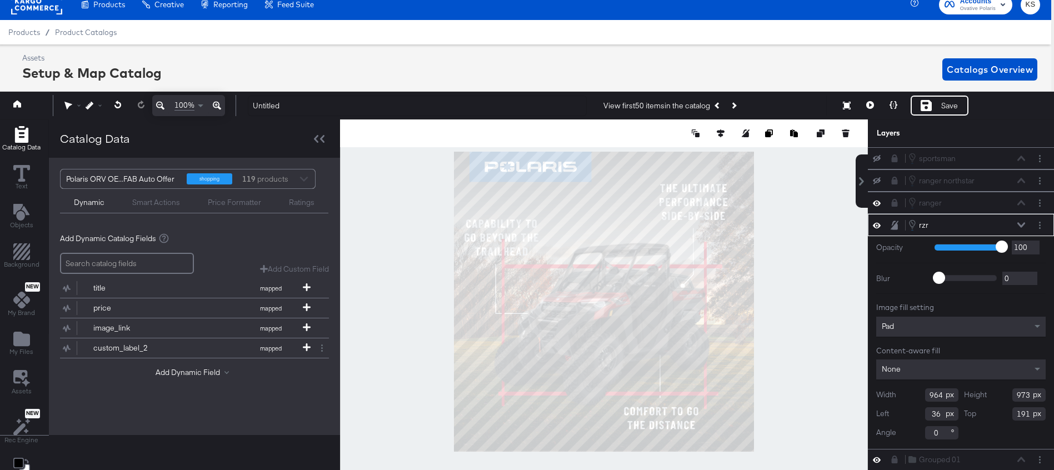
scroll to position [11, 3]
click at [735, 102] on button "Next Product" at bounding box center [734, 106] width 16 height 20
click at [720, 105] on icon "Previous Product" at bounding box center [718, 106] width 6 height 6
click at [1016, 224] on div "rzr rzr" at bounding box center [967, 225] width 118 height 12
click at [1018, 226] on icon at bounding box center [1022, 225] width 8 height 6
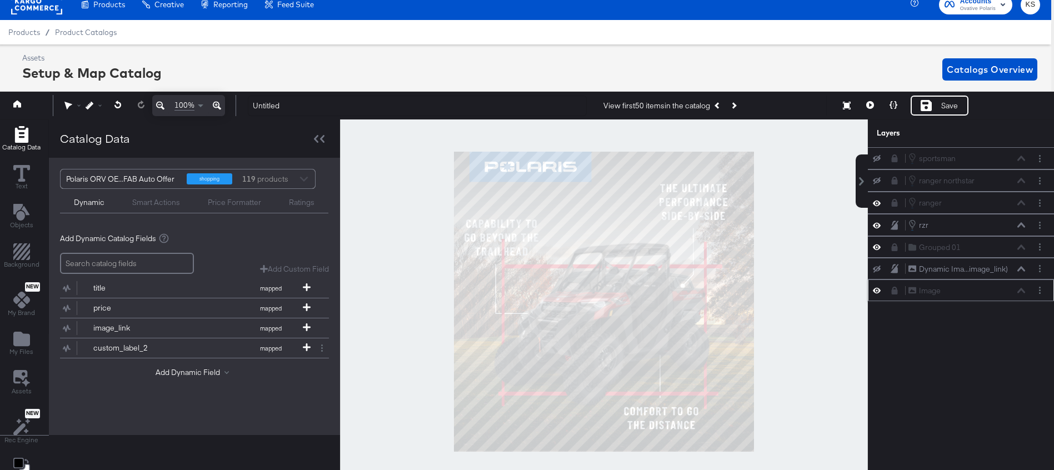
click at [880, 291] on icon at bounding box center [877, 291] width 8 height 6
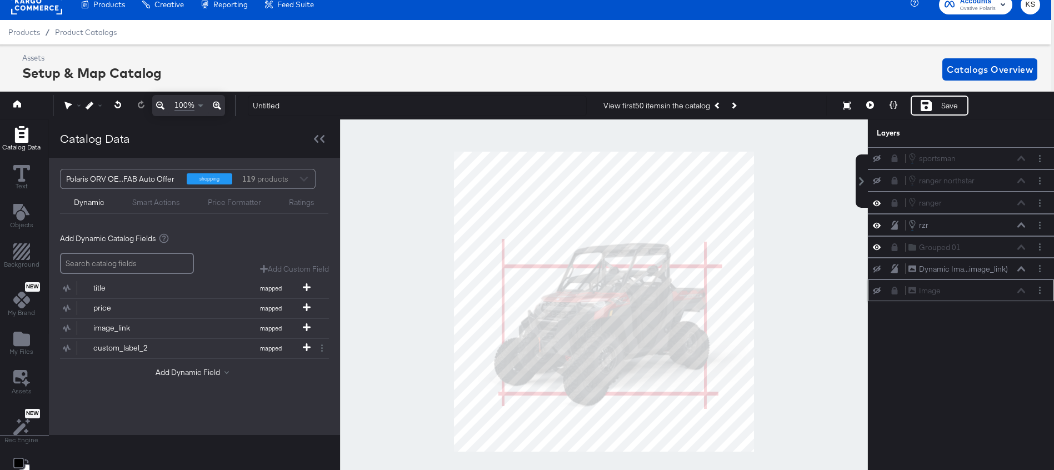
click at [880, 292] on icon at bounding box center [877, 290] width 8 height 7
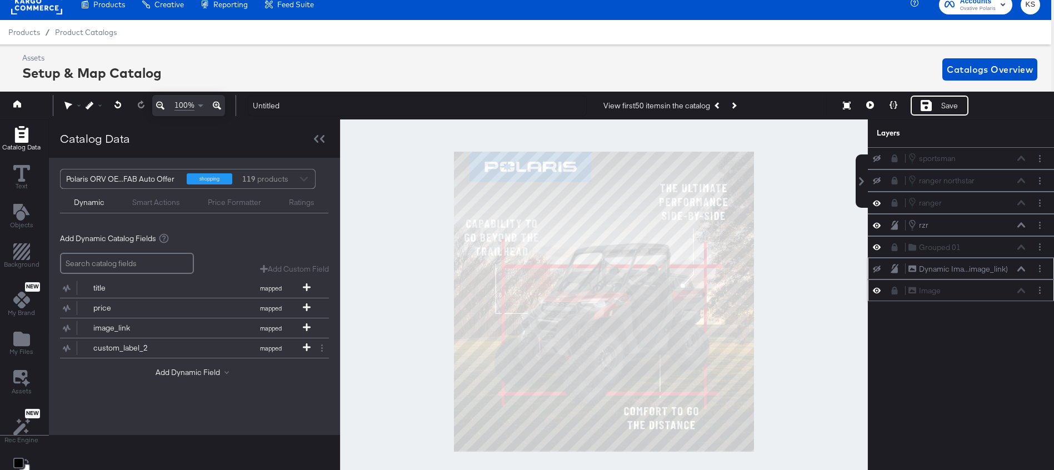
click at [874, 269] on icon at bounding box center [877, 269] width 8 height 7
click at [874, 269] on icon at bounding box center [877, 268] width 8 height 9
click at [878, 251] on icon at bounding box center [877, 246] width 8 height 9
click at [877, 251] on icon at bounding box center [877, 247] width 8 height 7
click at [875, 224] on icon at bounding box center [877, 226] width 8 height 6
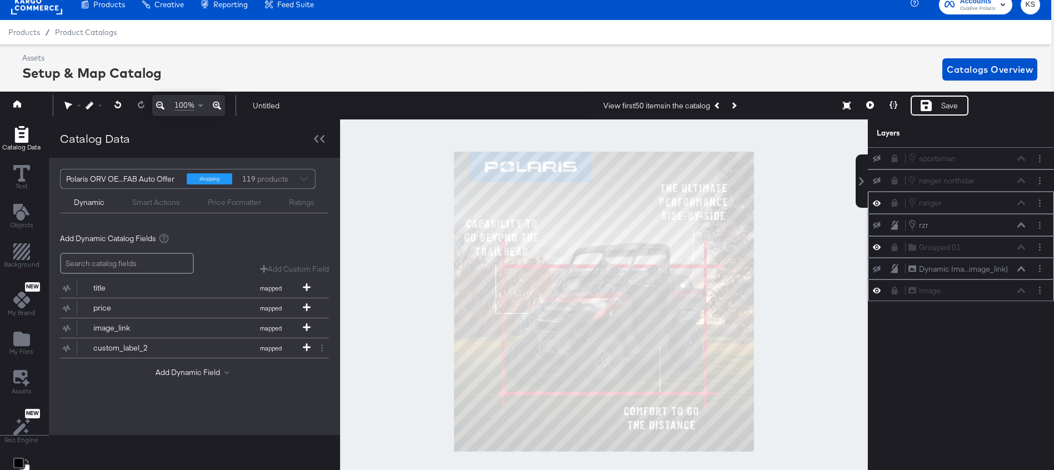
click at [879, 207] on icon at bounding box center [877, 202] width 8 height 9
click at [879, 229] on button at bounding box center [877, 225] width 9 height 9
click at [878, 226] on icon at bounding box center [877, 226] width 8 height 6
click at [878, 205] on icon at bounding box center [877, 203] width 8 height 7
click at [892, 203] on icon at bounding box center [895, 203] width 8 height 8
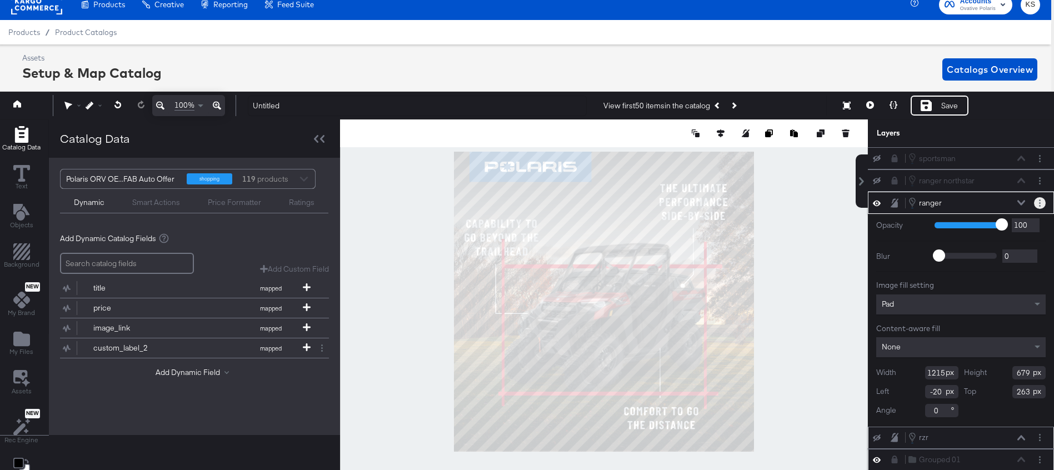
click at [1043, 204] on button "Layer Options" at bounding box center [1040, 203] width 12 height 12
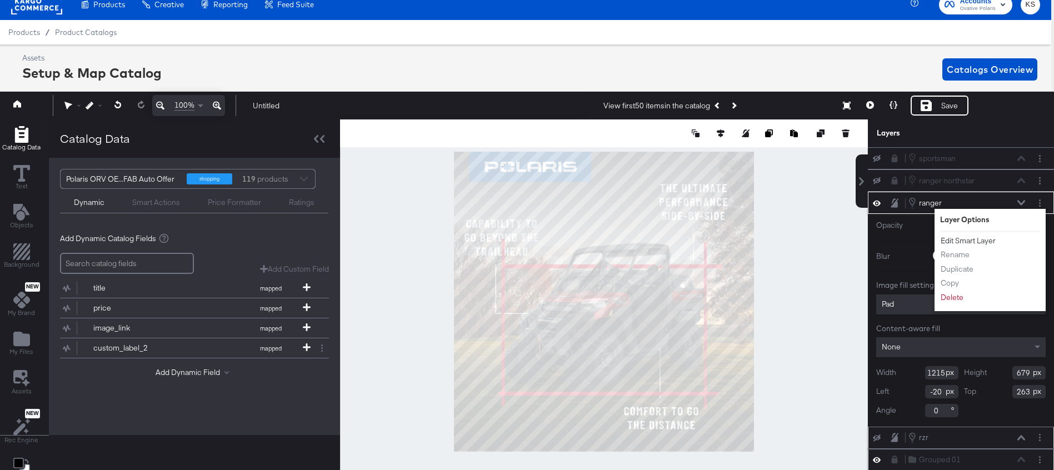
click at [981, 237] on button "Edit Smart Layer" at bounding box center [969, 241] width 56 height 12
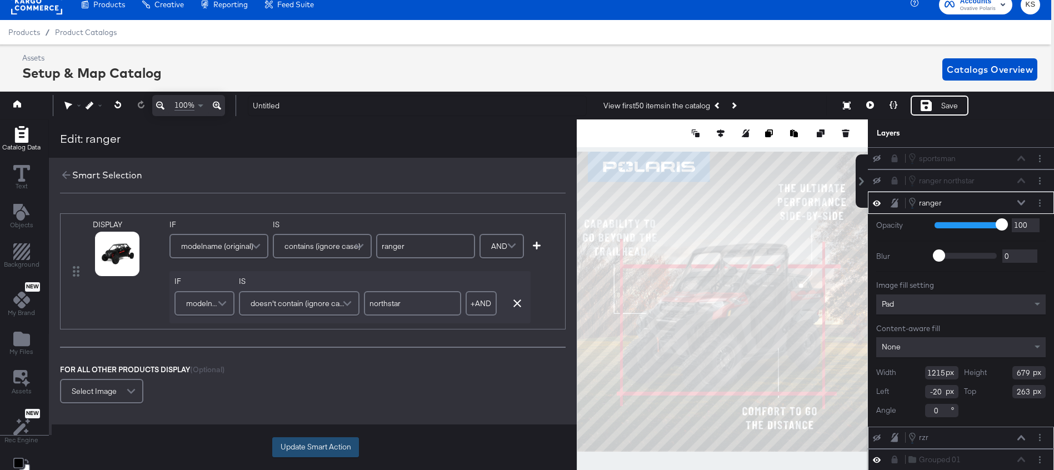
click at [332, 445] on button "Update Smart Action" at bounding box center [315, 447] width 87 height 20
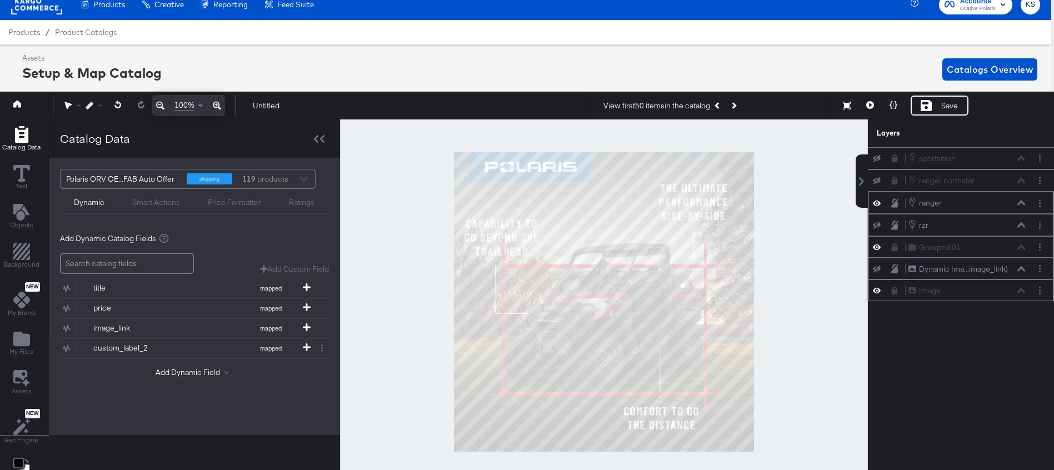
click at [897, 226] on icon at bounding box center [895, 225] width 8 height 9
click at [876, 203] on icon at bounding box center [877, 202] width 8 height 9
click at [876, 203] on icon at bounding box center [877, 203] width 8 height 7
click at [895, 202] on icon at bounding box center [895, 202] width 8 height 9
click at [878, 226] on icon at bounding box center [877, 225] width 8 height 7
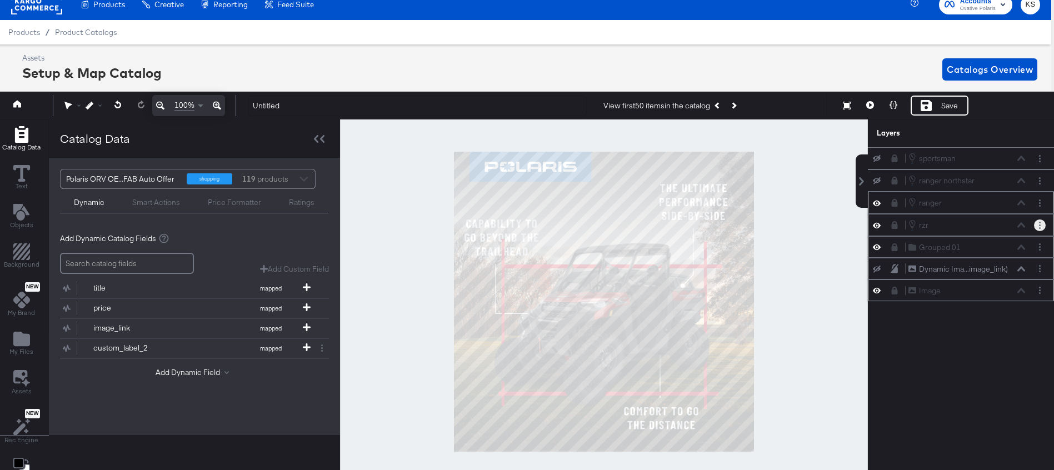
click at [1038, 227] on button "Layer Options" at bounding box center [1040, 226] width 12 height 12
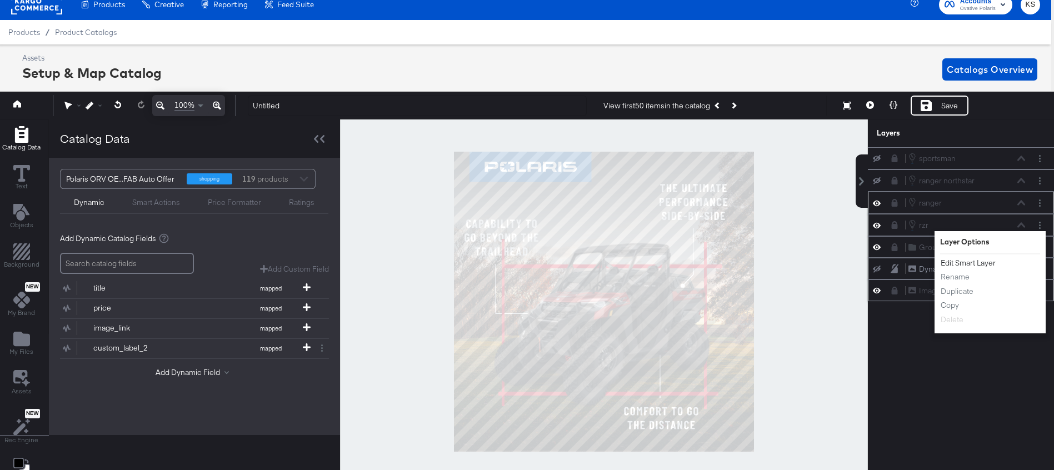
click at [974, 262] on button "Edit Smart Layer" at bounding box center [969, 263] width 56 height 12
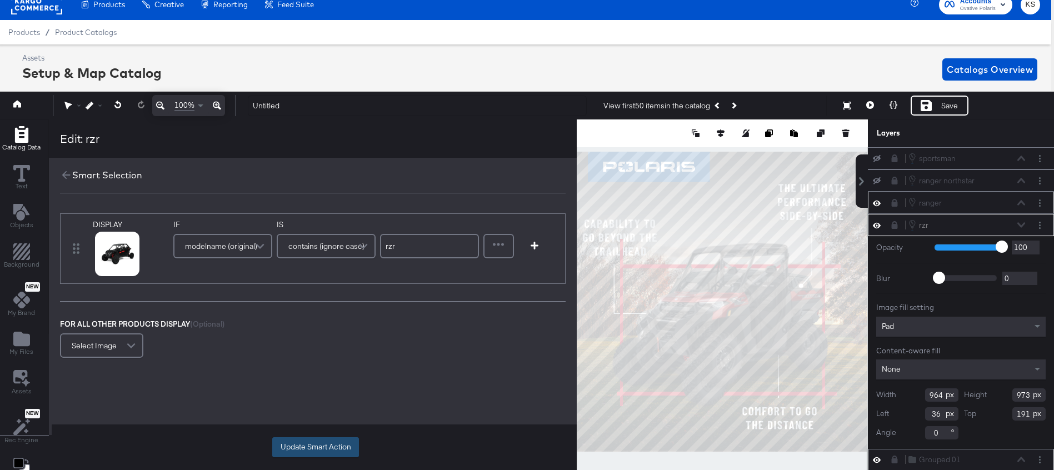
click at [350, 445] on button "Update Smart Action" at bounding box center [315, 447] width 87 height 20
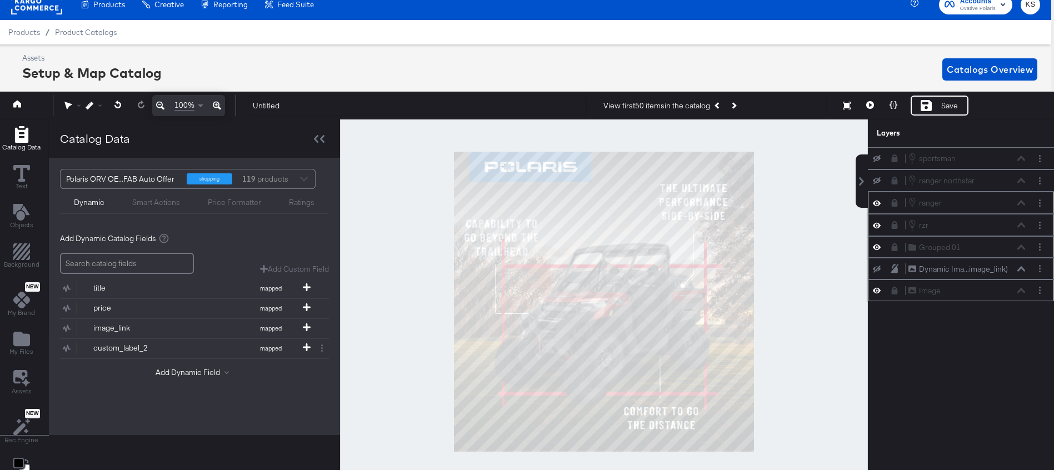
click at [878, 207] on icon at bounding box center [877, 202] width 8 height 9
click at [890, 227] on button at bounding box center [894, 225] width 9 height 9
click at [721, 104] on icon "Previous Product" at bounding box center [718, 106] width 6 height 6
click at [720, 104] on icon "Previous Product" at bounding box center [718, 106] width 6 height 6
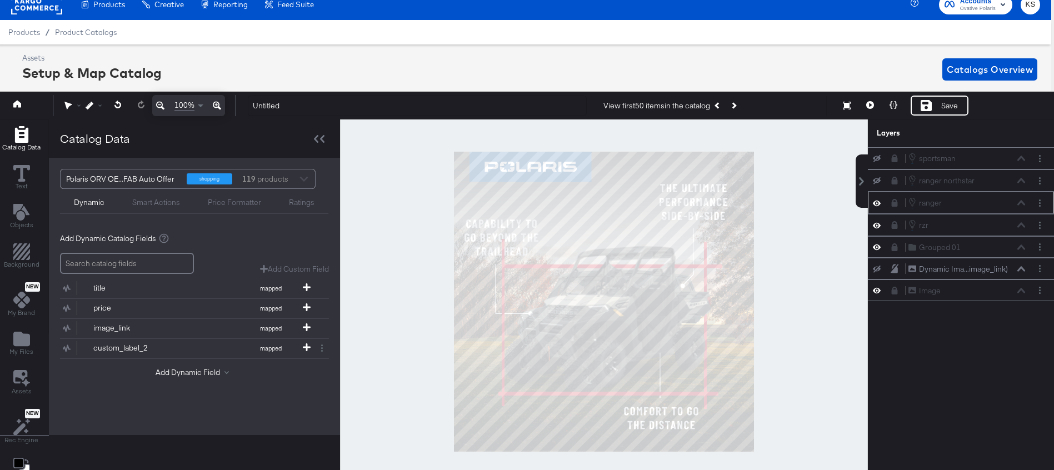
click at [873, 203] on button at bounding box center [877, 203] width 9 height 11
click at [736, 103] on button "Next Product" at bounding box center [734, 106] width 16 height 20
click at [736, 103] on icon "Next Product" at bounding box center [733, 106] width 6 height 6
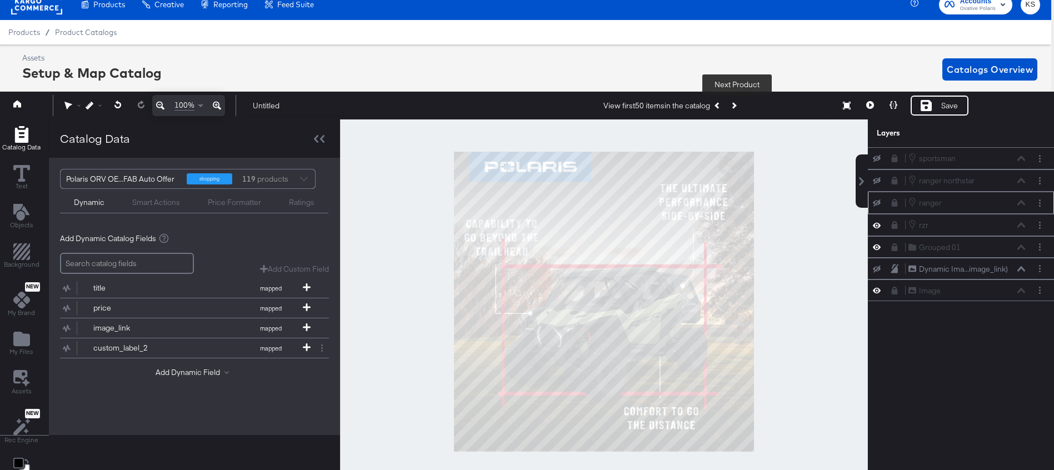
click at [737, 105] on icon "Next Product" at bounding box center [733, 106] width 6 height 6
click at [878, 182] on icon at bounding box center [877, 180] width 8 height 7
click at [875, 158] on icon at bounding box center [877, 158] width 8 height 7
click at [876, 202] on icon at bounding box center [877, 203] width 8 height 7
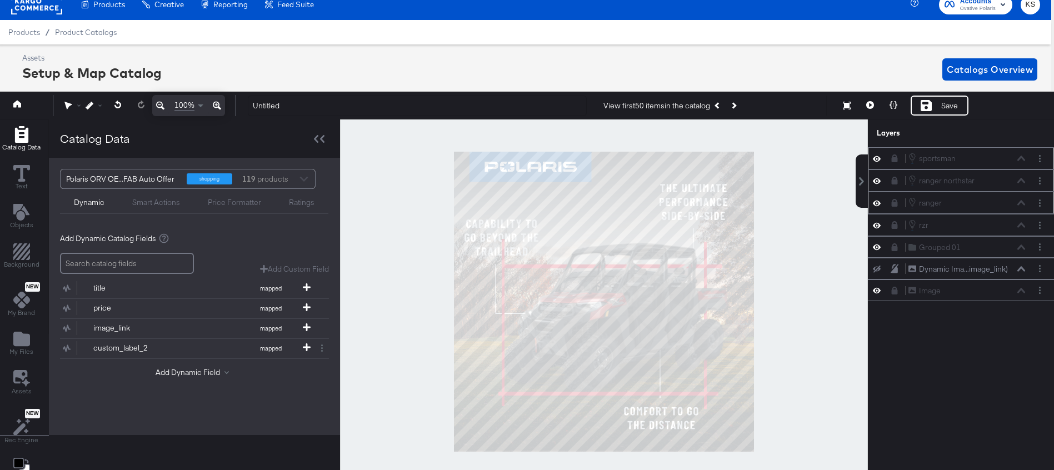
click at [894, 205] on icon at bounding box center [895, 203] width 6 height 8
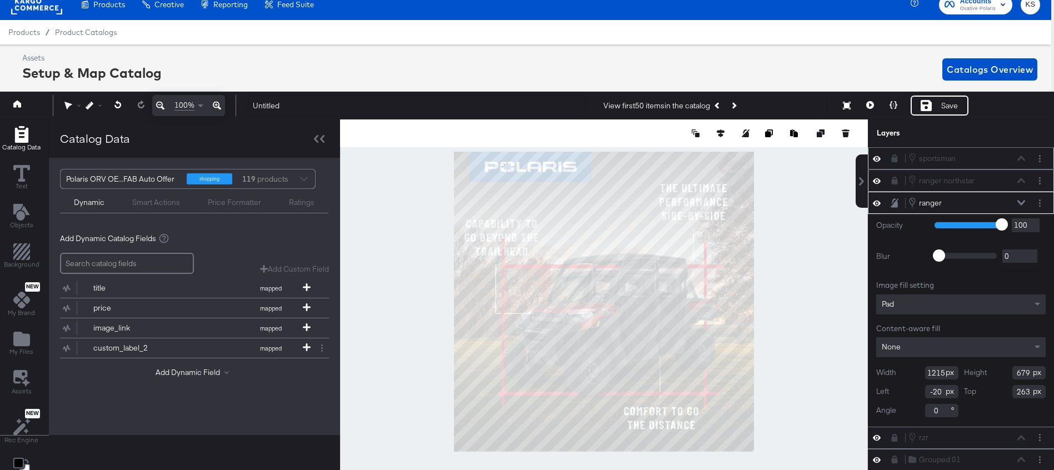
type input "-52"
type input "299"
click at [1018, 205] on icon at bounding box center [1022, 203] width 8 height 6
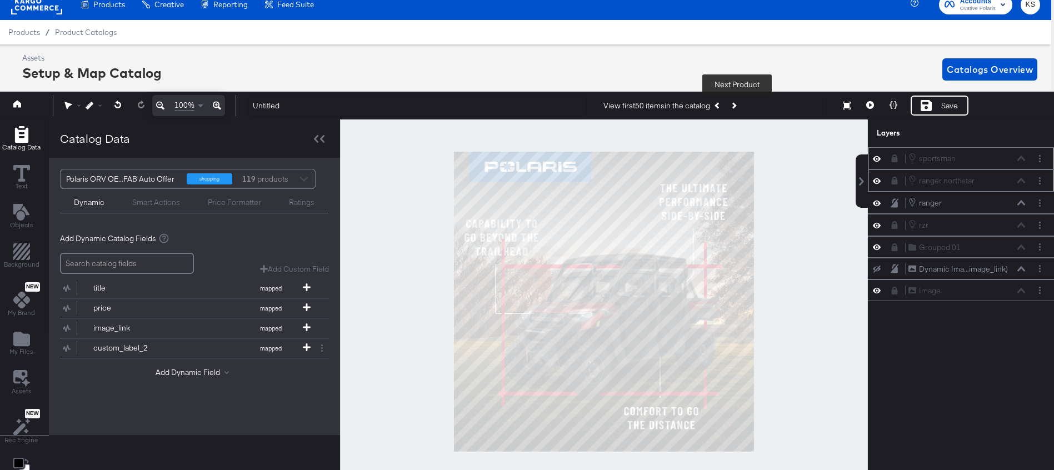
click at [732, 103] on button "Next Product" at bounding box center [734, 106] width 16 height 20
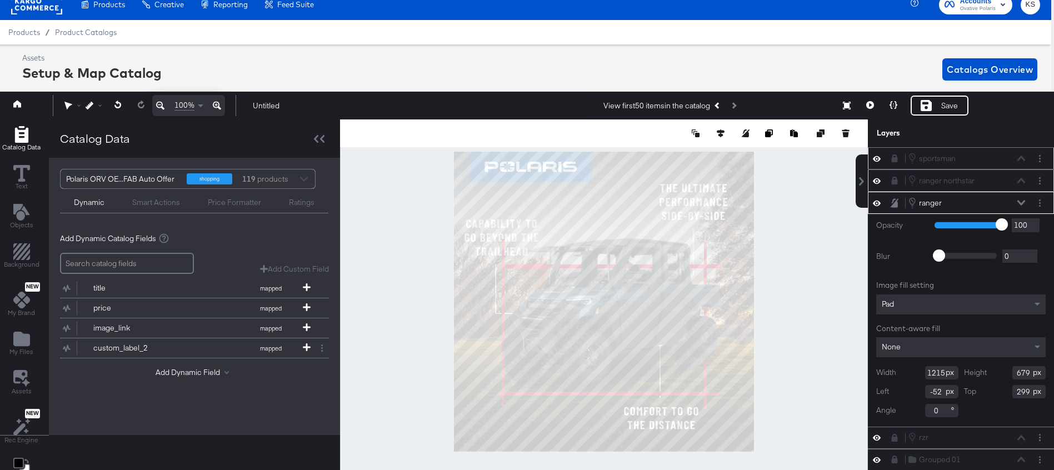
type input "298"
click at [1019, 201] on icon at bounding box center [1022, 203] width 8 height 6
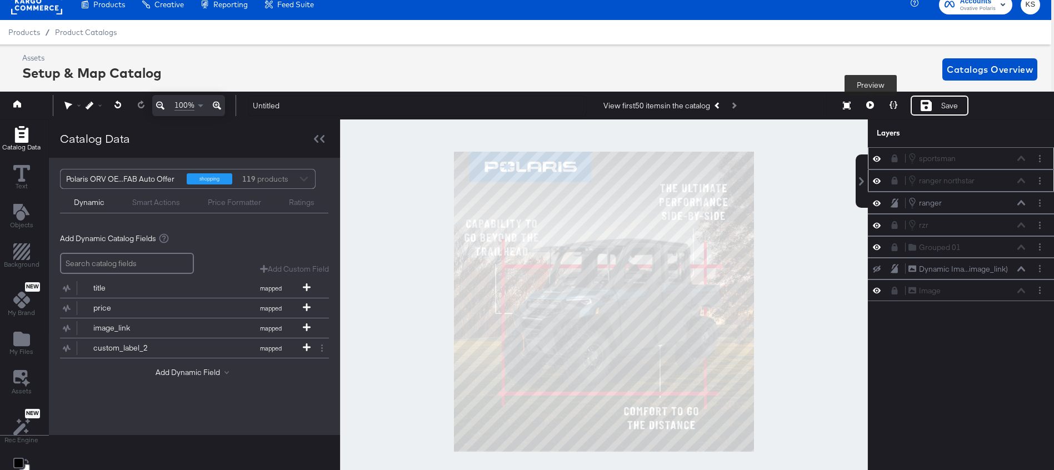
click at [869, 103] on icon at bounding box center [871, 105] width 8 height 8
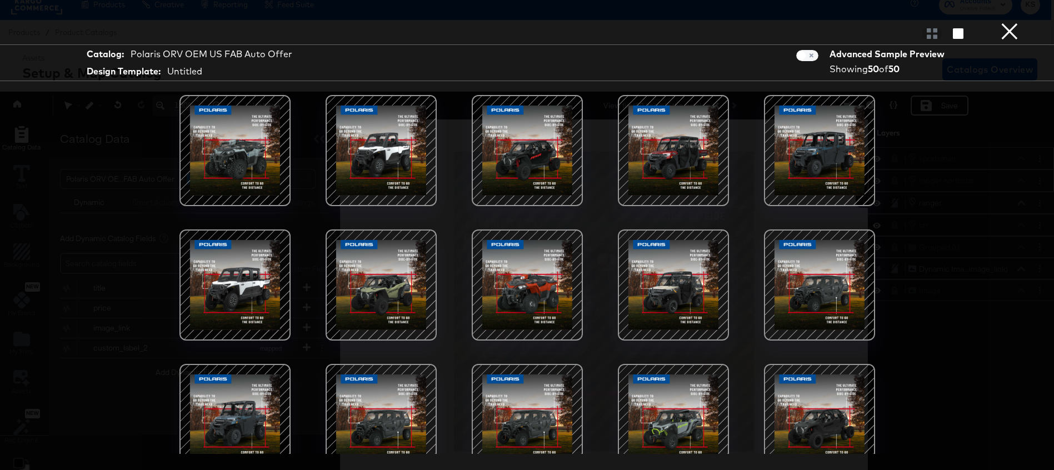
click at [232, 164] on div at bounding box center [235, 150] width 94 height 94
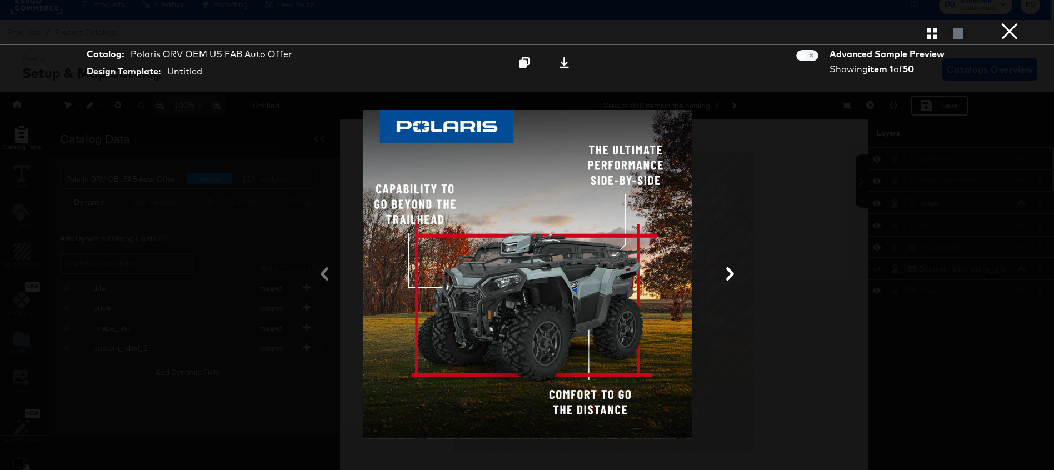
click at [727, 271] on icon at bounding box center [730, 273] width 13 height 13
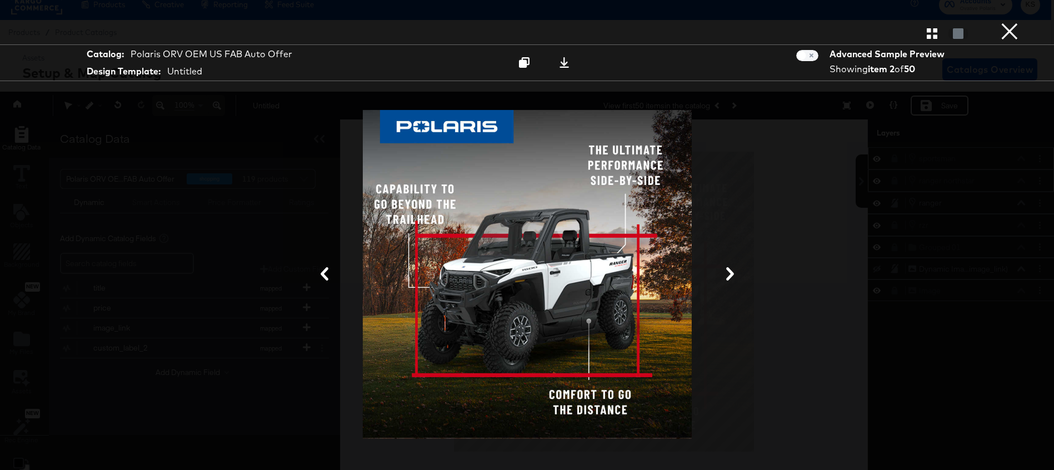
click at [725, 273] on icon at bounding box center [730, 273] width 13 height 13
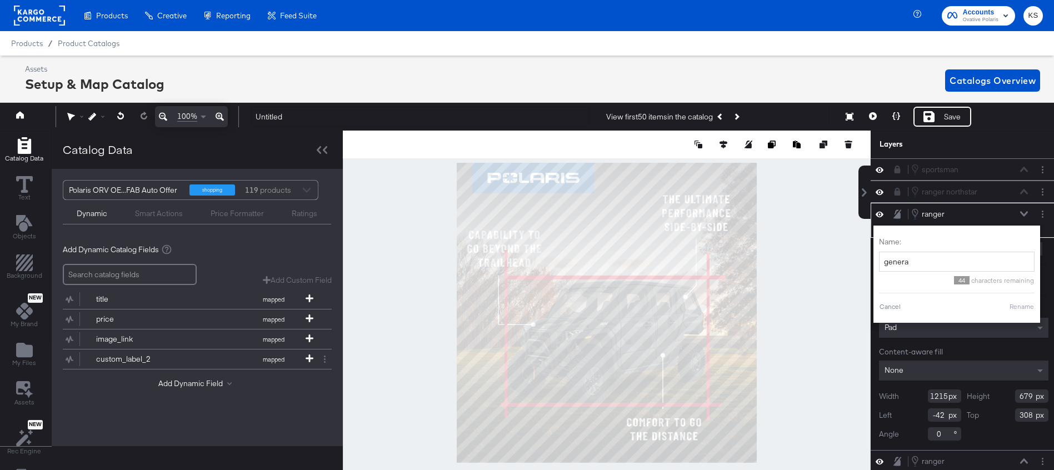
scroll to position [11, 3]
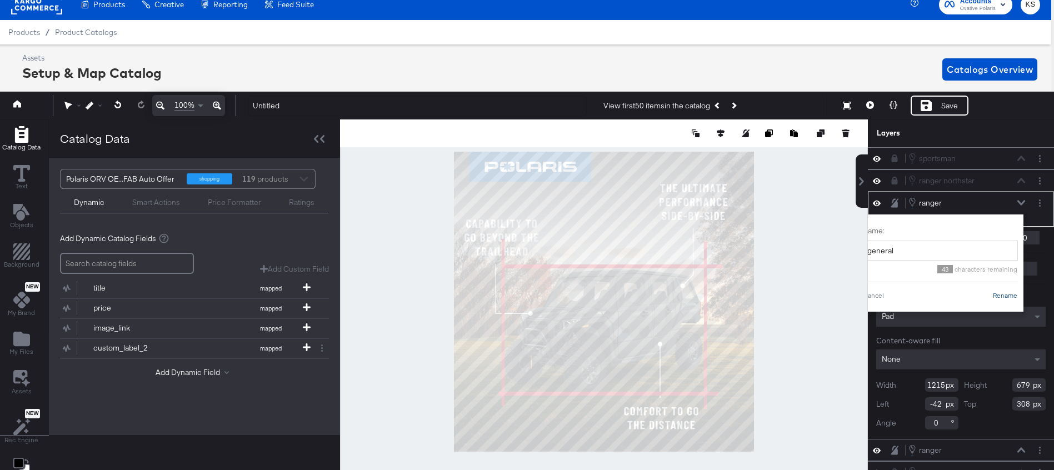
type input "general"
click at [1014, 296] on button "Rename" at bounding box center [1006, 296] width 26 height 10
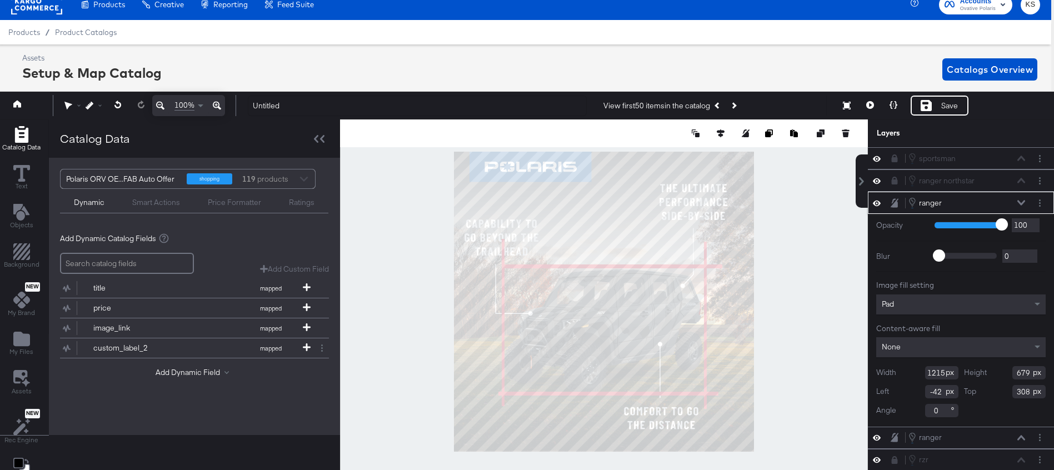
click at [1007, 295] on div "Pad" at bounding box center [962, 305] width 170 height 20
click at [1042, 207] on button "Layer Options" at bounding box center [1040, 203] width 12 height 12
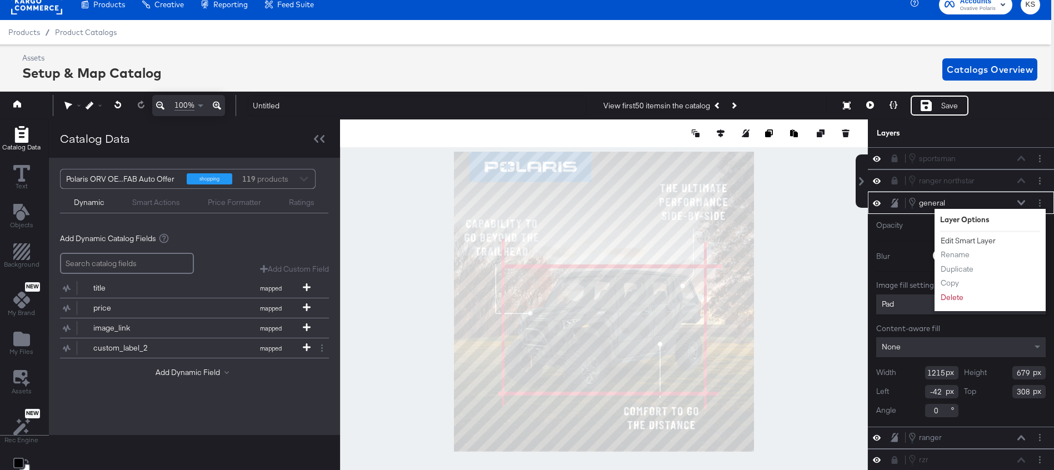
click at [964, 240] on button "Edit Smart Layer" at bounding box center [969, 241] width 56 height 12
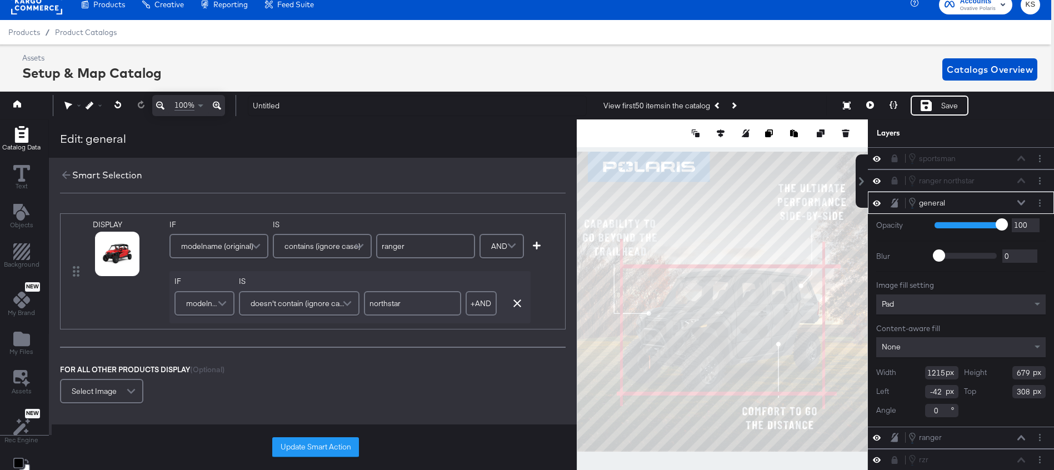
click at [390, 248] on input "ranger" at bounding box center [425, 246] width 99 height 24
click at [518, 304] on icon "button" at bounding box center [518, 304] width 8 height 8
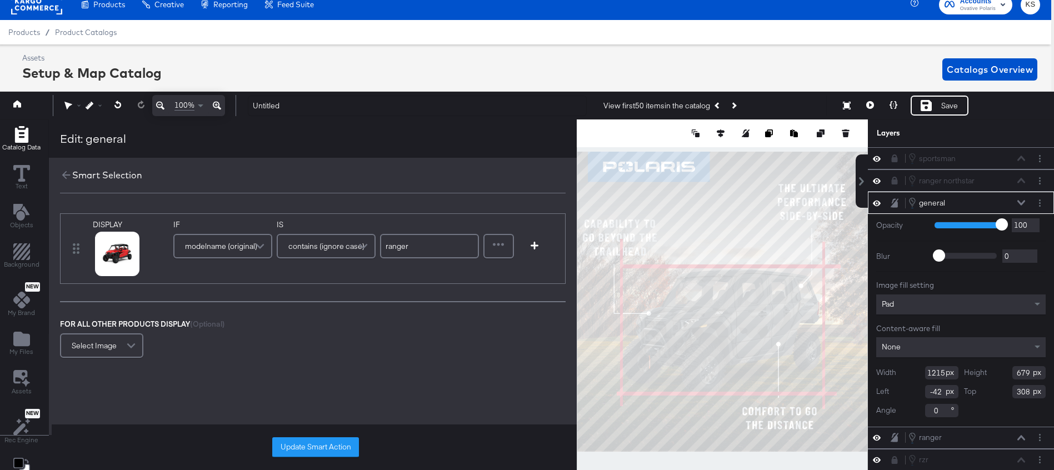
click at [409, 247] on input "ranger" at bounding box center [429, 246] width 99 height 24
type input "general"
click at [301, 447] on button "Update Smart Action" at bounding box center [315, 447] width 87 height 20
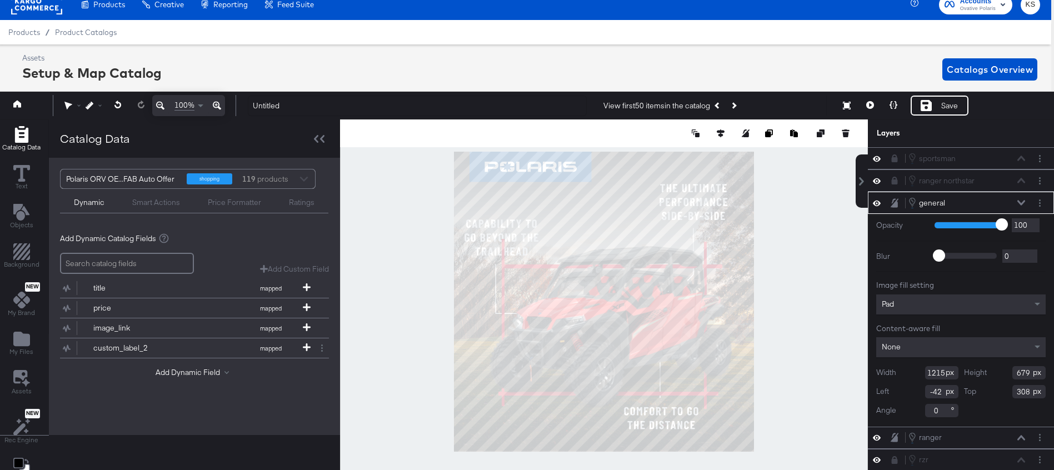
type input "134"
type input "325"
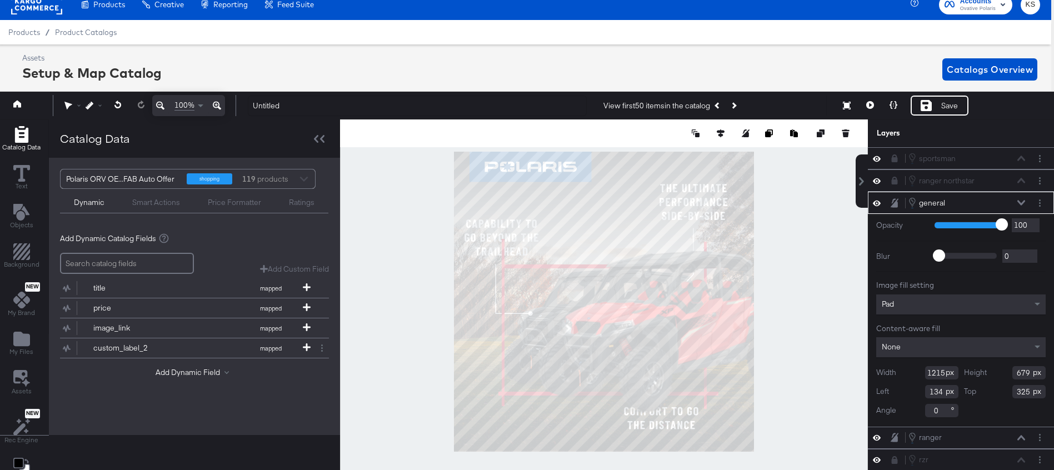
type input "1064"
type input "585"
type input "285"
type input "419"
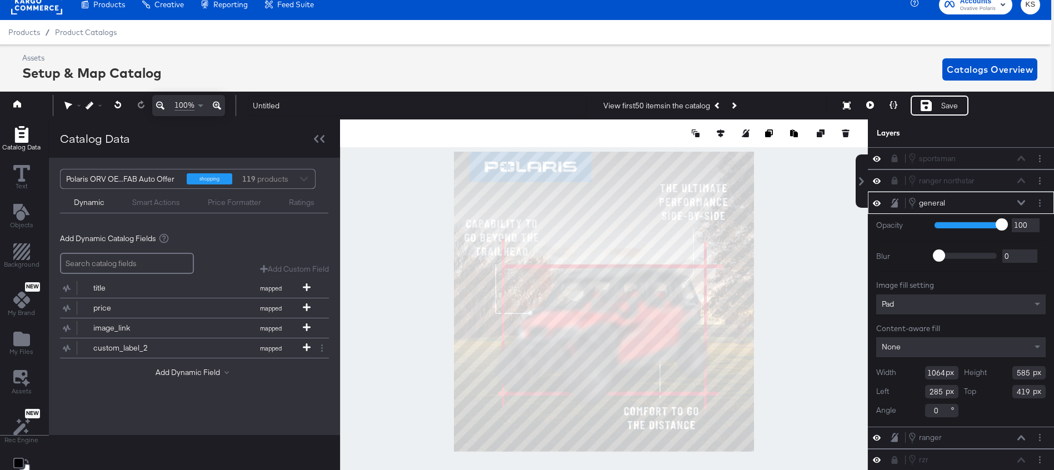
type input "0"
type input "381"
type input "970"
type input "534"
type input "93"
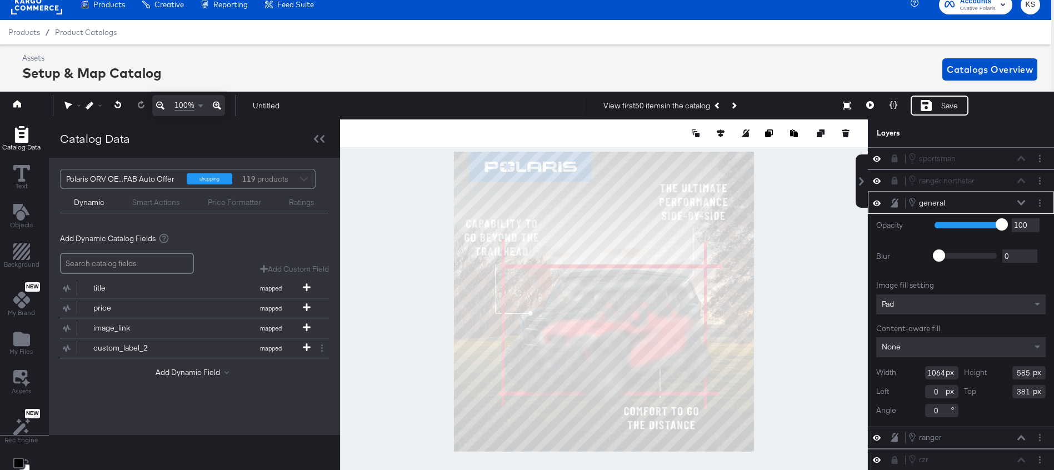
type input "433"
type input "61"
type input "372"
click at [1022, 202] on icon at bounding box center [1022, 203] width 8 height 6
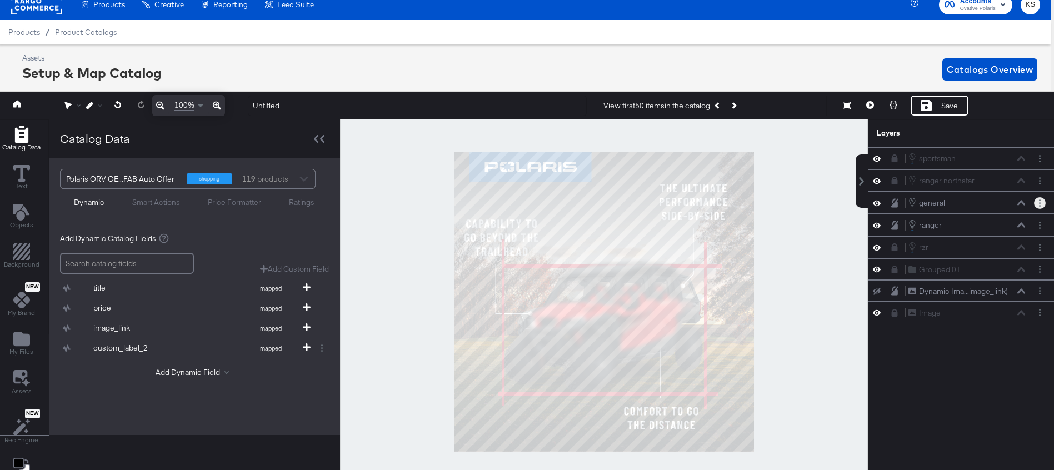
click at [1036, 202] on button "Layer Options" at bounding box center [1040, 203] width 12 height 12
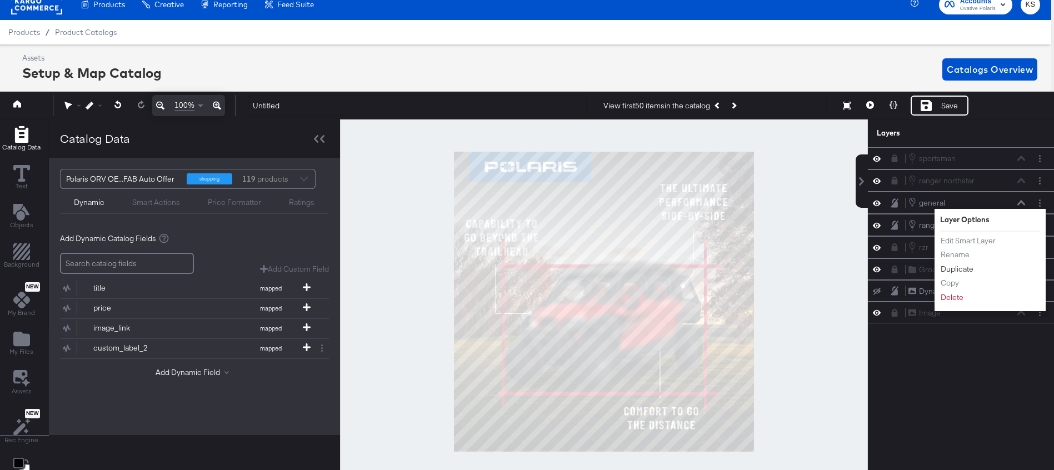
click at [960, 267] on button "Duplicate" at bounding box center [958, 269] width 34 height 12
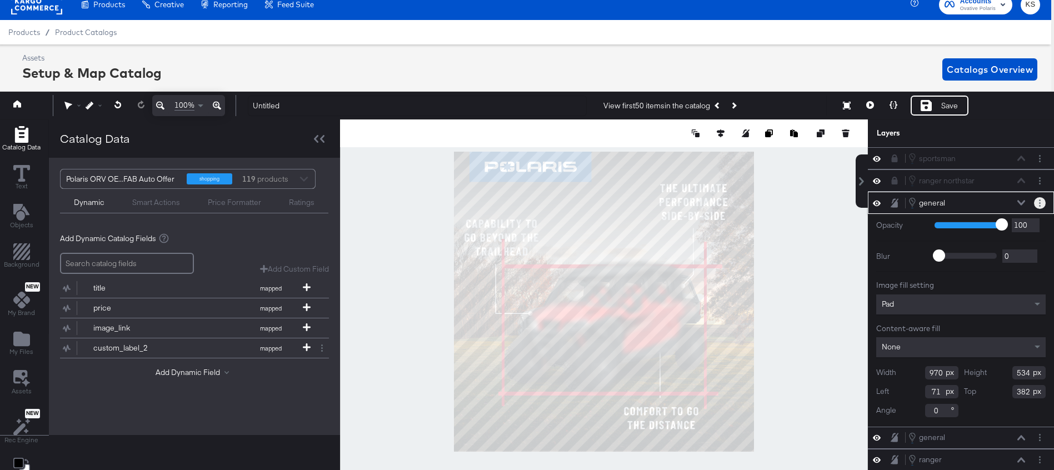
click at [1038, 201] on button "Layer Options" at bounding box center [1040, 203] width 12 height 12
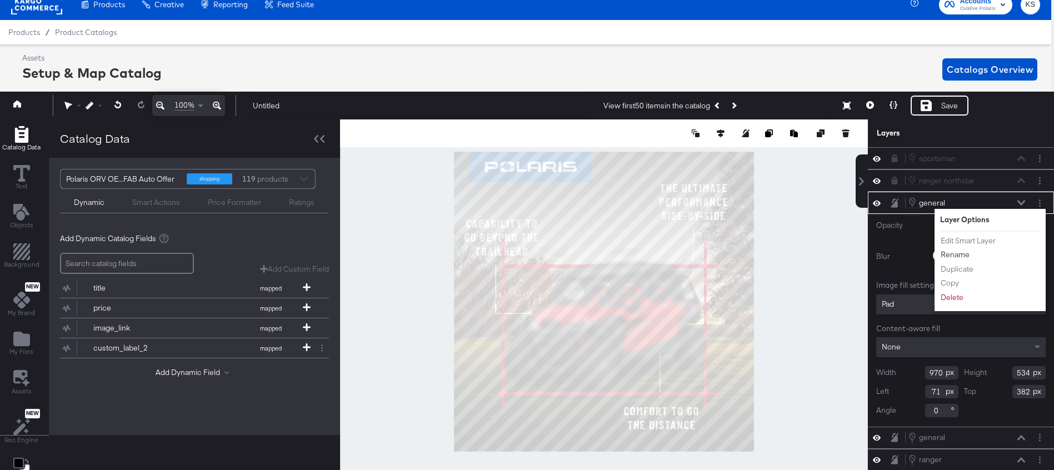
click at [954, 256] on button "Rename" at bounding box center [956, 255] width 30 height 12
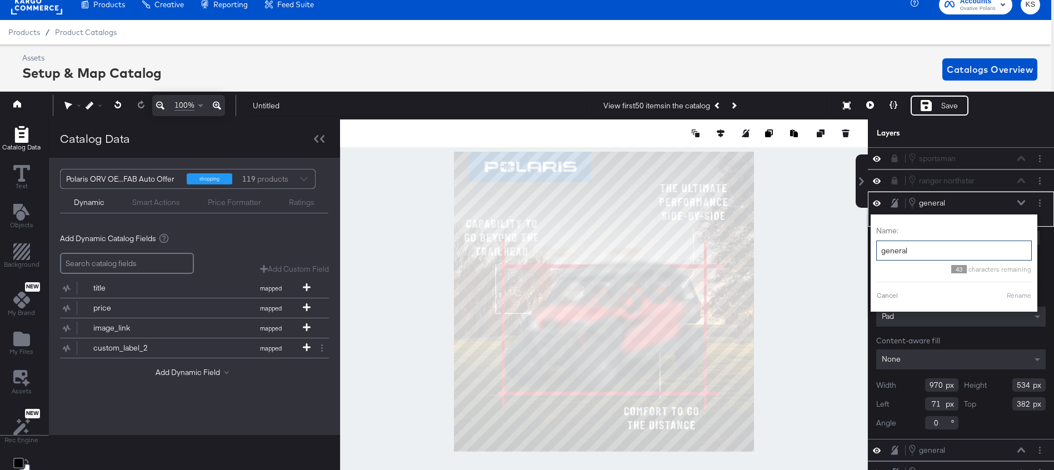
click at [926, 252] on input "general" at bounding box center [955, 251] width 156 height 21
type input "xpedition"
click at [996, 292] on button "Rename" at bounding box center [1006, 296] width 26 height 10
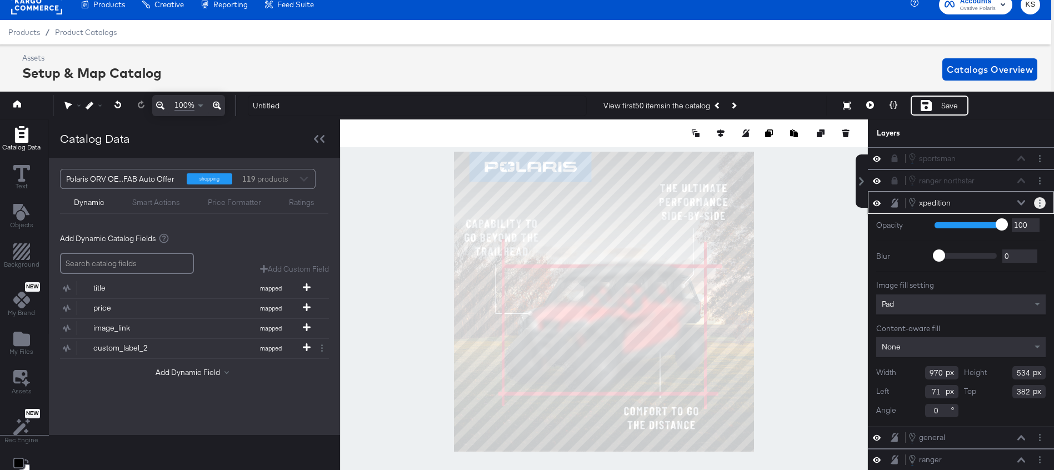
click at [1039, 202] on icon "Layer Options" at bounding box center [1040, 203] width 2 height 7
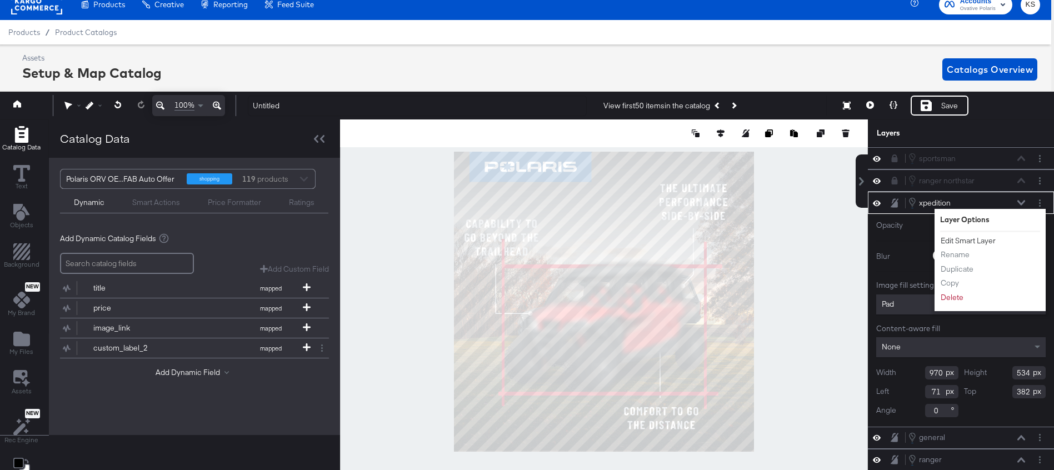
click at [957, 240] on button "Edit Smart Layer" at bounding box center [969, 241] width 56 height 12
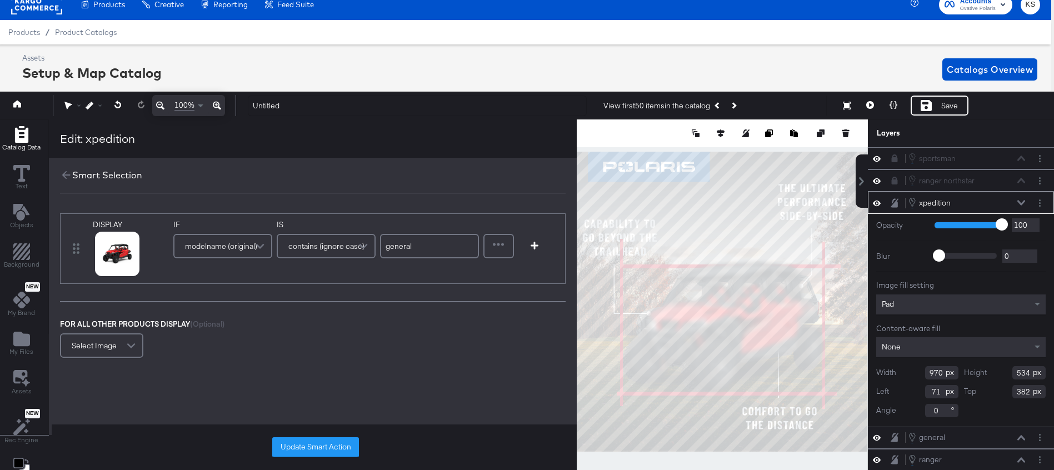
click at [429, 245] on input "general" at bounding box center [429, 246] width 99 height 24
type input "xpedition"
click at [303, 447] on button "Update Smart Action" at bounding box center [315, 447] width 87 height 20
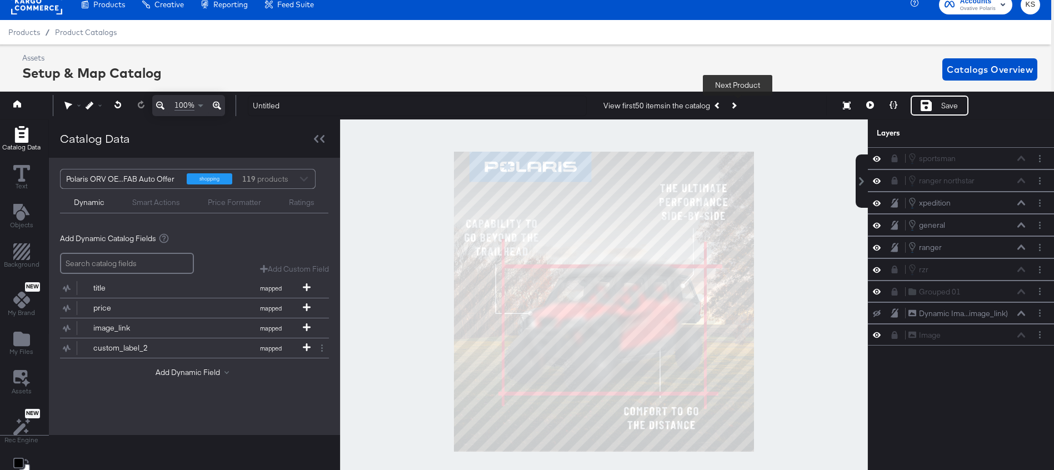
click at [737, 103] on icon "Next Product" at bounding box center [733, 106] width 6 height 6
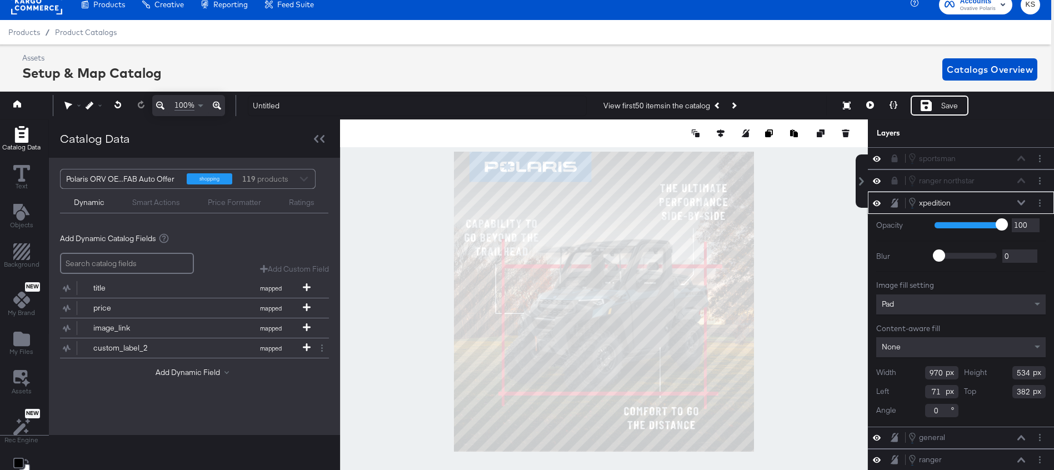
click at [1025, 201] on icon at bounding box center [1022, 203] width 8 height 5
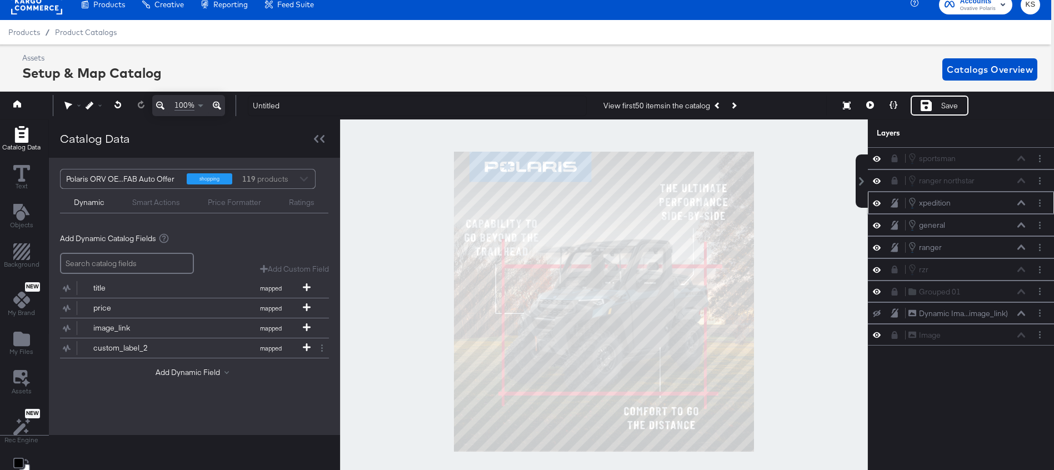
click at [892, 203] on icon at bounding box center [895, 202] width 8 height 9
click at [893, 223] on icon at bounding box center [894, 224] width 4 height 6
click at [876, 227] on icon at bounding box center [877, 225] width 8 height 9
click at [876, 207] on icon at bounding box center [877, 202] width 8 height 9
click at [878, 184] on icon at bounding box center [877, 180] width 8 height 9
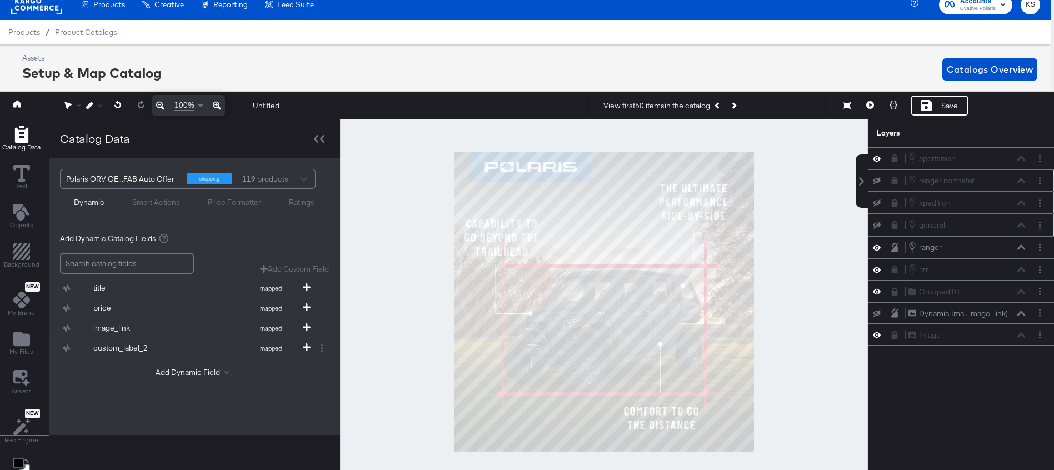
click at [873, 182] on icon at bounding box center [877, 180] width 8 height 7
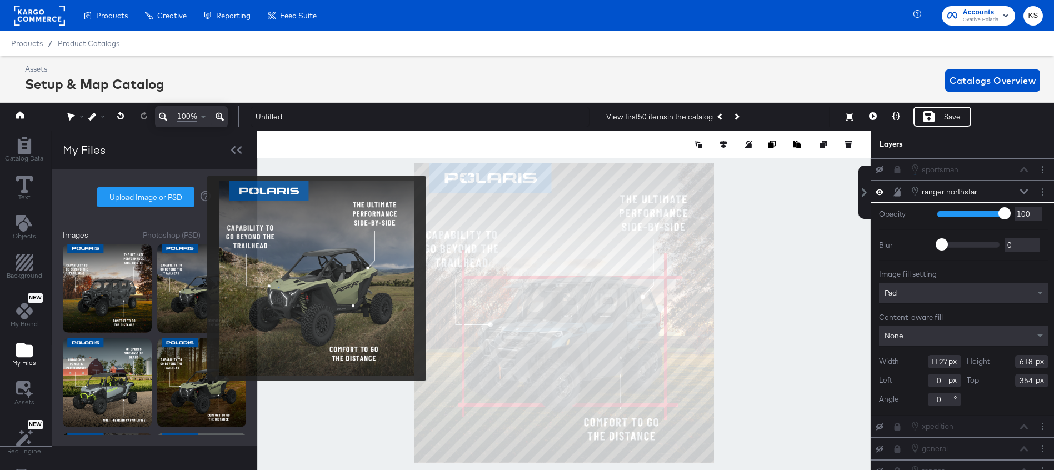
click at [206, 278] on img at bounding box center [201, 288] width 89 height 89
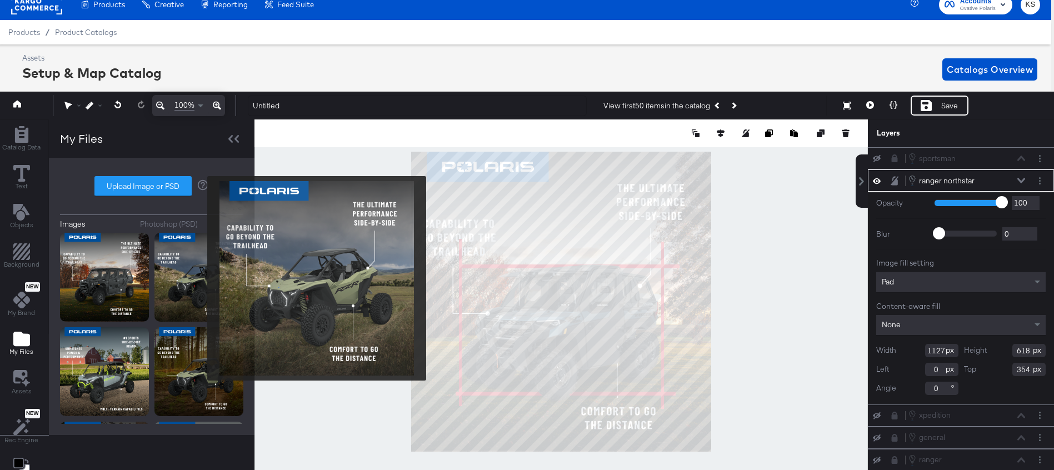
scroll to position [11, 3]
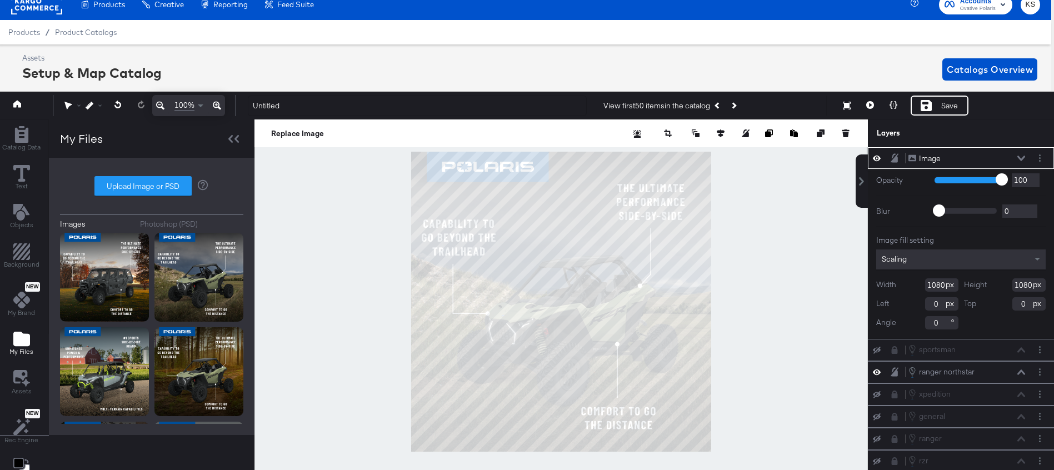
click at [1023, 157] on icon at bounding box center [1022, 159] width 8 height 6
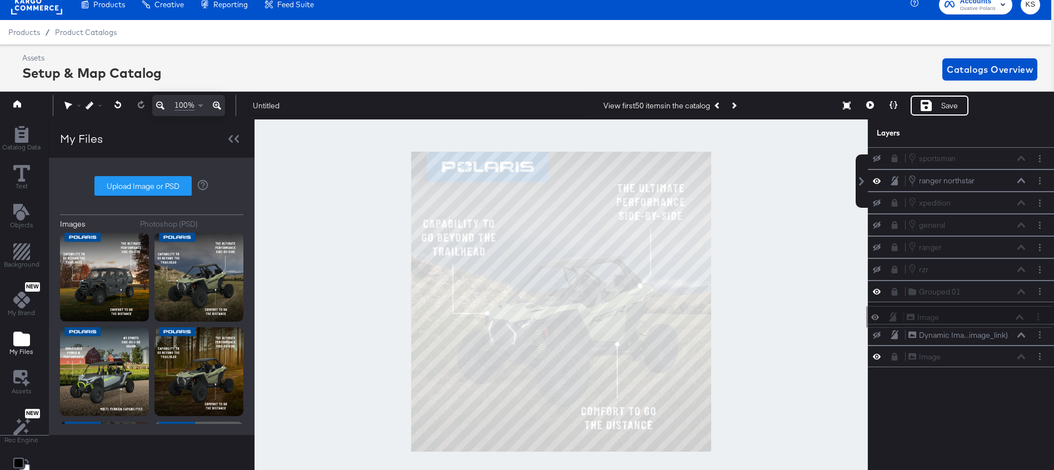
drag, startPoint x: 982, startPoint y: 159, endPoint x: 981, endPoint y: 349, distance: 190.1
click at [981, 349] on div "Image Image sportsman sportsman ranger northstar ranger northstar xpedition xpe…" at bounding box center [961, 257] width 186 height 220
drag, startPoint x: 964, startPoint y: 312, endPoint x: 966, endPoint y: 334, distance: 21.2
click at [966, 334] on div "sportsman sportsman ranger northstar ranger northstar xpedition xpedition gener…" at bounding box center [961, 257] width 186 height 220
click at [877, 354] on icon at bounding box center [877, 356] width 8 height 9
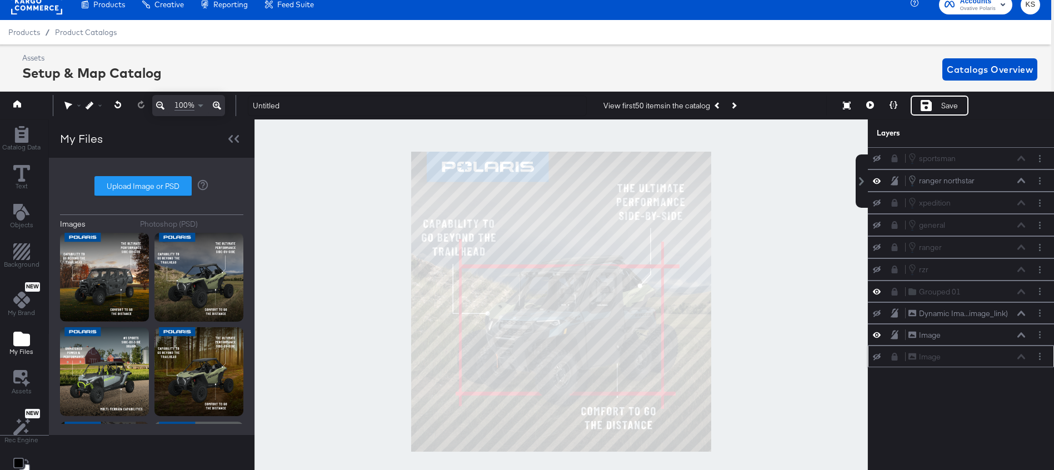
click at [896, 357] on icon at bounding box center [895, 357] width 6 height 8
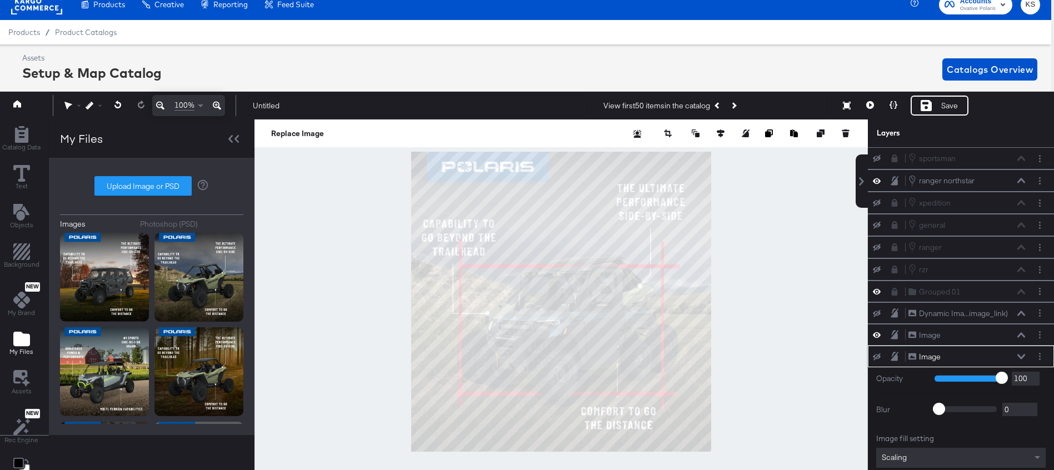
scroll to position [67, 0]
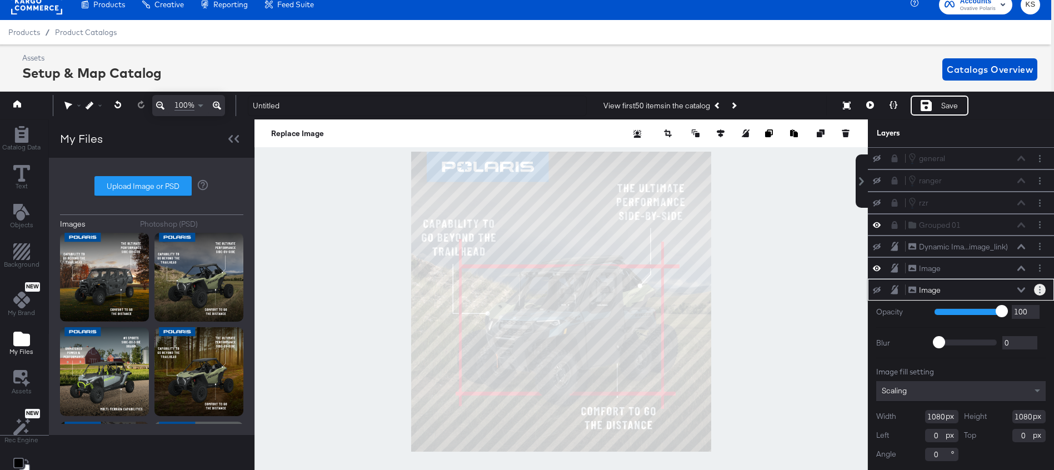
click at [1038, 287] on button "Layer Options" at bounding box center [1040, 290] width 12 height 12
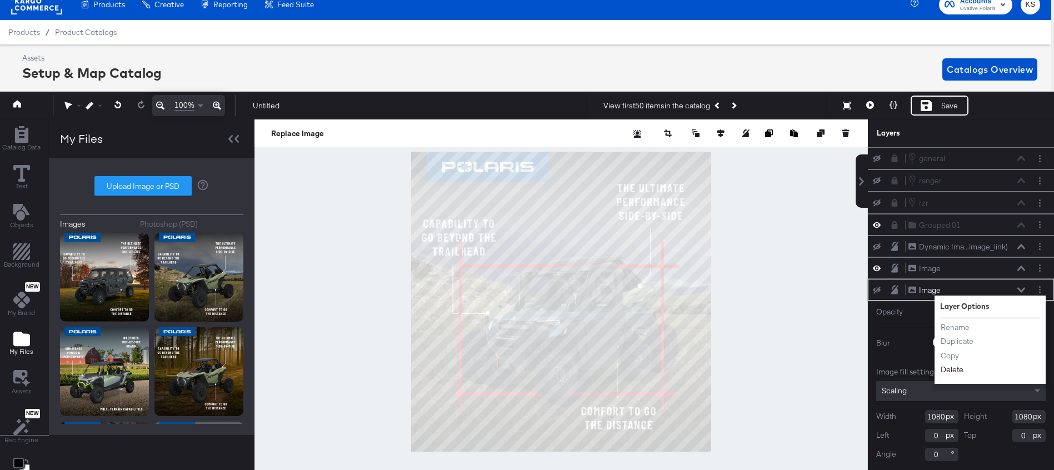
click at [947, 367] on button "Delete" at bounding box center [953, 371] width 24 height 12
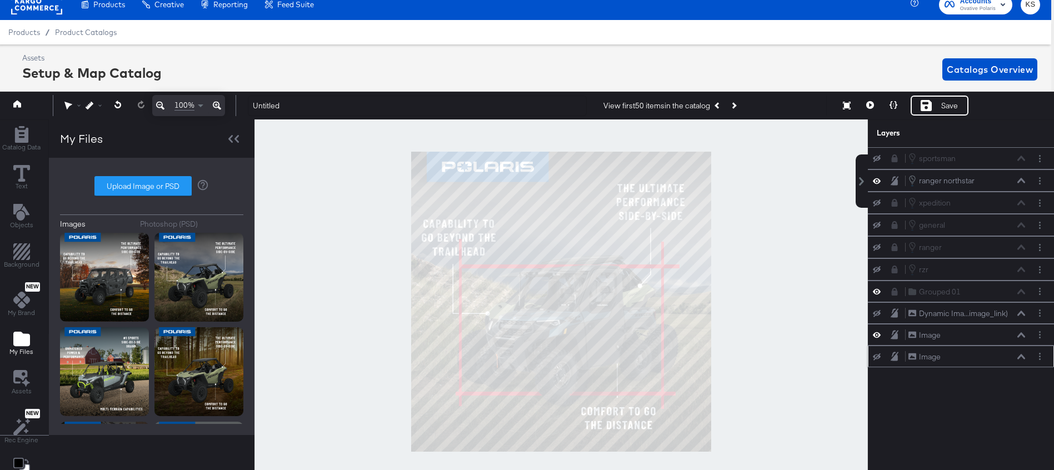
scroll to position [0, 0]
click at [875, 335] on icon at bounding box center [877, 334] width 8 height 9
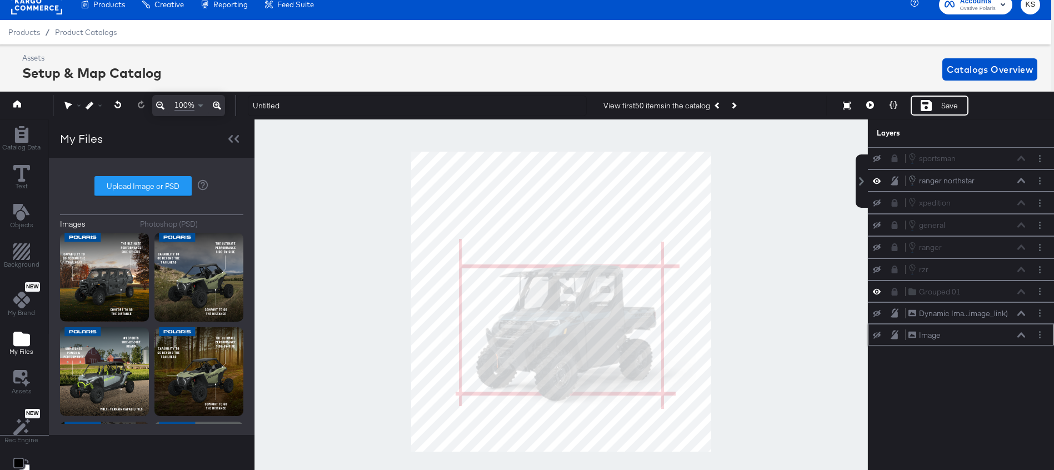
click at [875, 335] on icon at bounding box center [877, 335] width 8 height 7
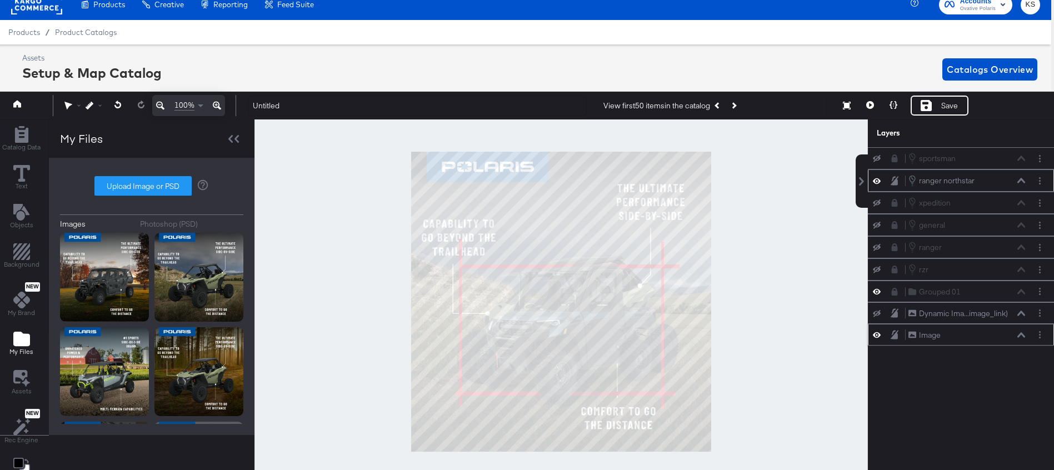
click at [1019, 182] on icon at bounding box center [1022, 180] width 8 height 5
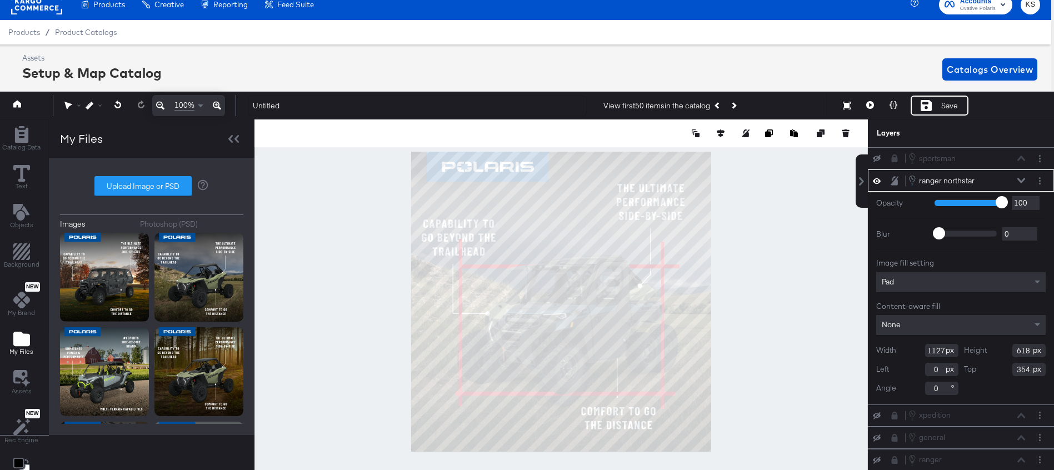
type input "23"
type input "330"
click at [1023, 178] on icon at bounding box center [1022, 181] width 8 height 6
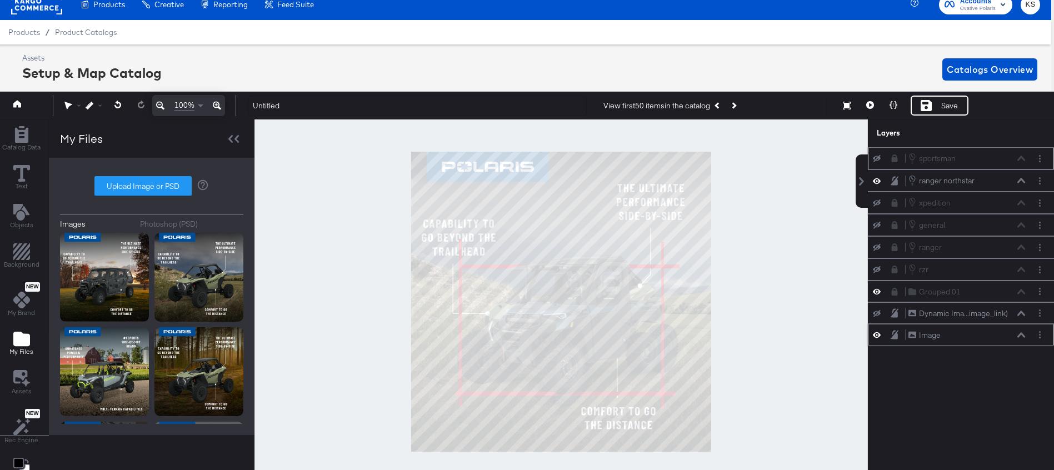
click at [878, 161] on icon at bounding box center [877, 158] width 8 height 7
click at [877, 200] on icon at bounding box center [877, 203] width 8 height 7
click at [877, 226] on icon at bounding box center [877, 225] width 8 height 7
click at [875, 246] on icon at bounding box center [877, 247] width 8 height 7
click at [875, 267] on icon at bounding box center [877, 269] width 8 height 7
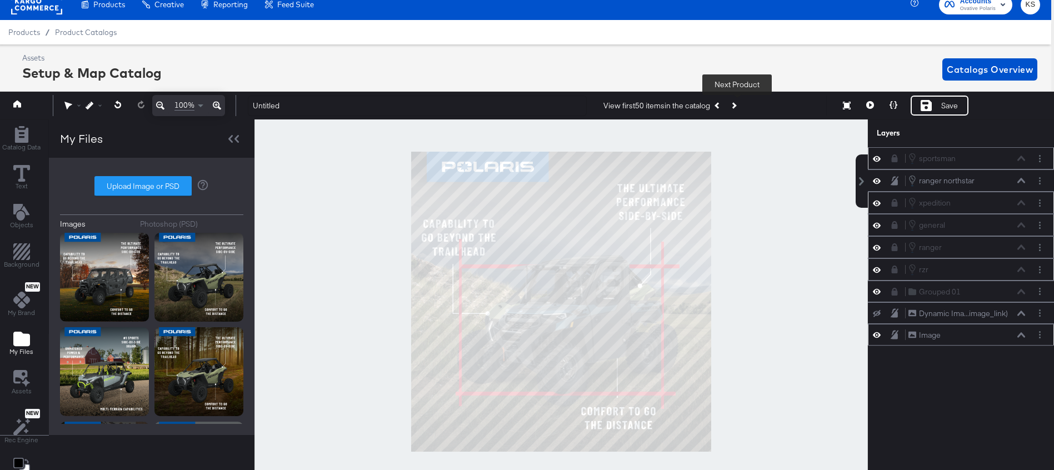
click at [740, 107] on button "Next Product" at bounding box center [734, 106] width 16 height 20
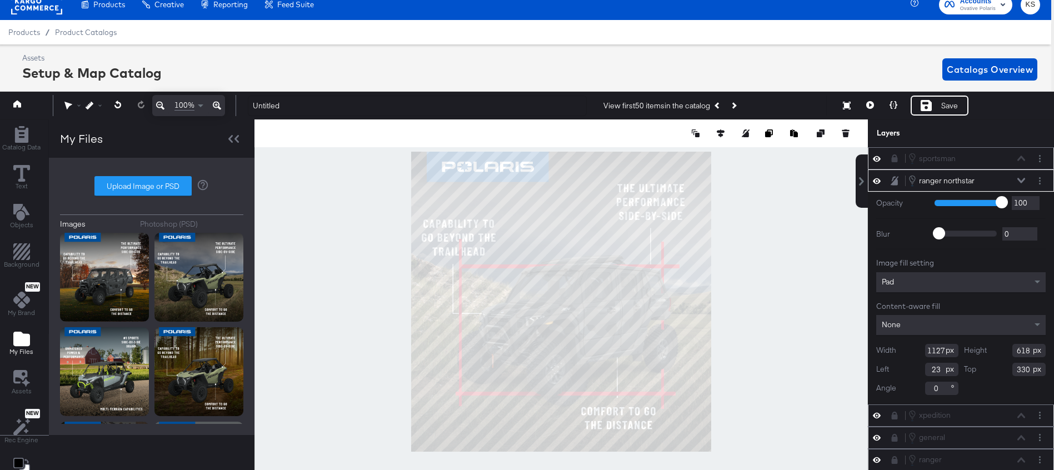
type input "331"
type input "-14"
type input "330"
click at [113, 102] on button at bounding box center [118, 105] width 23 height 20
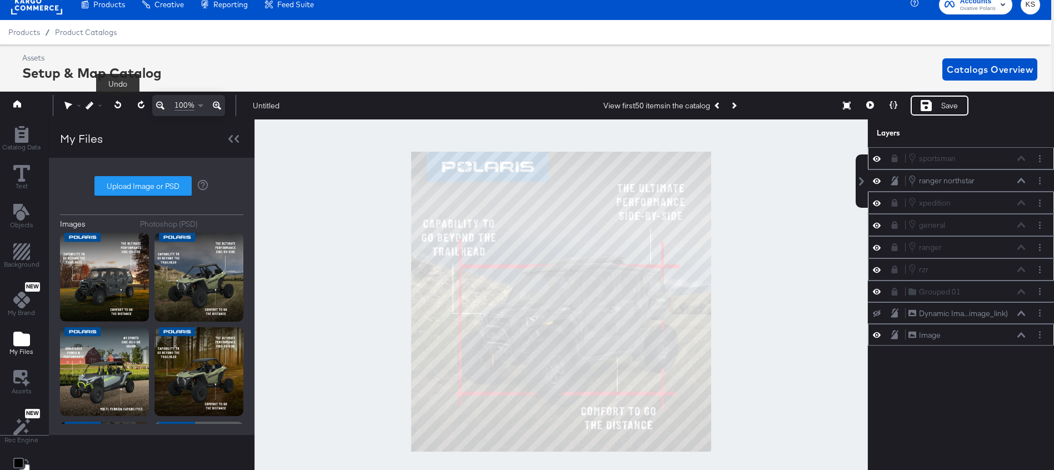
click at [113, 103] on button at bounding box center [118, 105] width 23 height 20
click at [874, 186] on button at bounding box center [877, 181] width 9 height 11
click at [879, 159] on icon at bounding box center [877, 159] width 8 height 6
click at [872, 201] on div "xpedition xpedition" at bounding box center [961, 203] width 186 height 22
click at [874, 204] on icon at bounding box center [877, 204] width 8 height 6
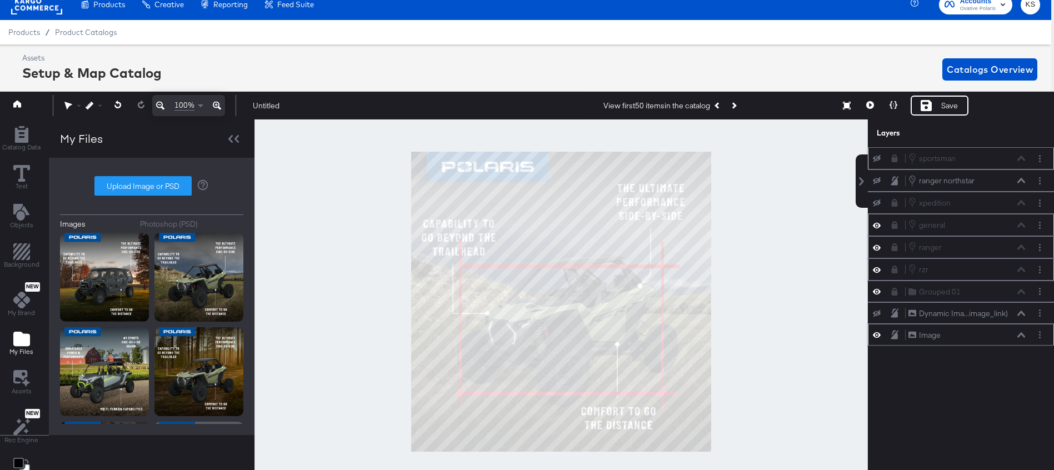
click at [878, 205] on icon at bounding box center [877, 203] width 8 height 7
click at [891, 203] on icon at bounding box center [895, 203] width 8 height 8
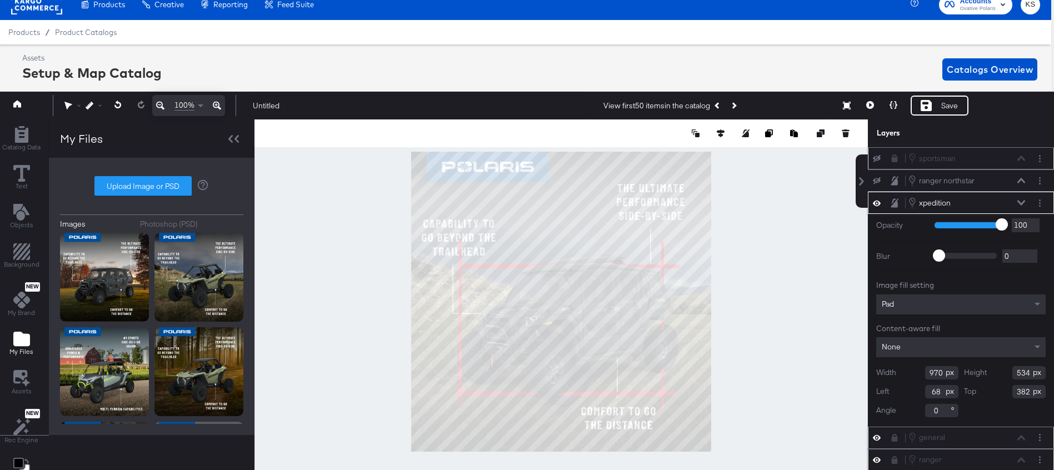
type input "67"
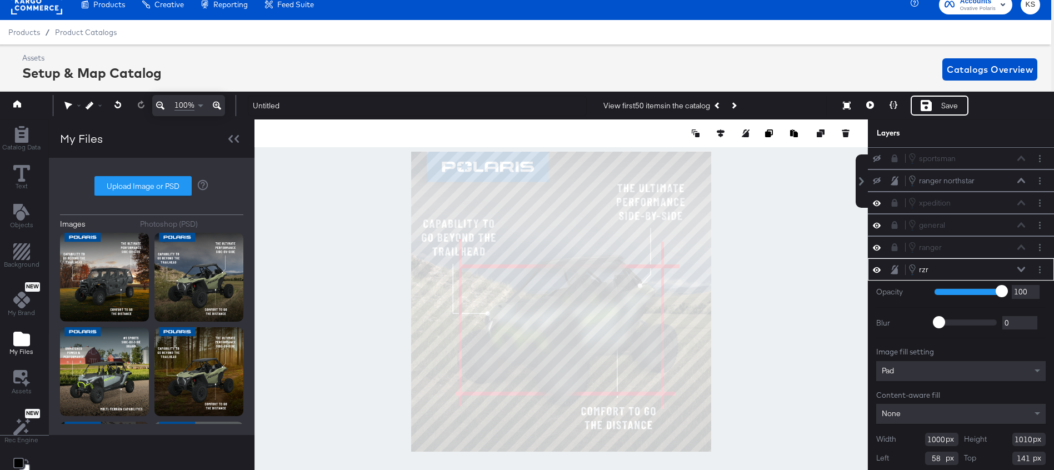
scroll to position [23, 0]
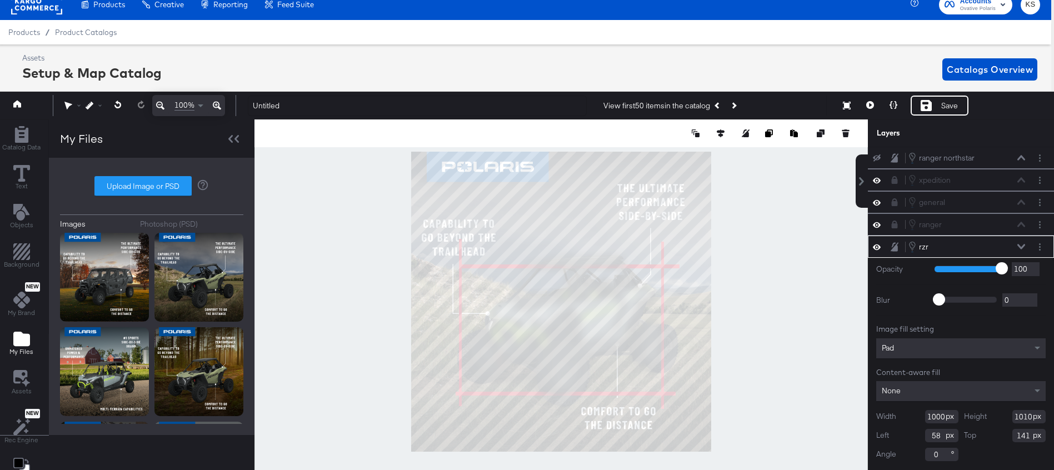
type input "56"
type input "126"
click at [1018, 246] on icon at bounding box center [1022, 247] width 8 height 6
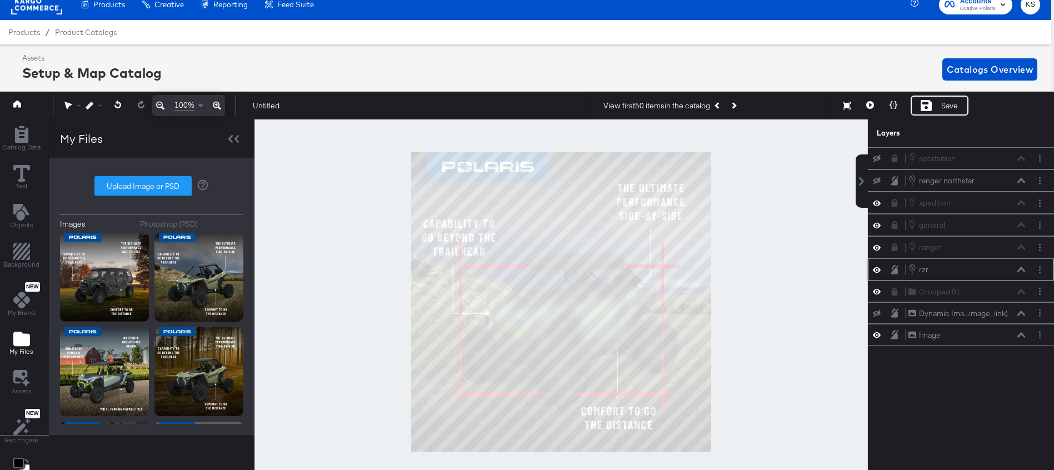
click at [892, 272] on icon at bounding box center [895, 269] width 8 height 9
click at [734, 104] on button "Next Product" at bounding box center [734, 106] width 16 height 20
click at [721, 106] on icon "Previous Product" at bounding box center [718, 106] width 6 height 6
click at [737, 105] on icon "Next Product" at bounding box center [733, 106] width 6 height 6
click at [737, 106] on icon "Next Product" at bounding box center [733, 106] width 6 height 6
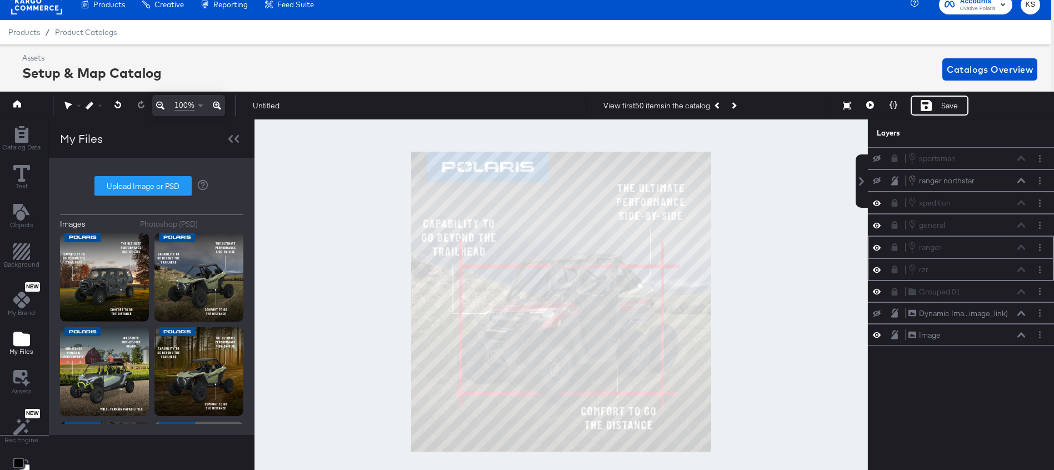
click at [875, 250] on icon at bounding box center [877, 247] width 8 height 9
click at [875, 250] on icon at bounding box center [877, 247] width 8 height 7
click at [737, 103] on icon "Next Product" at bounding box center [733, 106] width 6 height 6
click at [878, 180] on icon at bounding box center [877, 180] width 8 height 7
click at [878, 158] on icon at bounding box center [877, 158] width 8 height 7
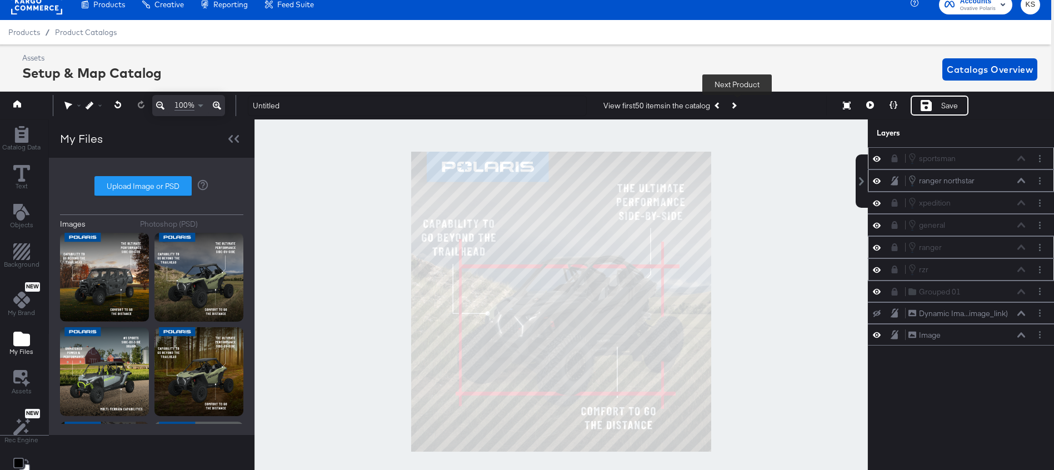
click at [737, 103] on icon "Next Product" at bounding box center [733, 106] width 6 height 6
click at [877, 183] on icon at bounding box center [877, 180] width 8 height 9
click at [877, 183] on icon at bounding box center [877, 180] width 8 height 7
click at [739, 102] on button "Next Product" at bounding box center [734, 106] width 16 height 20
click at [737, 104] on icon "Next Product" at bounding box center [733, 106] width 6 height 6
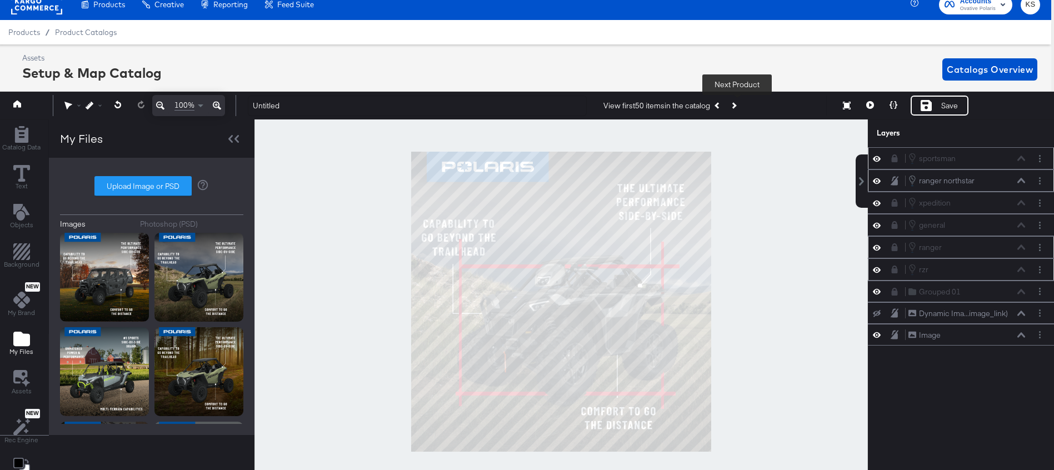
click at [740, 106] on button "Next Product" at bounding box center [734, 106] width 16 height 20
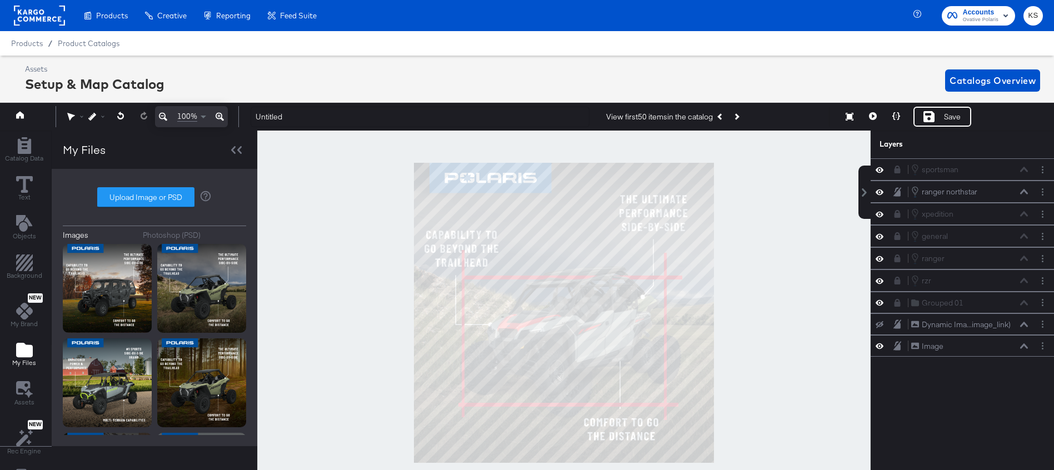
scroll to position [11, 3]
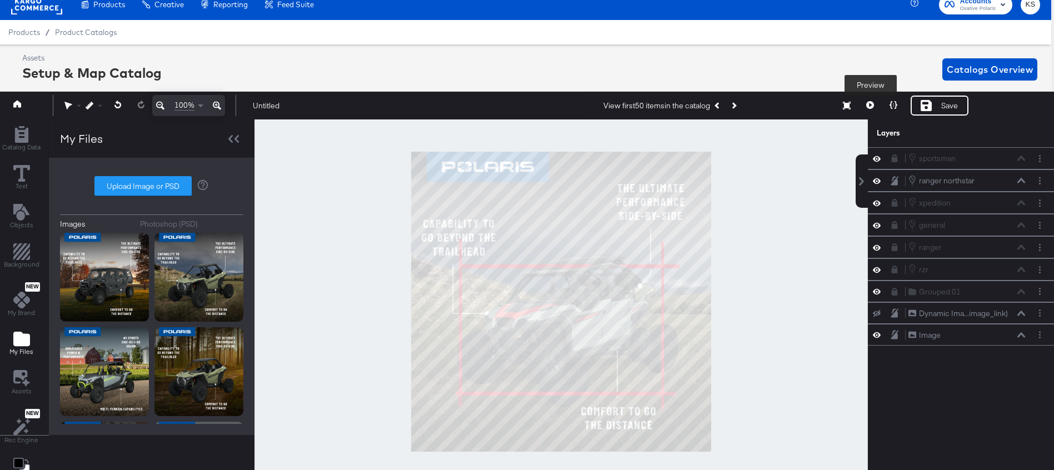
click at [872, 106] on icon at bounding box center [871, 105] width 8 height 8
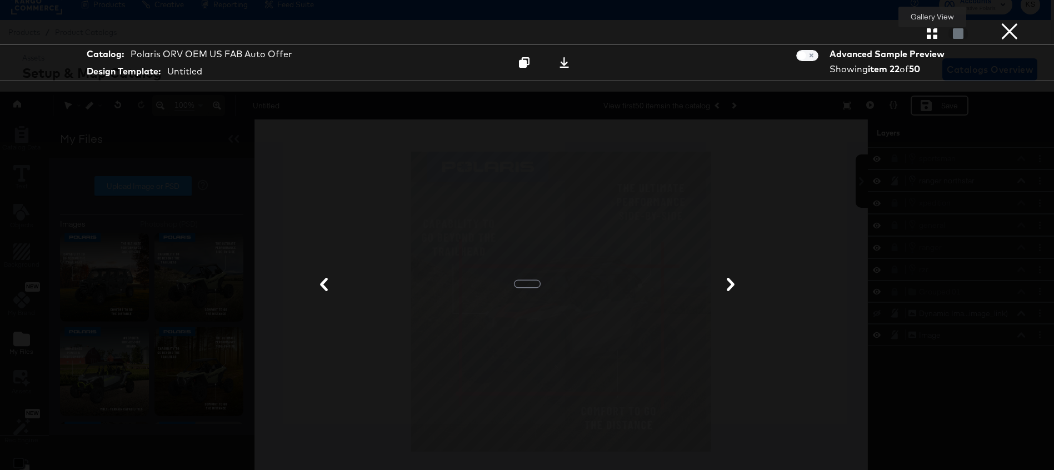
click at [930, 36] on icon "button" at bounding box center [932, 33] width 11 height 11
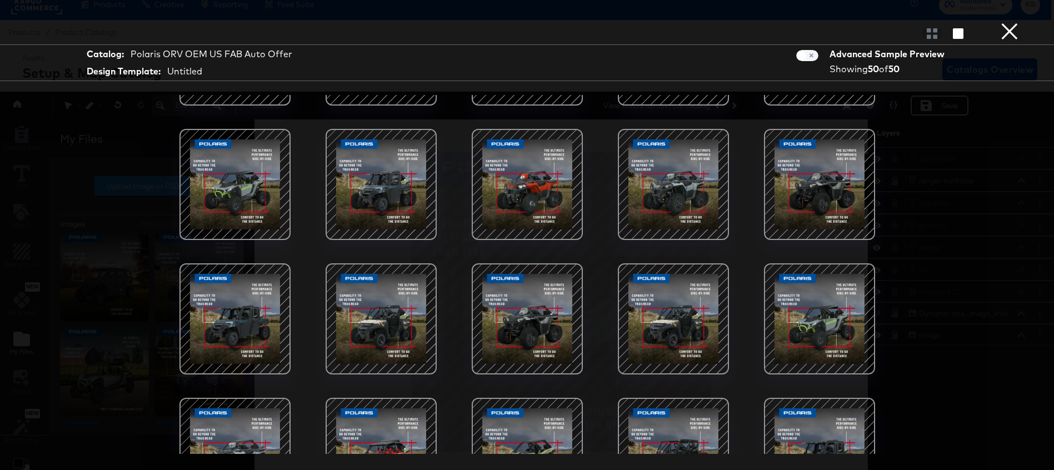
scroll to position [963, 0]
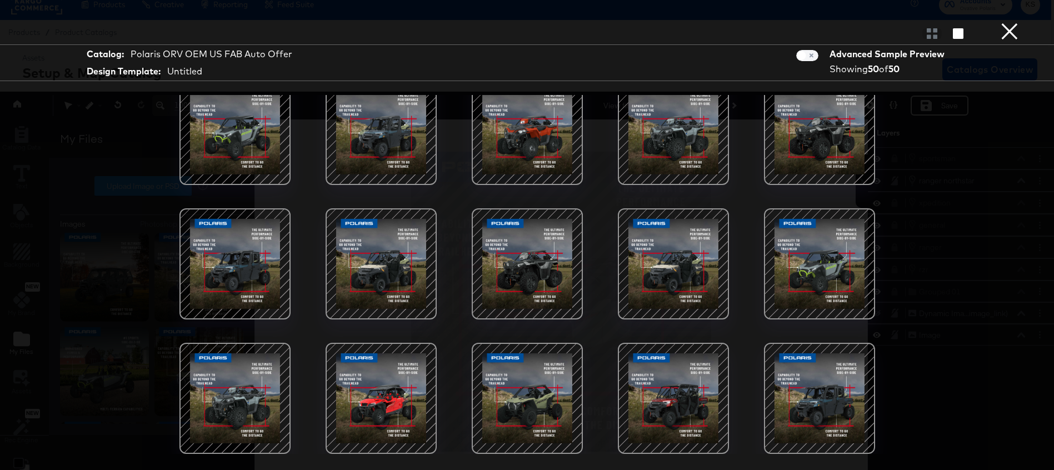
click at [1011, 22] on button "×" at bounding box center [1010, 11] width 22 height 22
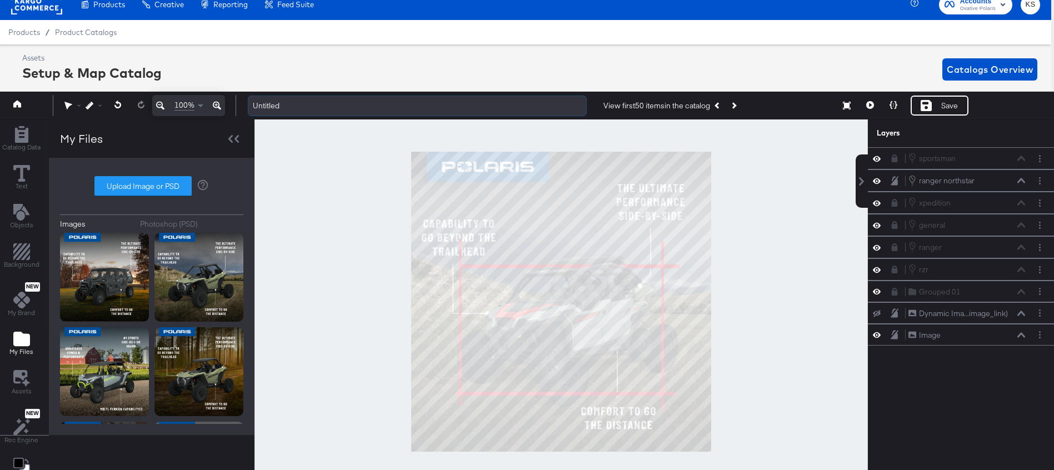
click at [272, 104] on input "Untitled" at bounding box center [417, 106] width 339 height 21
type input "K"
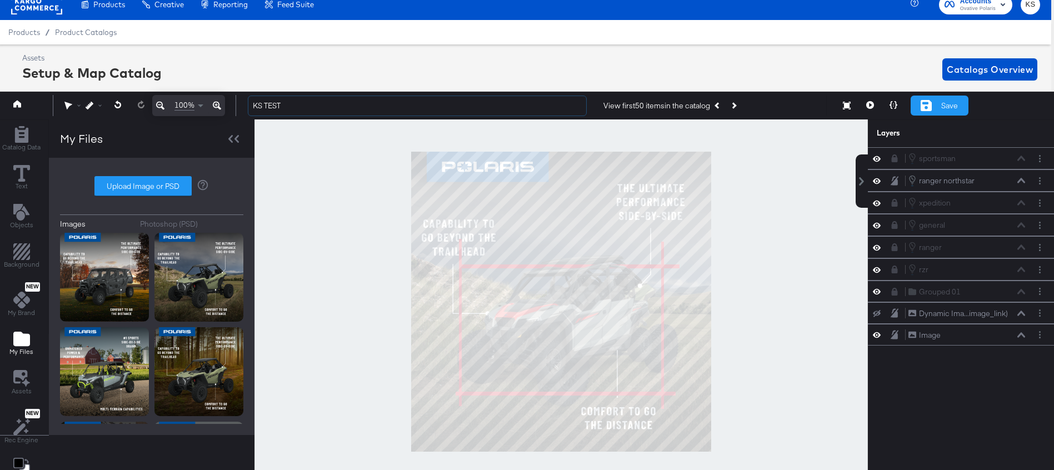
type input "KS TEST"
click at [926, 107] on icon at bounding box center [926, 105] width 11 height 11
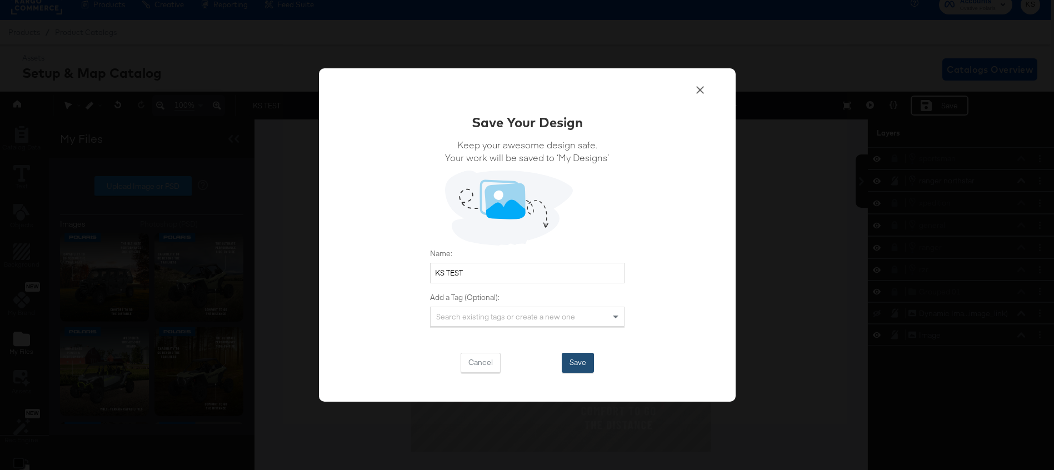
click at [578, 359] on button "Save" at bounding box center [578, 363] width 32 height 20
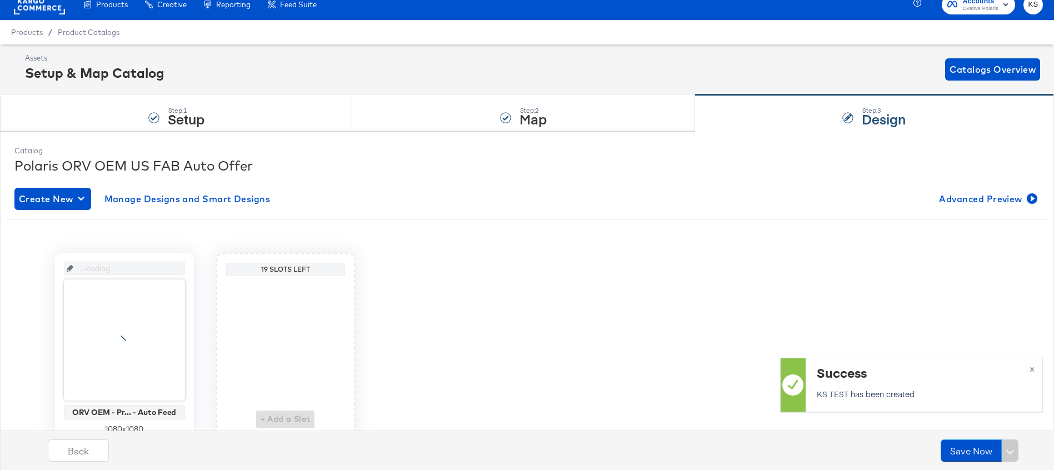
scroll to position [11, 0]
